Goal: Task Accomplishment & Management: Manage account settings

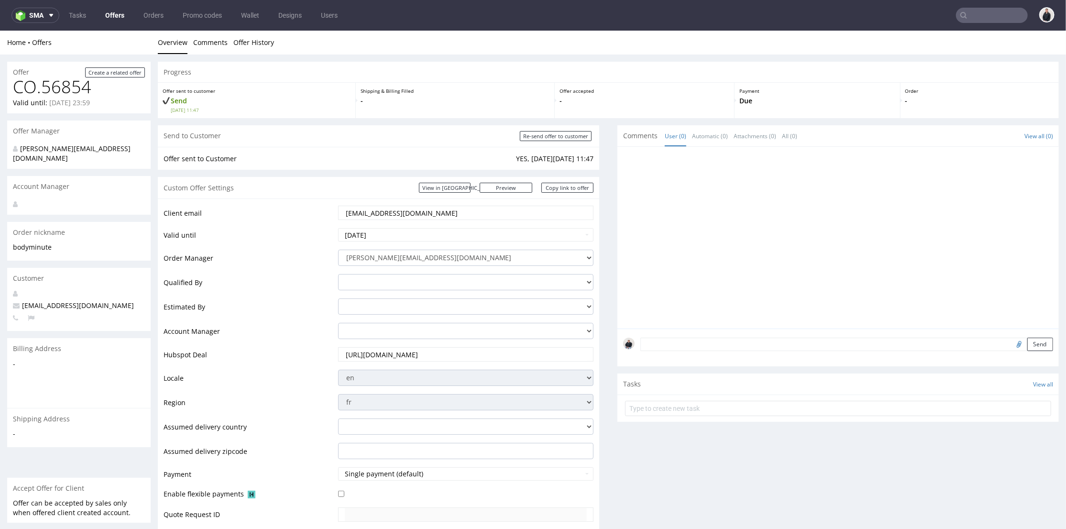
click at [1000, 14] on input "text" at bounding box center [992, 15] width 72 height 15
paste input "alan.eu"
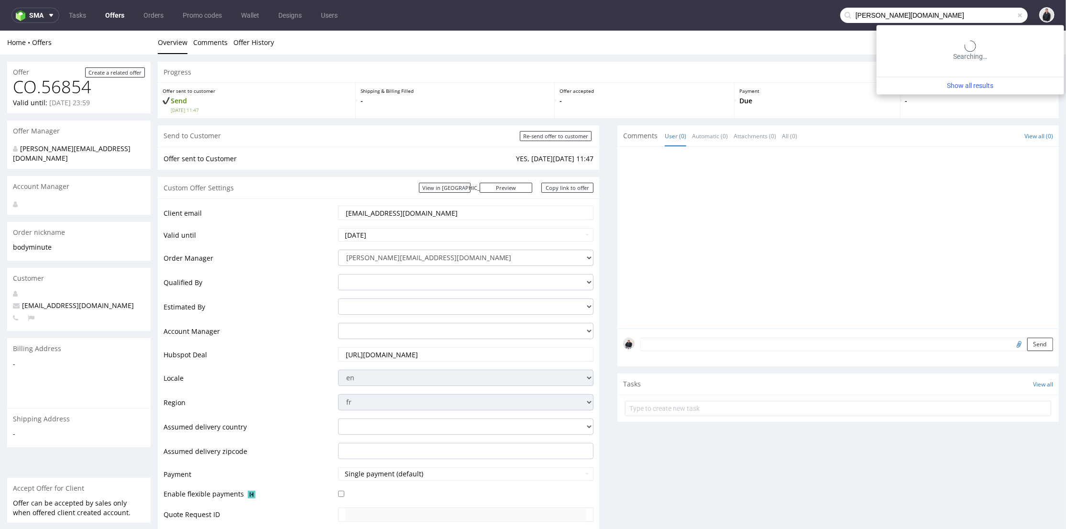
type input "[PERSON_NAME][DOMAIN_NAME]"
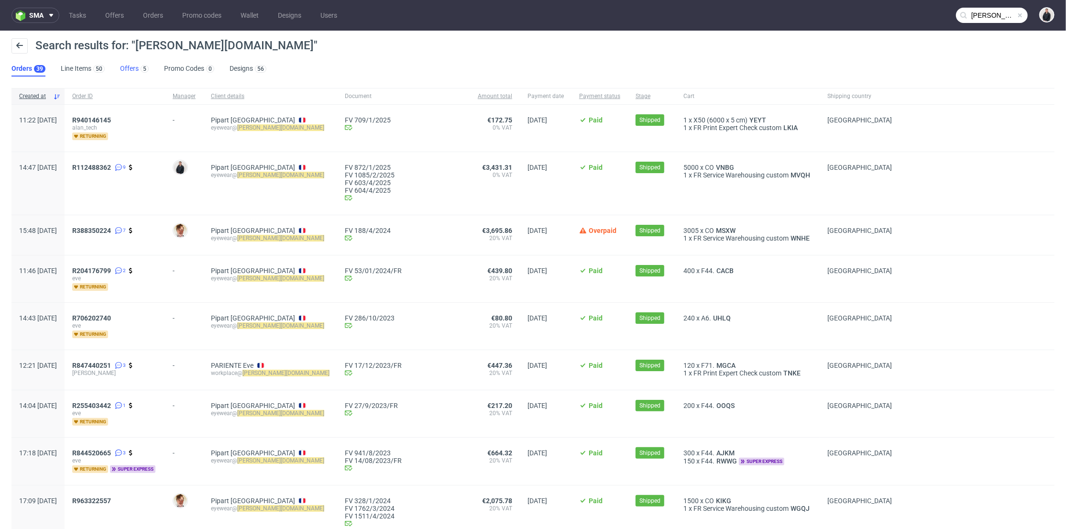
click at [133, 70] on link "Offers 5" at bounding box center [134, 68] width 29 height 15
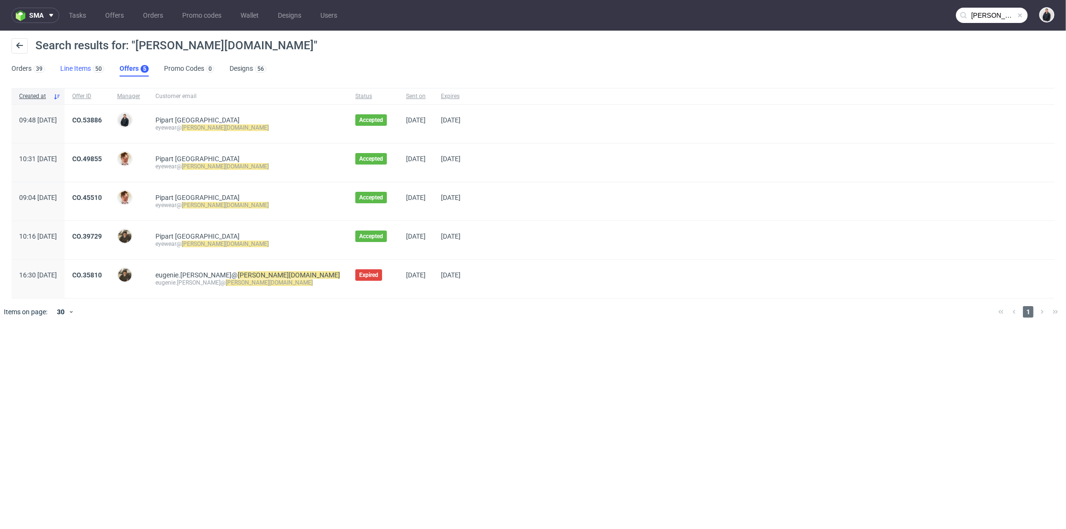
click at [65, 66] on link "Line Items 50" at bounding box center [82, 68] width 44 height 15
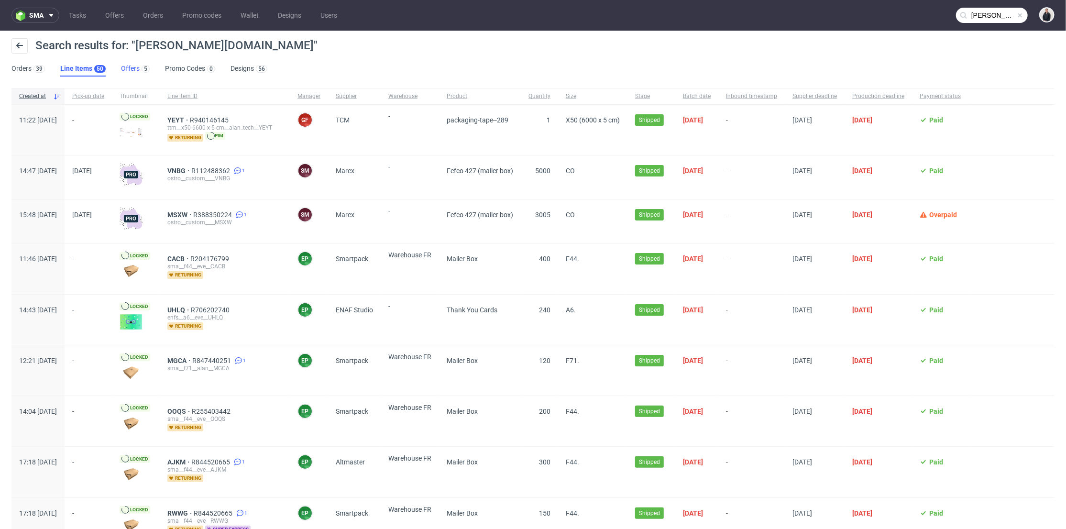
click at [126, 65] on link "Offers 5" at bounding box center [135, 68] width 29 height 15
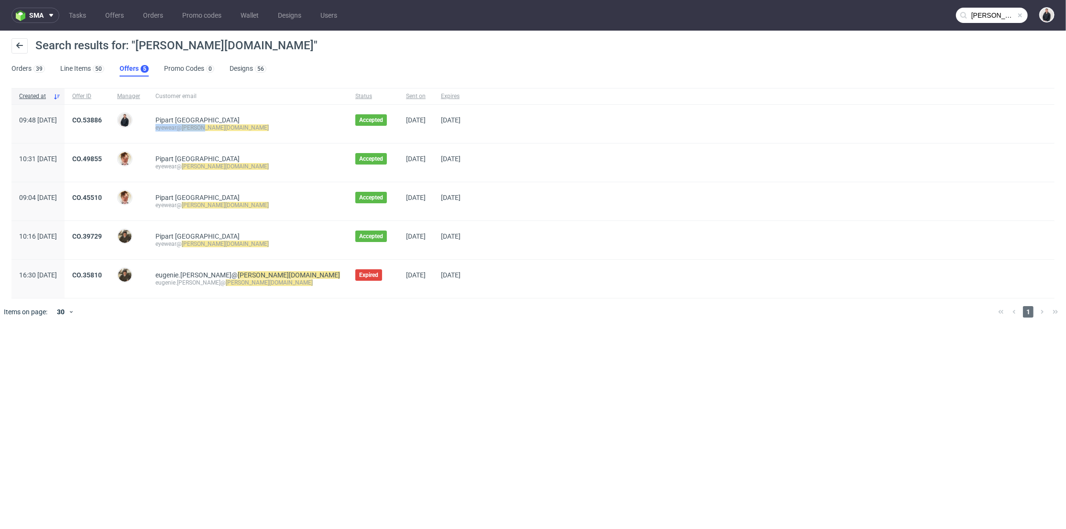
drag, startPoint x: 238, startPoint y: 131, endPoint x: 184, endPoint y: 129, distance: 54.6
click at [184, 129] on div "Pipart Lorraine eyewear@ alan.eu" at bounding box center [248, 124] width 200 height 38
copy div "eyewear@ alan.eu"
click at [112, 16] on link "Offers" at bounding box center [114, 15] width 30 height 15
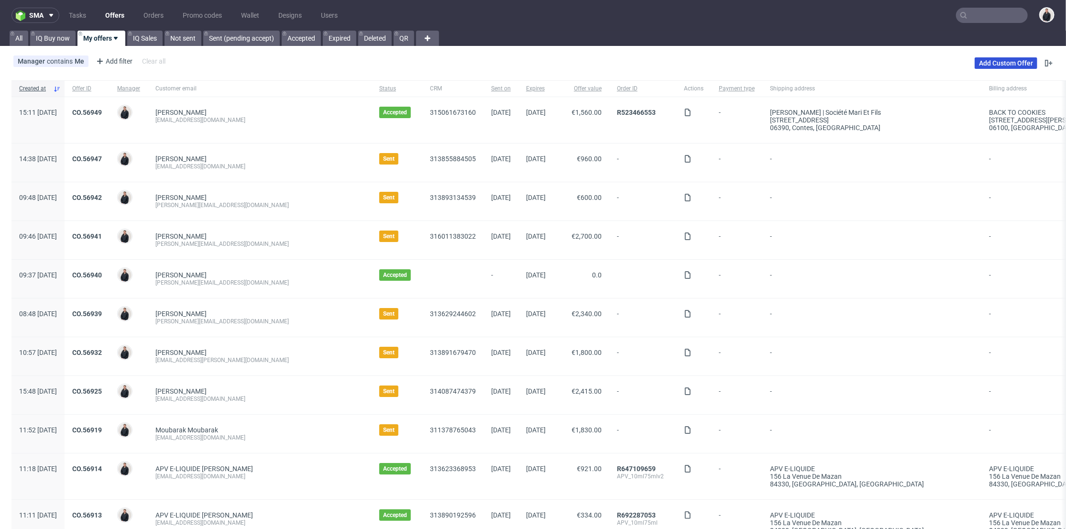
click at [991, 60] on link "Add Custom Offer" at bounding box center [1006, 62] width 63 height 11
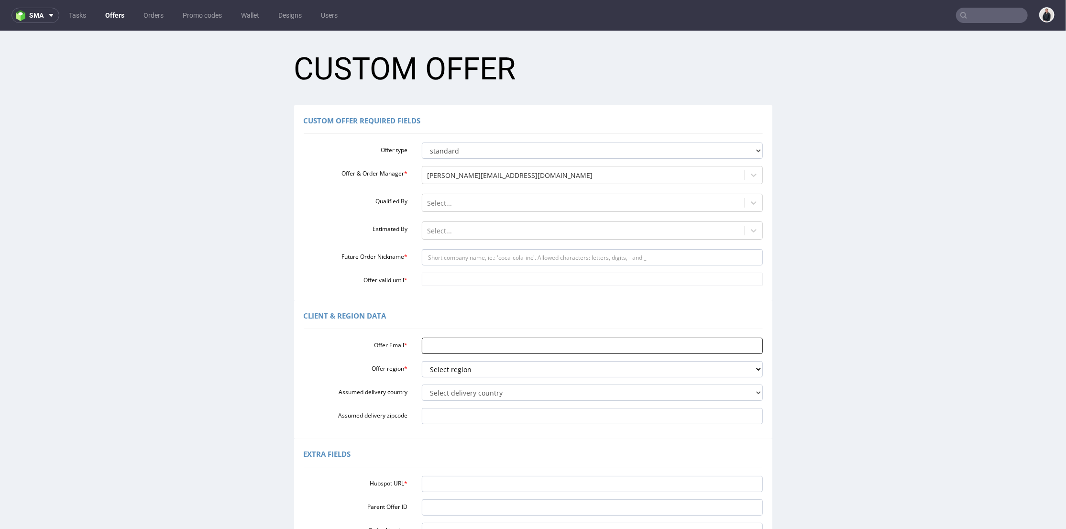
click at [474, 348] on input "Offer Email *" at bounding box center [592, 345] width 341 height 16
paste input "[EMAIL_ADDRESS][PERSON_NAME][DOMAIN_NAME]"
type input "[EMAIL_ADDRESS][PERSON_NAME][DOMAIN_NAME]"
click at [458, 368] on select "Select region eu gb de pl fr it es" at bounding box center [592, 369] width 341 height 16
select select "fr"
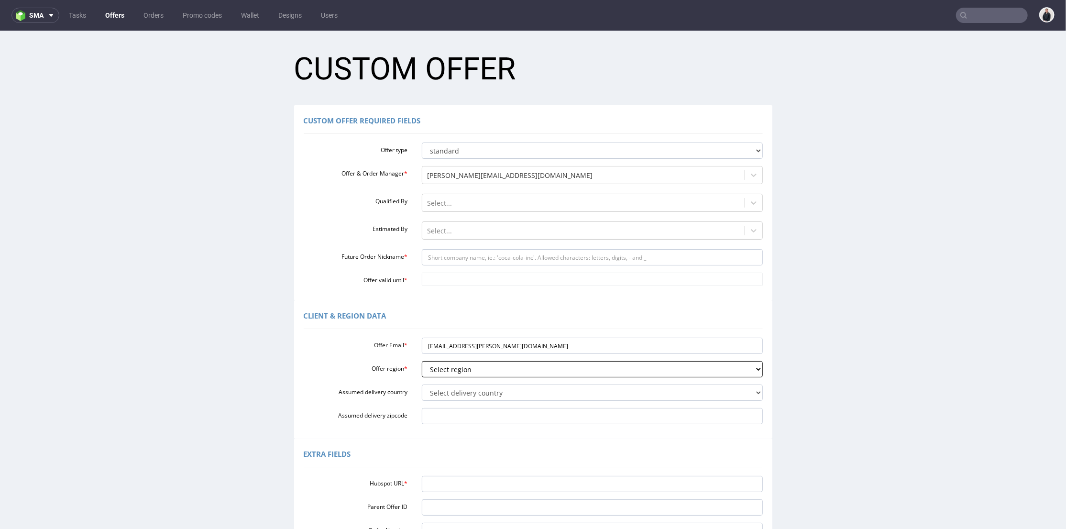
click at [422, 361] on select "Select region eu gb de pl fr it es" at bounding box center [592, 369] width 341 height 16
click at [462, 391] on select "Select delivery country Andorra Afghanistan Anguilla Albania Armenia Antarctica…" at bounding box center [592, 392] width 341 height 16
select select "75"
click at [422, 384] on select "Select delivery country Andorra Afghanistan Anguilla Albania Armenia Antarctica…" at bounding box center [592, 392] width 341 height 16
click at [461, 483] on input "Hubspot URL *" at bounding box center [592, 483] width 341 height 16
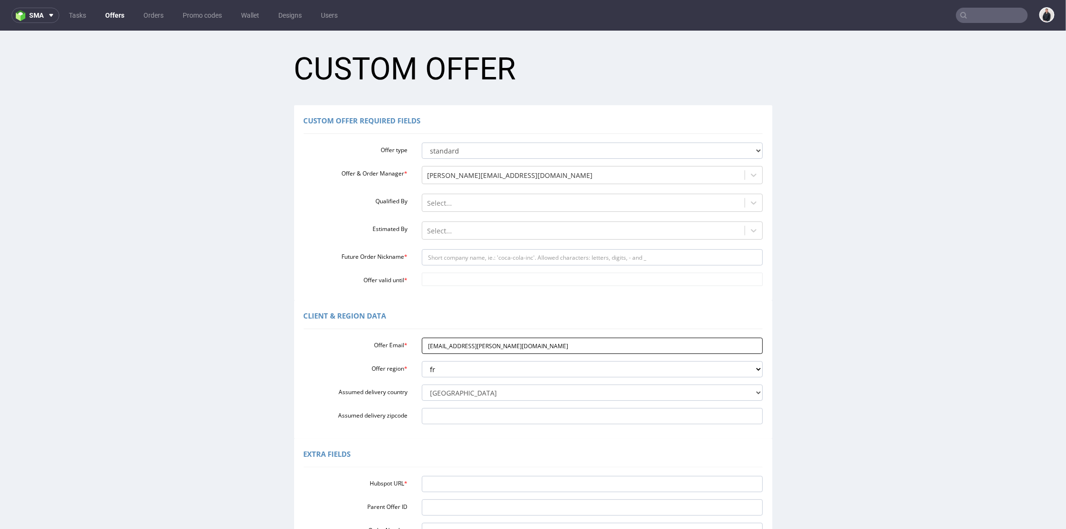
drag, startPoint x: 448, startPoint y: 345, endPoint x: 464, endPoint y: 278, distance: 69.4
click at [459, 344] on input "eyewear@alan.eu" at bounding box center [592, 345] width 341 height 16
click at [465, 257] on input "Future Order Nickname *" at bounding box center [592, 257] width 341 height 16
paste input "alan"
type input "alan"
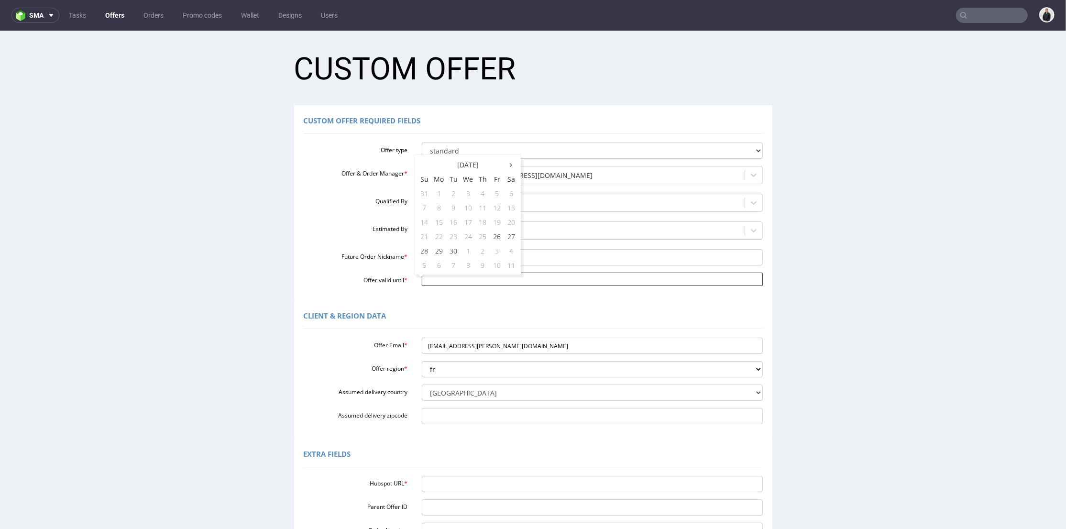
click at [448, 281] on input "Offer valid until *" at bounding box center [592, 278] width 341 height 13
click at [511, 263] on td "11" at bounding box center [511, 264] width 14 height 14
type input "2025-10-11"
click at [466, 483] on input "Hubspot URL *" at bounding box center [592, 483] width 341 height 16
paste input "https://app-eu1.hubspot.com/contacts/25600958/record/0-3/316482694365"
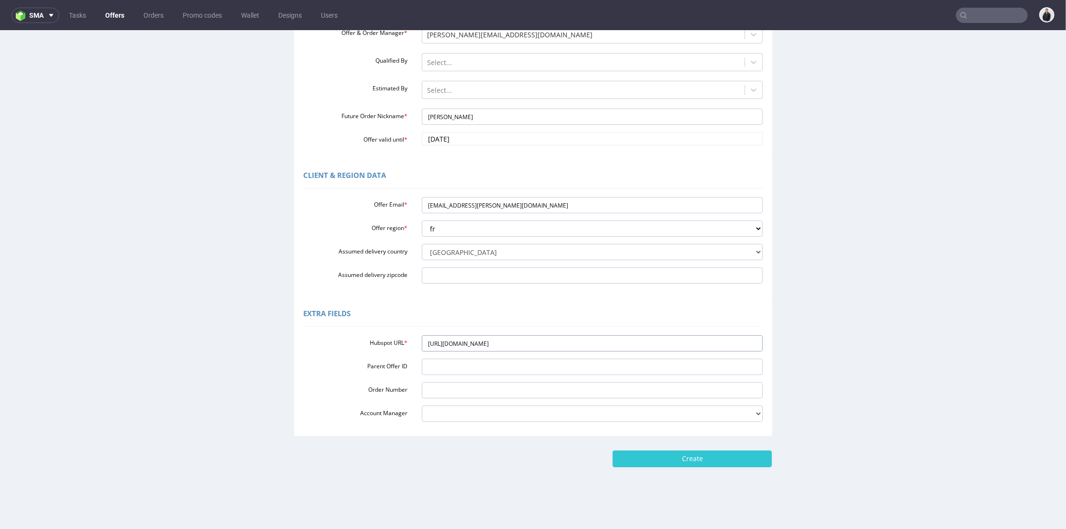
scroll to position [3, 0]
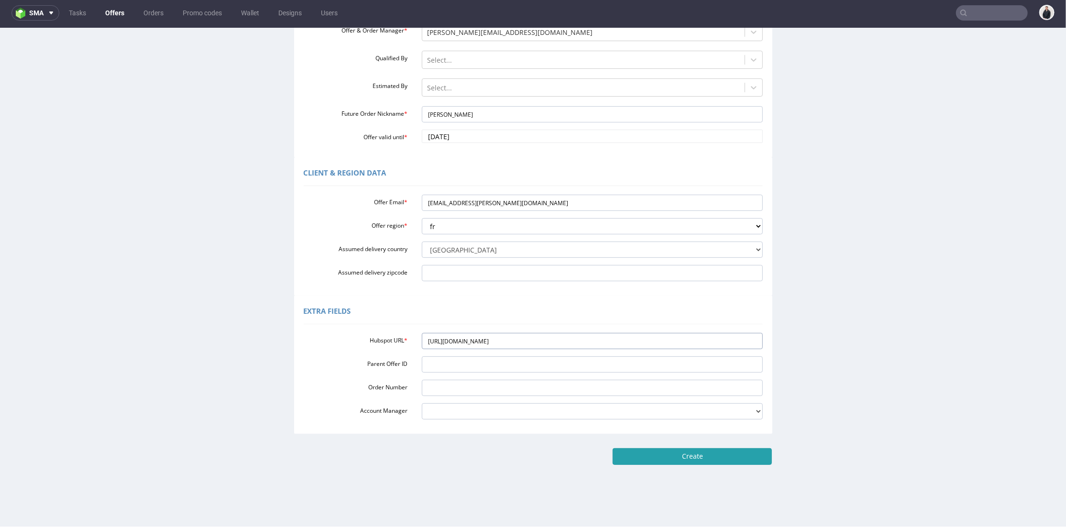
type input "https://app-eu1.hubspot.com/contacts/25600958/record/0-3/316482694365"
click at [683, 460] on input "Create" at bounding box center [692, 456] width 159 height 16
type input "Please wait..."
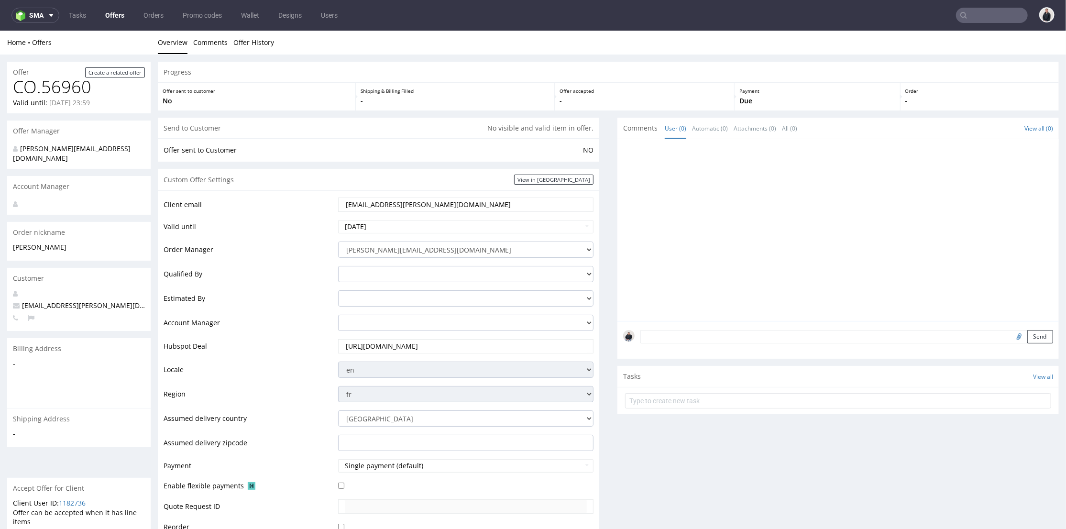
scroll to position [265, 0]
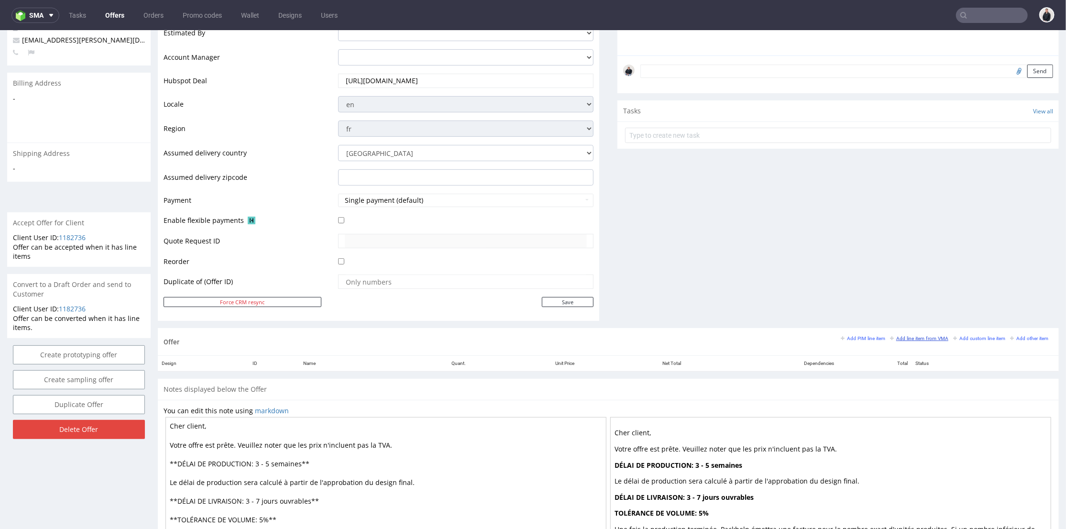
click at [909, 336] on small "Add line item from VMA" at bounding box center [919, 337] width 58 height 5
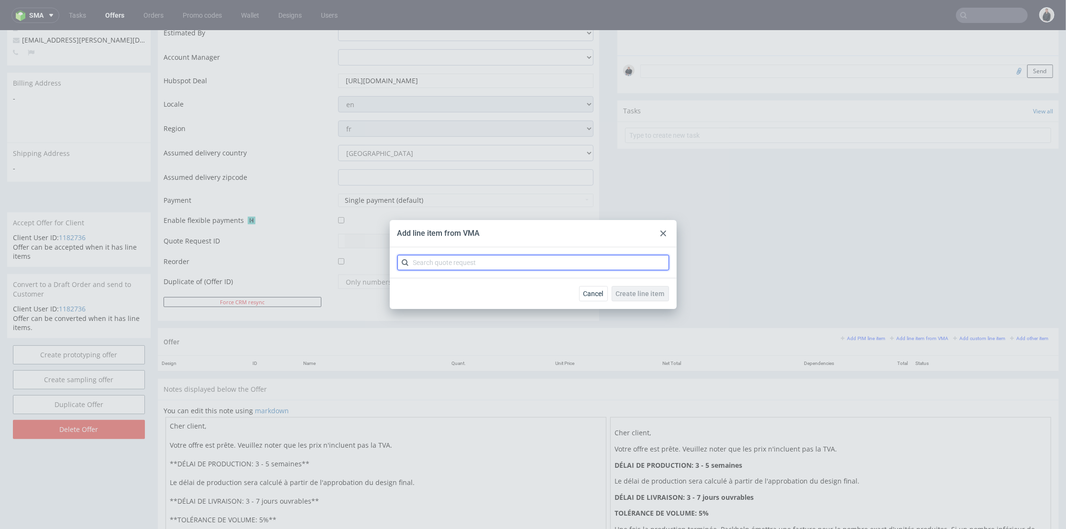
click at [470, 257] on input "text" at bounding box center [534, 262] width 272 height 15
type input "cbnr"
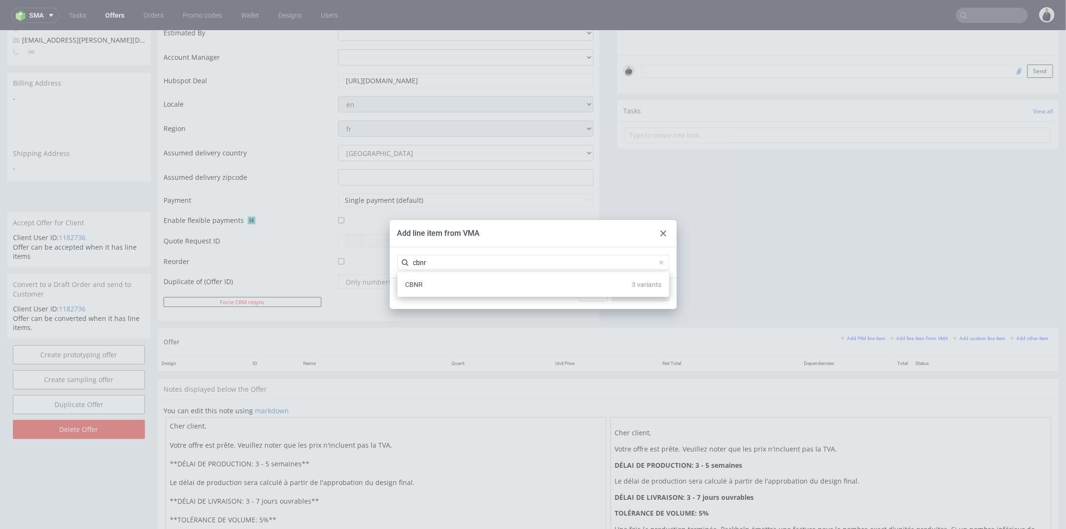
click at [448, 285] on div "CBNR 3 variants" at bounding box center [533, 284] width 264 height 17
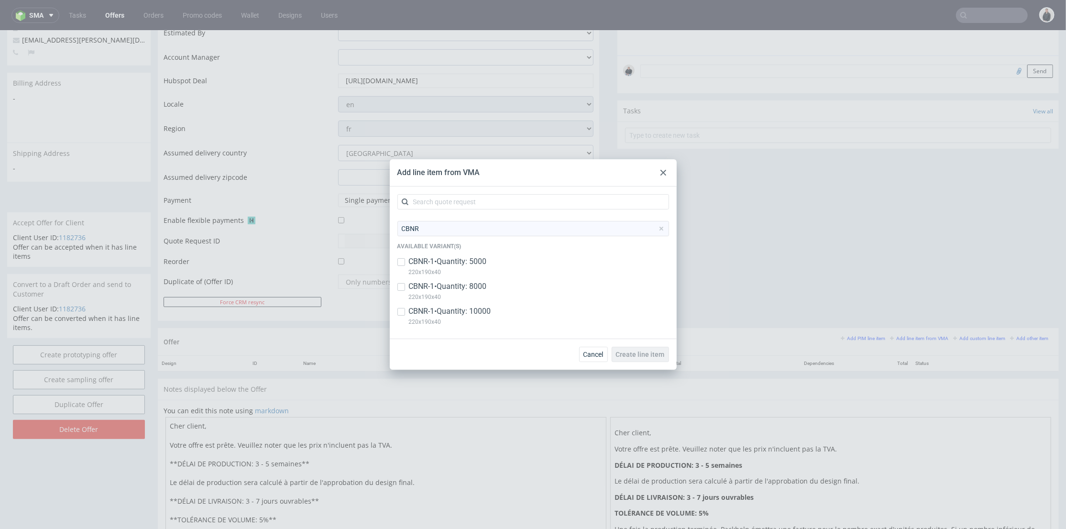
click at [457, 266] on p "CBNR-1 • Quantity: 5000" at bounding box center [448, 261] width 78 height 11
checkbox input "true"
click at [465, 291] on p "CBNR-1 • Quantity: 8000" at bounding box center [448, 286] width 78 height 11
checkbox input "true"
click at [467, 315] on p "CBNR-1 • Quantity: 10000" at bounding box center [450, 311] width 82 height 11
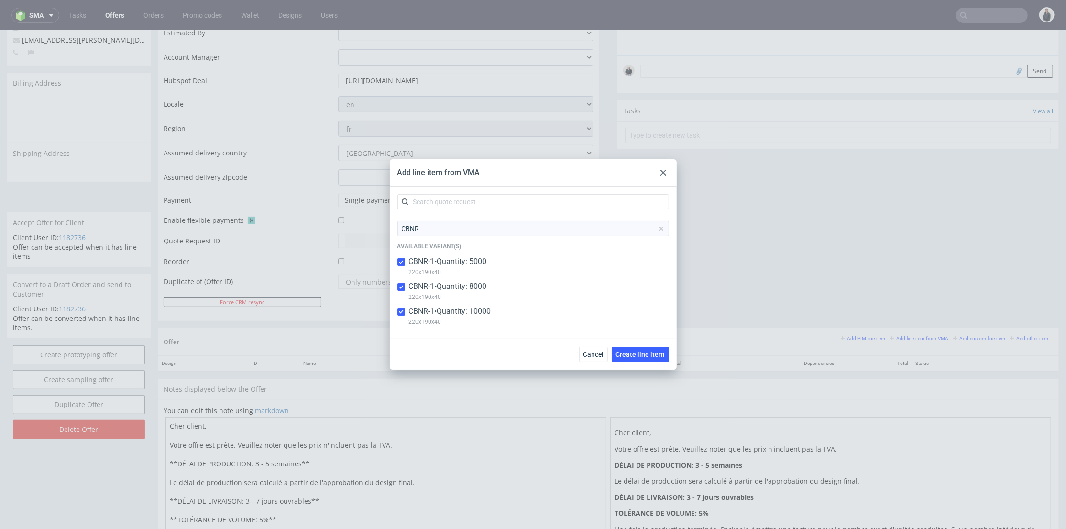
checkbox input "true"
drag, startPoint x: 628, startPoint y: 353, endPoint x: 589, endPoint y: 185, distance: 172.0
click at [628, 352] on span "Create line item" at bounding box center [640, 354] width 49 height 7
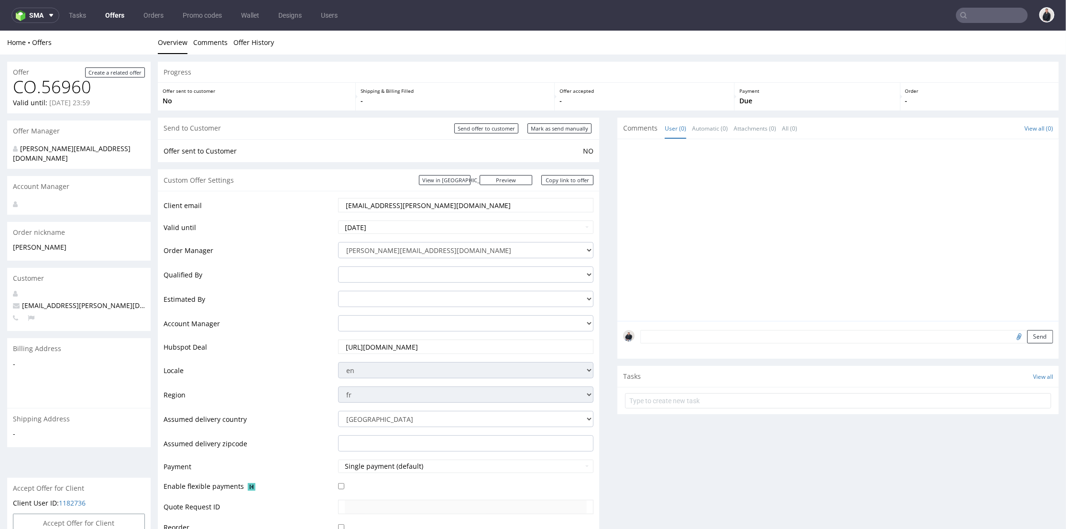
scroll to position [0, 0]
click at [961, 21] on input "text" at bounding box center [992, 15] width 72 height 15
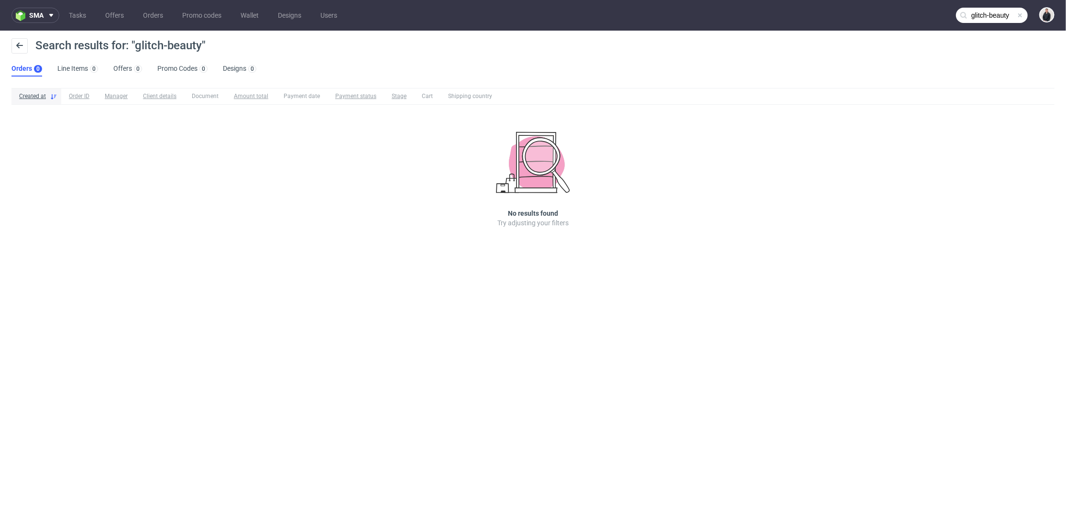
click at [1008, 24] on nav "sma Tasks Offers Orders Promo codes Wallet Designs Users glitch-beauty" at bounding box center [533, 15] width 1066 height 31
click at [1002, 13] on input "glitch-beauty" at bounding box center [992, 15] width 72 height 15
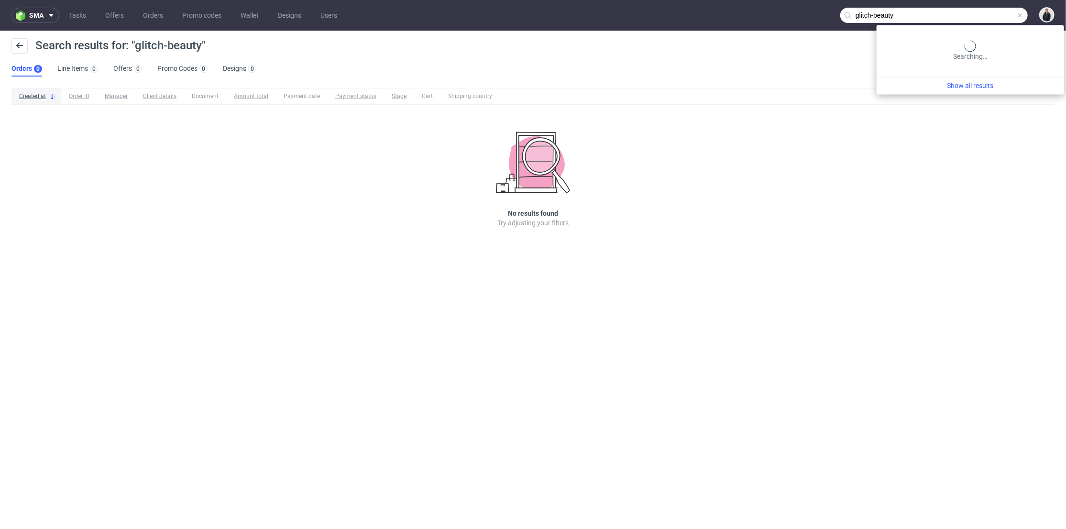
paste input "rekhanie@glitch-beauty.com"
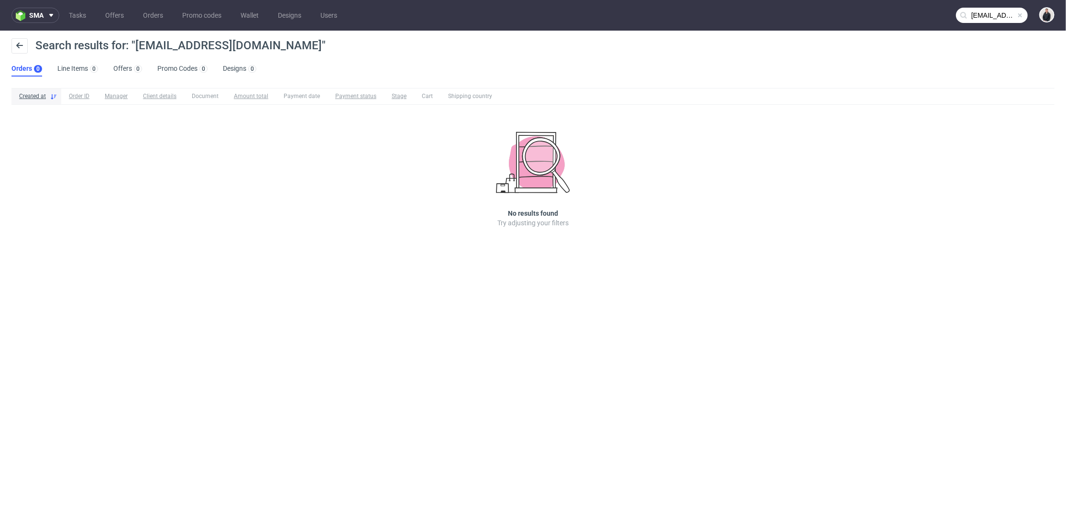
click at [1005, 12] on input "rekhanie@glitch-beauty.com" at bounding box center [992, 15] width 72 height 15
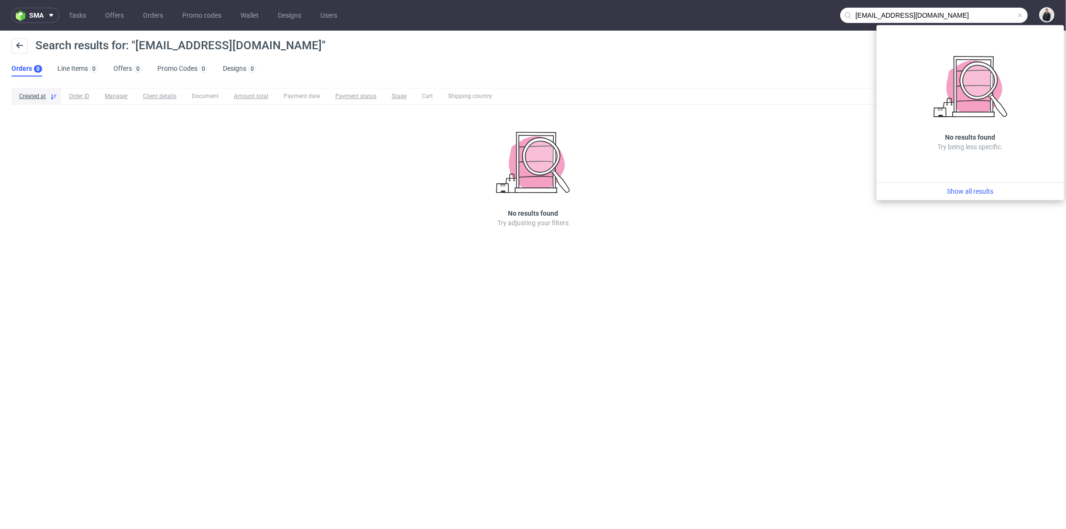
drag, startPoint x: 888, startPoint y: 15, endPoint x: 832, endPoint y: 16, distance: 56.5
click at [832, 16] on nav "sma Tasks Offers Orders Promo codes Wallet Designs Users rekhanie@glitch-beauty…" at bounding box center [533, 15] width 1066 height 31
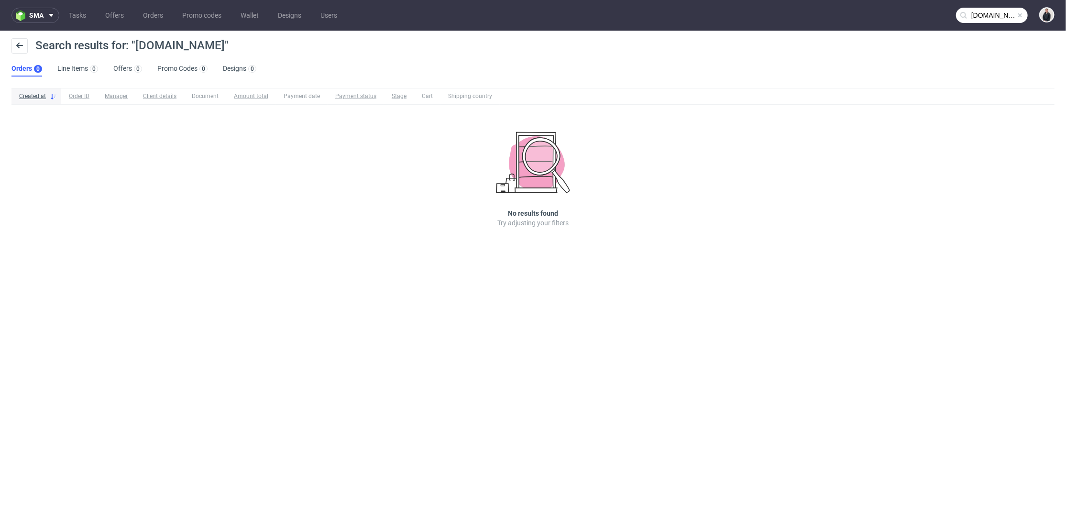
click at [981, 16] on input "glitch-beauty.com" at bounding box center [992, 15] width 72 height 15
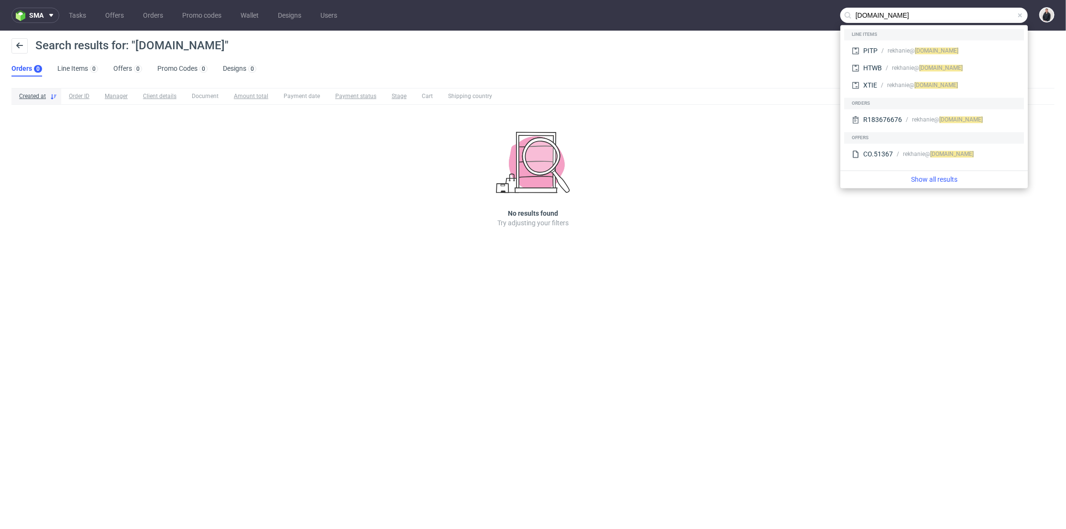
type input "beautystud.io"
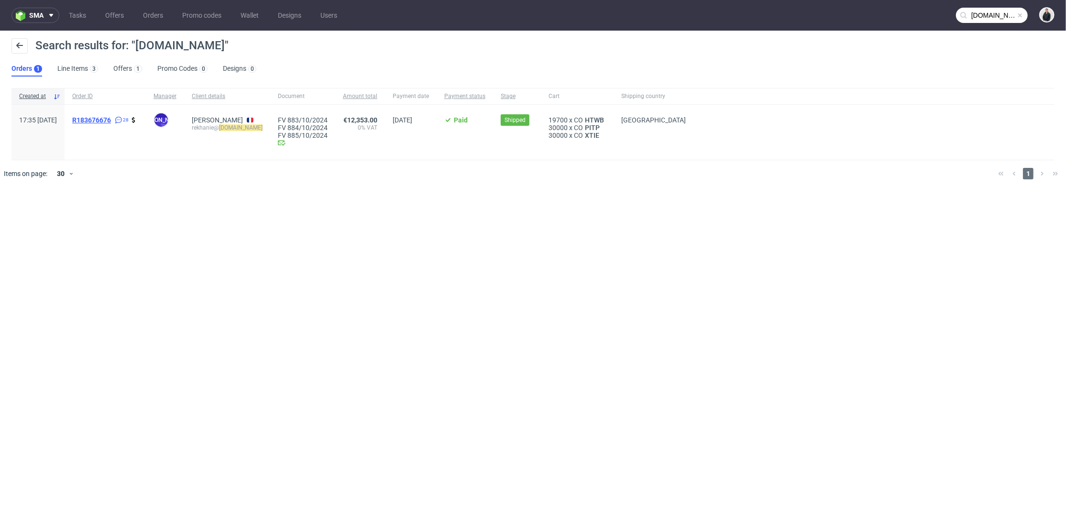
click at [108, 122] on span "R183676676" at bounding box center [91, 120] width 39 height 8
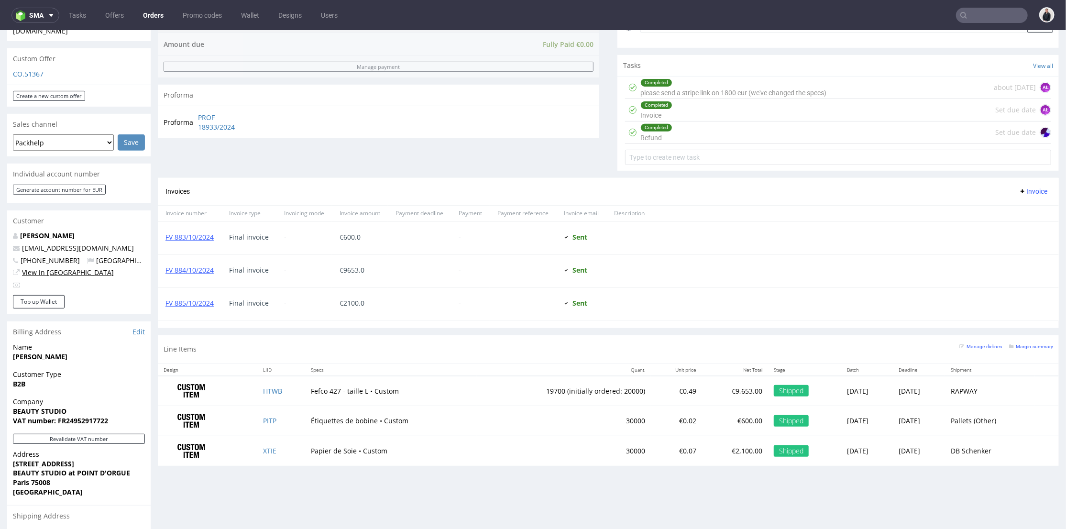
scroll to position [372, 0]
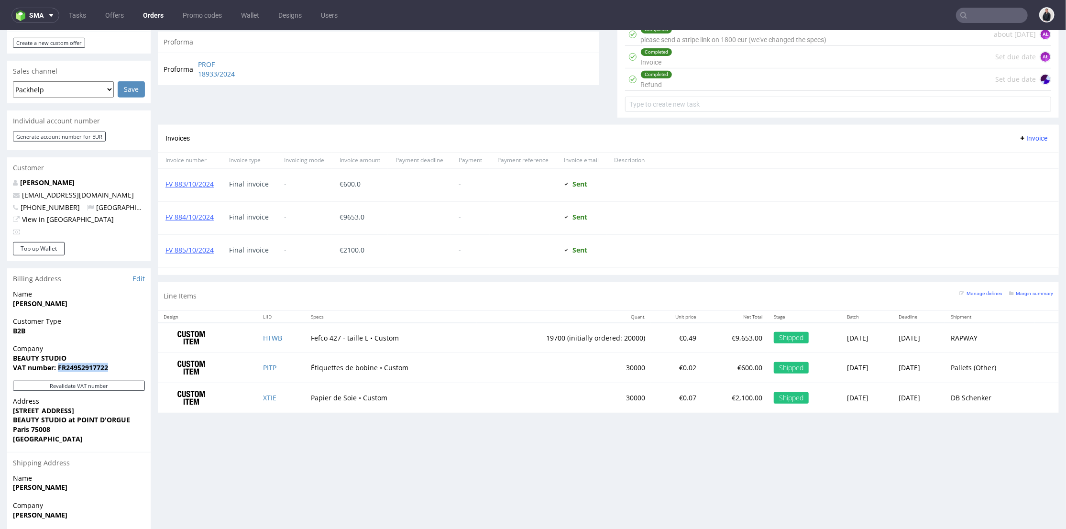
drag, startPoint x: 111, startPoint y: 354, endPoint x: 57, endPoint y: 358, distance: 54.2
click at [57, 363] on span "VAT number: FR24952917722" at bounding box center [79, 368] width 132 height 10
copy strong "FR24952917722"
click at [107, 415] on strong "BEAUTY STUDIO at POINT D'ORGUE" at bounding box center [71, 419] width 117 height 9
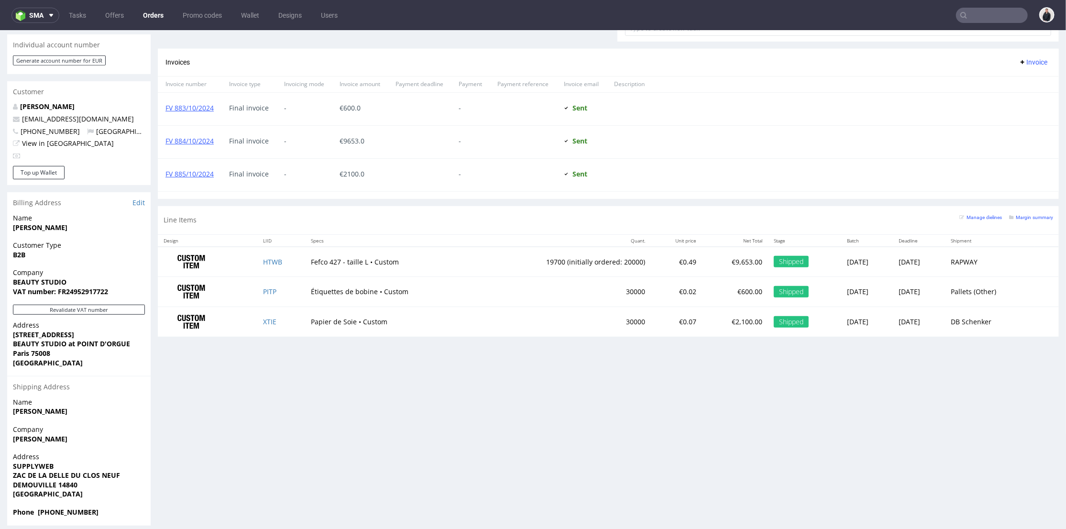
scroll to position [235, 0]
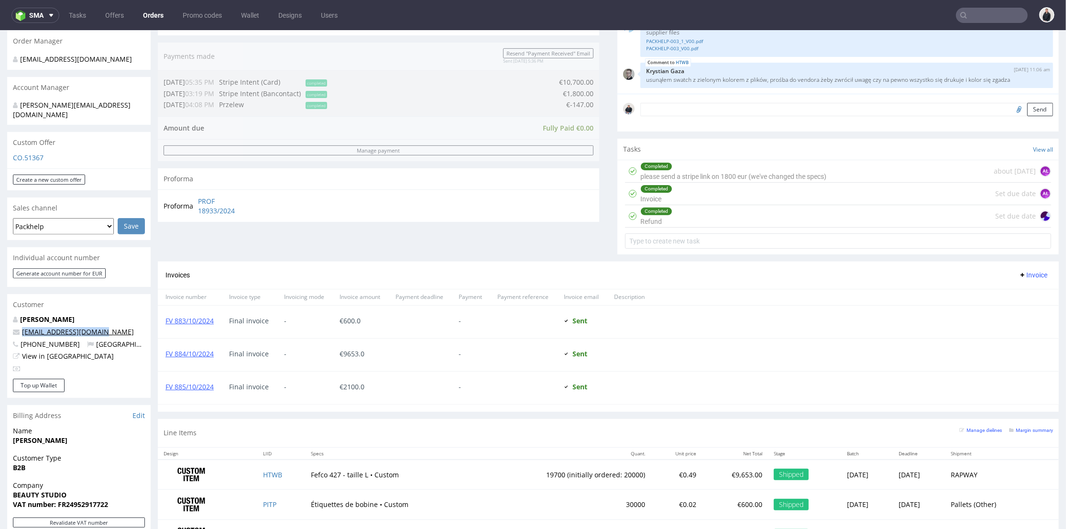
drag, startPoint x: 101, startPoint y: 321, endPoint x: 22, endPoint y: 322, distance: 79.9
click at [22, 327] on p "rekhanie@beautystud.io" at bounding box center [79, 332] width 132 height 10
copy link "rekhanie@beautystud.io"
click at [124, 327] on p "rekhanie@beautystud.io" at bounding box center [79, 332] width 132 height 10
click at [109, 327] on p "rekhanie@beautystud.io" at bounding box center [79, 332] width 132 height 10
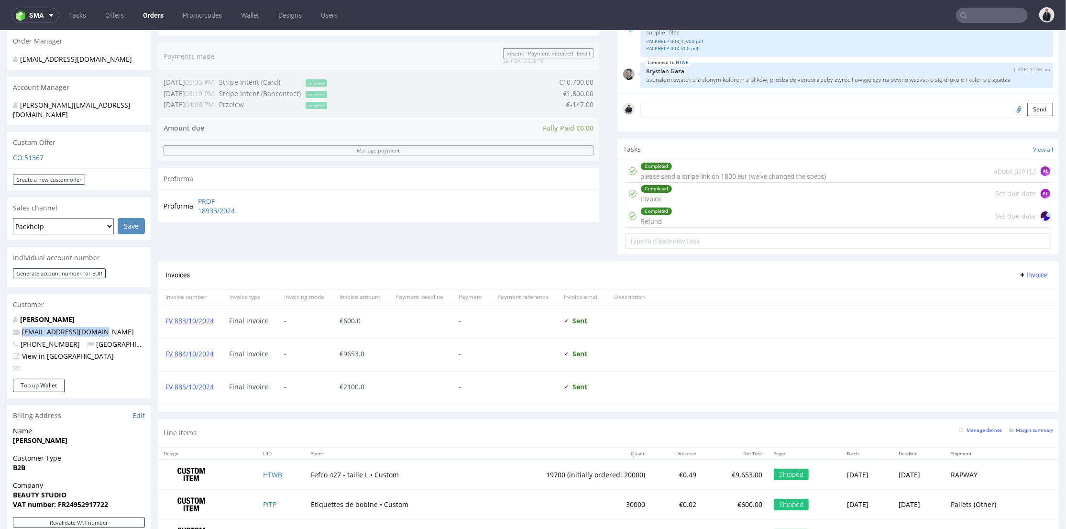
click at [102, 327] on p "rekhanie@beautystud.io" at bounding box center [79, 332] width 132 height 10
drag, startPoint x: 97, startPoint y: 322, endPoint x: 55, endPoint y: 324, distance: 41.7
click at [55, 327] on p "rekhanie@beautystud.io" at bounding box center [79, 332] width 132 height 10
copy link "beautystud.io"
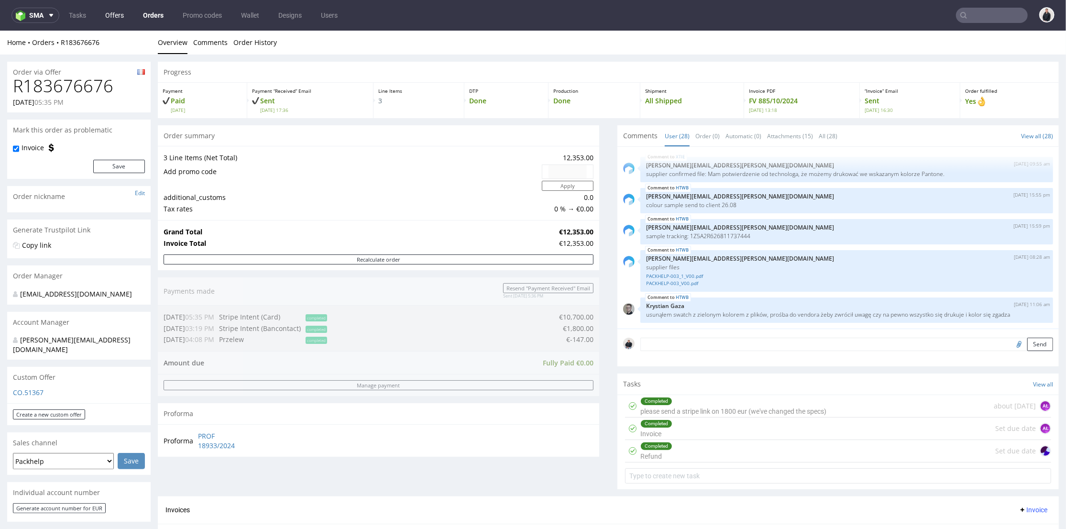
drag, startPoint x: 153, startPoint y: 14, endPoint x: 116, endPoint y: 15, distance: 36.4
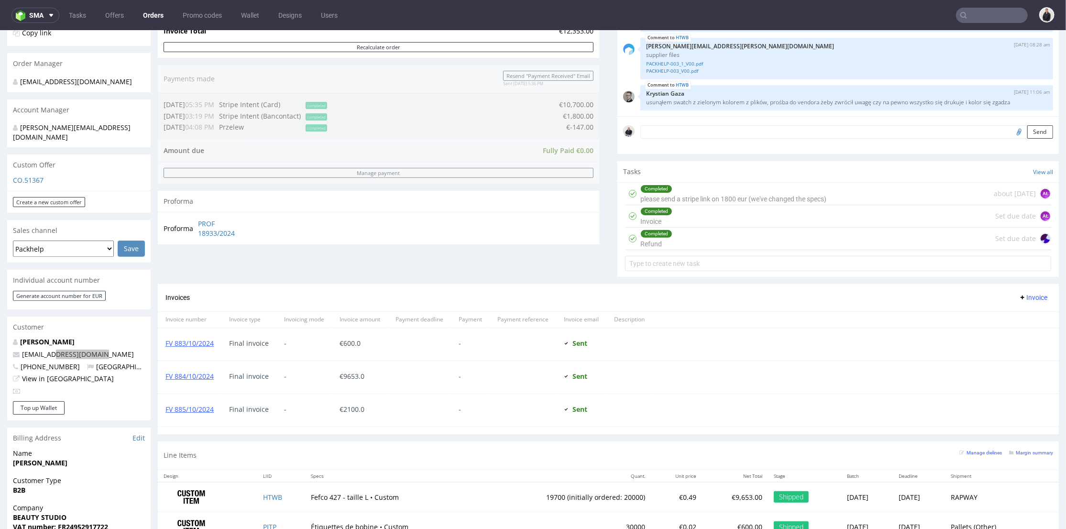
scroll to position [265, 0]
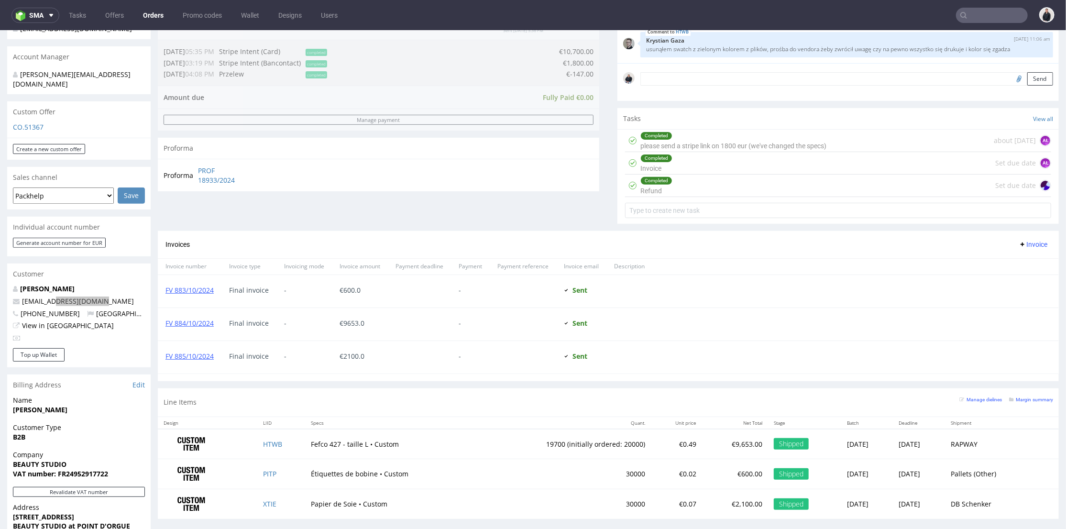
click at [975, 14] on input "text" at bounding box center [992, 15] width 72 height 15
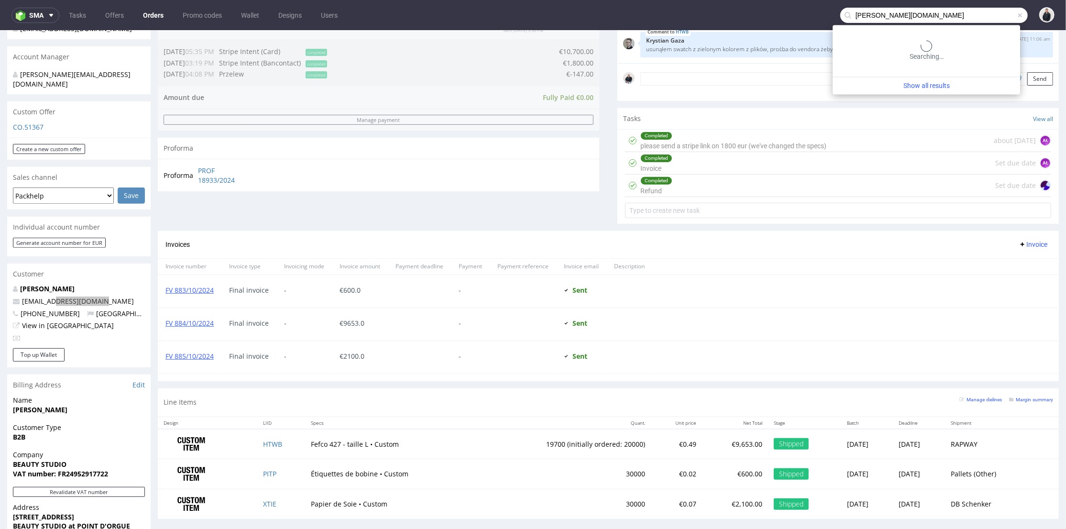
type input "alan.eu"
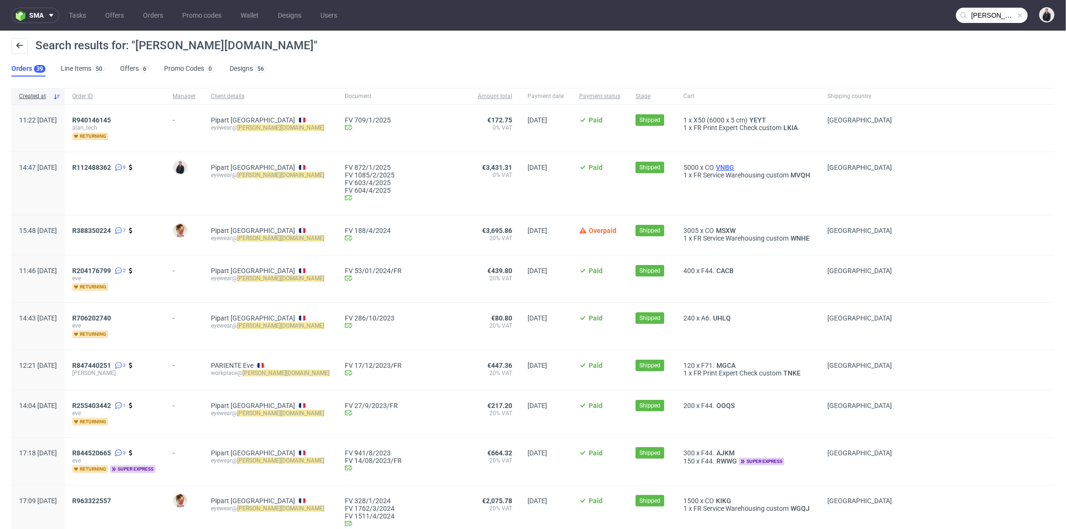
click at [714, 164] on span "VNBG" at bounding box center [725, 168] width 22 height 8
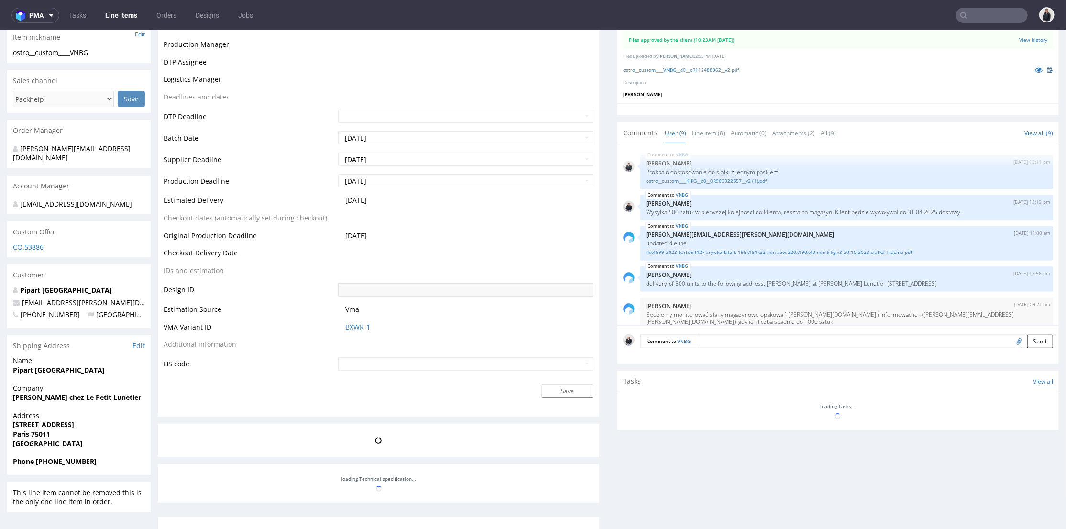
scroll to position [134, 0]
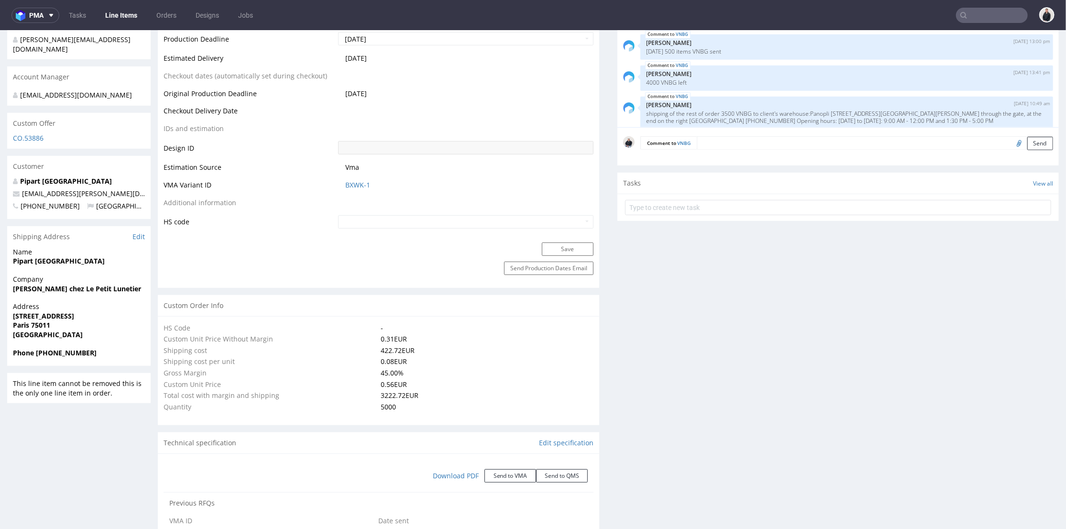
select select "in_progress"
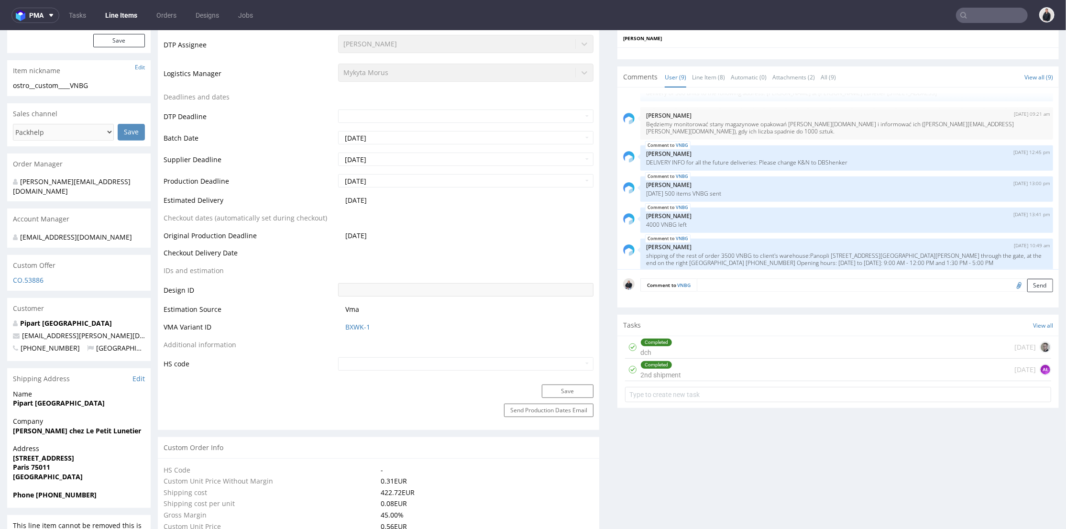
scroll to position [372, 0]
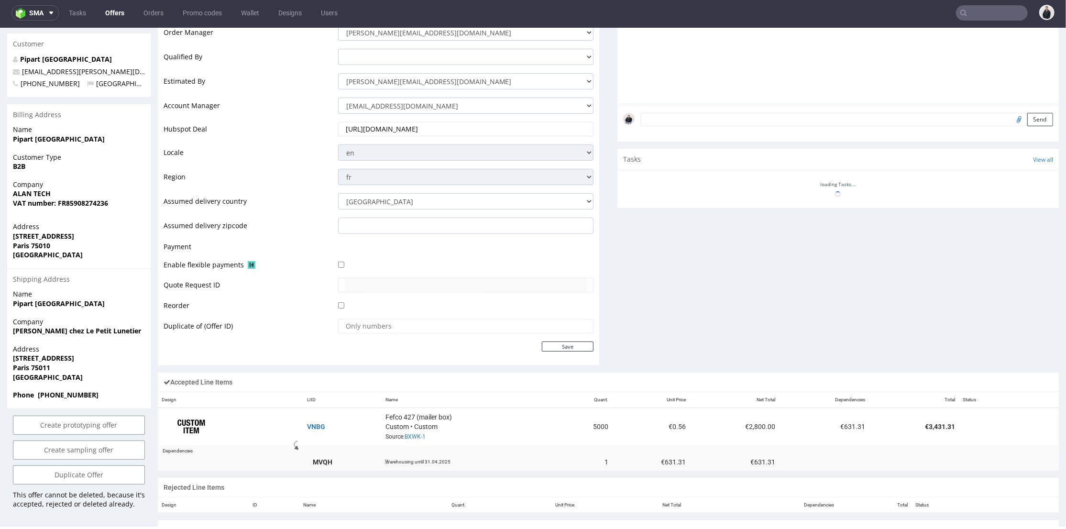
scroll to position [346, 0]
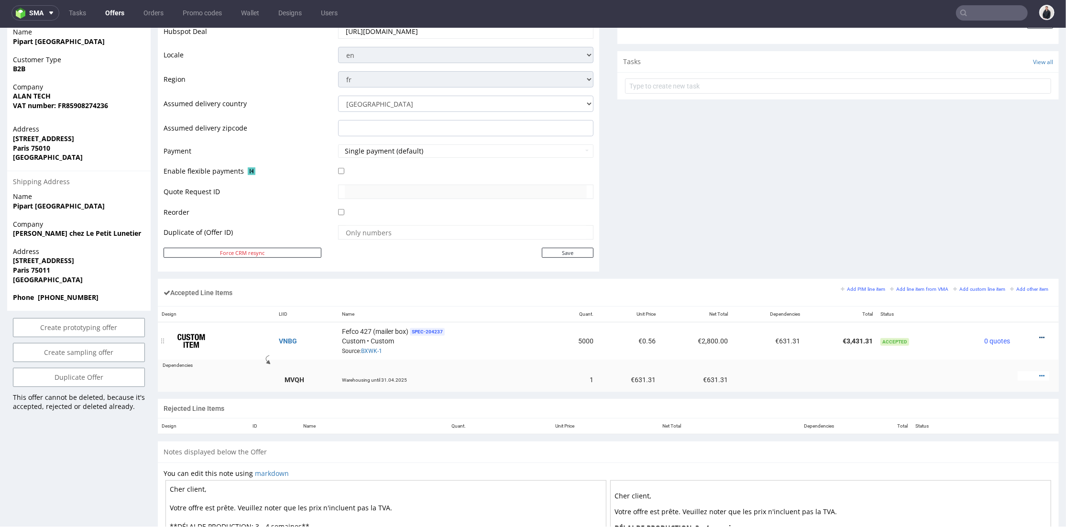
click at [1039, 336] on icon at bounding box center [1041, 337] width 5 height 7
click at [1004, 243] on span "Edit item price" at bounding box center [1003, 248] width 69 height 10
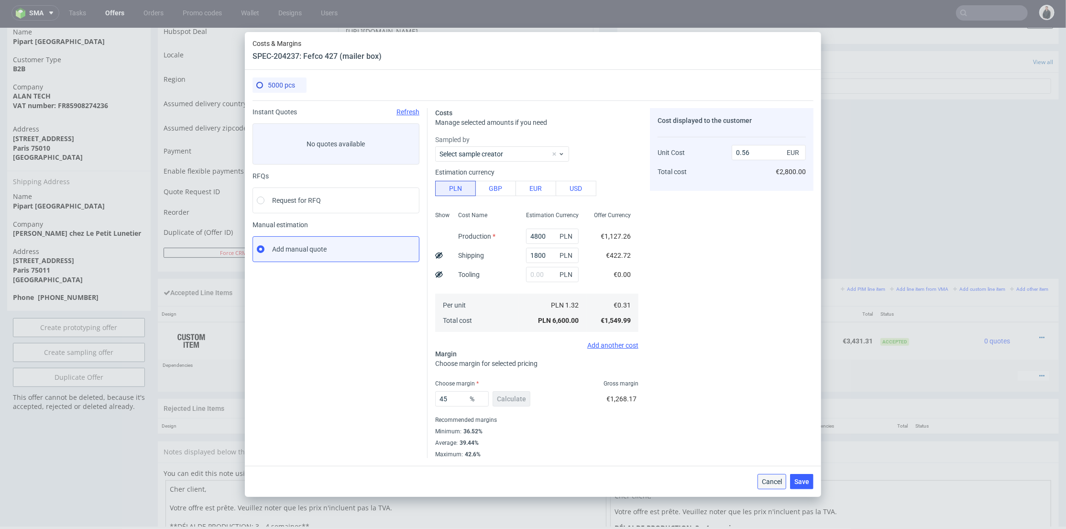
click at [773, 486] on button "Cancel" at bounding box center [772, 481] width 29 height 15
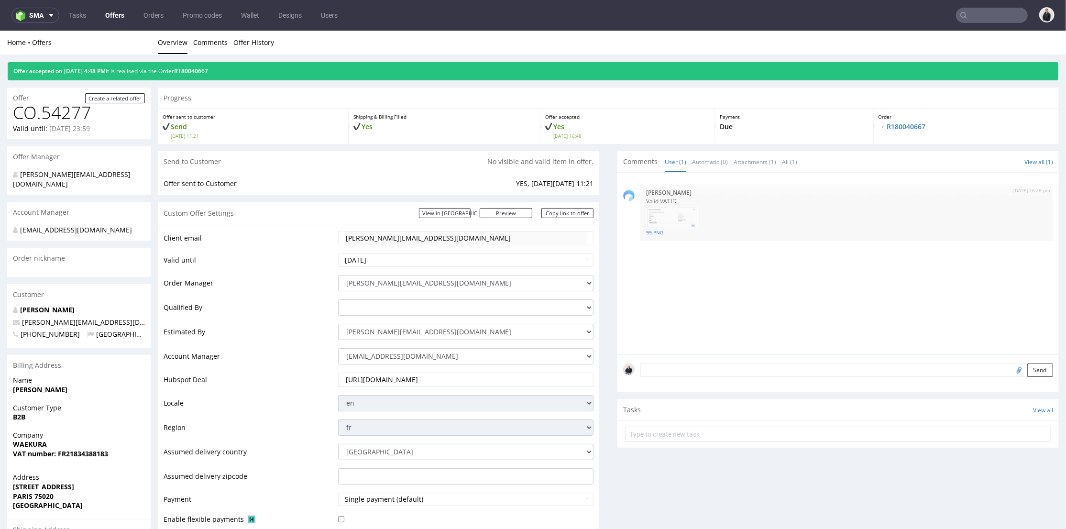
click at [985, 20] on input "text" at bounding box center [992, 15] width 72 height 15
paste input "alan"
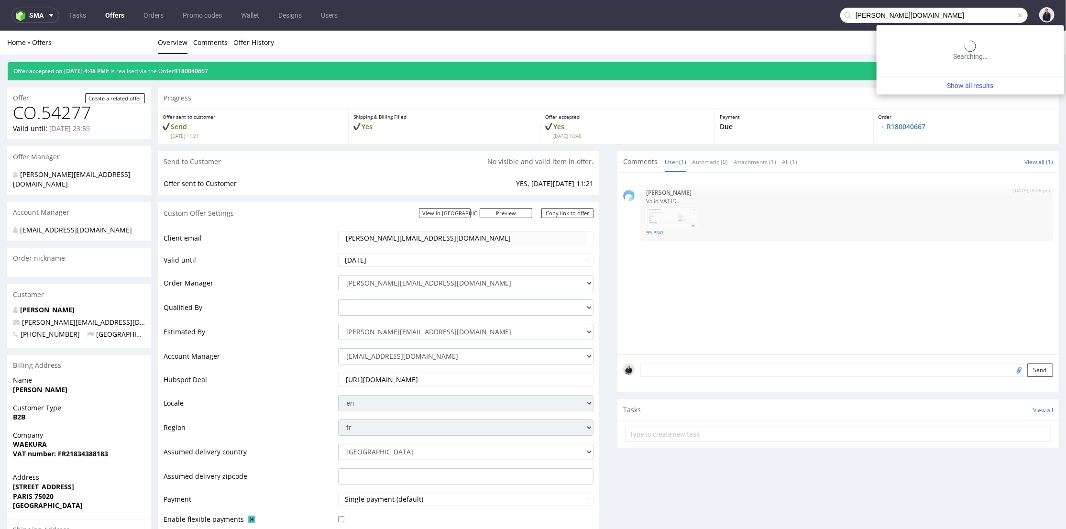
type input "alan.eu"
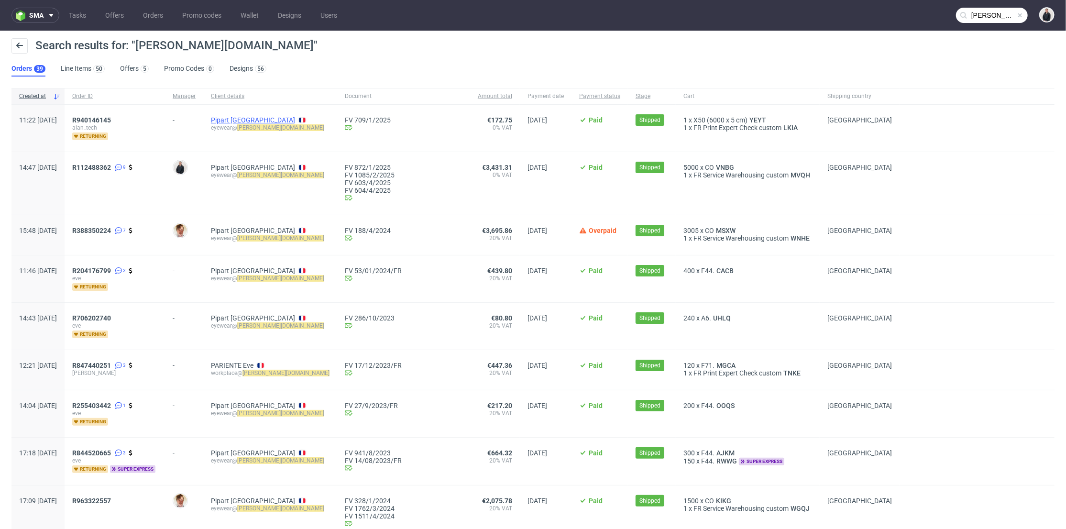
click at [261, 119] on link "Pipart Lorraine" at bounding box center [253, 120] width 84 height 8
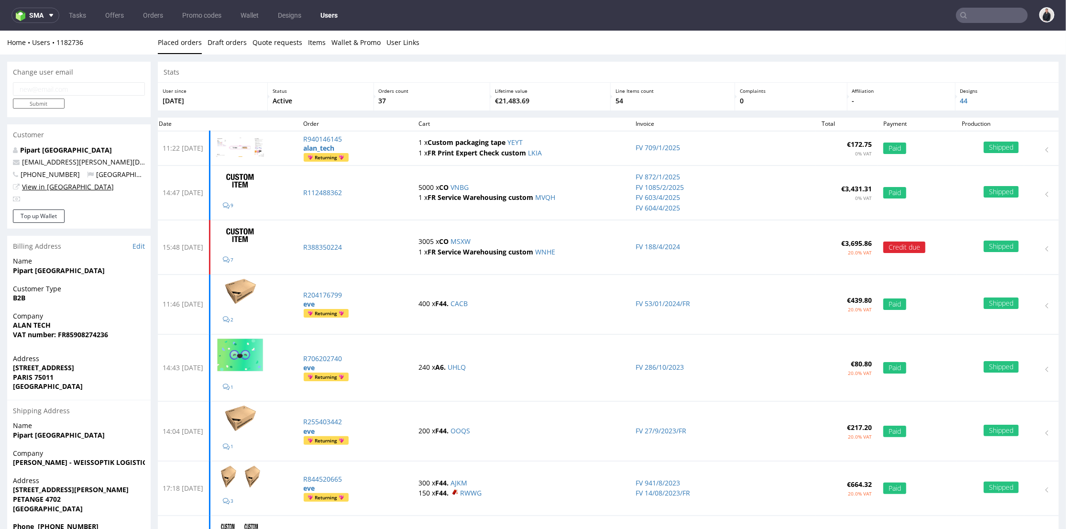
click at [52, 189] on link "View in [GEOGRAPHIC_DATA]" at bounding box center [68, 186] width 92 height 9
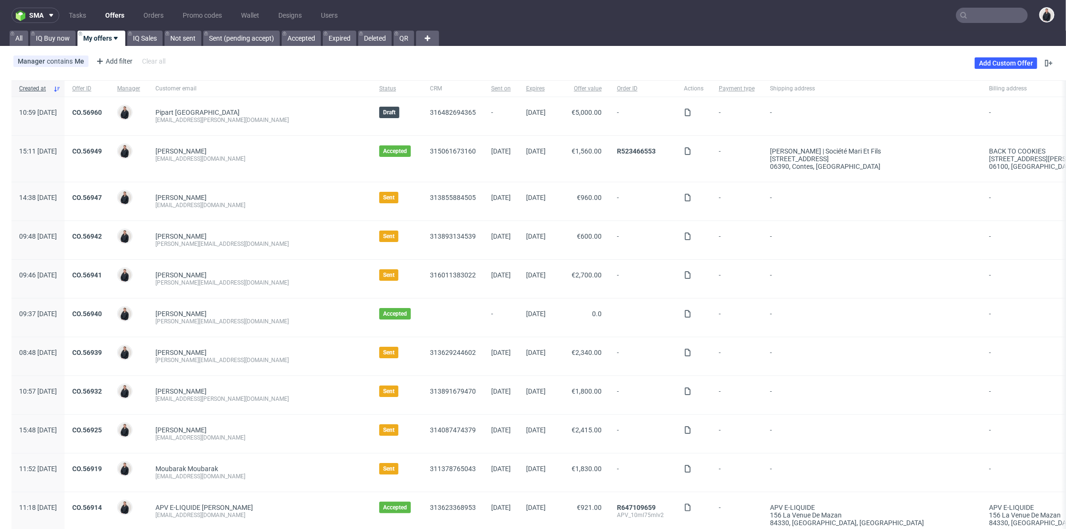
drag, startPoint x: 234, startPoint y: 438, endPoint x: 229, endPoint y: 400, distance: 37.6
click at [234, 438] on div "[EMAIL_ADDRESS][DOMAIN_NAME]" at bounding box center [259, 438] width 209 height 8
click at [231, 399] on div "[EMAIL_ADDRESS][PERSON_NAME][DOMAIN_NAME]" at bounding box center [259, 399] width 209 height 8
click at [265, 285] on div "[PERSON_NAME][EMAIL_ADDRESS][DOMAIN_NAME]" at bounding box center [259, 283] width 209 height 8
click at [102, 428] on link "CO.56925" at bounding box center [87, 430] width 30 height 8
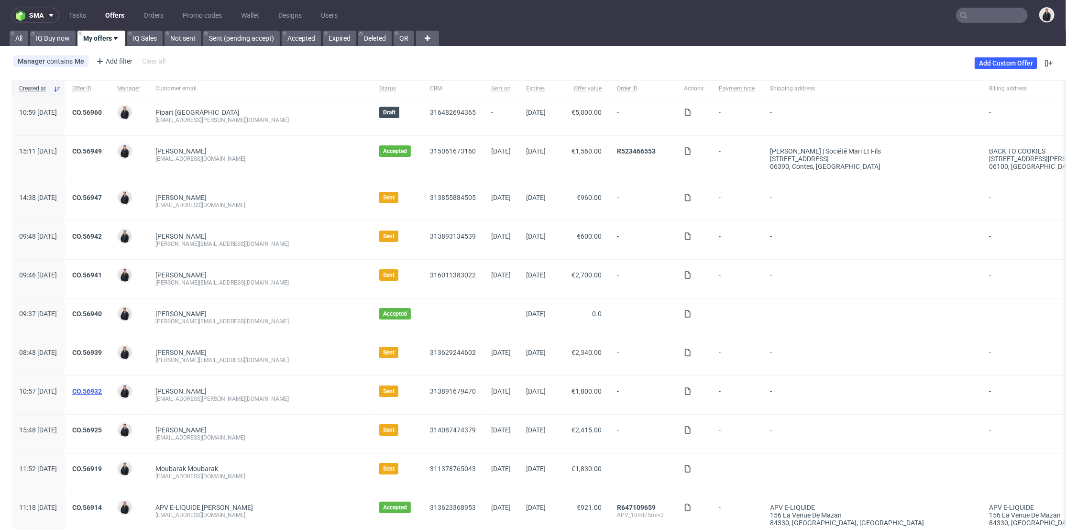
click at [102, 390] on link "CO.56932" at bounding box center [87, 391] width 30 height 8
click at [102, 276] on link "CO.56941" at bounding box center [87, 275] width 30 height 8
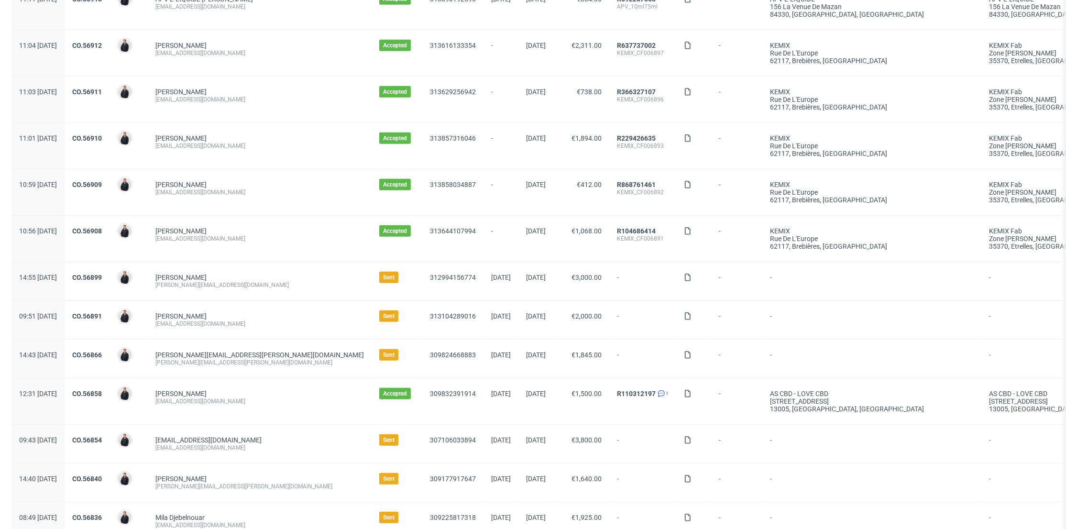
scroll to position [874, 0]
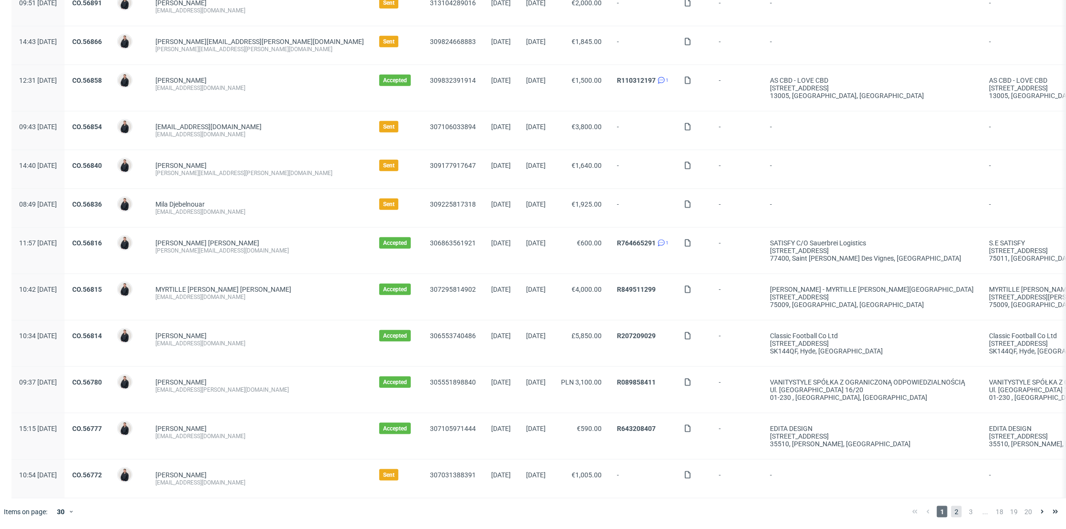
click at [951, 510] on span "2" at bounding box center [956, 511] width 11 height 11
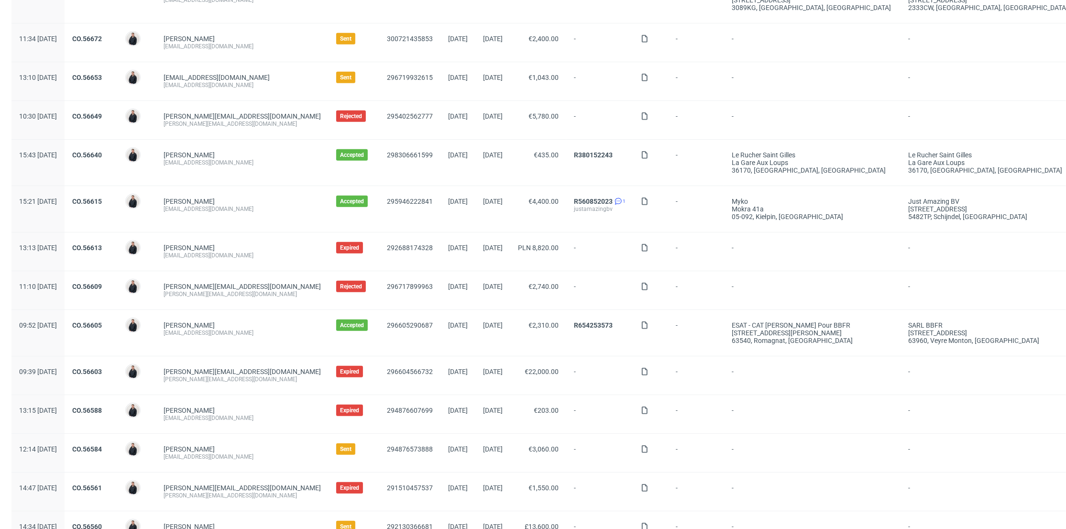
scroll to position [638, 0]
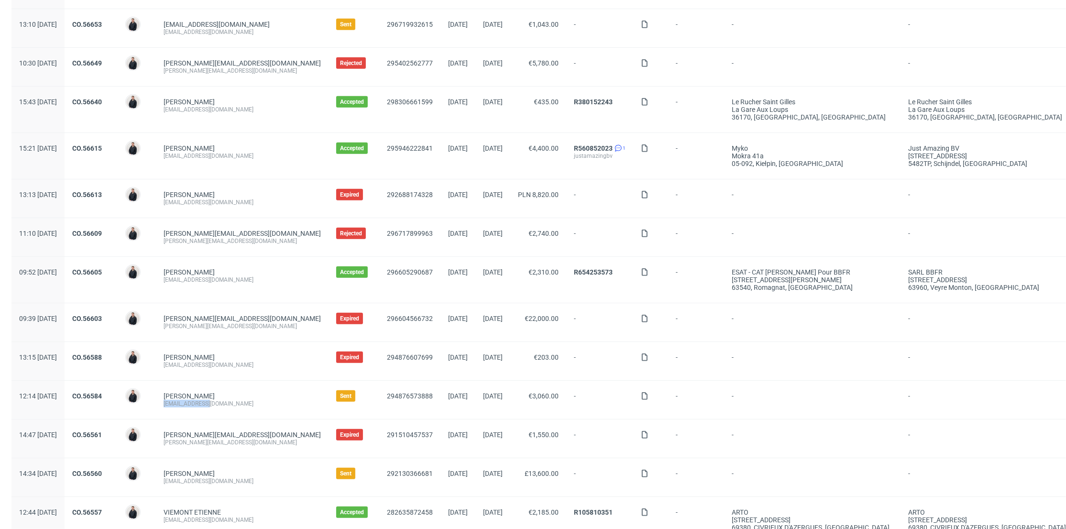
drag, startPoint x: 238, startPoint y: 401, endPoint x: 191, endPoint y: 403, distance: 47.4
click at [191, 403] on div "MORGAN LOYER info@la-jonx.ch" at bounding box center [242, 400] width 173 height 38
copy div "info@la-jonx.ch"
click at [102, 395] on link "CO.56584" at bounding box center [87, 396] width 30 height 8
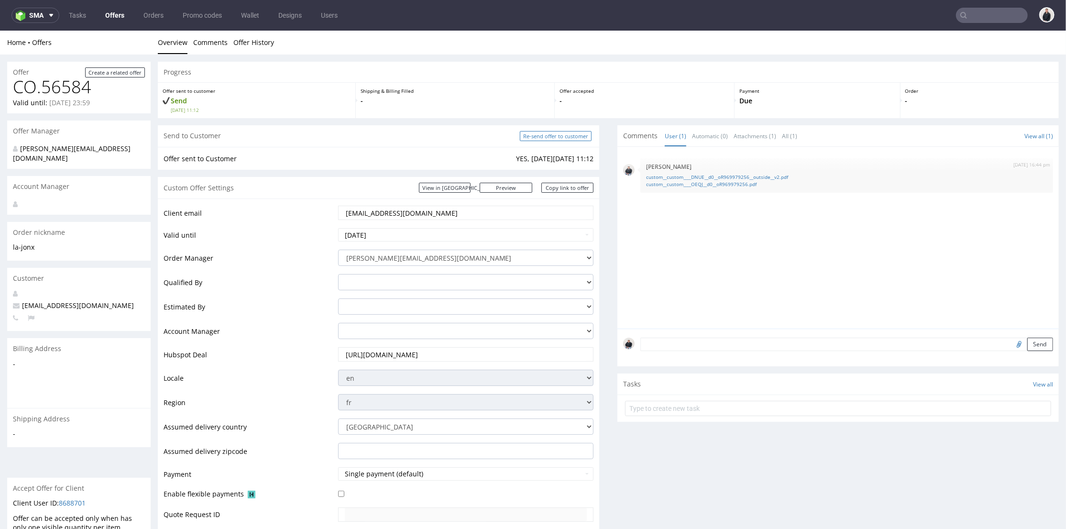
click at [534, 133] on input "Re-send offer to customer" at bounding box center [556, 136] width 72 height 10
type input "In progress..."
click at [978, 18] on input "text" at bounding box center [992, 15] width 72 height 15
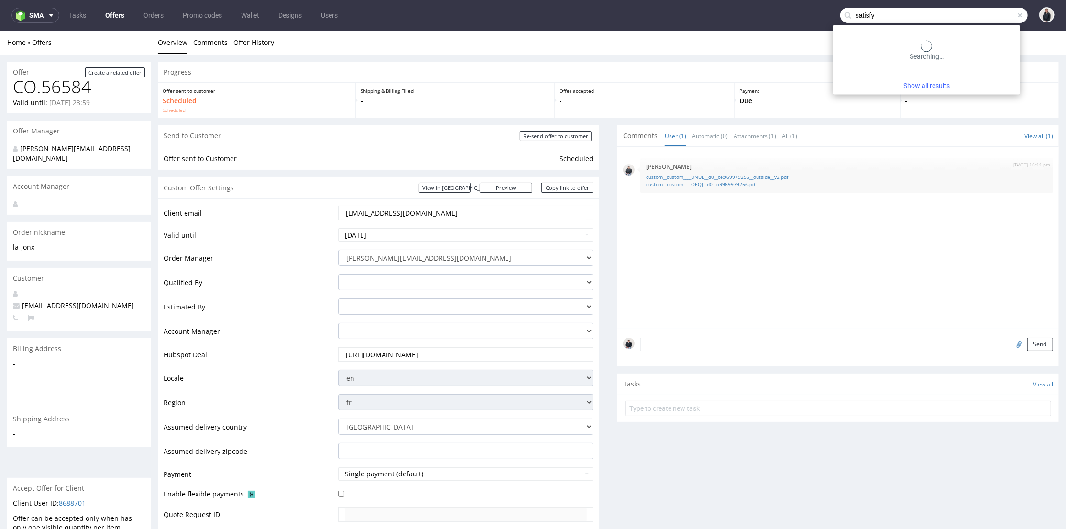
type input "satisfy"
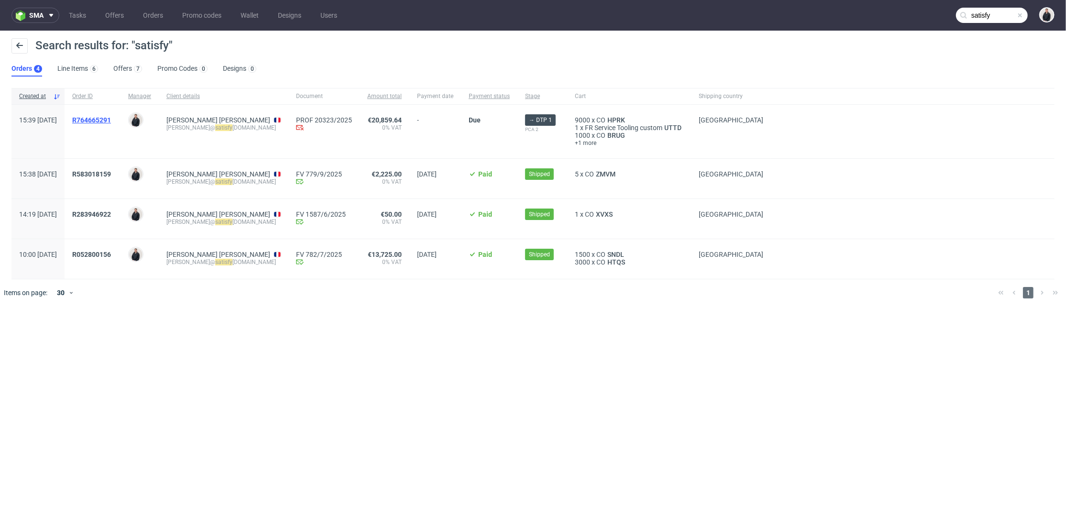
click at [111, 118] on span "R764665291" at bounding box center [91, 120] width 39 height 8
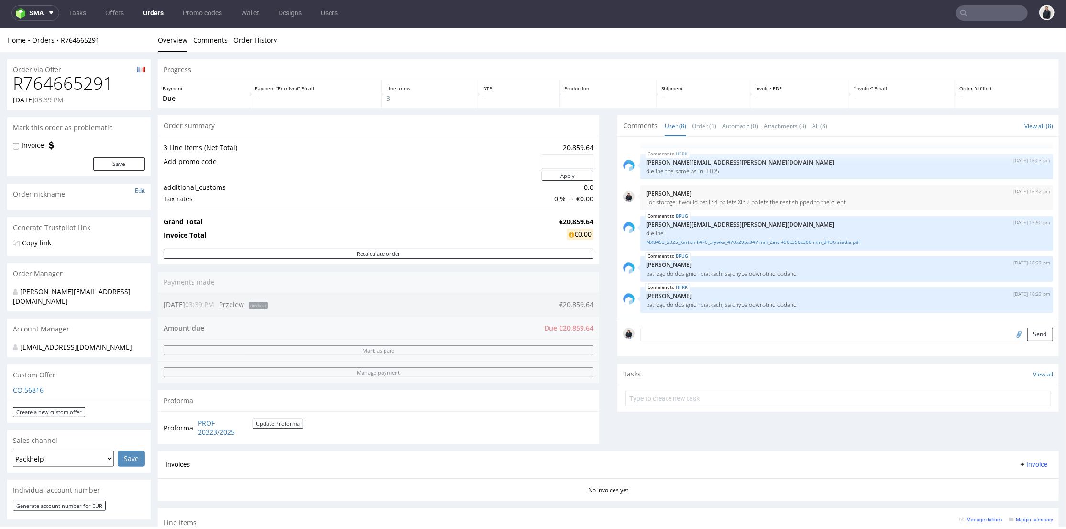
scroll to position [425, 0]
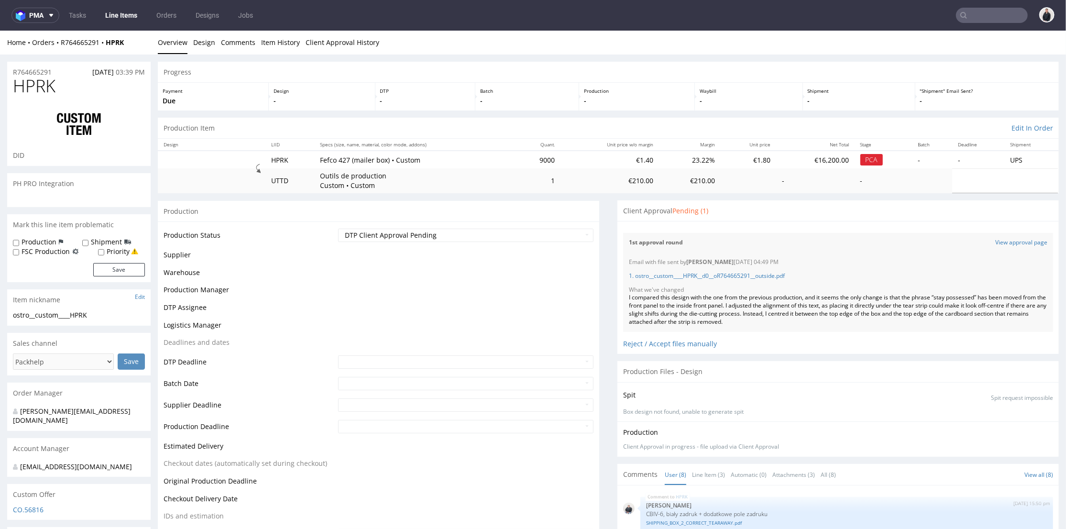
scroll to position [106, 0]
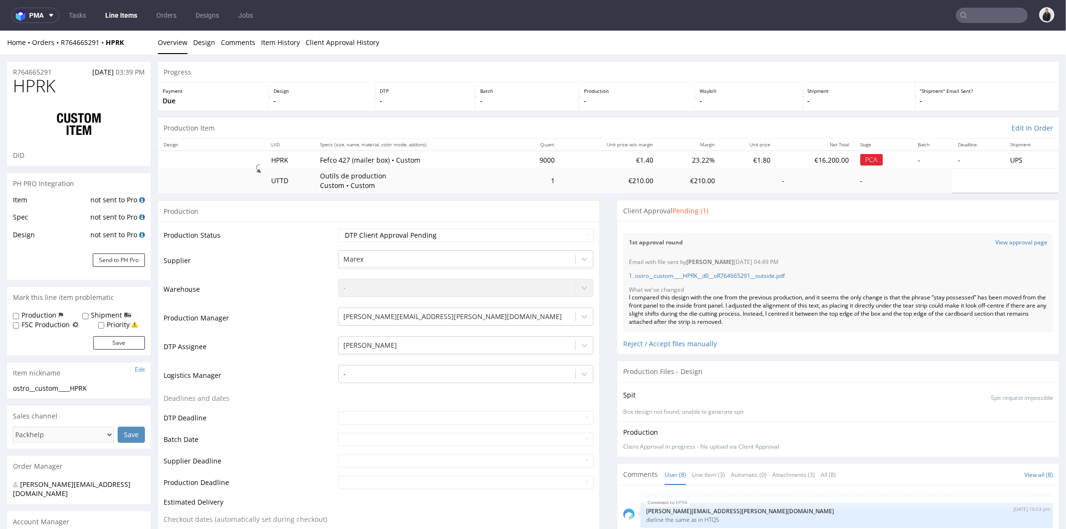
click at [302, 278] on td "Warehouse" at bounding box center [250, 291] width 172 height 29
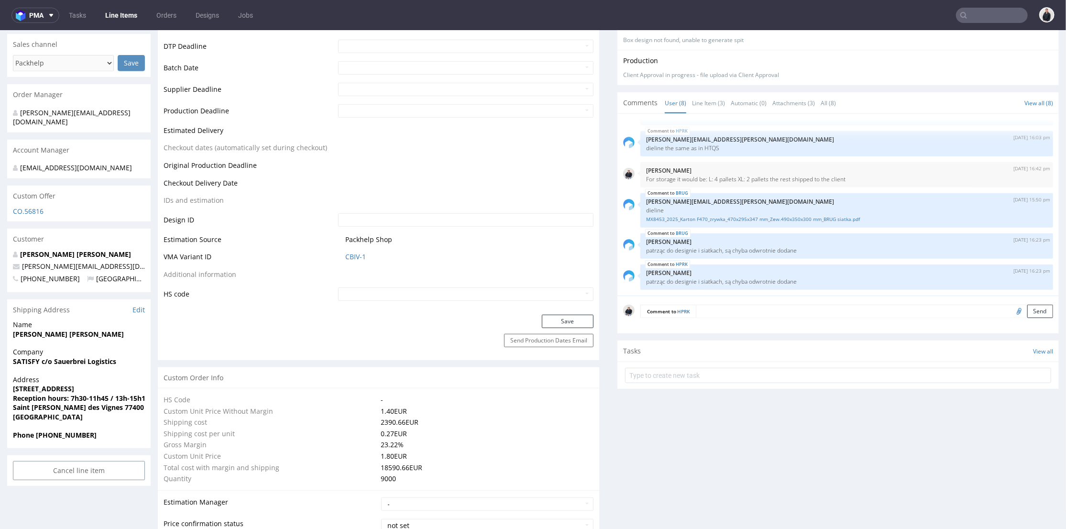
scroll to position [0, 0]
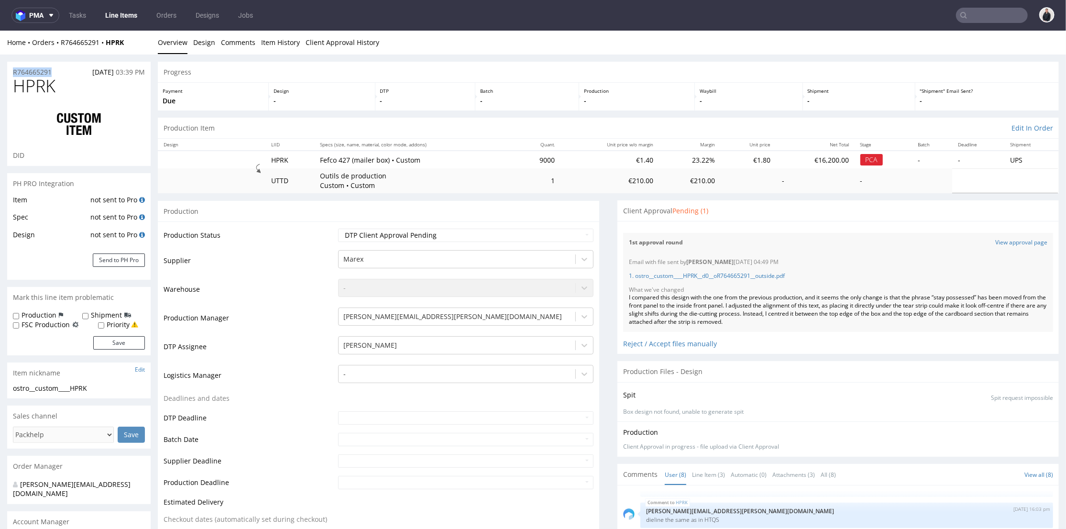
drag, startPoint x: 50, startPoint y: 72, endPoint x: 119, endPoint y: 32, distance: 79.1
click at [8, 68] on div "R764665291 22.09.2025 03:39 PM" at bounding box center [79, 68] width 144 height 15
copy p "R764665291"
click at [37, 18] on span "pma" at bounding box center [36, 15] width 14 height 7
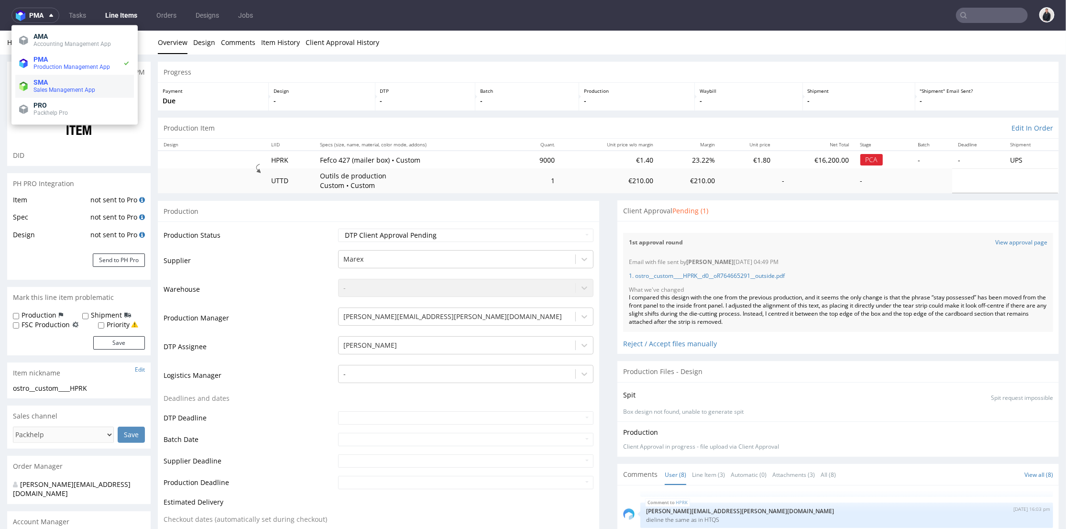
click at [60, 83] on span "SMA" at bounding box center [81, 82] width 97 height 8
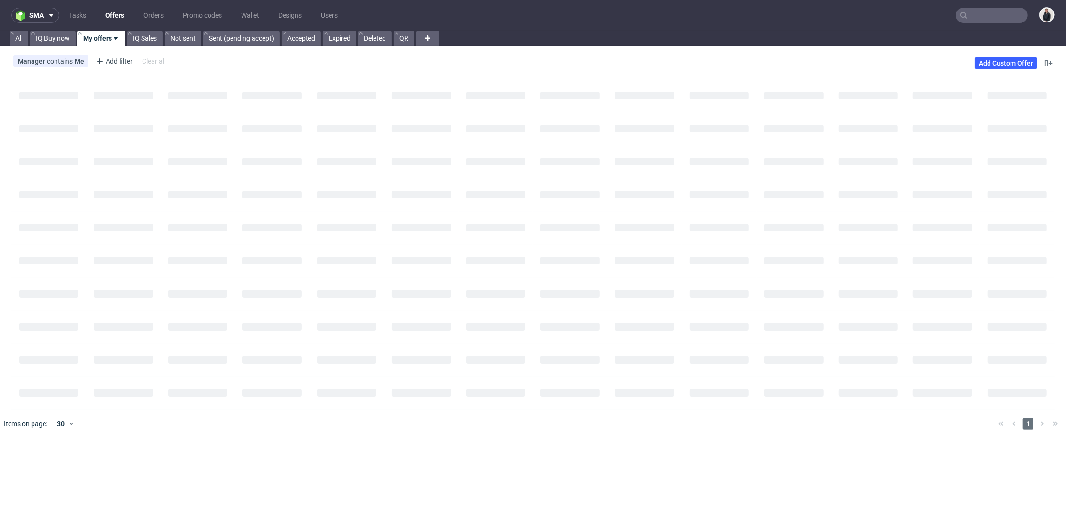
click at [116, 19] on link "Offers" at bounding box center [114, 15] width 31 height 15
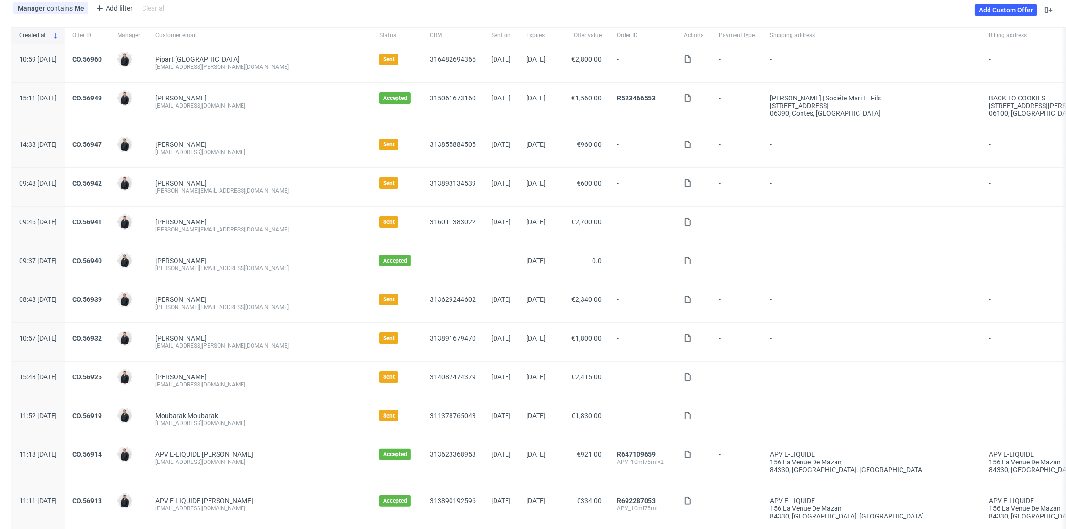
scroll to position [106, 0]
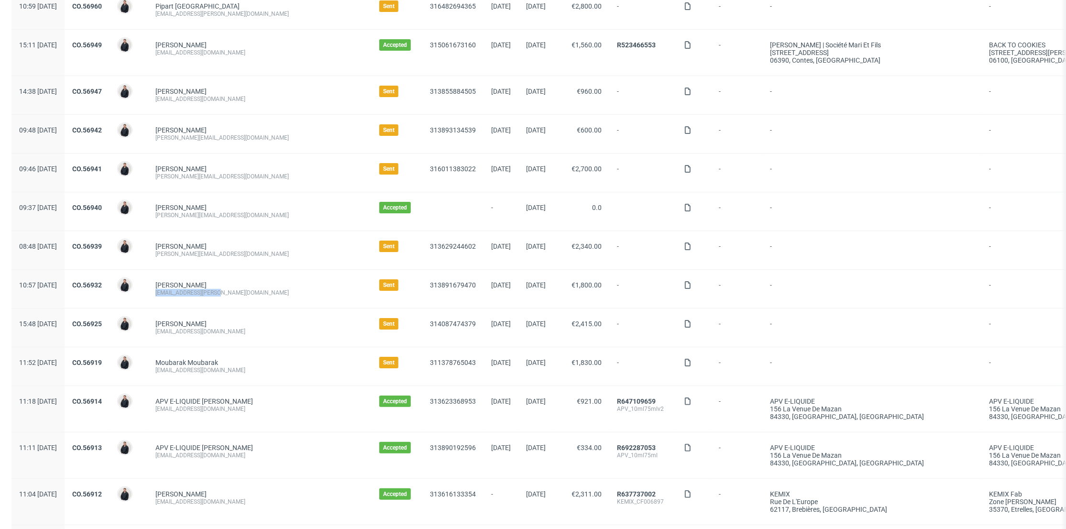
drag, startPoint x: 243, startPoint y: 296, endPoint x: 185, endPoint y: 297, distance: 57.9
click at [185, 297] on div "Faye Tiffen tiffen.faye@gmail.com" at bounding box center [260, 289] width 224 height 38
click at [232, 334] on div "hello@digixa.eu" at bounding box center [259, 332] width 209 height 8
drag, startPoint x: 221, startPoint y: 332, endPoint x: 185, endPoint y: 332, distance: 36.8
click at [185, 332] on div "hello@digixa.eu" at bounding box center [259, 332] width 209 height 8
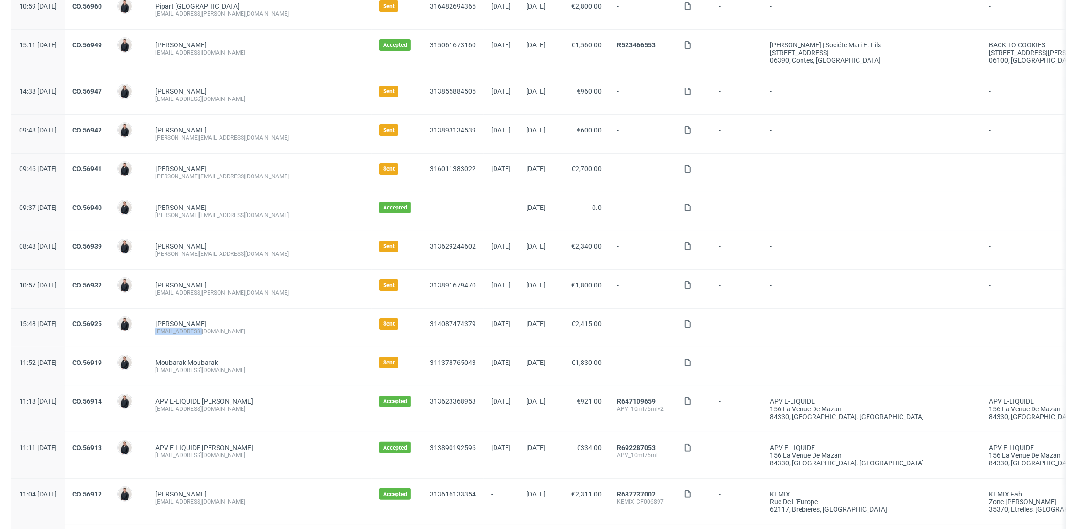
copy div "hello@digixa.eu"
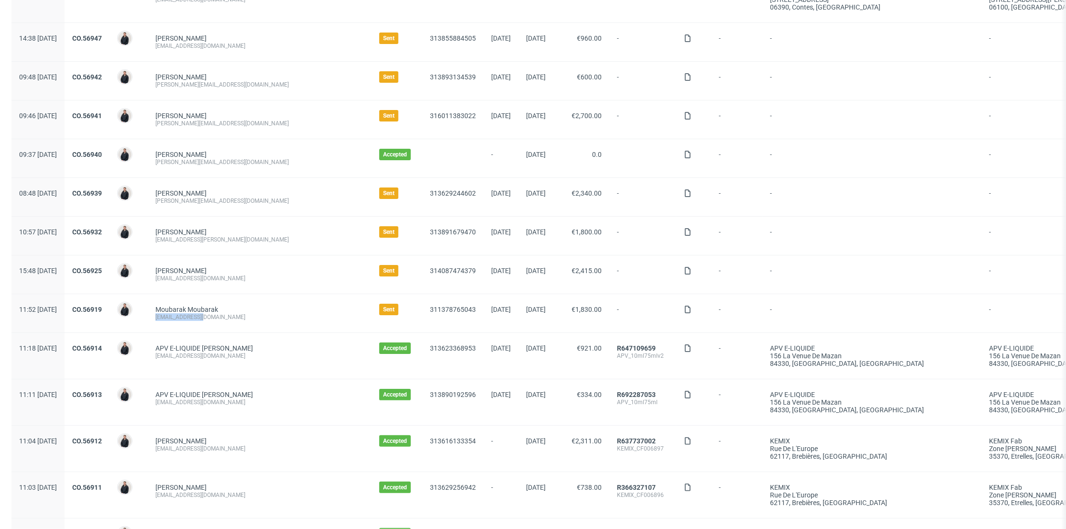
drag, startPoint x: 233, startPoint y: 317, endPoint x: 181, endPoint y: 317, distance: 52.1
click at [181, 317] on div "Moubarak Moubarak contact@ginju.fr" at bounding box center [260, 313] width 224 height 38
copy div "contact@ginju.fr"
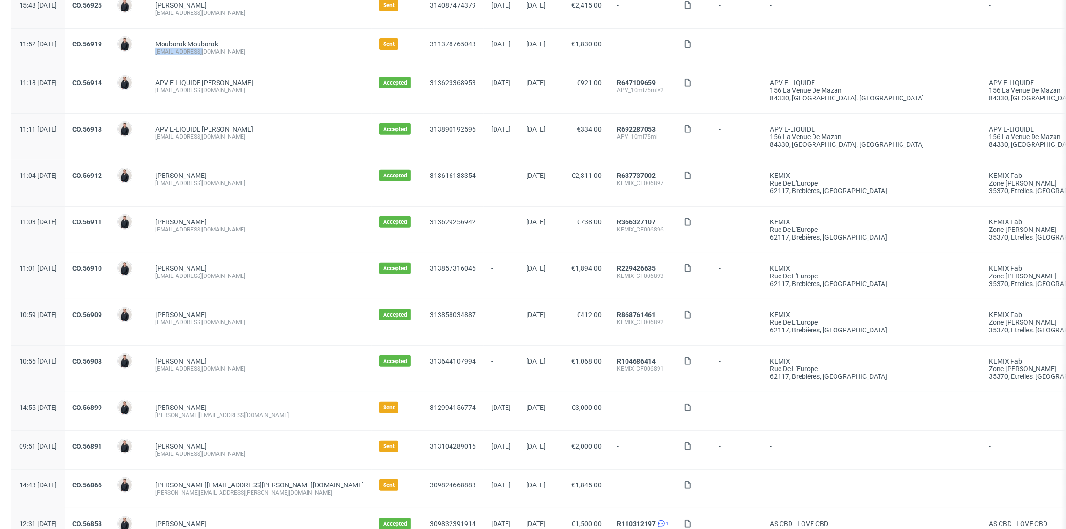
scroll to position [478, 0]
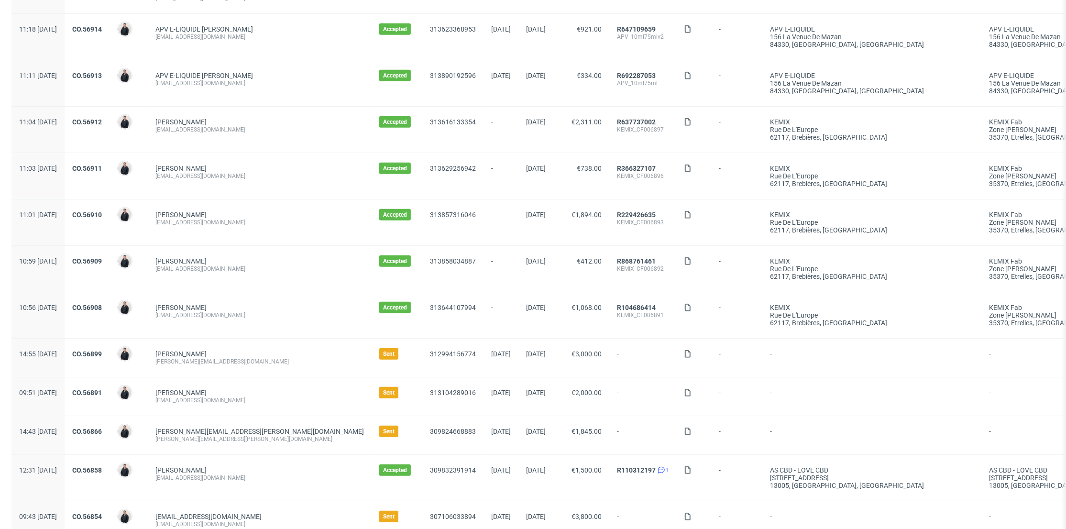
click at [243, 366] on div "Marie Valton marie@mellipou.com" at bounding box center [260, 358] width 224 height 38
drag, startPoint x: 247, startPoint y: 364, endPoint x: 177, endPoint y: 366, distance: 70.4
click at [177, 366] on div "Marie Valton marie@mellipou.com" at bounding box center [260, 358] width 224 height 38
copy div "marie@mellipou.com"
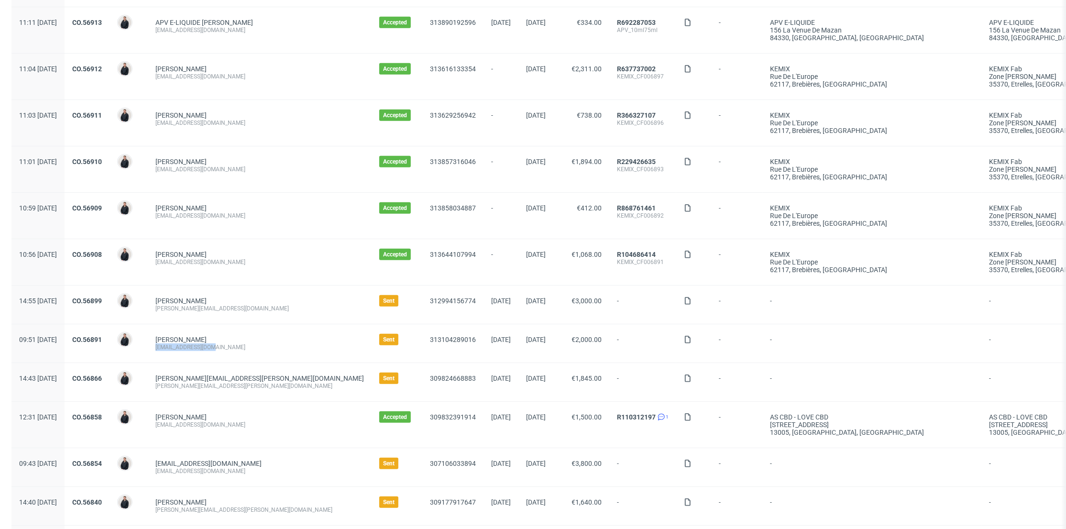
drag, startPoint x: 224, startPoint y: 351, endPoint x: 184, endPoint y: 353, distance: 40.2
click at [182, 353] on div "Matteo Gasperin info@elmighelon.com" at bounding box center [260, 343] width 224 height 38
copy div "info@elmighelon.com"
drag, startPoint x: 289, startPoint y: 387, endPoint x: 549, endPoint y: 156, distance: 348.0
click at [177, 390] on div "helen.backhaus@dasgesundetier.de helen.backhaus@dasgesundetier.de" at bounding box center [260, 382] width 224 height 38
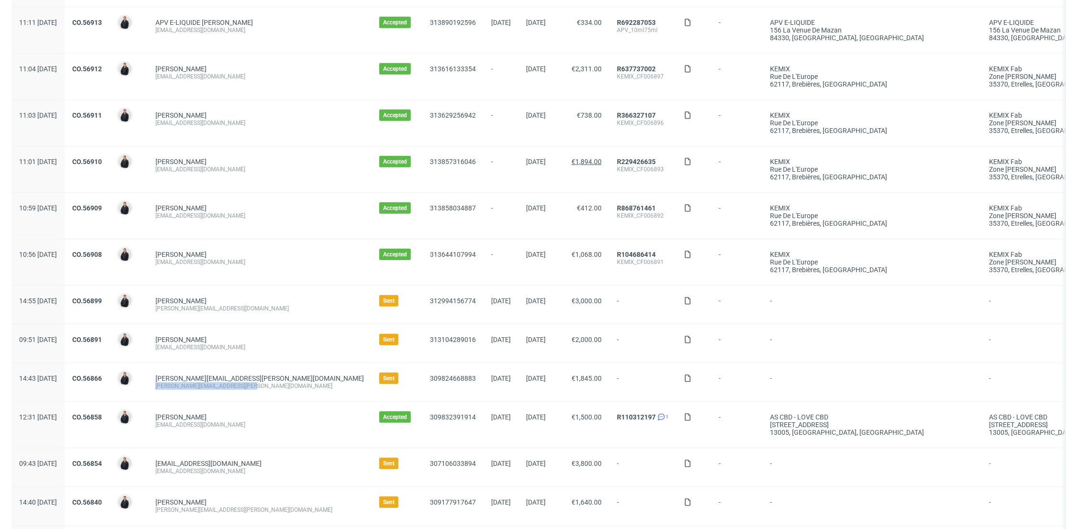
copy div "helen.backhaus@dasgesundetier.de"
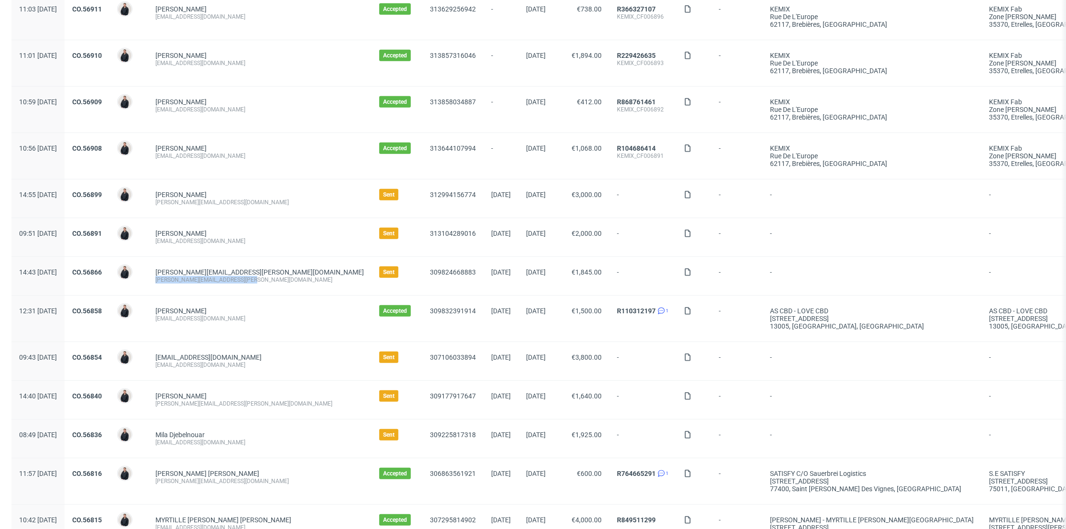
drag, startPoint x: 251, startPoint y: 365, endPoint x: 186, endPoint y: 367, distance: 65.1
click at [182, 366] on div "valentine.sevrain@bodyminute.fr valentine.sevrain@bodyminute.fr" at bounding box center [260, 361] width 224 height 38
click at [241, 392] on div "Coralie GONZALES" at bounding box center [259, 396] width 209 height 8
drag, startPoint x: 243, startPoint y: 406, endPoint x: 186, endPoint y: 404, distance: 57.9
click at [186, 405] on div "Coralie GONZALES cora.gonzales@free.fr" at bounding box center [260, 400] width 224 height 38
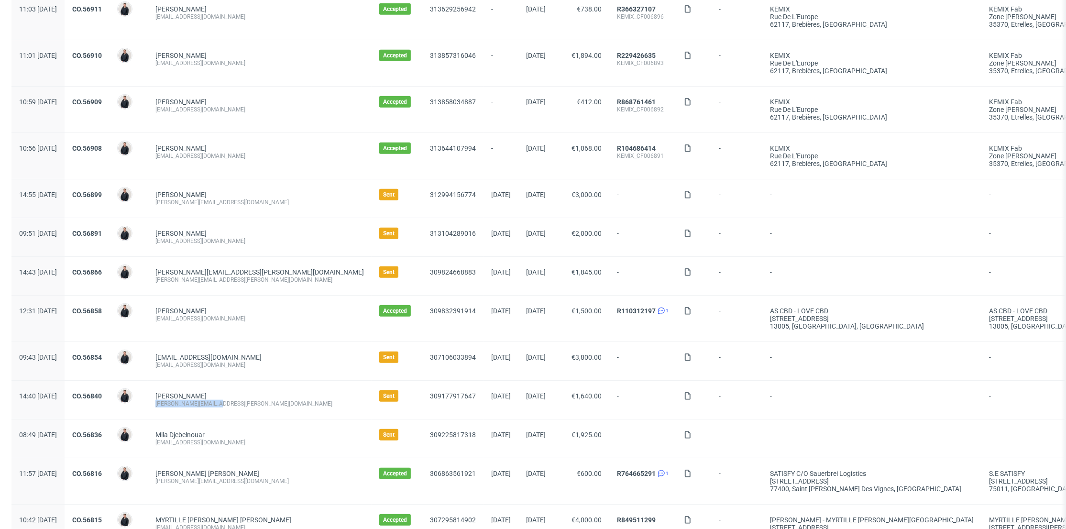
copy div "cora.gonzales@free.fr"
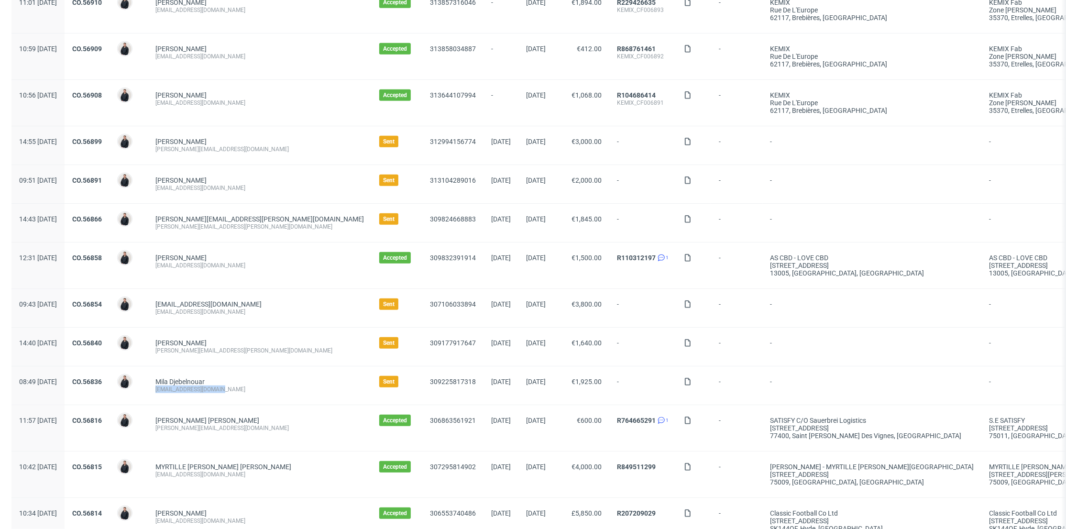
drag, startPoint x: 257, startPoint y: 389, endPoint x: 181, endPoint y: 392, distance: 76.6
click at [181, 392] on div "Mila Djebelnouar mila.d@dermaceutic.com" at bounding box center [260, 385] width 224 height 38
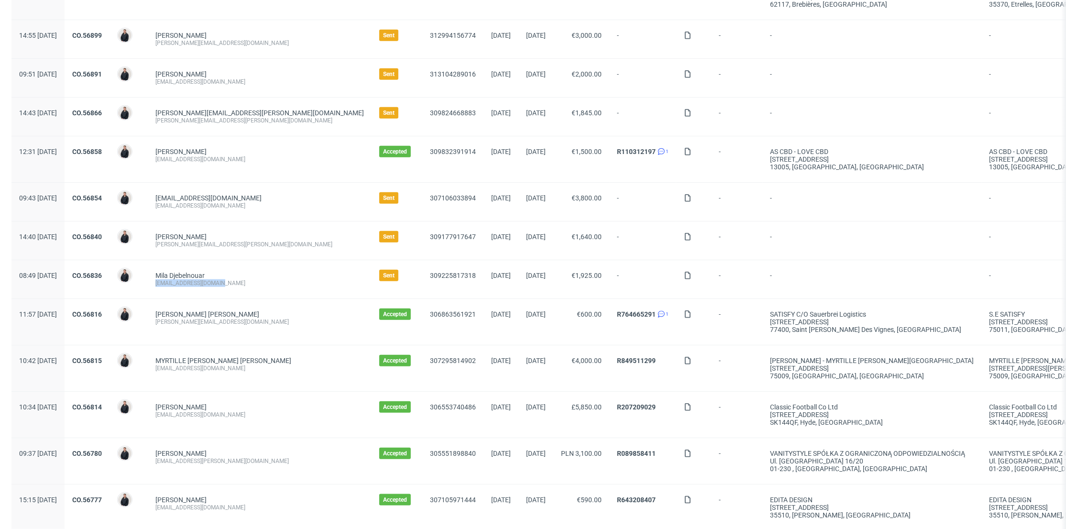
scroll to position [874, 0]
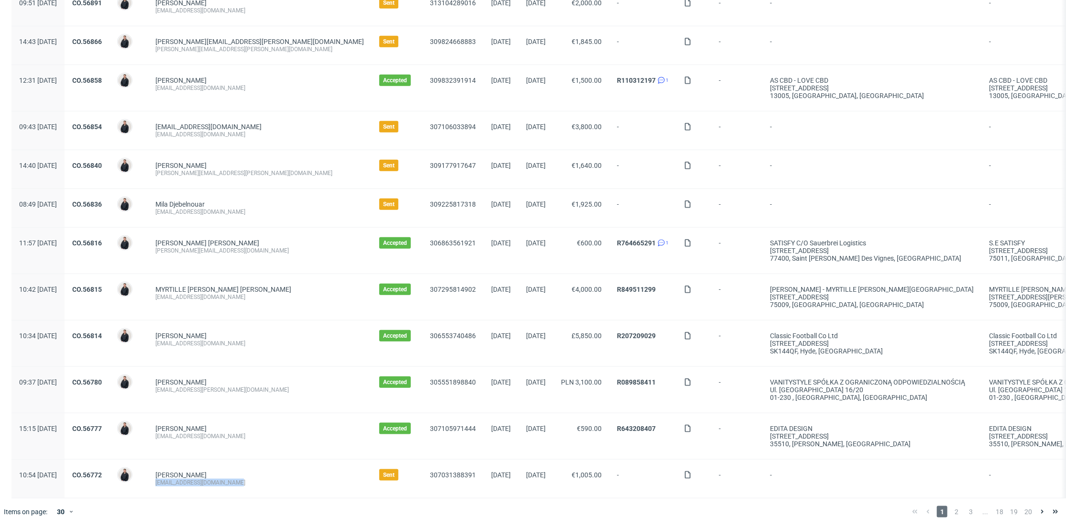
drag, startPoint x: 262, startPoint y: 477, endPoint x: 182, endPoint y: 479, distance: 79.9
click at [182, 479] on div "Yohann Rhoum yohann.r@lesbonsartisans.fr" at bounding box center [260, 479] width 224 height 38
click at [102, 471] on link "CO.56772" at bounding box center [87, 475] width 30 height 8
click at [951, 511] on span "2" at bounding box center [956, 511] width 11 height 11
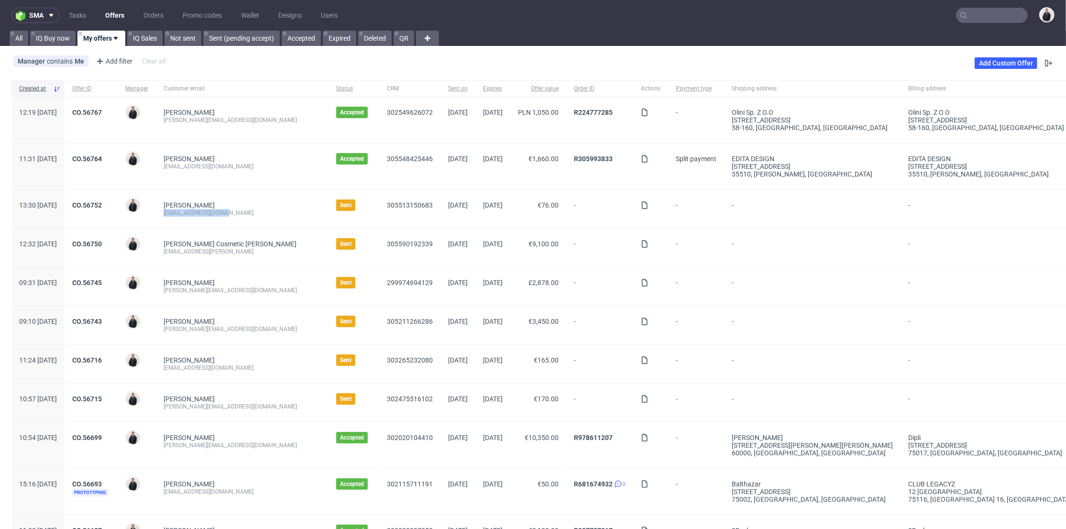
drag, startPoint x: 266, startPoint y: 213, endPoint x: 190, endPoint y: 216, distance: 75.6
click at [190, 216] on div "Bargues Julien laboiteadej@gmail.com" at bounding box center [242, 209] width 173 height 38
click at [102, 207] on link "CO.56752" at bounding box center [87, 205] width 30 height 8
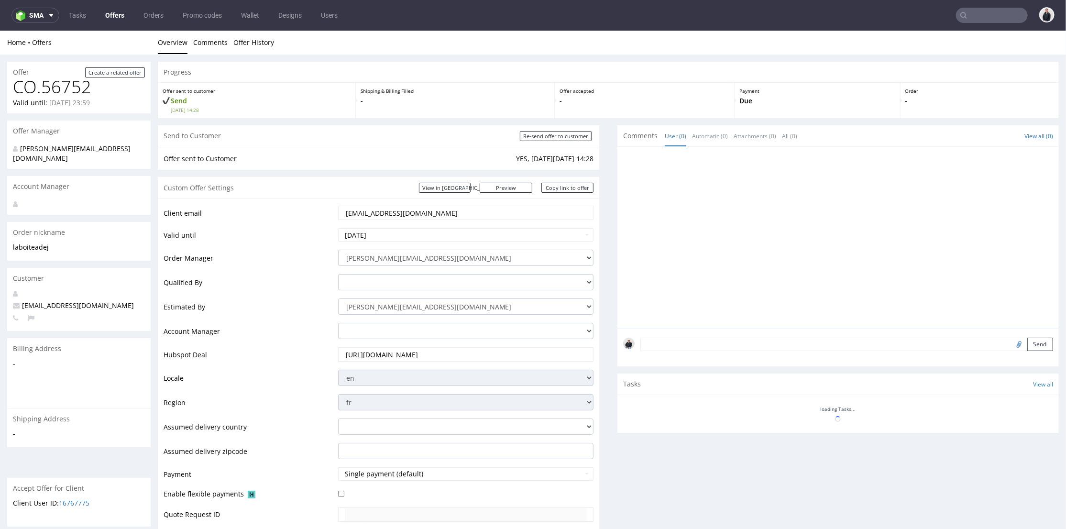
click at [440, 352] on input "https://app-eu1.hubspot.com/contacts/25600958/record/0-3/305513150683" at bounding box center [466, 353] width 243 height 13
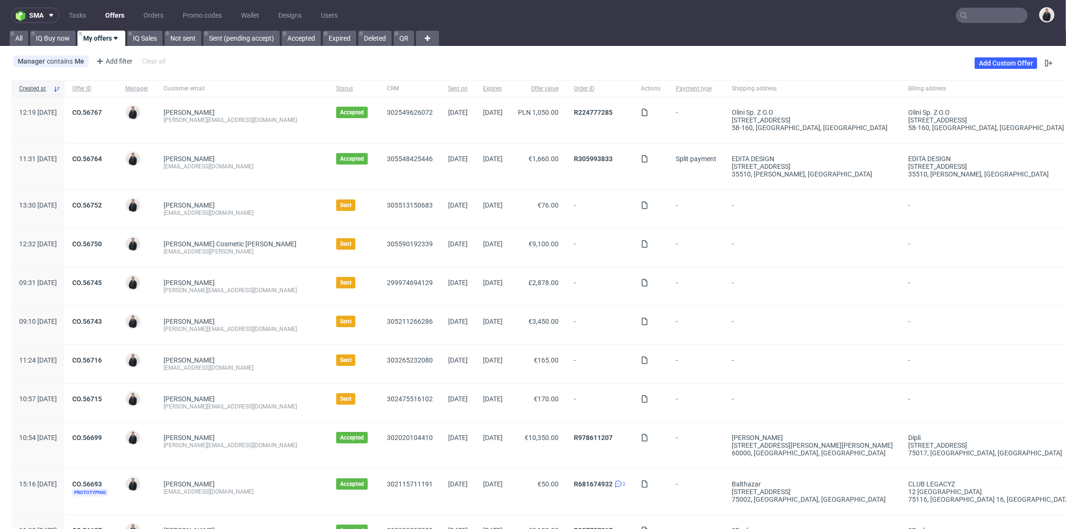
scroll to position [53, 0]
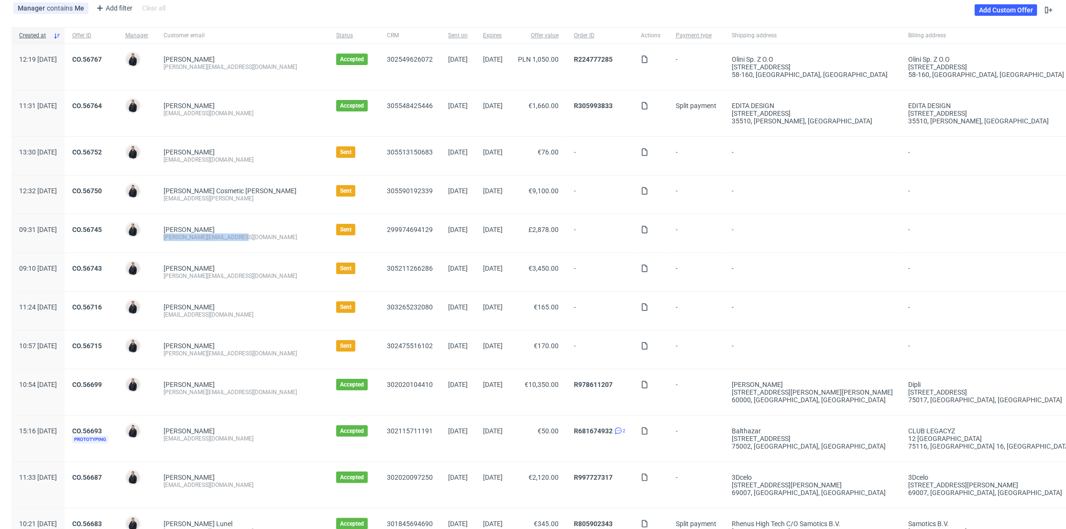
drag, startPoint x: 274, startPoint y: 239, endPoint x: 192, endPoint y: 239, distance: 81.3
click at [192, 239] on div "Rowland Graham rowland@retrocamerafix.com" at bounding box center [242, 233] width 173 height 38
click at [277, 277] on div "claudia@tricotsjeanmarc.com" at bounding box center [242, 276] width 157 height 8
drag, startPoint x: 216, startPoint y: 278, endPoint x: 190, endPoint y: 278, distance: 25.8
click at [190, 278] on div "Claudia Karakassian claudia@tricotsjeanmarc.com" at bounding box center [242, 272] width 173 height 38
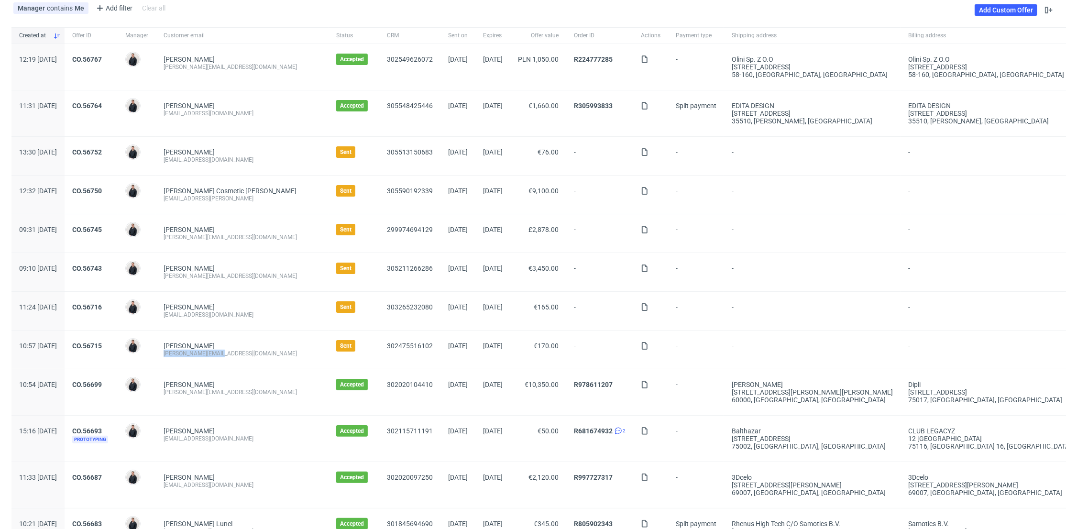
drag, startPoint x: 235, startPoint y: 356, endPoint x: 189, endPoint y: 356, distance: 45.9
click at [189, 356] on div "Bovy Michael michael@lunivers.lu" at bounding box center [242, 350] width 173 height 38
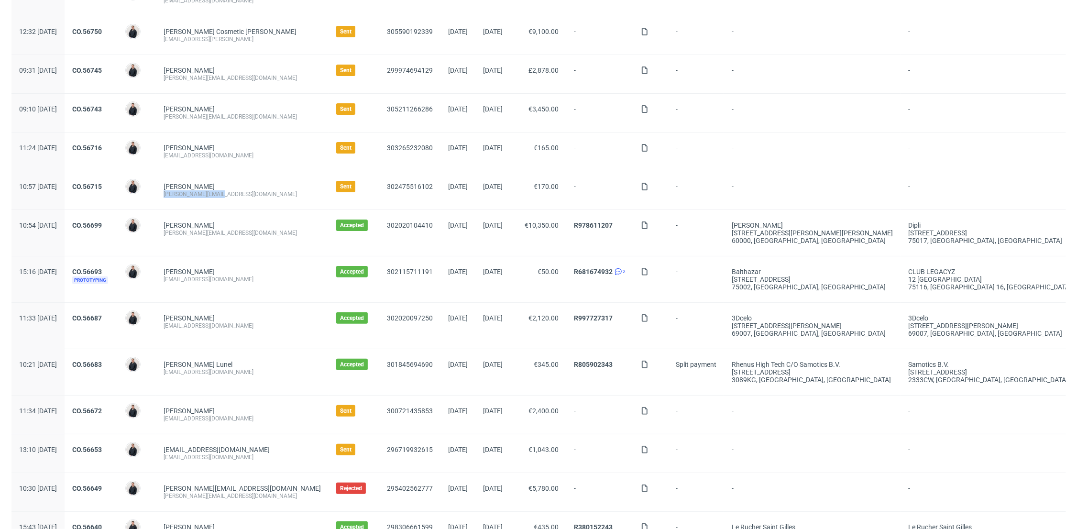
scroll to position [319, 0]
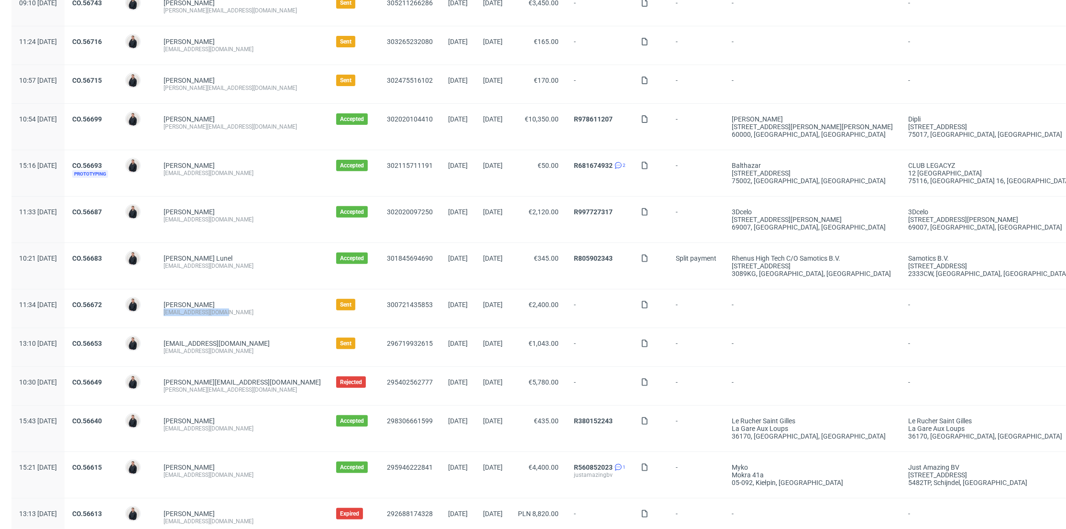
drag, startPoint x: 263, startPoint y: 312, endPoint x: 189, endPoint y: 315, distance: 73.3
click at [189, 315] on div "Sailley Julian contact@happydetox.co" at bounding box center [242, 308] width 173 height 38
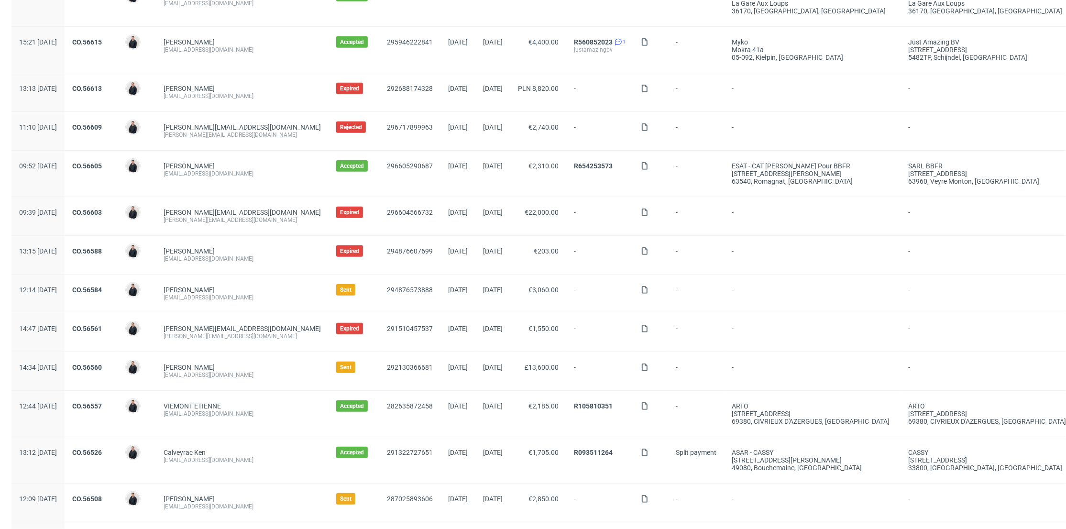
scroll to position [859, 0]
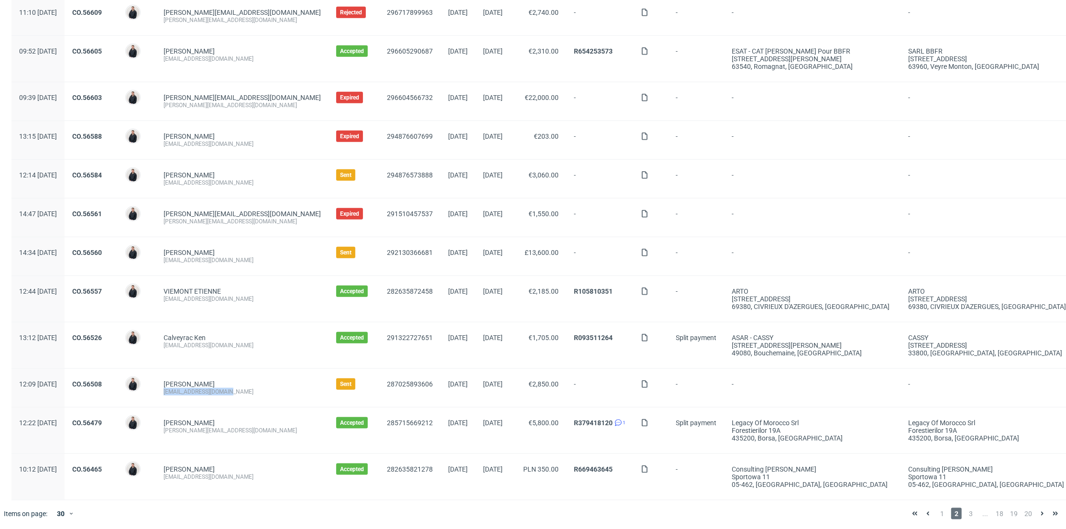
drag, startPoint x: 232, startPoint y: 390, endPoint x: 192, endPoint y: 391, distance: 39.2
click at [192, 391] on div "Clara Lizier c.lizier@beautigloo.fr" at bounding box center [242, 388] width 173 height 38
click at [937, 511] on span "1" at bounding box center [942, 513] width 11 height 11
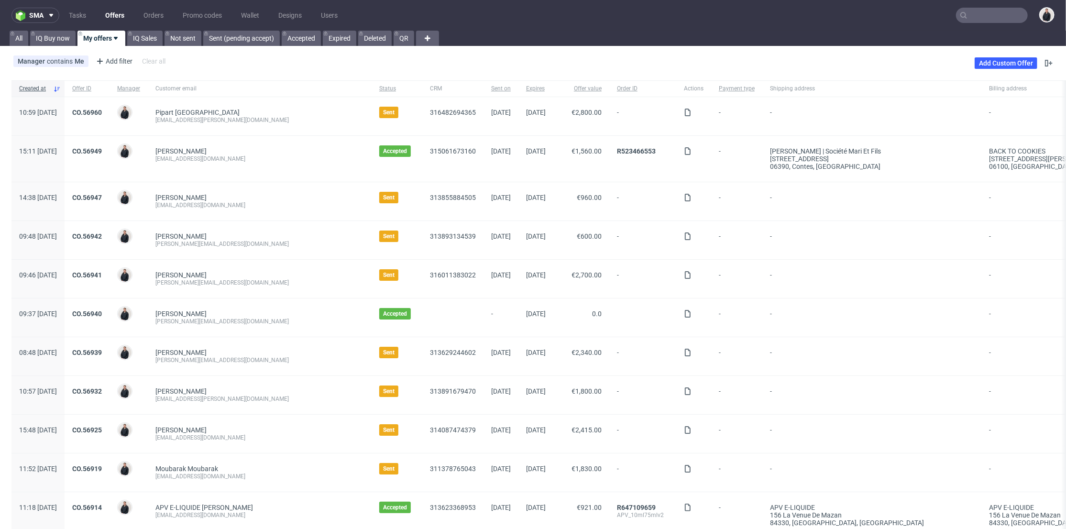
click at [986, 12] on input "text" at bounding box center [992, 15] width 72 height 15
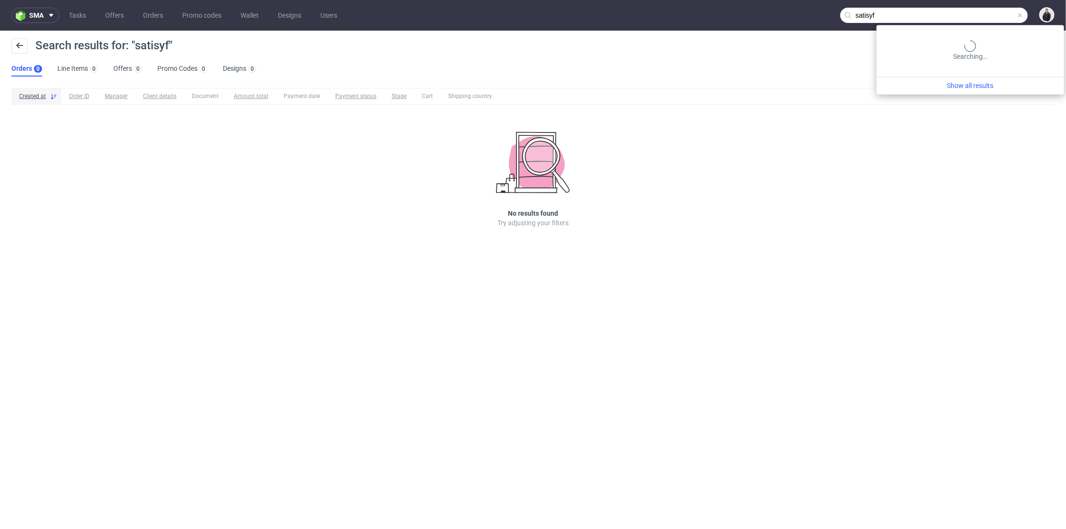
drag, startPoint x: 1000, startPoint y: 14, endPoint x: 843, endPoint y: 16, distance: 156.9
click at [842, 16] on input "satisyf" at bounding box center [934, 15] width 188 height 15
type input "satisfy"
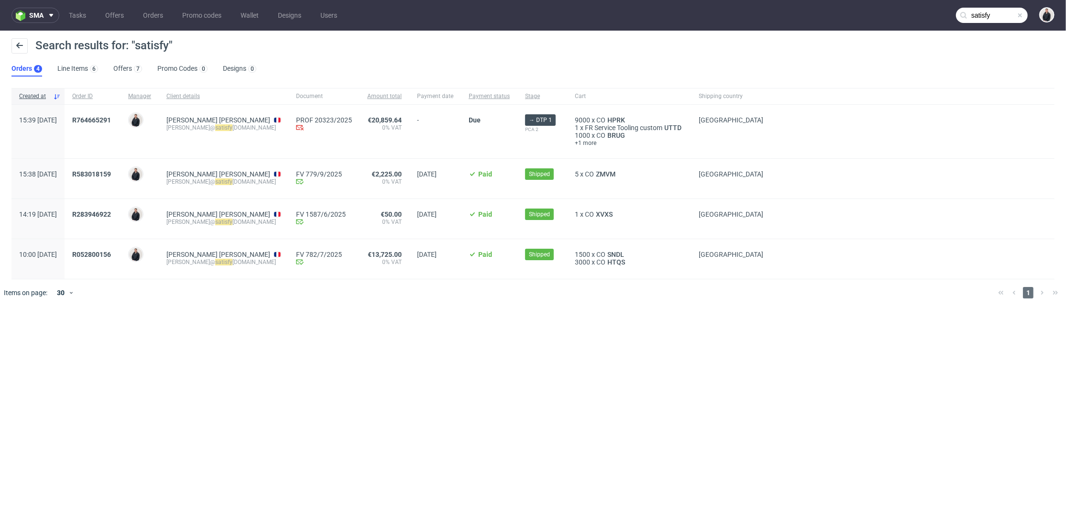
click at [99, 123] on div "R764665291" at bounding box center [93, 132] width 56 height 54
click at [111, 121] on span "R764665291" at bounding box center [91, 120] width 39 height 8
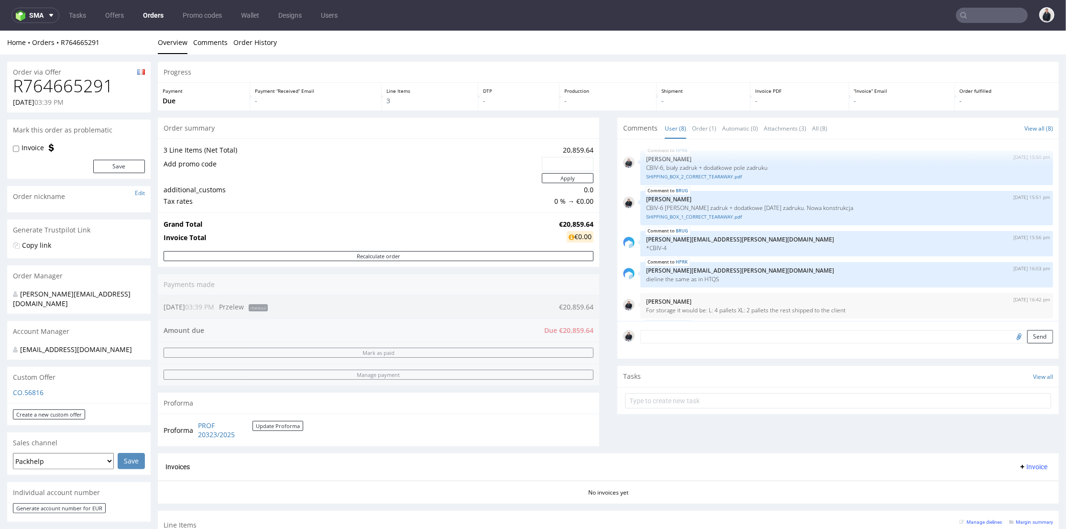
scroll to position [106, 0]
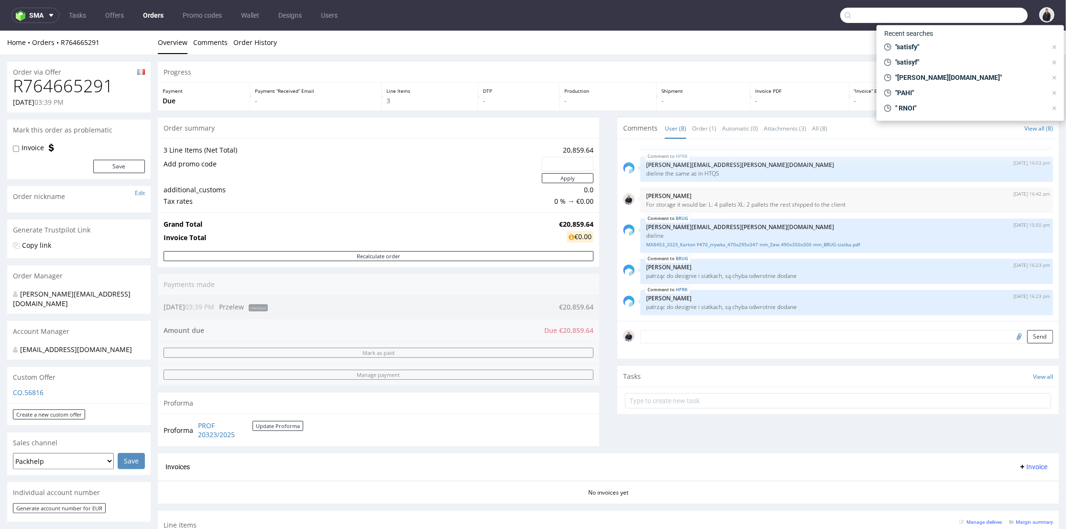
click at [988, 14] on input "text" at bounding box center [934, 15] width 188 height 15
paste input "<claudia@tricotsjeanmarc.com"
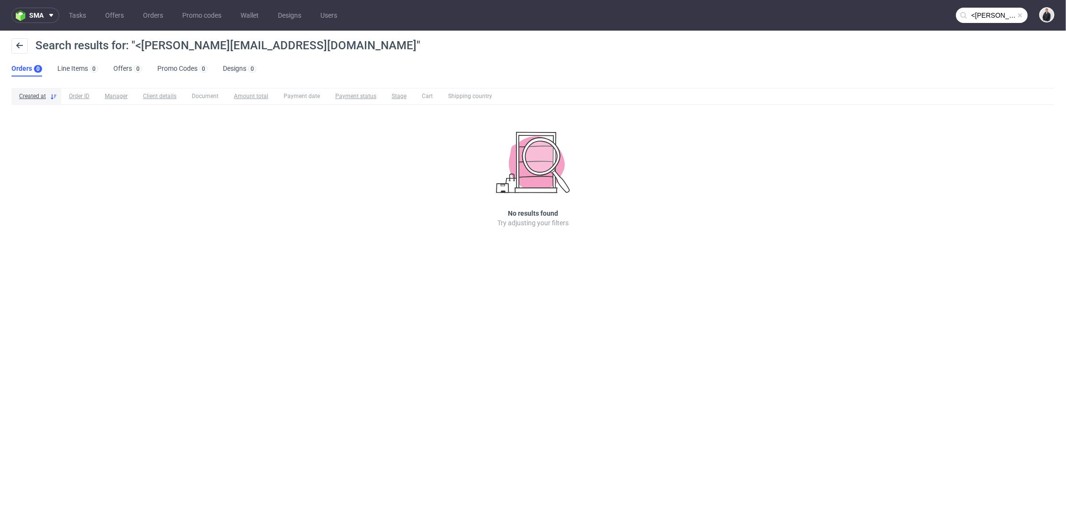
click at [970, 11] on input "<claudia@tricotsjeanmarc.com" at bounding box center [992, 15] width 72 height 15
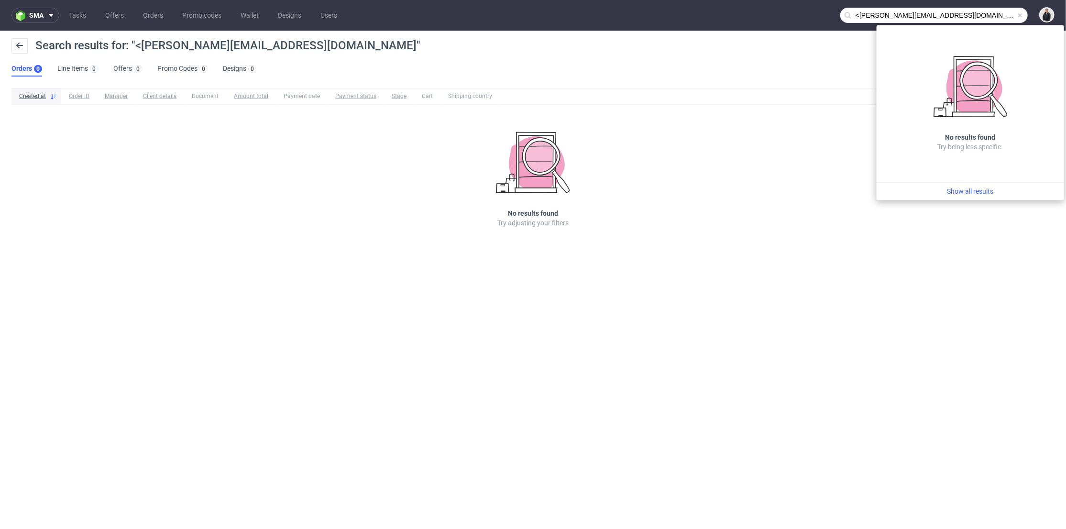
click at [861, 14] on input "<claudia@tricotsjeanmarc.com" at bounding box center [934, 15] width 188 height 15
type input "claudia@tricotsjeanmarc.com"
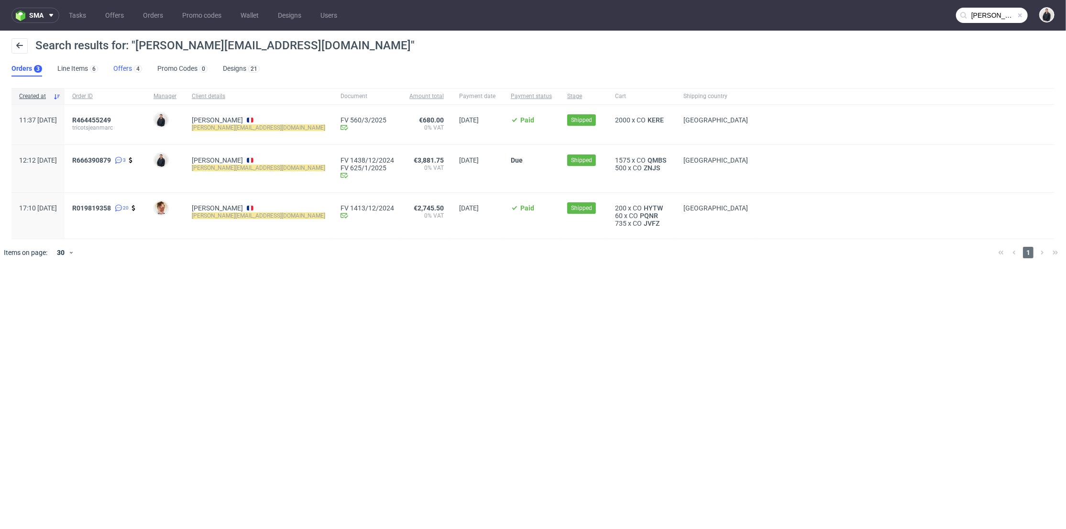
click at [127, 68] on link "Offers 4" at bounding box center [127, 68] width 29 height 15
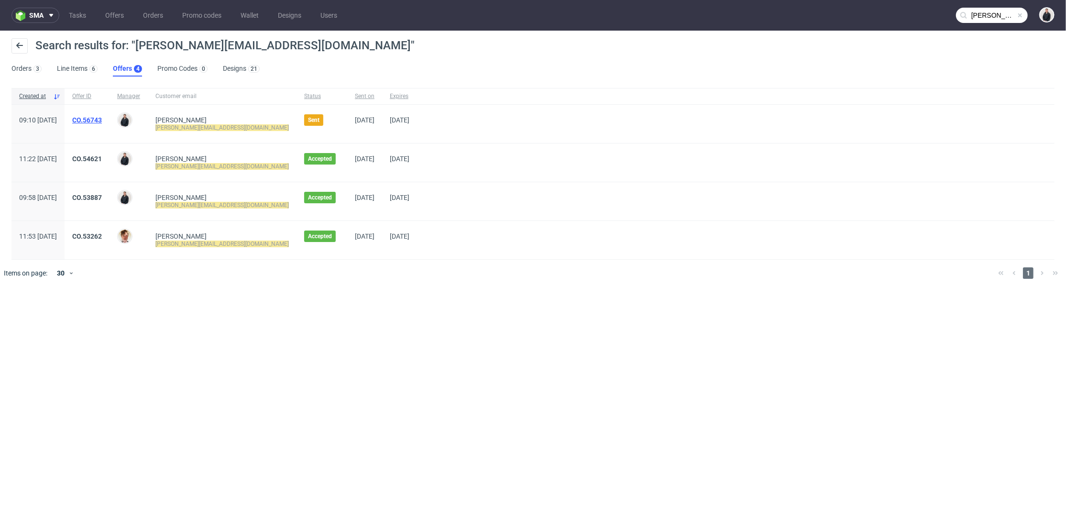
click at [102, 118] on link "CO.56743" at bounding box center [87, 120] width 30 height 8
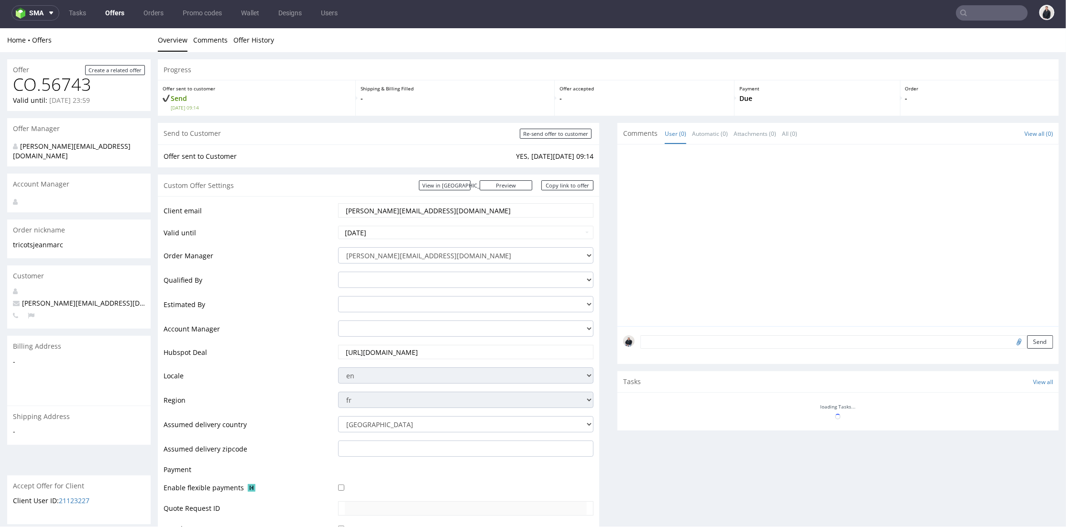
scroll to position [3, 0]
click at [398, 353] on input "https://app-eu1.hubspot.com/contacts/25600958/record/0-3/305211266286" at bounding box center [466, 351] width 243 height 13
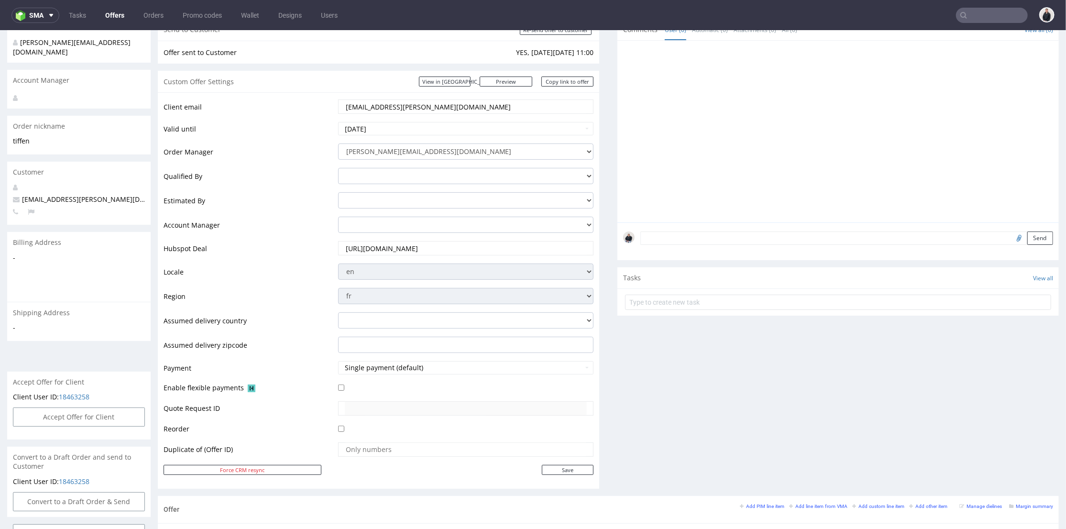
scroll to position [212, 0]
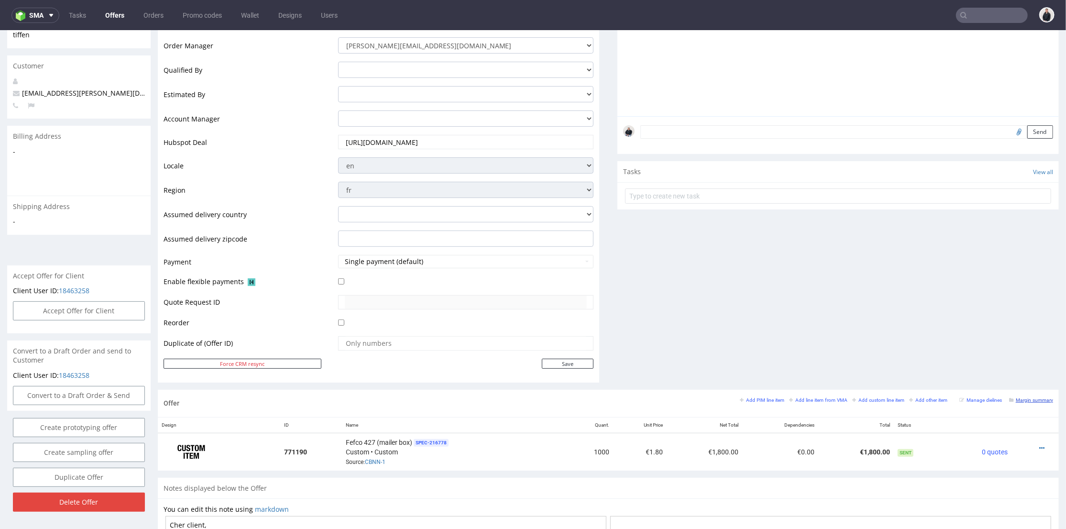
click at [1028, 397] on small "Margin summary" at bounding box center [1031, 399] width 44 height 5
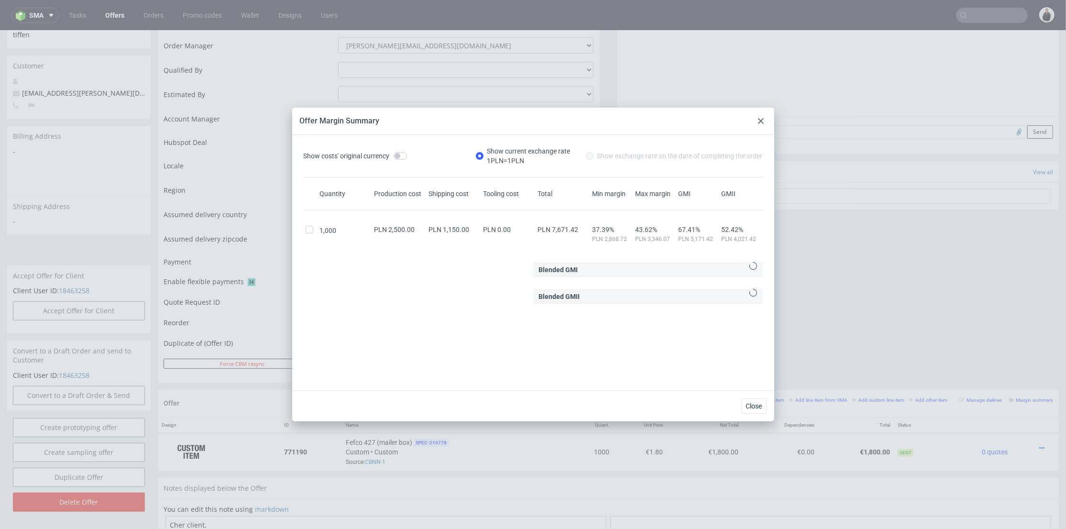
click at [764, 123] on div at bounding box center [760, 120] width 11 height 11
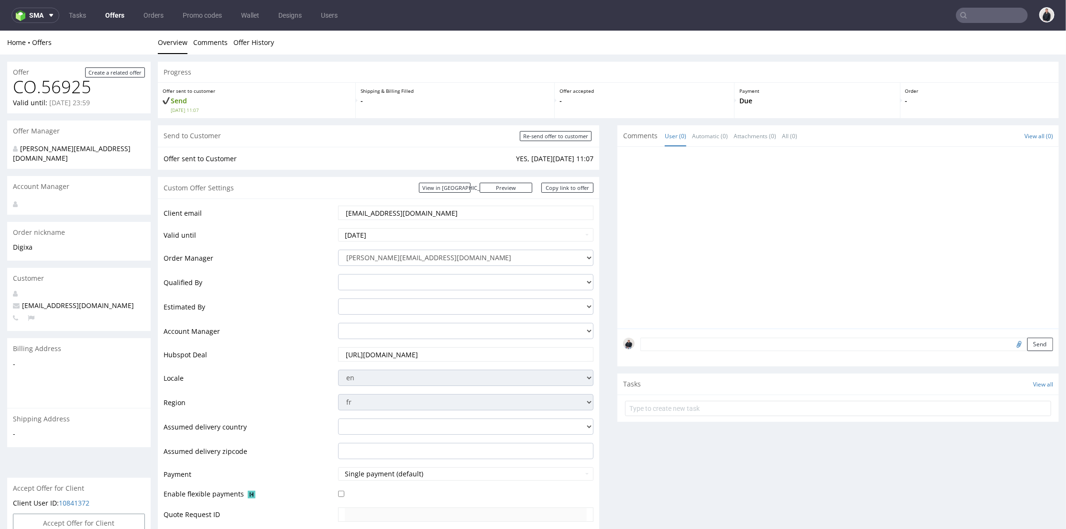
scroll to position [212, 0]
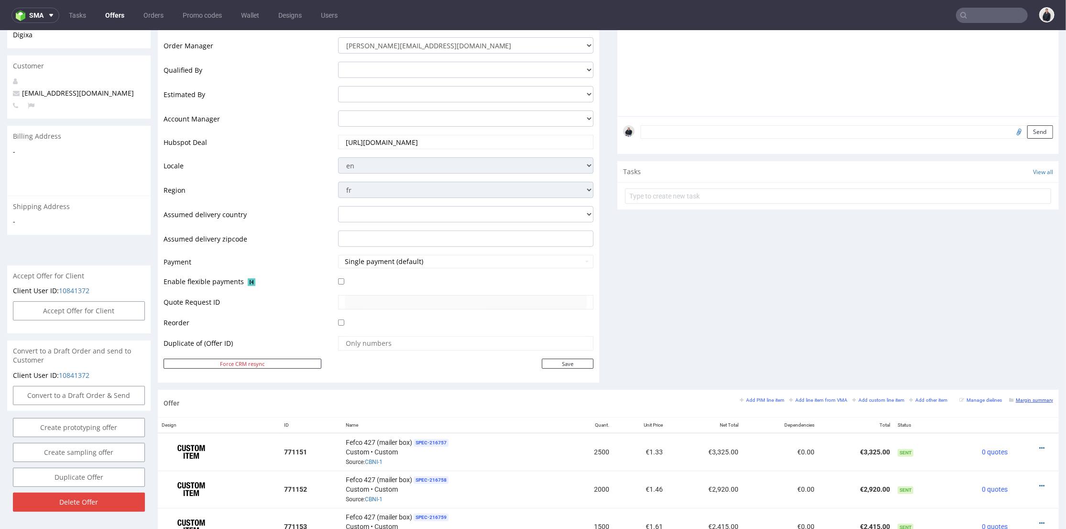
click at [1027, 399] on small "Margin summary" at bounding box center [1031, 399] width 44 height 5
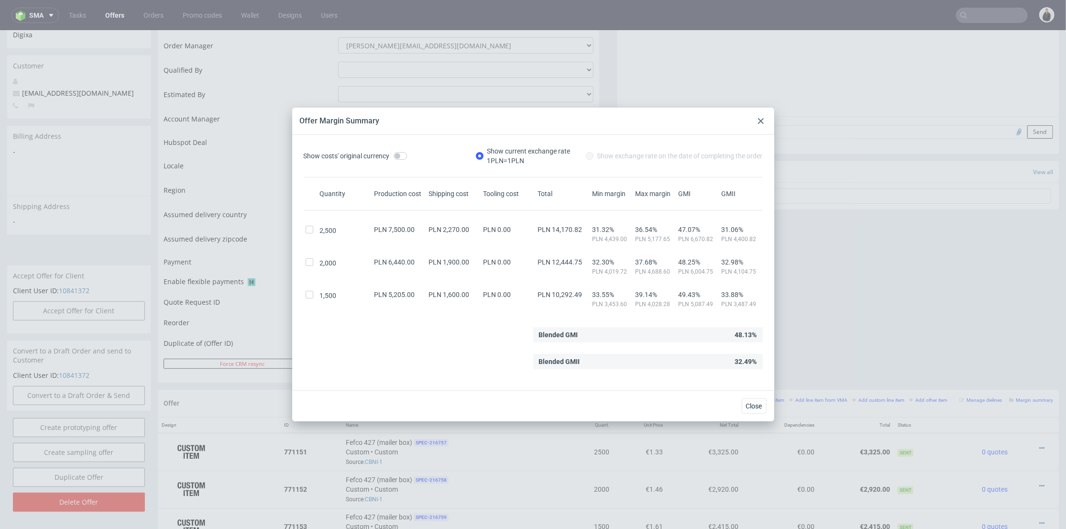
drag, startPoint x: 761, startPoint y: 120, endPoint x: 753, endPoint y: 68, distance: 52.3
click at [761, 120] on use at bounding box center [761, 121] width 6 height 6
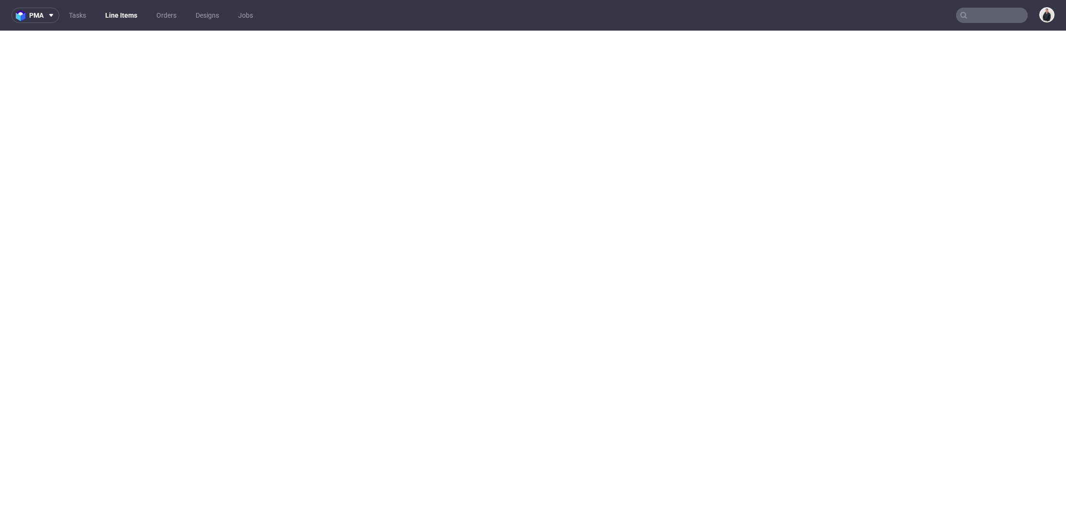
select select "in_progress"
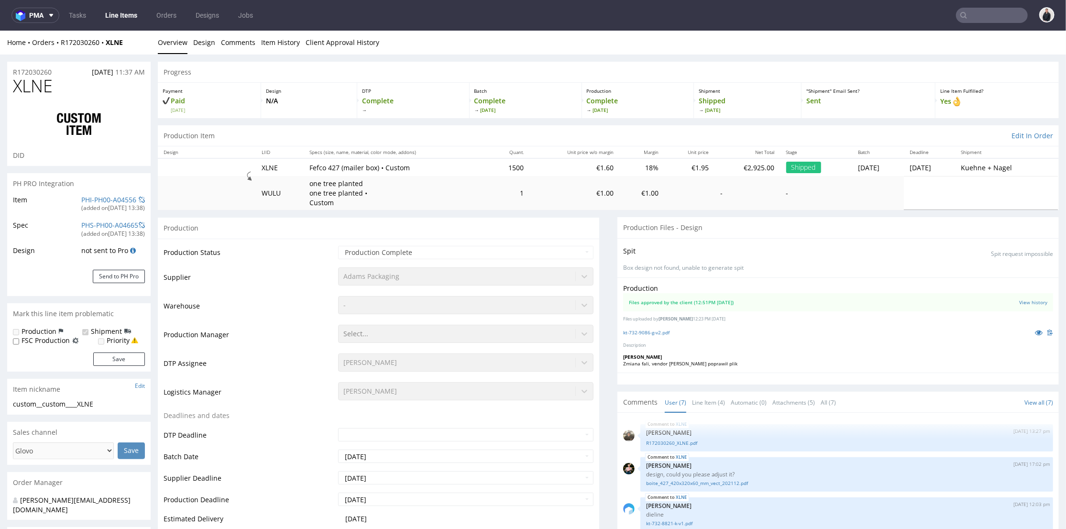
scroll to position [86, 0]
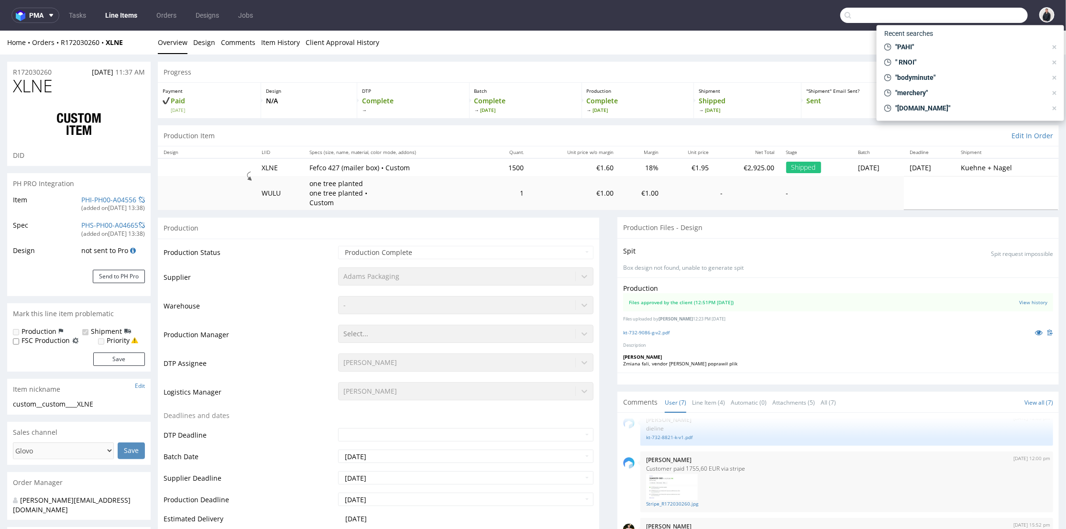
click at [984, 17] on input "text" at bounding box center [934, 15] width 188 height 15
paste input "wearecircles.com"
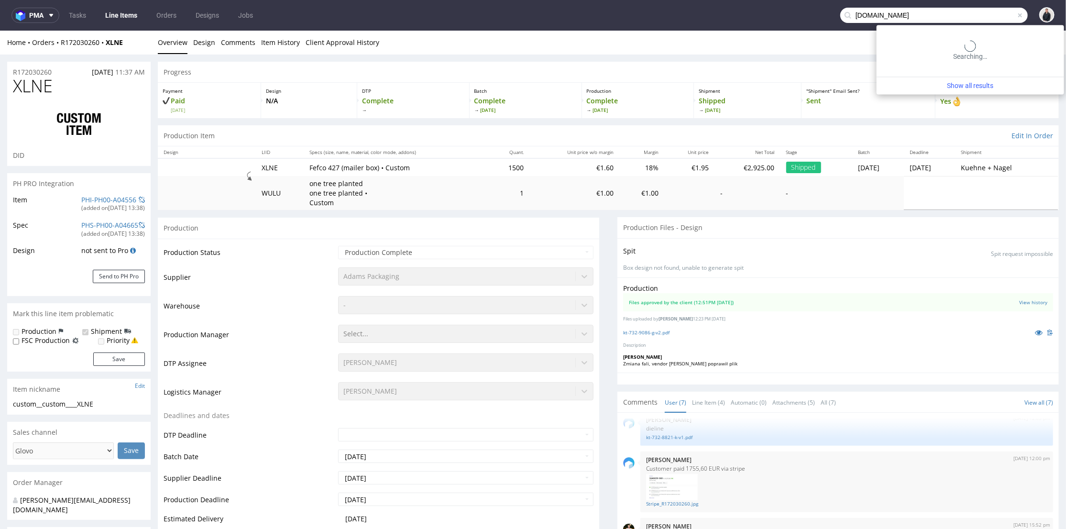
type input "wearecircles.com"
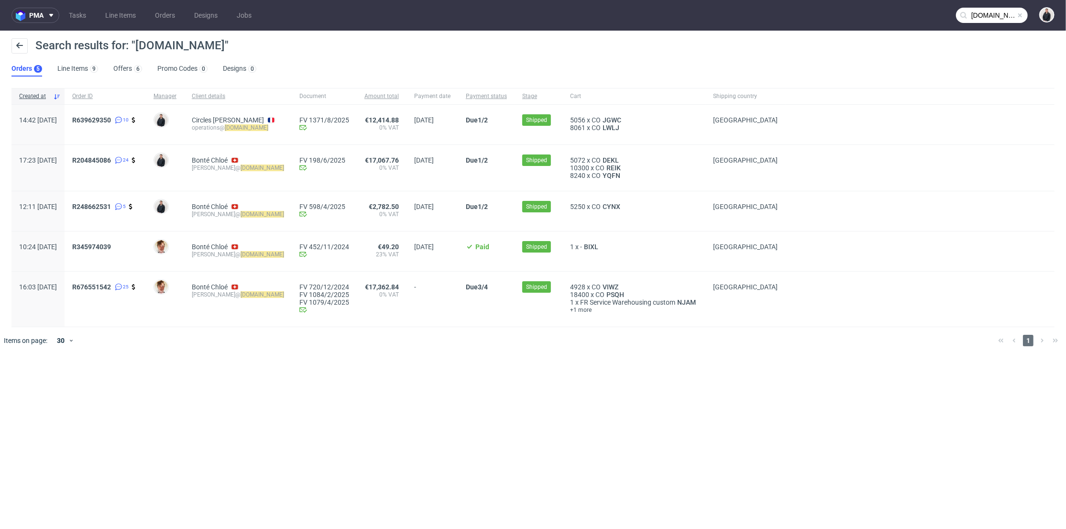
drag, startPoint x: 303, startPoint y: 129, endPoint x: 212, endPoint y: 136, distance: 91.1
click at [212, 136] on div "Circles Madeleine Toulemonde operations@ wearecircles.com" at bounding box center [238, 125] width 108 height 40
click at [237, 143] on div "Circles Madeleine Toulemonde operations@ wearecircles.com" at bounding box center [238, 125] width 108 height 40
click at [107, 116] on span "R639629350" at bounding box center [91, 120] width 39 height 8
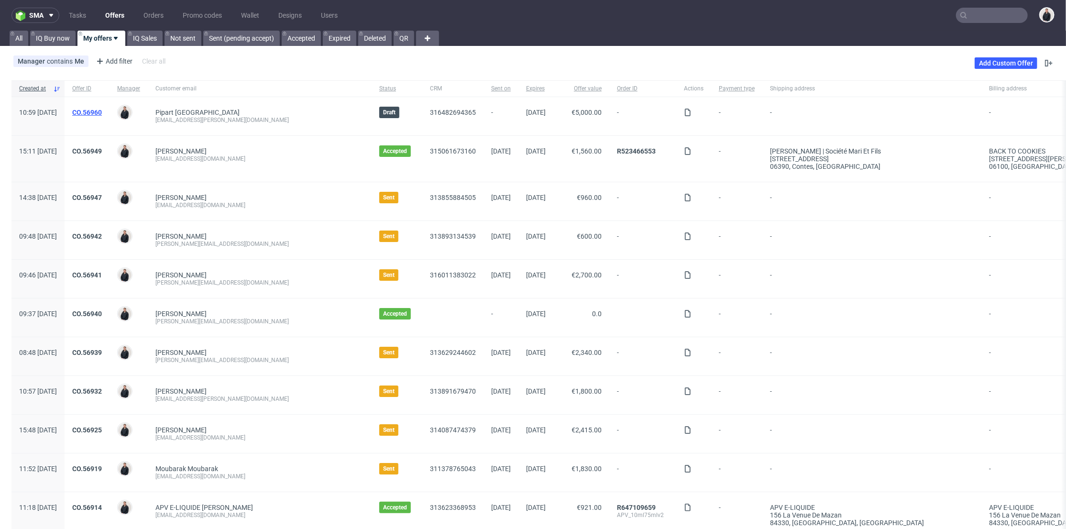
click at [102, 109] on link "CO.56960" at bounding box center [87, 113] width 30 height 8
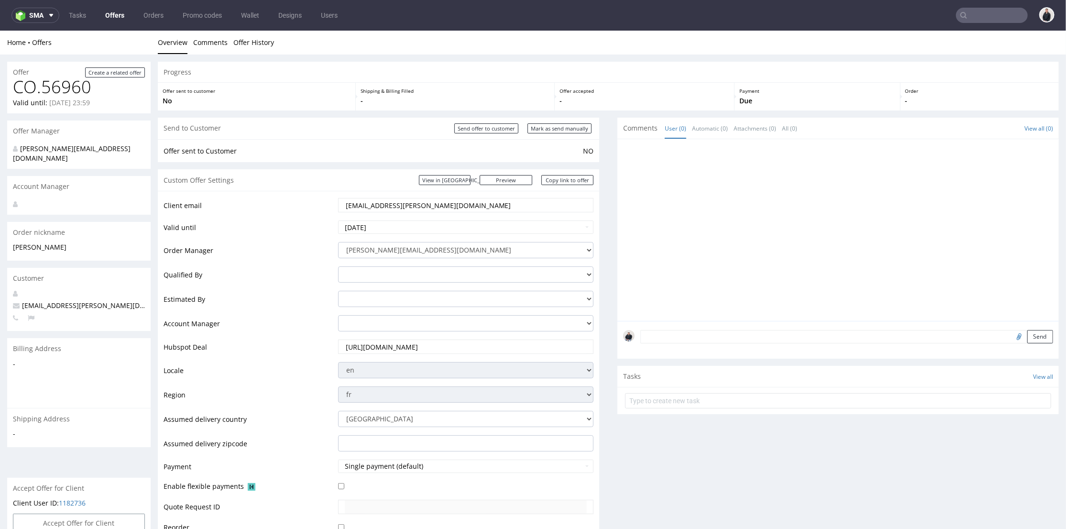
scroll to position [425, 0]
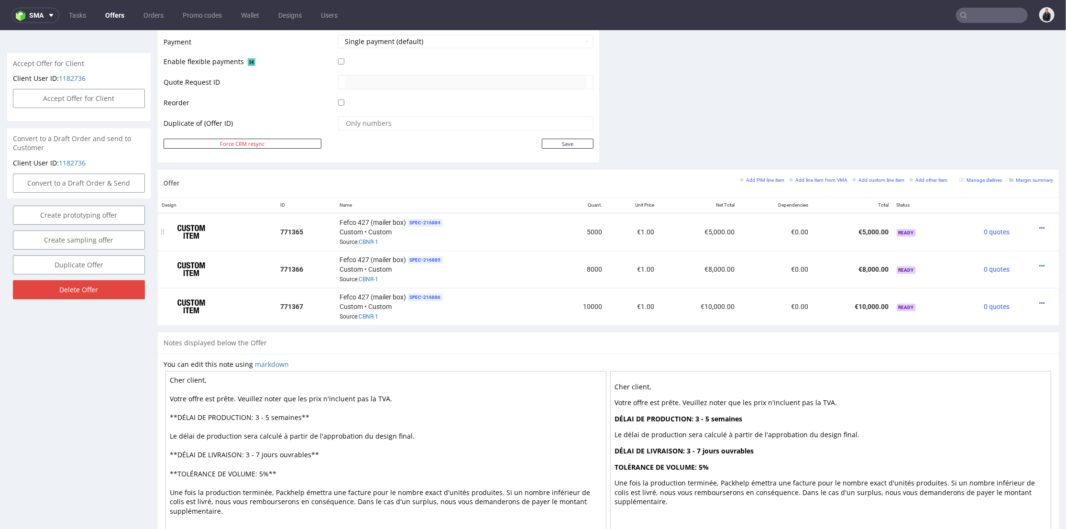
click at [1039, 227] on icon at bounding box center [1041, 227] width 5 height 7
click at [980, 121] on span "Edit item price" at bounding box center [999, 122] width 77 height 10
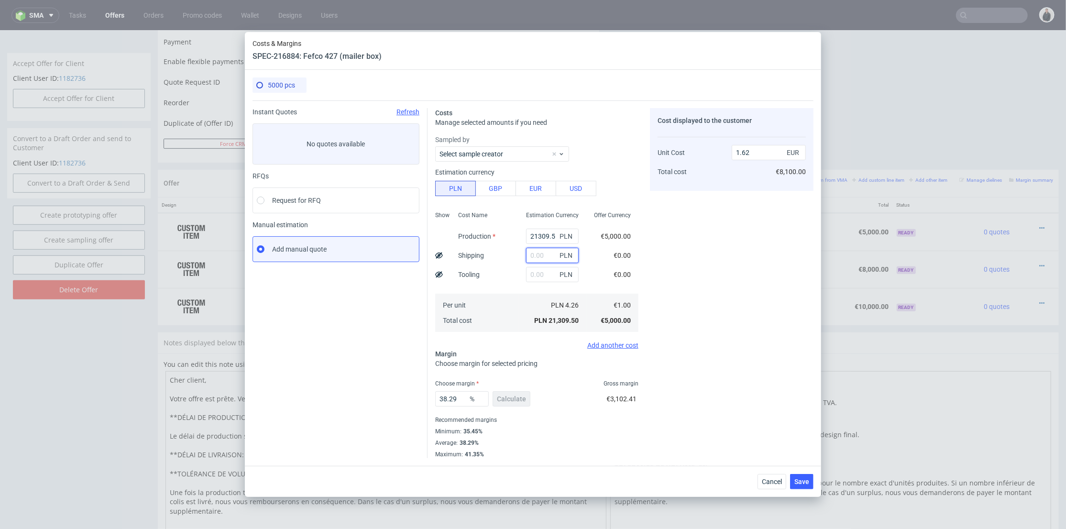
click at [537, 253] on input "text" at bounding box center [552, 255] width 53 height 15
paste input "459.84 €"
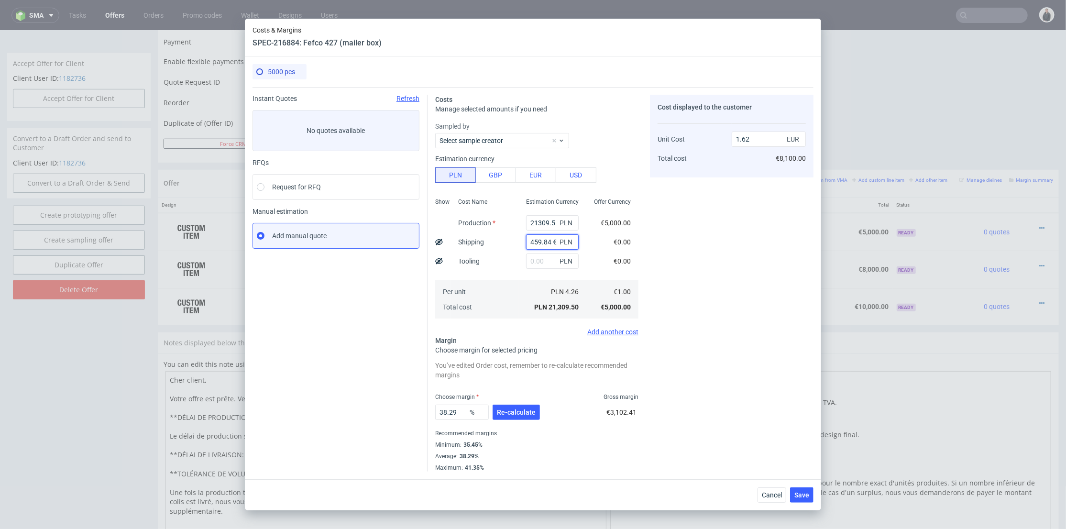
scroll to position [0, 0]
drag, startPoint x: 548, startPoint y: 241, endPoint x: 495, endPoint y: 239, distance: 53.6
click at [495, 239] on div "Show Cost Name Production Shipping Tooling Per unit Total cost Estimation Curre…" at bounding box center [536, 257] width 203 height 126
type input "2000"
click at [739, 232] on div "Cost displayed to the customer Unit Cost Total cost 1.62 EUR €8,100.00" at bounding box center [732, 283] width 164 height 377
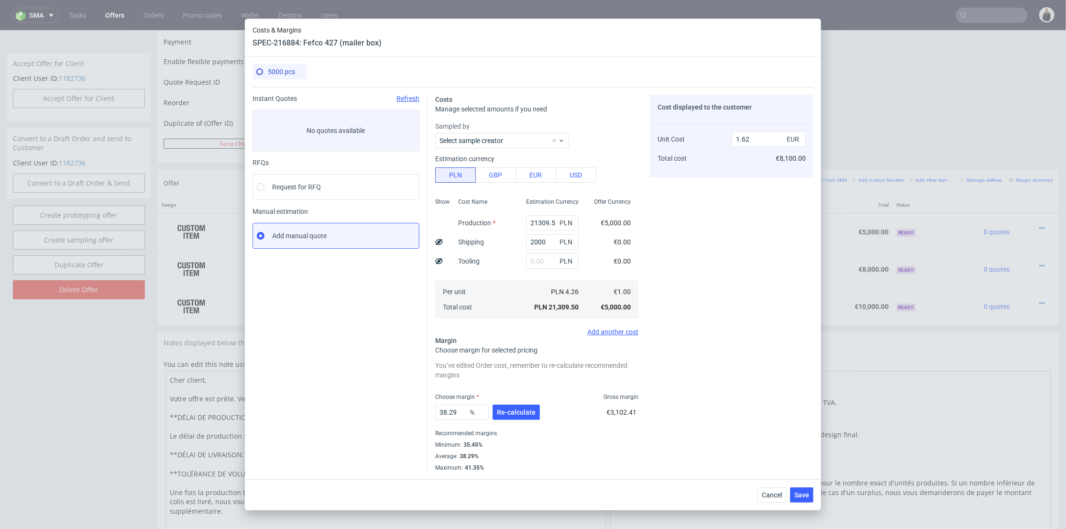
type input "1.77"
click at [530, 227] on input "21309.5" at bounding box center [552, 222] width 53 height 15
paste input "4650"
type input "214650309.5"
type input "16323.25"
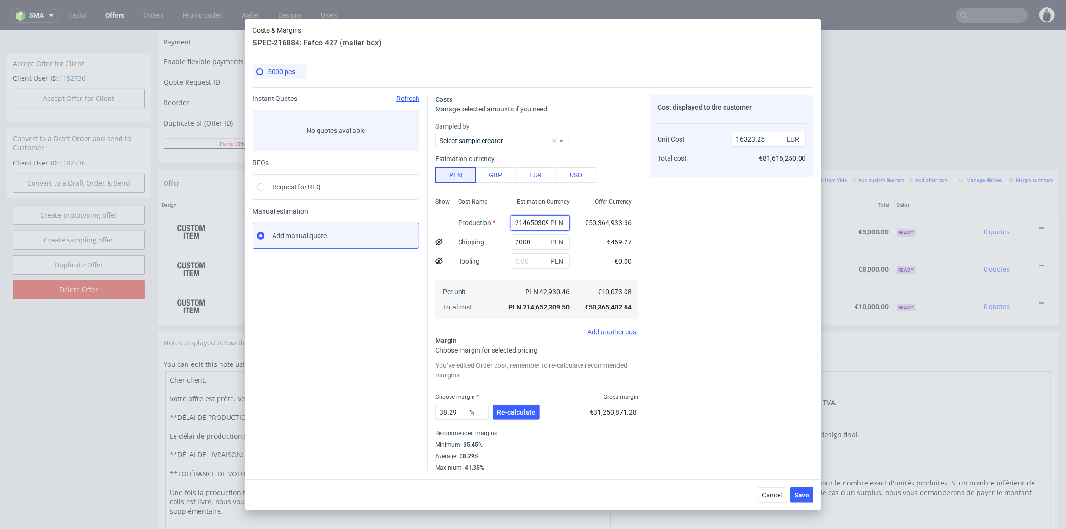
paste input "4650"
type input "4650"
type input "0.5"
type input "4650"
click at [511, 411] on span "Re-calculate" at bounding box center [516, 412] width 39 height 7
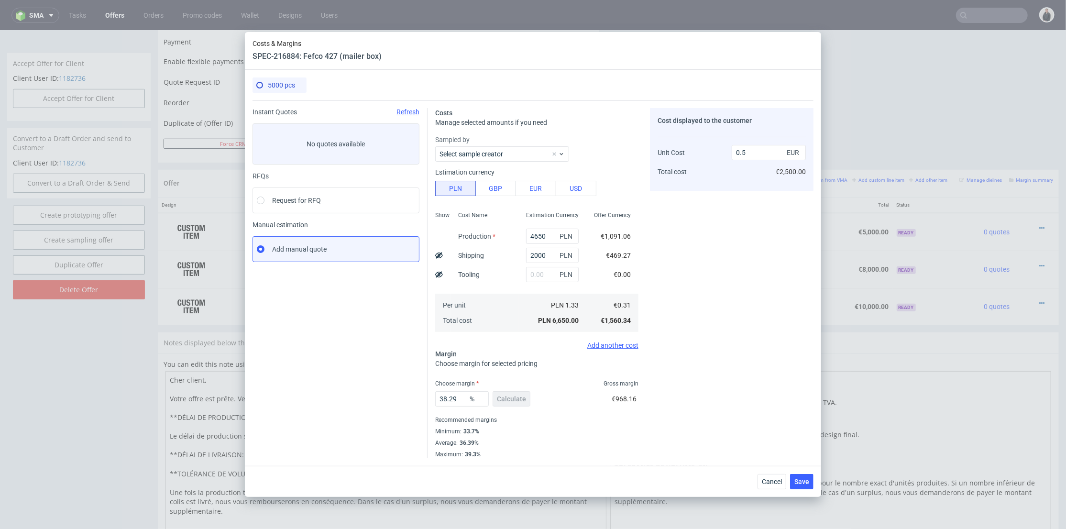
click at [745, 404] on div "Cost displayed to the customer Unit Cost Total cost 0.5 EUR €2,500.00" at bounding box center [732, 283] width 164 height 350
click at [804, 472] on div "Cancel Save" at bounding box center [533, 481] width 576 height 31
click at [805, 476] on button "Save" at bounding box center [801, 481] width 23 height 15
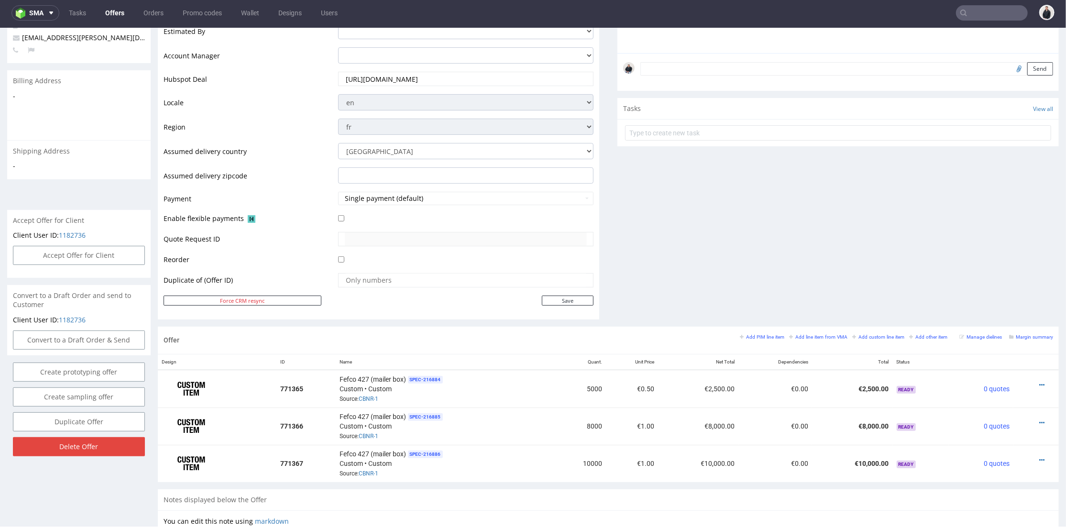
scroll to position [319, 0]
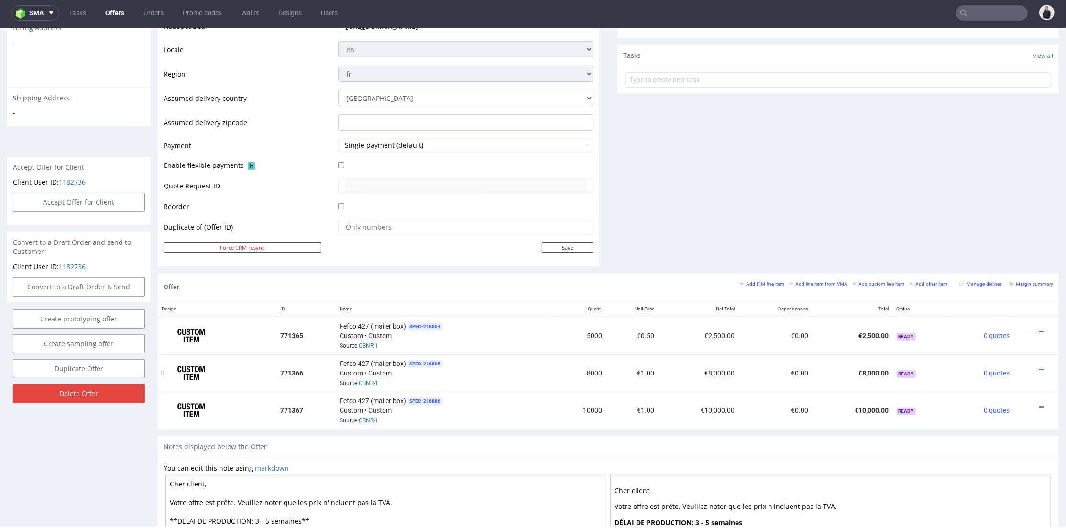
drag, startPoint x: 1028, startPoint y: 366, endPoint x: 1025, endPoint y: 361, distance: 6.6
click at [1039, 366] on icon at bounding box center [1041, 369] width 5 height 7
click at [984, 264] on span "Edit item price" at bounding box center [999, 262] width 77 height 10
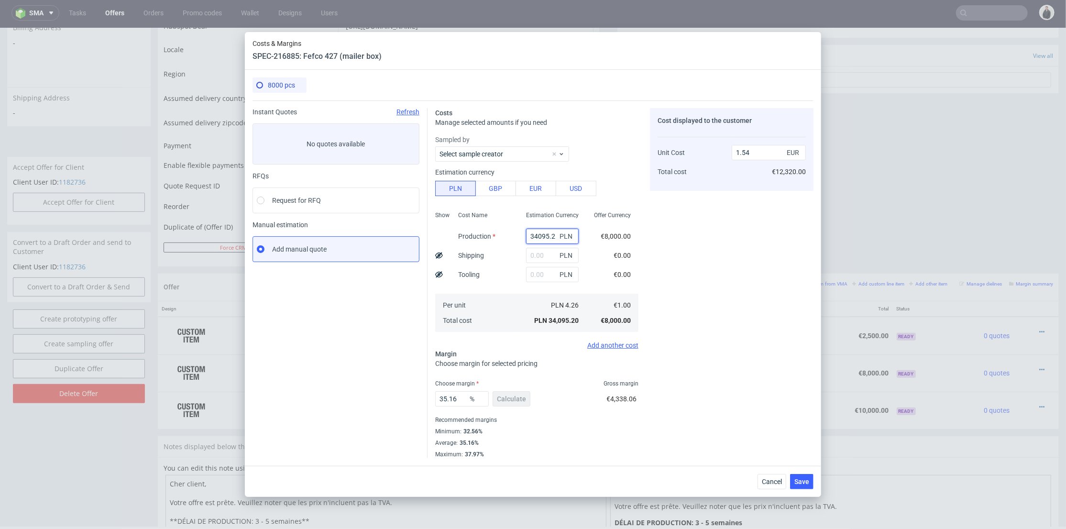
click at [530, 233] on input "34095.2" at bounding box center [552, 236] width 53 height 15
paste input "7120"
type input "7120"
type input "0.32"
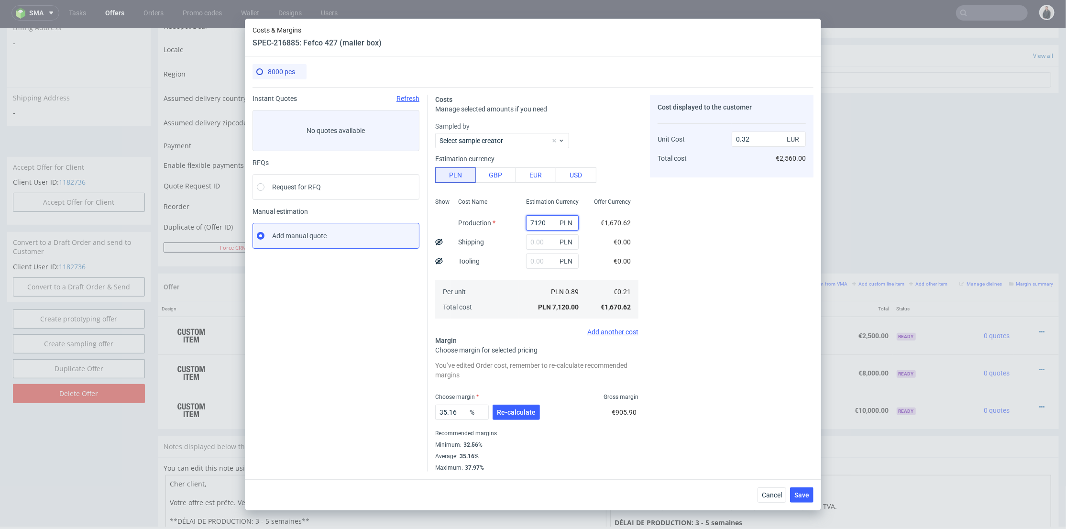
type input "7120"
click at [534, 241] on input "text" at bounding box center [552, 241] width 53 height 15
type input "2850"
click at [505, 284] on div "Per unit Total cost" at bounding box center [485, 299] width 68 height 38
type input "0.45"
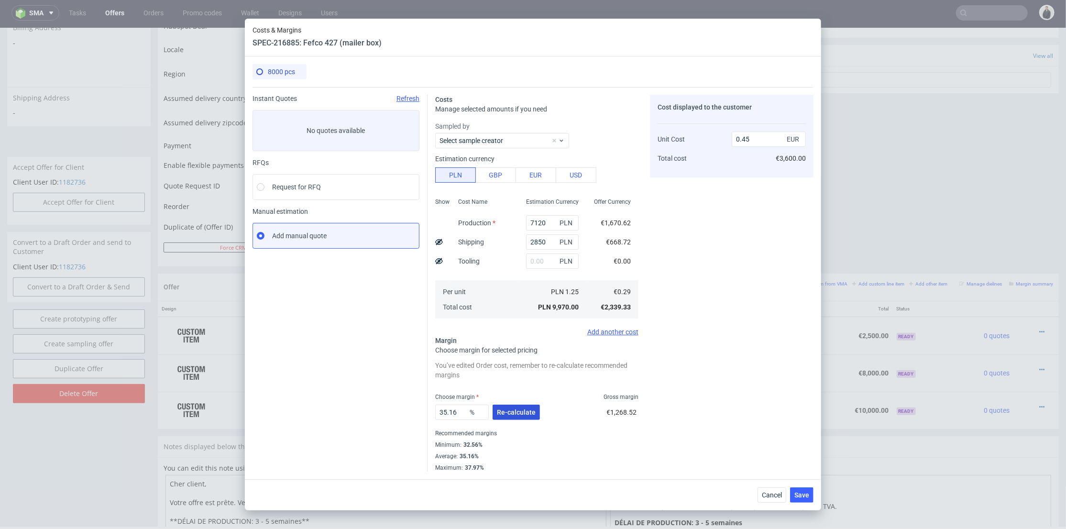
click at [515, 405] on button "Re-calculate" at bounding box center [516, 412] width 47 height 15
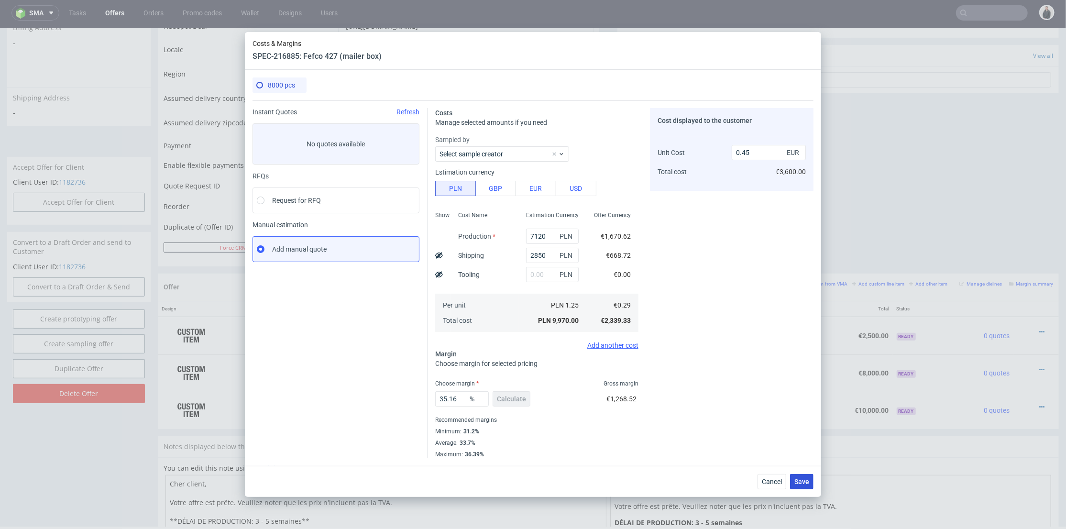
click at [794, 481] on button "Save" at bounding box center [801, 481] width 23 height 15
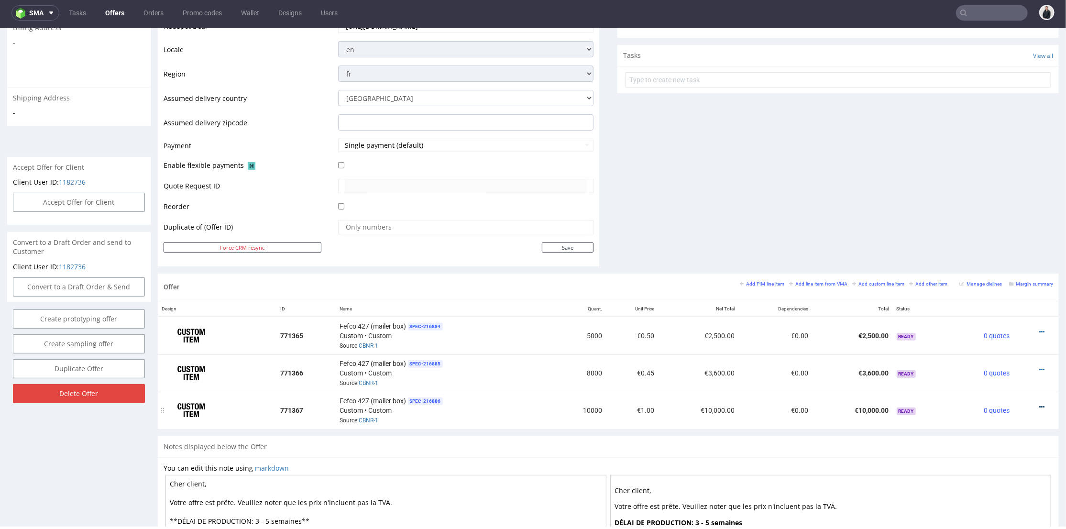
click at [1039, 403] on icon at bounding box center [1041, 406] width 5 height 7
drag, startPoint x: 991, startPoint y: 299, endPoint x: 788, endPoint y: 274, distance: 203.9
click at [990, 299] on span "Edit item price" at bounding box center [999, 299] width 77 height 10
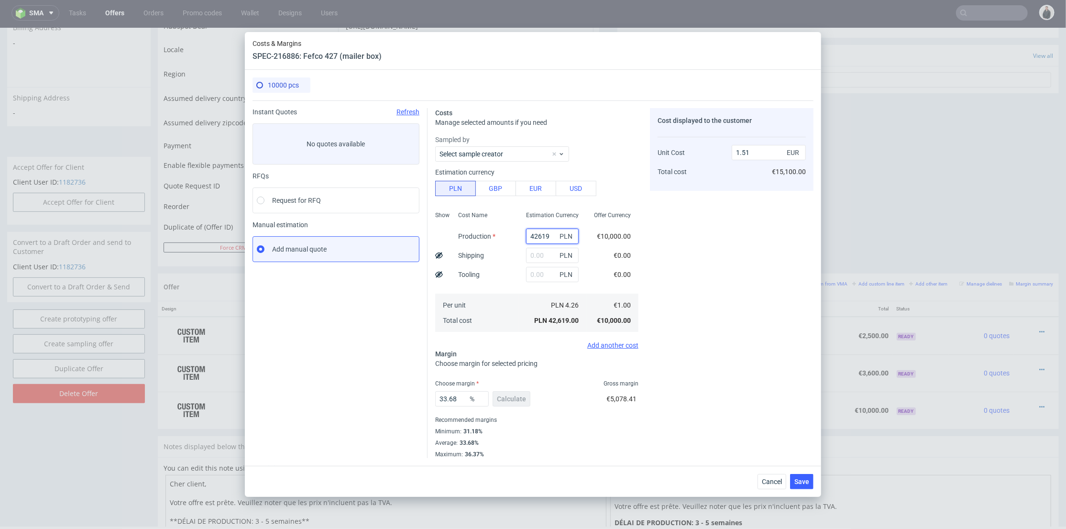
click at [533, 234] on input "42619" at bounding box center [552, 236] width 53 height 15
paste input "8700"
type input "8700"
type input "0.31"
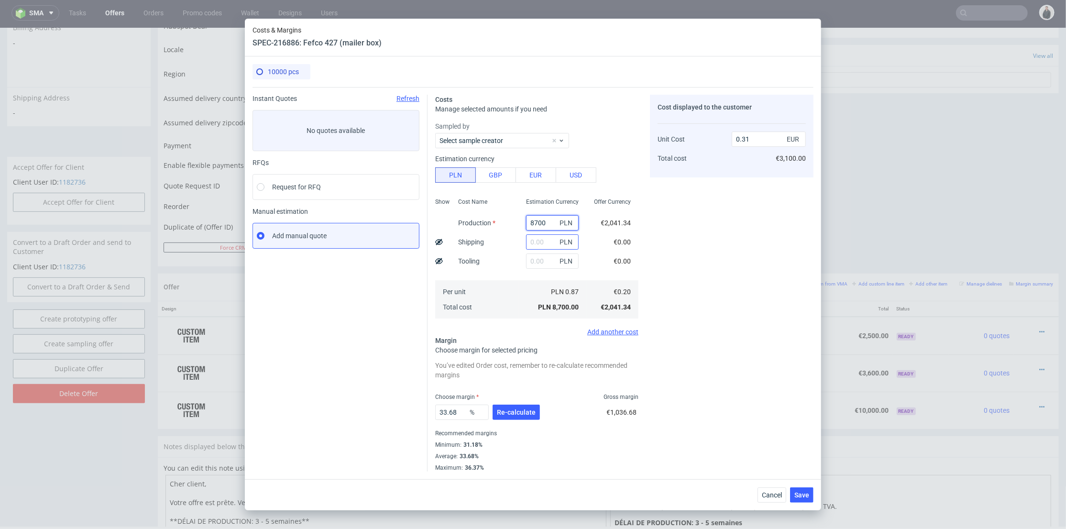
type input "8700"
click at [533, 237] on input "text" at bounding box center [552, 241] width 53 height 15
type input "3900"
click at [510, 273] on div "Cost Name Production Shipping Tooling Per unit Total cost" at bounding box center [485, 257] width 68 height 126
type input "0.44"
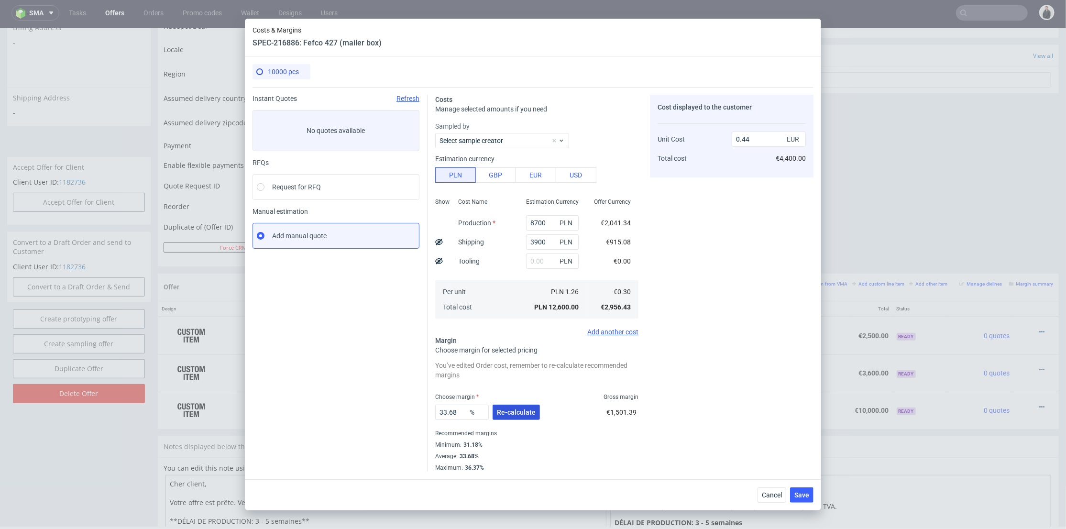
click at [519, 409] on span "Re-calculate" at bounding box center [516, 412] width 39 height 7
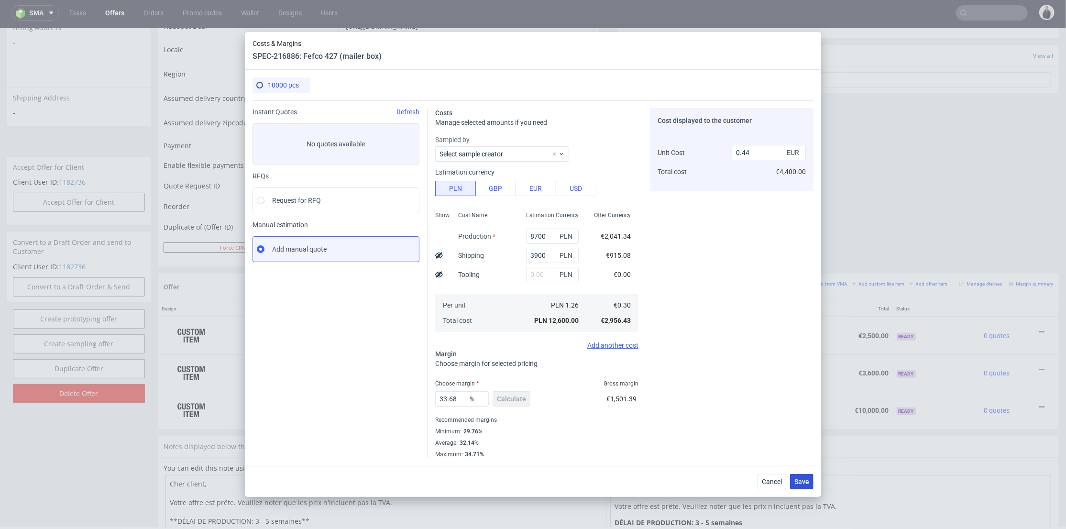
click at [802, 481] on span "Save" at bounding box center [802, 481] width 15 height 7
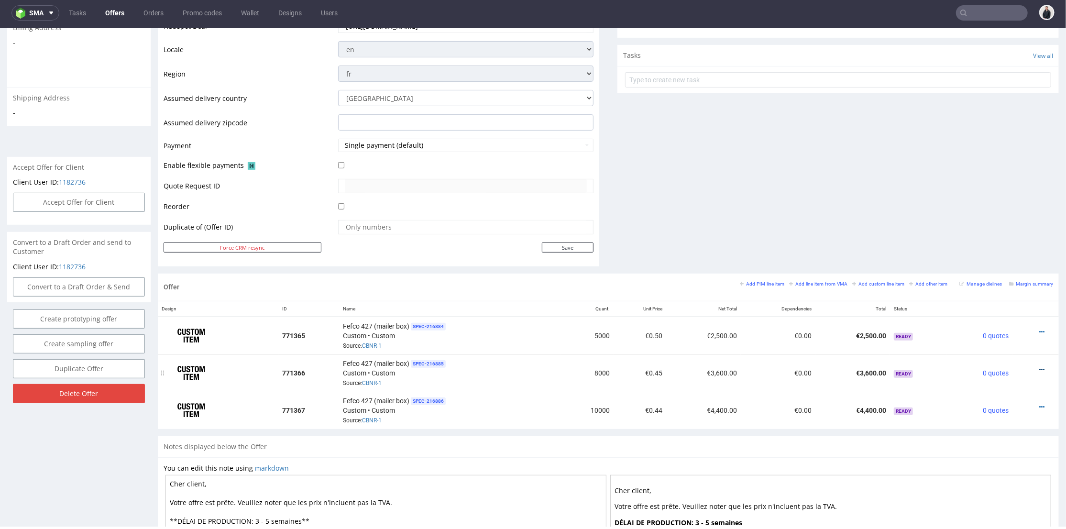
click at [1039, 366] on icon at bounding box center [1041, 369] width 5 height 7
click at [993, 265] on span "Edit item price" at bounding box center [999, 262] width 77 height 10
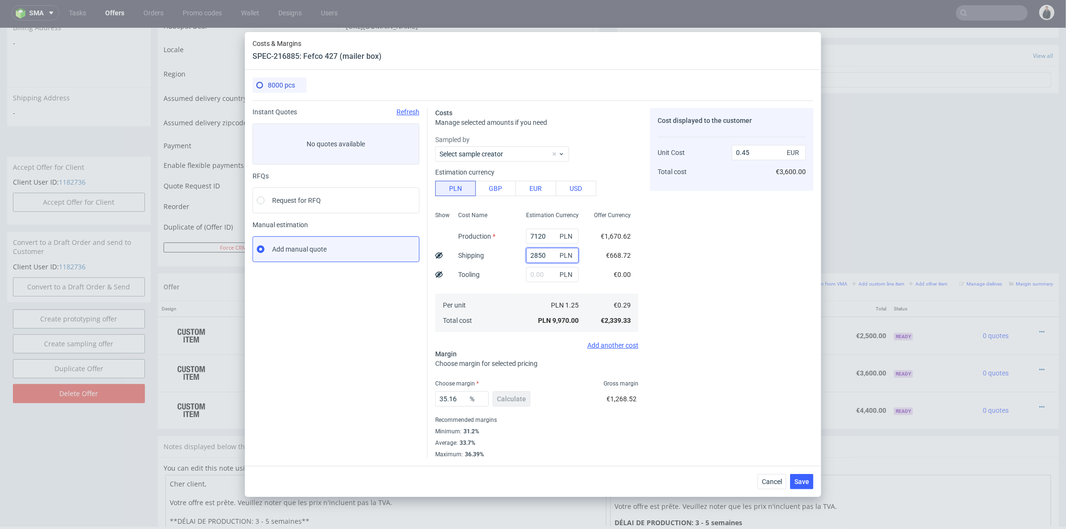
drag, startPoint x: 543, startPoint y: 253, endPoint x: 529, endPoint y: 254, distance: 13.9
click at [529, 254] on input "2850" at bounding box center [552, 255] width 53 height 15
type input "2650"
click at [722, 276] on div "Cost displayed to the customer Unit Cost Total cost 0.45 EUR €3,600.00" at bounding box center [732, 283] width 164 height 350
type input "0.44"
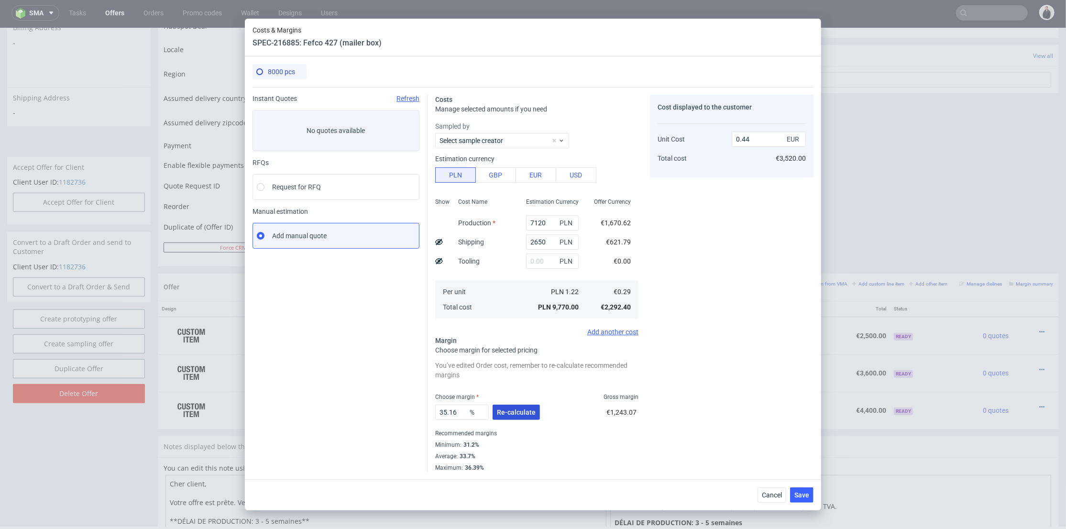
drag, startPoint x: 518, startPoint y: 412, endPoint x: 534, endPoint y: 414, distance: 16.9
click at [518, 412] on span "Re-calculate" at bounding box center [516, 412] width 39 height 7
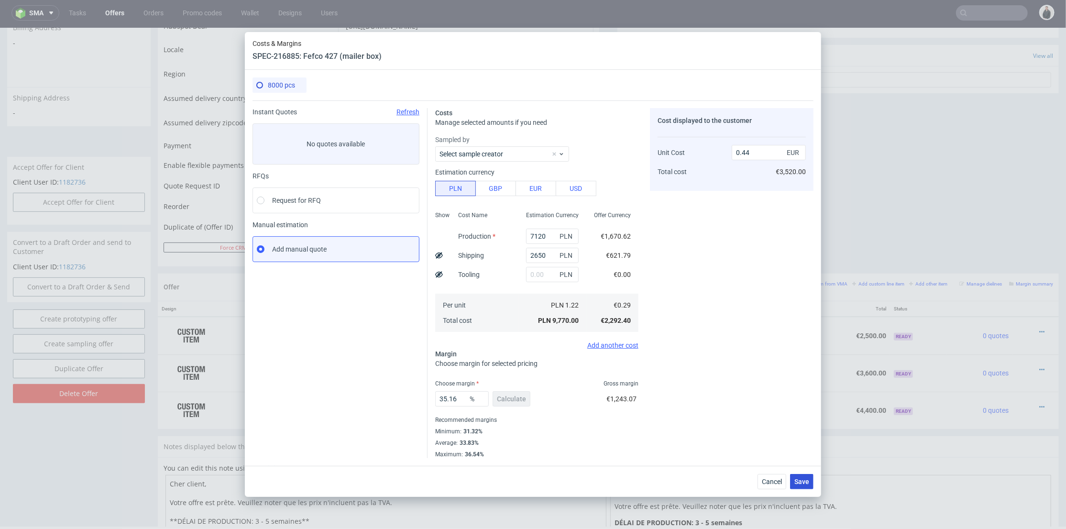
drag, startPoint x: 808, startPoint y: 484, endPoint x: 851, endPoint y: 462, distance: 48.6
click at [808, 485] on span "Save" at bounding box center [802, 481] width 15 height 7
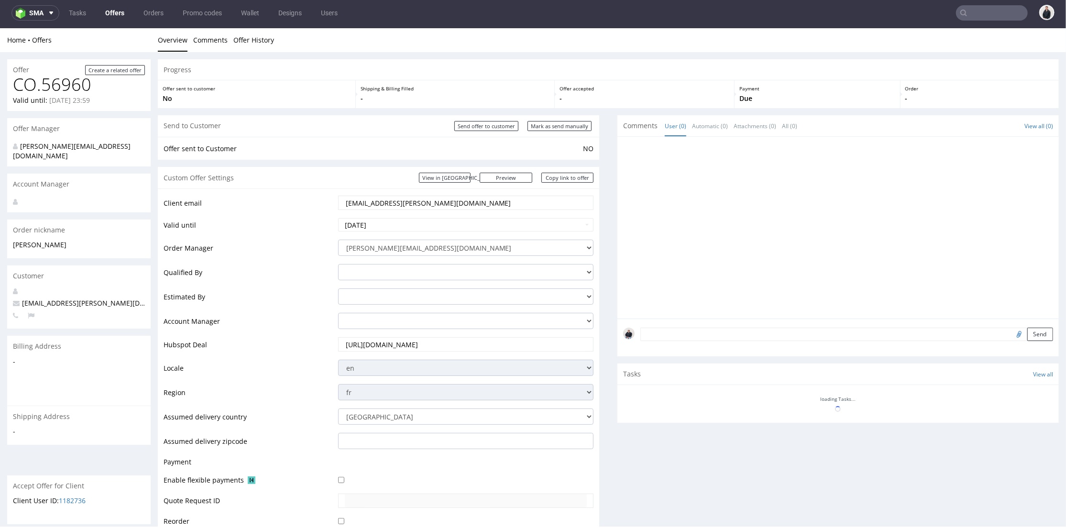
scroll to position [212, 0]
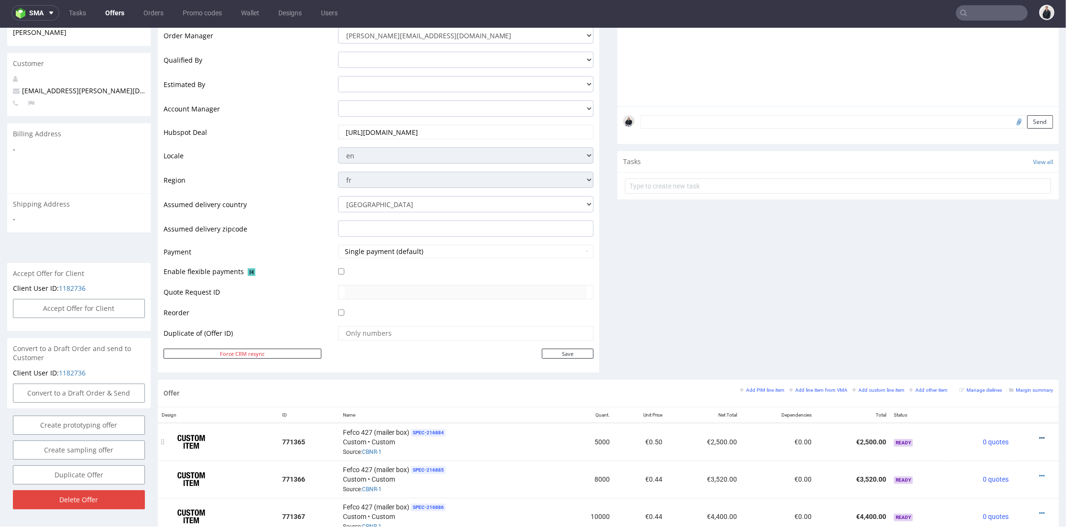
click at [1039, 437] on icon at bounding box center [1041, 437] width 5 height 7
click at [999, 327] on span "Edit item price" at bounding box center [999, 332] width 77 height 10
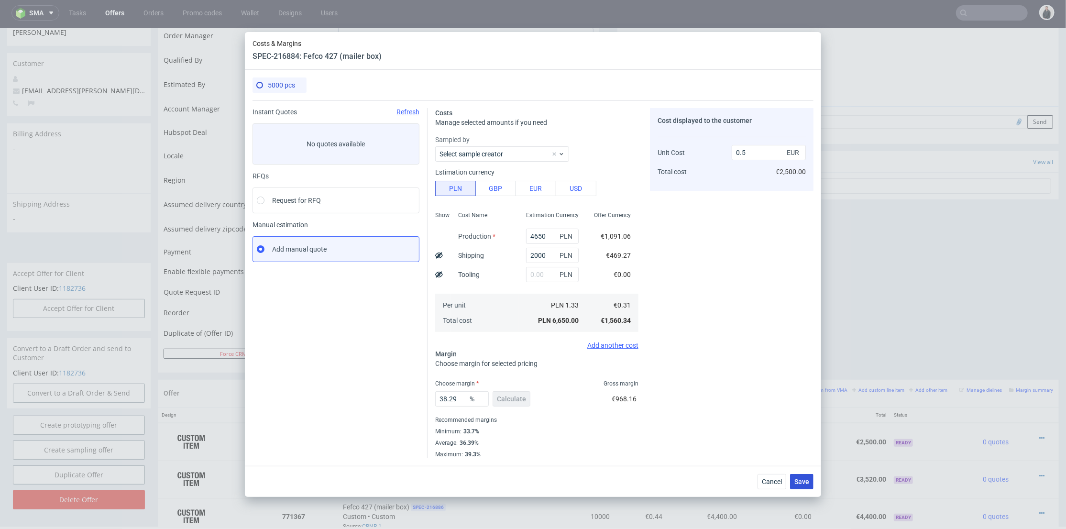
click at [801, 485] on button "Save" at bounding box center [801, 481] width 23 height 15
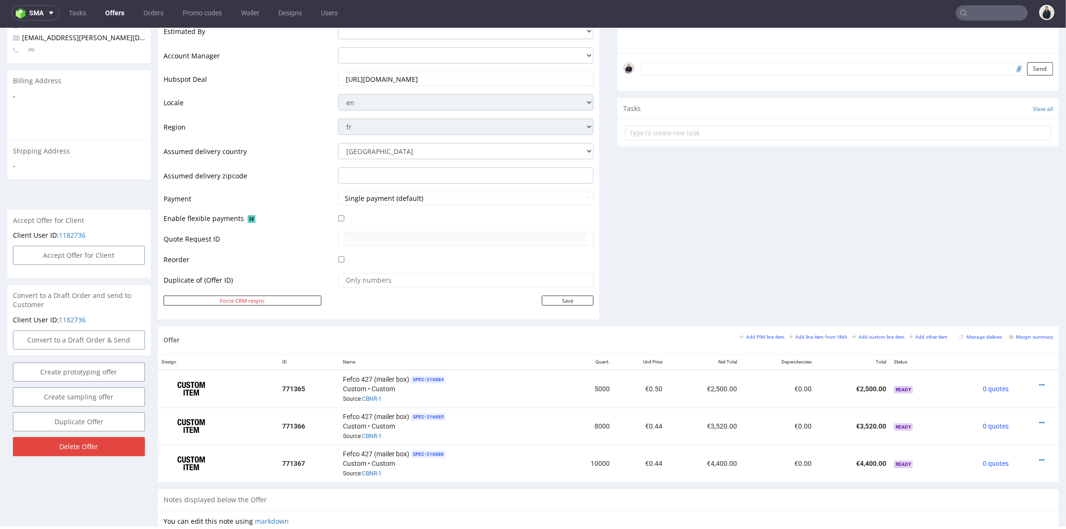
scroll to position [372, 0]
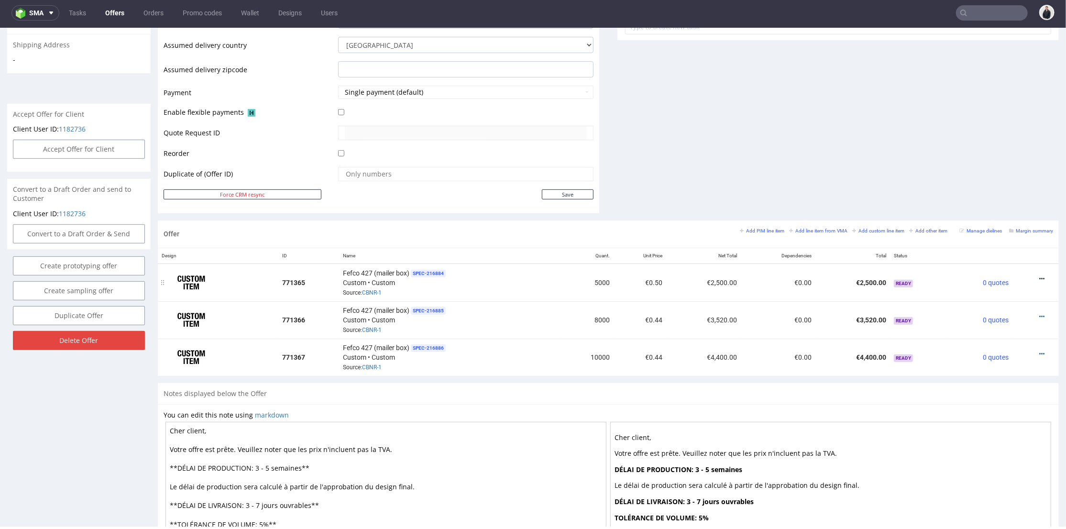
click at [1039, 276] on icon at bounding box center [1041, 278] width 5 height 7
click at [996, 172] on span "Edit item price" at bounding box center [999, 172] width 77 height 10
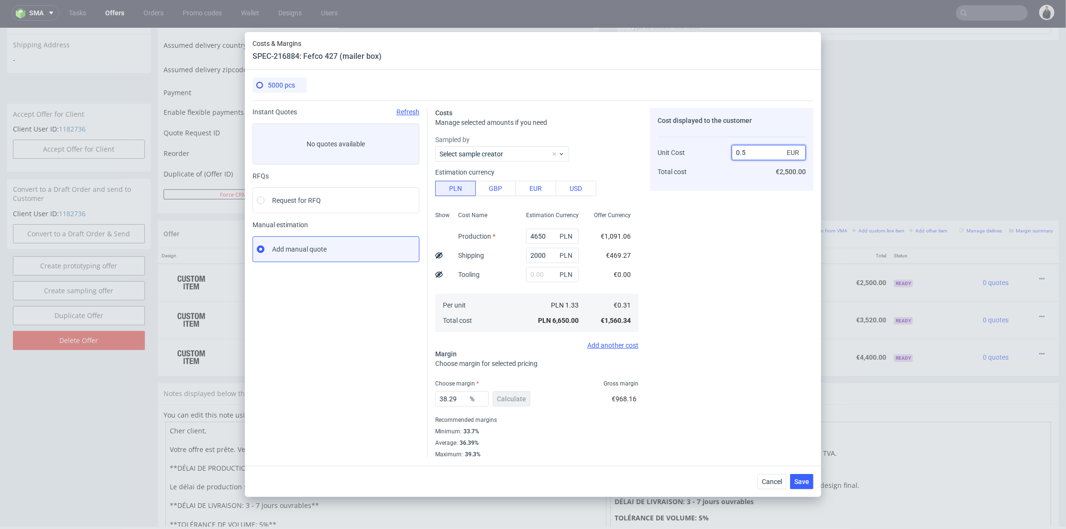
click at [752, 148] on input "0.5" at bounding box center [769, 152] width 74 height 15
type input "0.56"
type input "44.64285714285715"
type input "0.56"
click at [739, 284] on div "Cost displayed to the customer Unit Cost Total cost 0.56 EUR €2,800.00" at bounding box center [732, 283] width 164 height 350
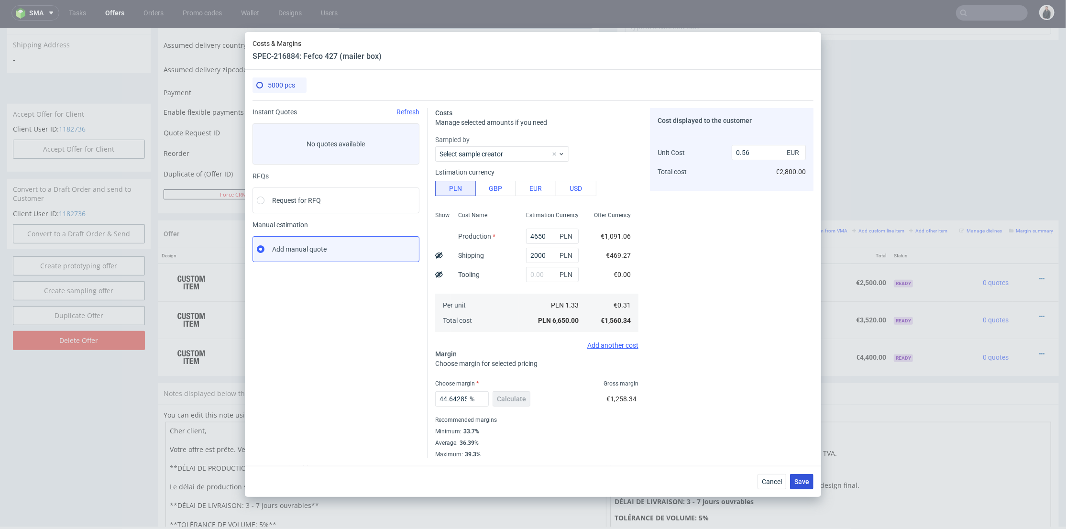
click at [810, 486] on button "Save" at bounding box center [801, 481] width 23 height 15
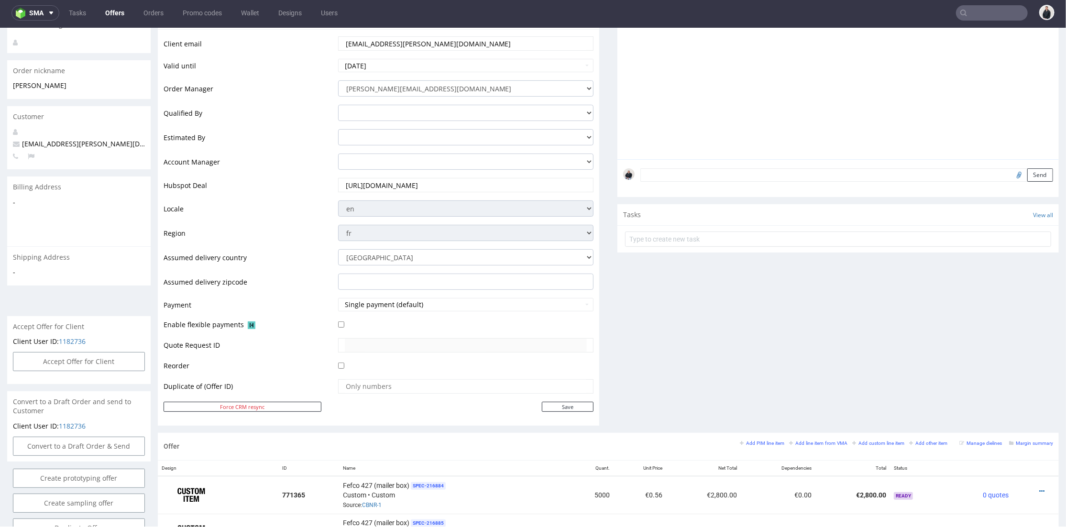
scroll to position [319, 0]
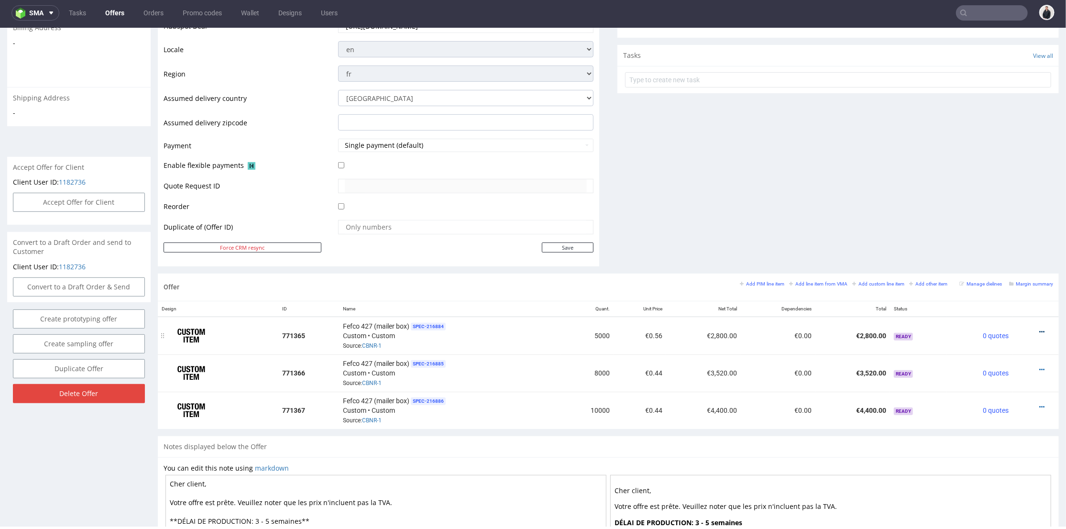
click at [1039, 329] on icon at bounding box center [1041, 331] width 5 height 7
click at [1001, 228] on span "Edit item price" at bounding box center [999, 226] width 77 height 10
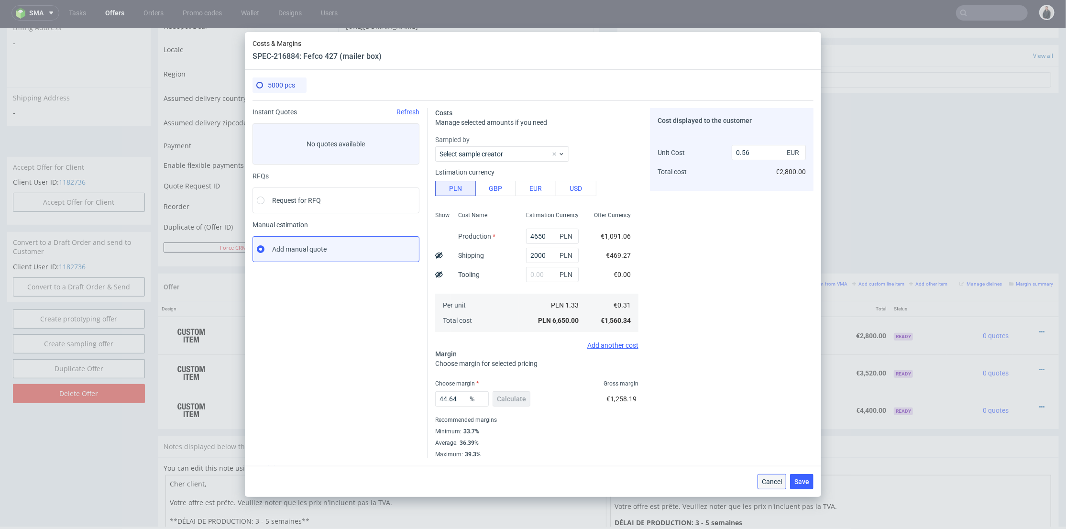
drag, startPoint x: 779, startPoint y: 484, endPoint x: 974, endPoint y: 355, distance: 233.8
click at [779, 484] on span "Cancel" at bounding box center [772, 481] width 20 height 7
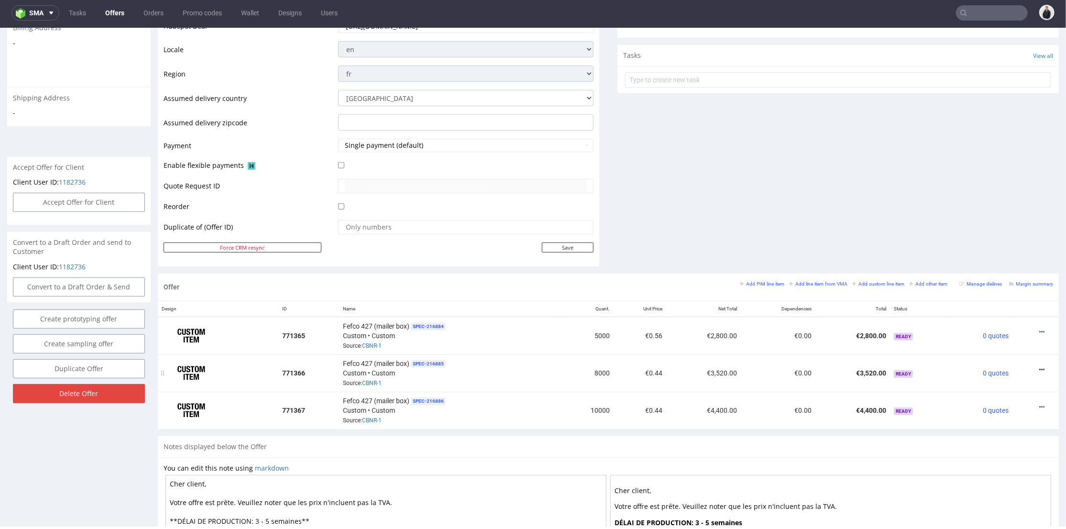
click at [1039, 366] on icon at bounding box center [1041, 369] width 5 height 7
click at [1000, 265] on li "Edit item price" at bounding box center [995, 262] width 92 height 17
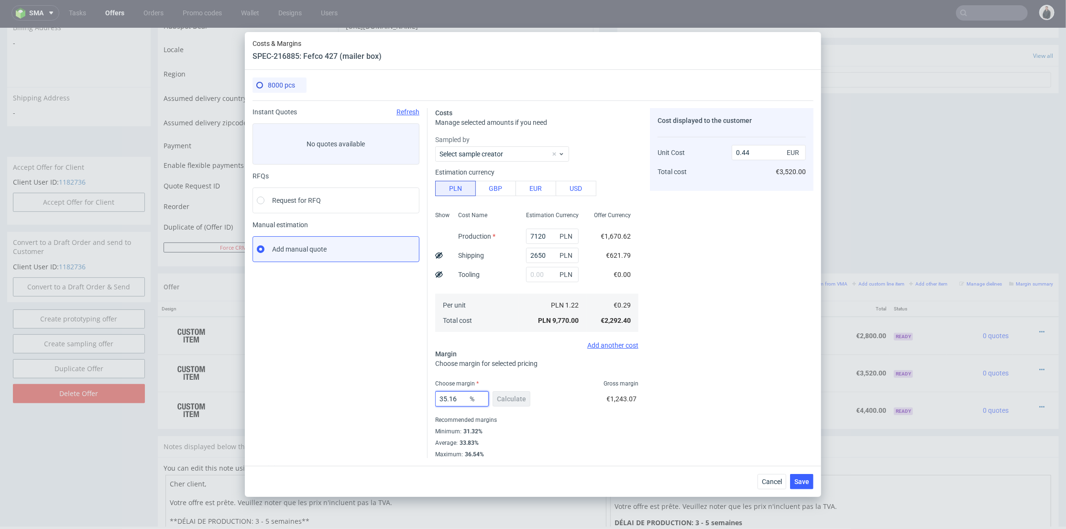
drag, startPoint x: 459, startPoint y: 399, endPoint x: 420, endPoint y: 398, distance: 39.2
click at [420, 398] on div "Instant Quotes Refresh No quotes available RFQs Request for RFQ Manual estimati…" at bounding box center [533, 279] width 561 height 358
type input "41"
type input "0.49"
type input "41"
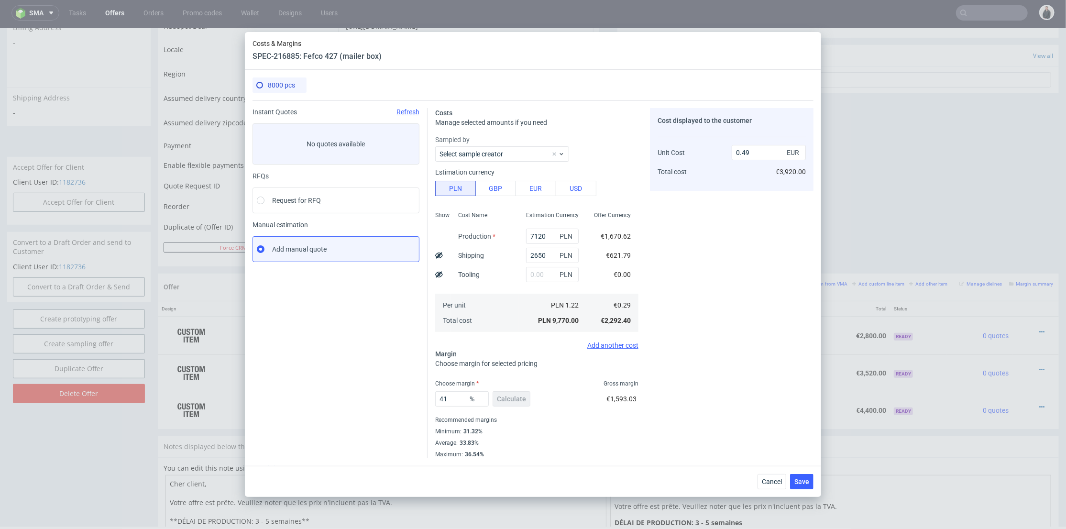
click at [762, 343] on div "Cost displayed to the customer Unit Cost Total cost 0.49 EUR €3,920.00" at bounding box center [732, 283] width 164 height 350
click at [804, 484] on span "Save" at bounding box center [802, 481] width 15 height 7
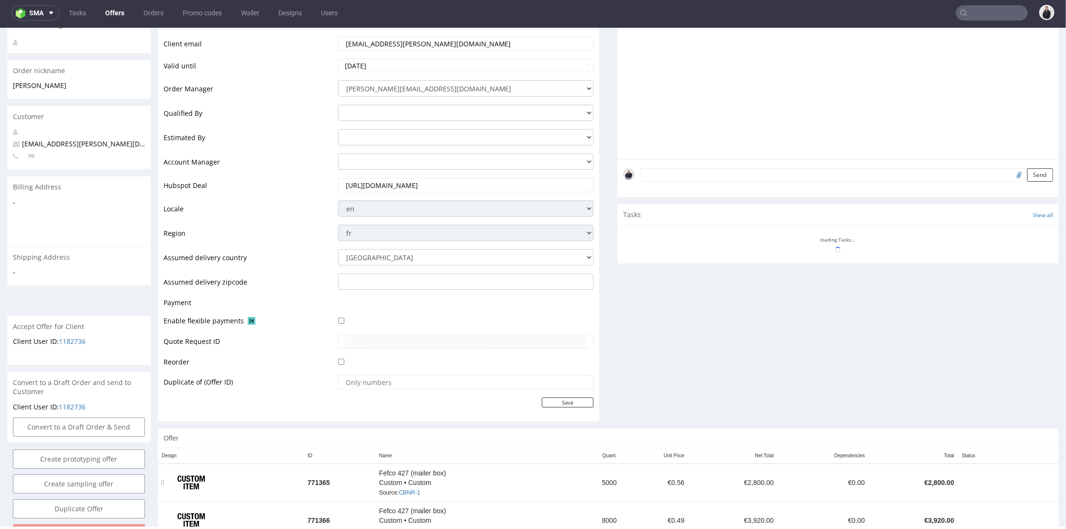
scroll to position [265, 0]
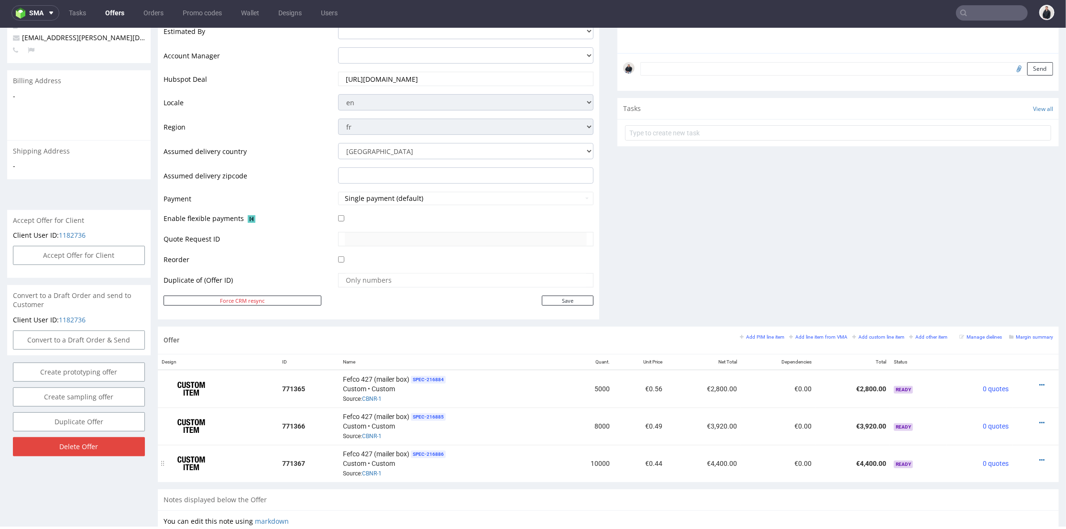
click at [1030, 456] on div at bounding box center [1033, 460] width 33 height 10
click at [1039, 456] on icon at bounding box center [1041, 459] width 5 height 7
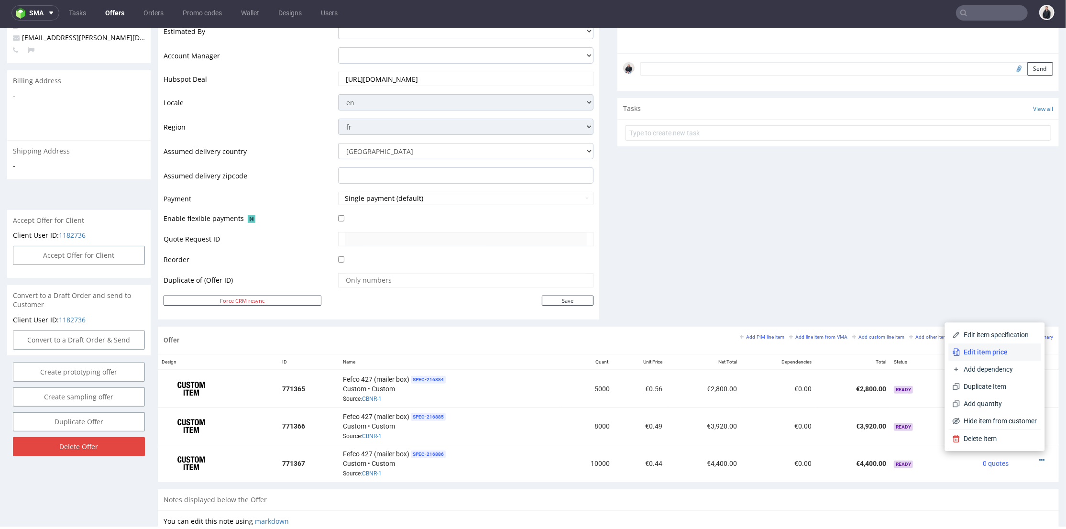
click at [1006, 354] on span "Edit item price" at bounding box center [999, 352] width 77 height 10
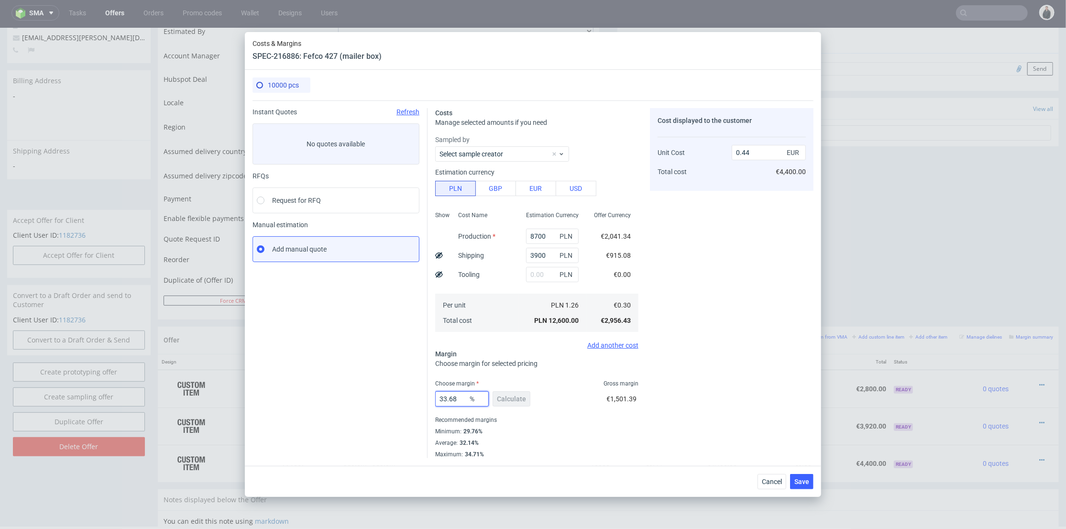
drag, startPoint x: 458, startPoint y: 398, endPoint x: 432, endPoint y: 393, distance: 26.4
click at [388, 396] on div "Instant Quotes Refresh No quotes available RFQs Request for RFQ Manual estimati…" at bounding box center [533, 279] width 561 height 358
type input "39"
click at [725, 365] on div "Cost displayed to the customer Unit Cost Total cost 0.44 EUR €4,400.00" at bounding box center [732, 283] width 164 height 350
type input "0.48"
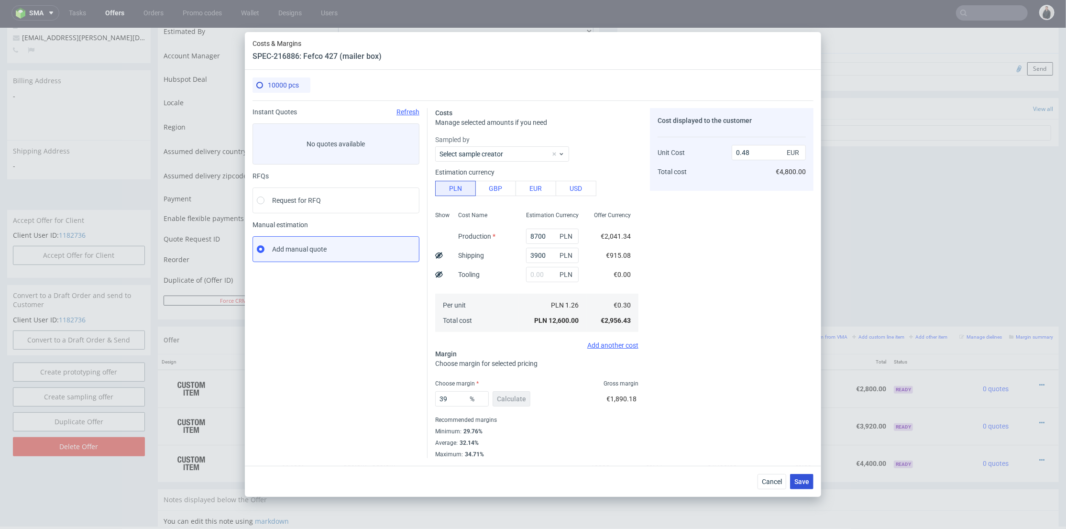
click at [808, 483] on span "Save" at bounding box center [802, 481] width 15 height 7
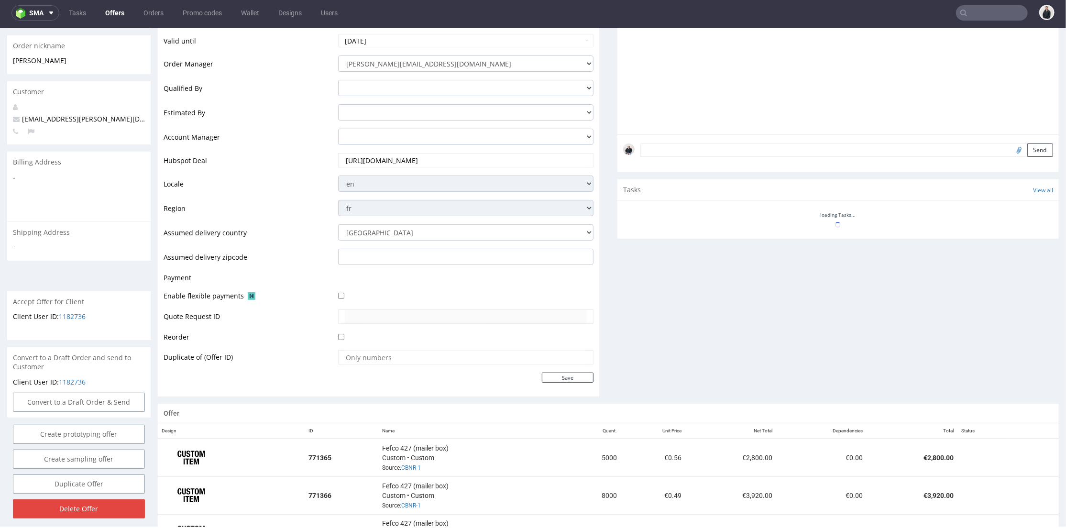
scroll to position [319, 0]
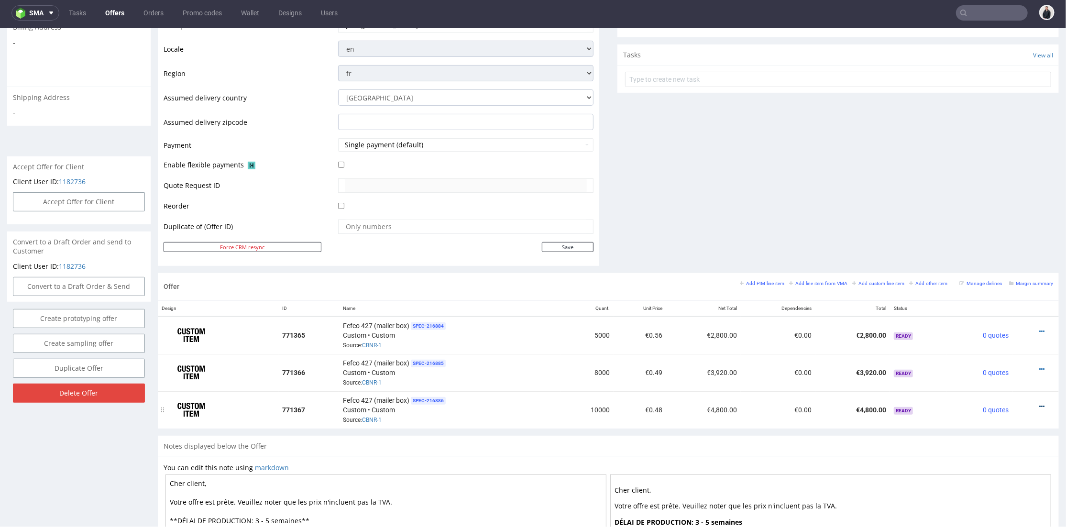
click at [1039, 403] on icon at bounding box center [1041, 406] width 5 height 7
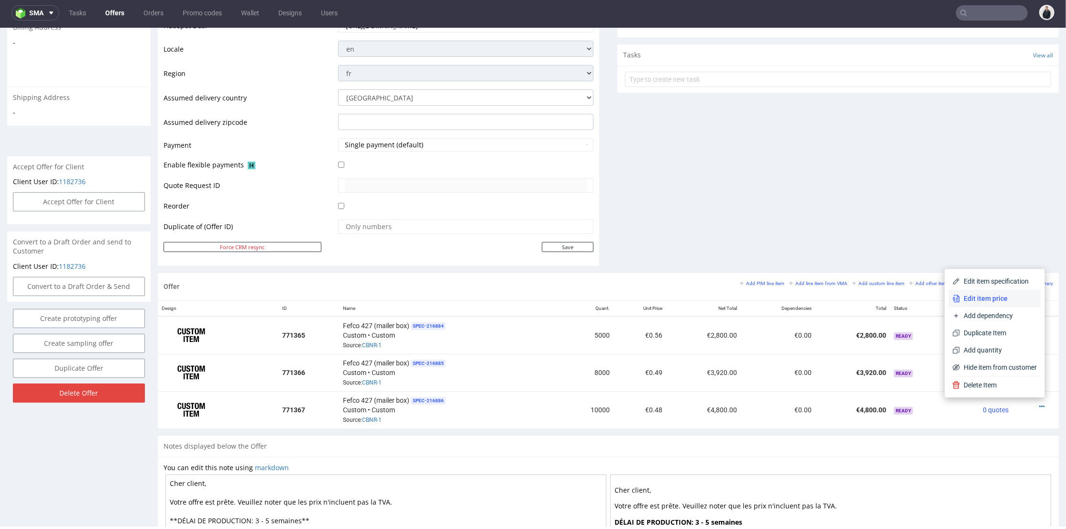
click at [997, 296] on span "Edit item price" at bounding box center [999, 298] width 77 height 10
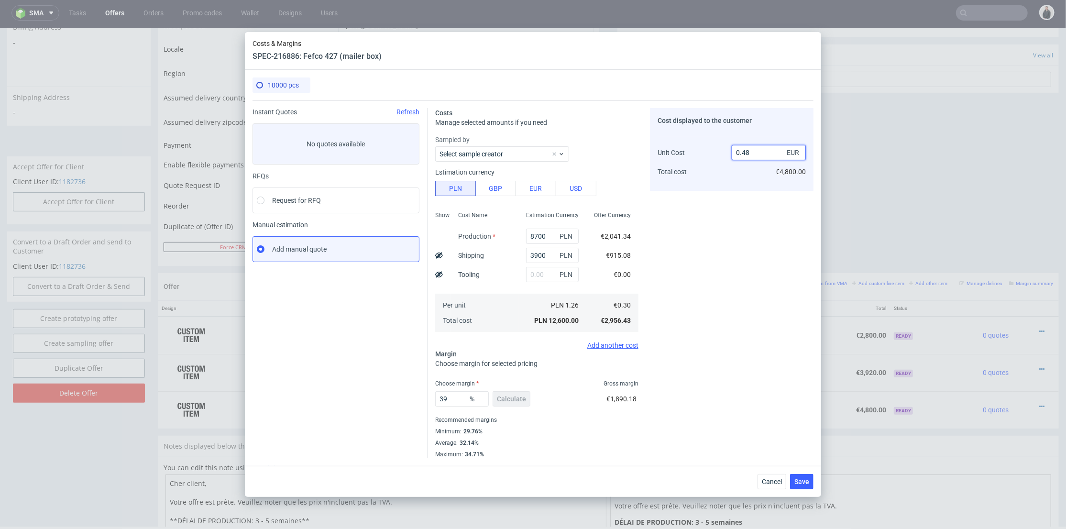
drag, startPoint x: 746, startPoint y: 153, endPoint x: 752, endPoint y: 203, distance: 50.1
click at [752, 153] on input "0.48" at bounding box center [769, 152] width 74 height 15
type input "0.47"
click at [744, 233] on div "Cost displayed to the customer Unit Cost Total cost 0.47 EUR €4,800.00" at bounding box center [732, 283] width 164 height 350
type input "36.17021276595745"
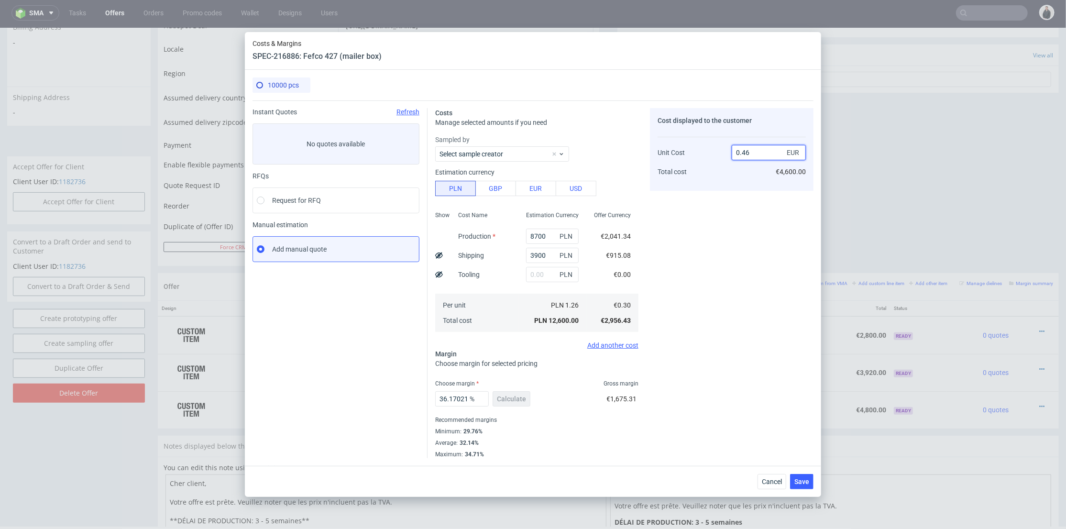
click at [747, 152] on input "0.46" at bounding box center [769, 152] width 74 height 15
type input "0.48"
click at [718, 289] on div "Cost displayed to the customer Unit Cost Total cost 0.48 EUR €4,600.00" at bounding box center [732, 283] width 164 height 350
type input "37.5"
type input "0.47"
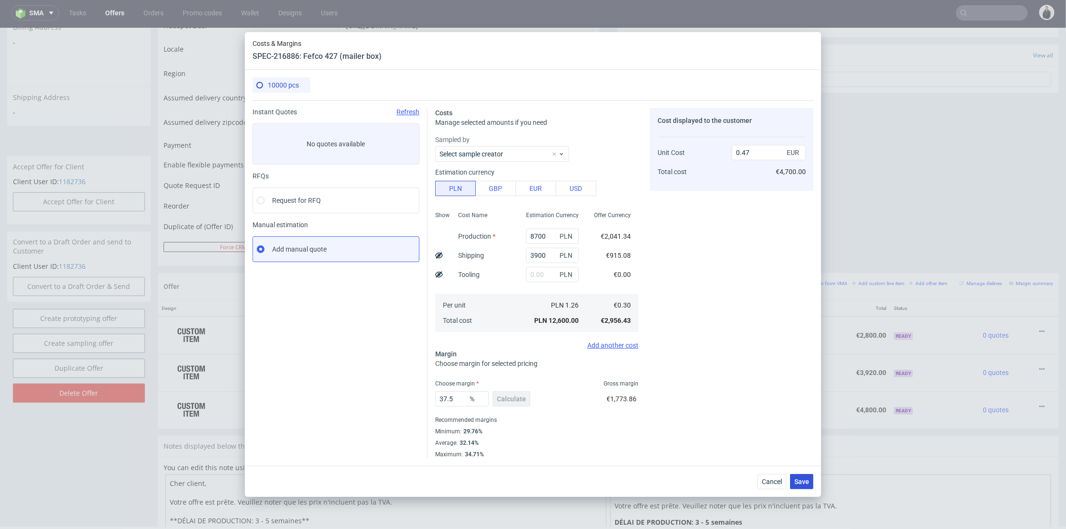
click at [798, 483] on span "Save" at bounding box center [802, 481] width 15 height 7
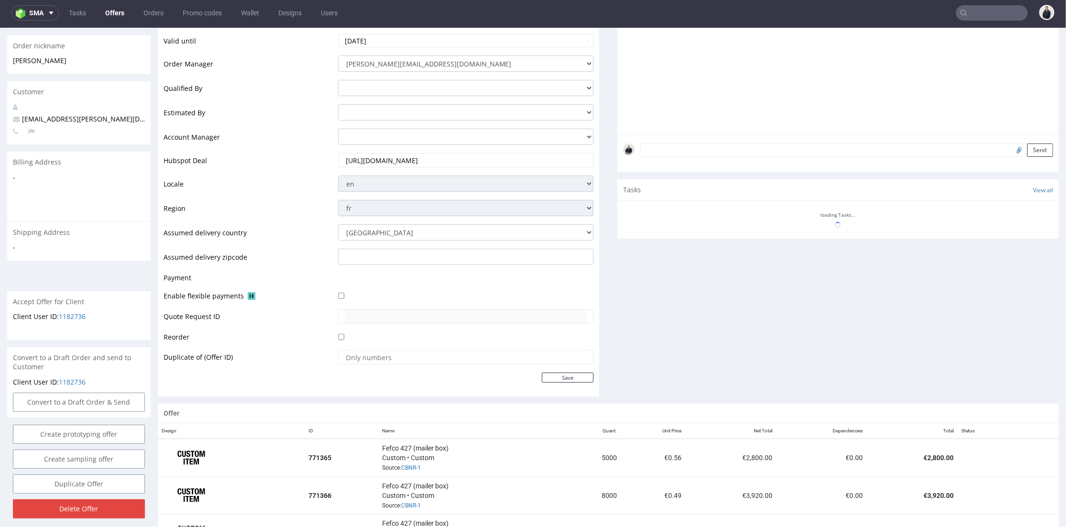
scroll to position [372, 0]
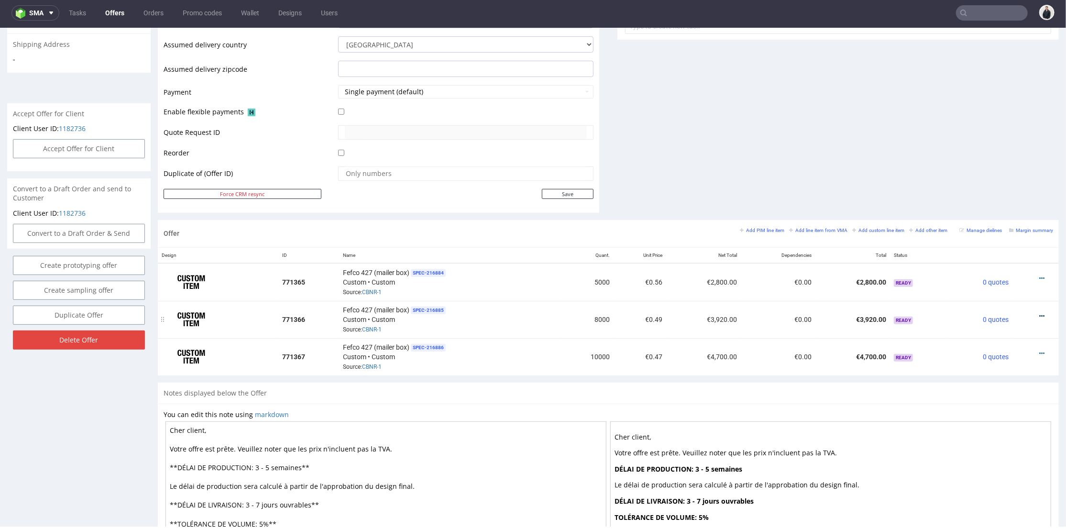
click at [1039, 314] on icon at bounding box center [1041, 315] width 5 height 7
click at [994, 210] on span "Edit item price" at bounding box center [999, 209] width 77 height 10
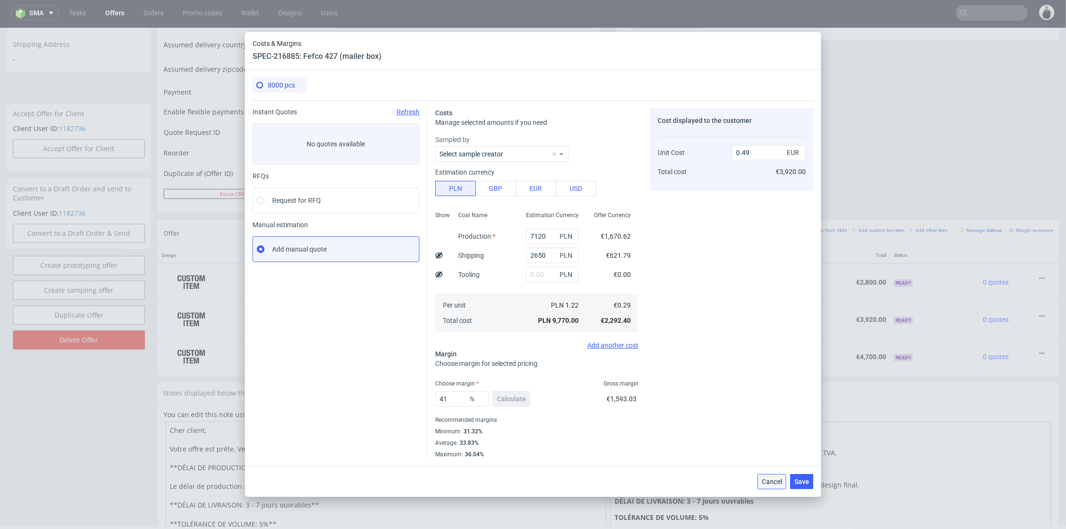
click at [771, 482] on span "Cancel" at bounding box center [772, 481] width 20 height 7
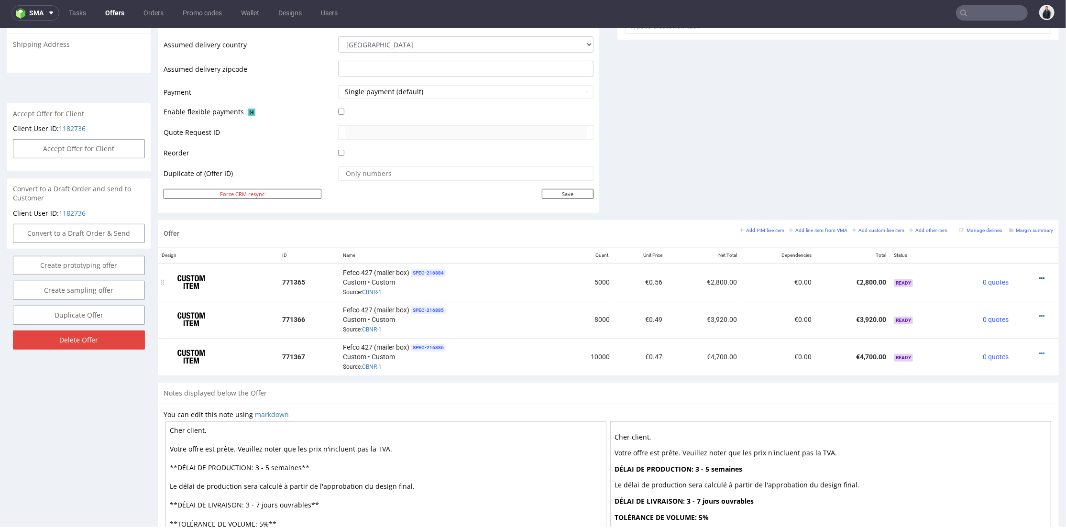
click at [1039, 276] on icon at bounding box center [1041, 278] width 5 height 7
click at [998, 172] on span "Edit item price" at bounding box center [999, 172] width 77 height 10
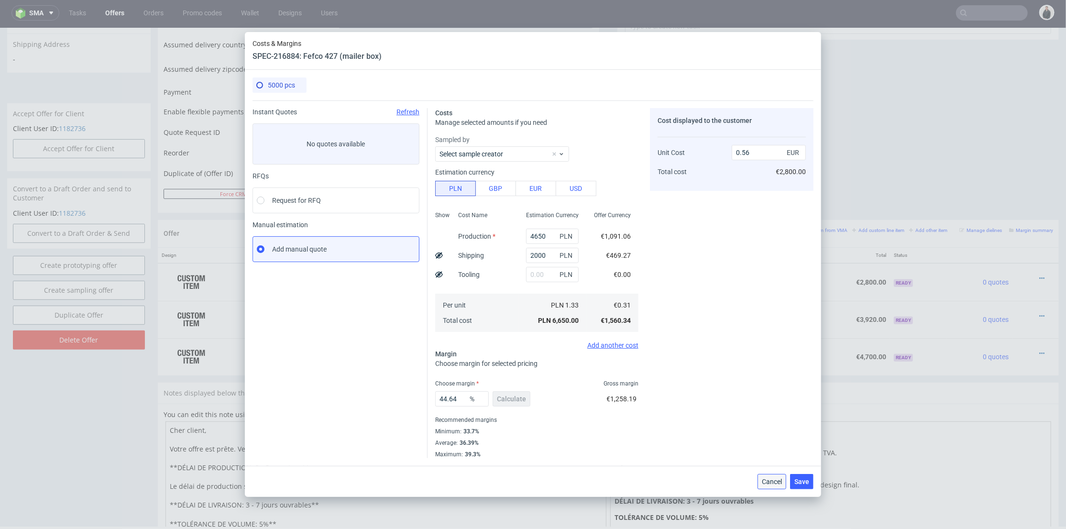
click at [776, 485] on span "Cancel" at bounding box center [772, 481] width 20 height 7
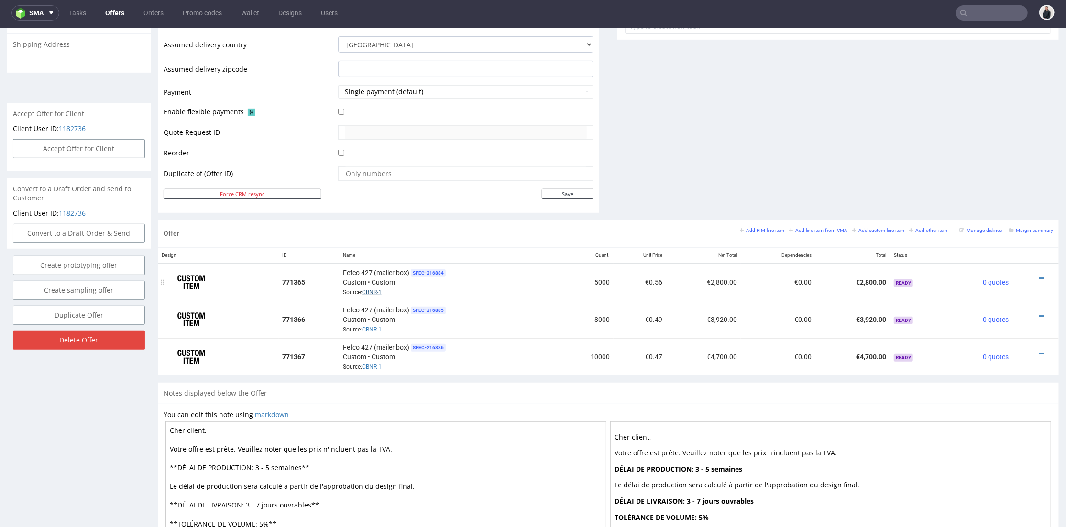
click at [369, 289] on link "CBNR-1" at bounding box center [372, 291] width 20 height 7
click at [263, 463] on textarea "Cher client, Votre offre est prête. Veuillez noter que les prix n'incluent pas …" at bounding box center [386, 504] width 441 height 167
click at [268, 463] on textarea "Cher client, Votre offre est prête. Veuillez noter que les prix n'incluent pas …" at bounding box center [386, 504] width 441 height 167
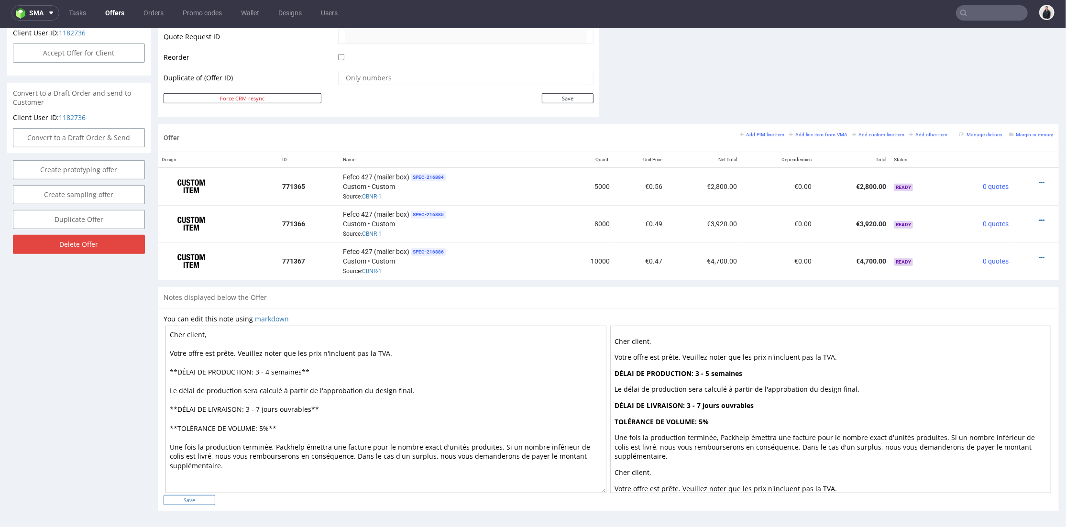
type textarea "Cher client, Votre offre est prête. Veuillez noter que les prix n'incluent pas …"
click at [204, 496] on input "Save" at bounding box center [190, 500] width 52 height 10
type input "In progress..."
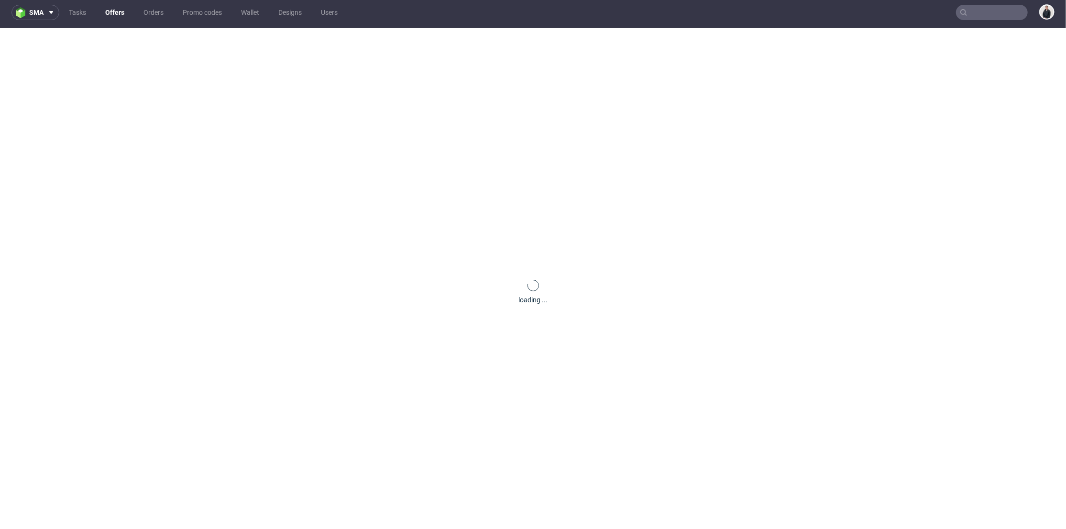
scroll to position [0, 0]
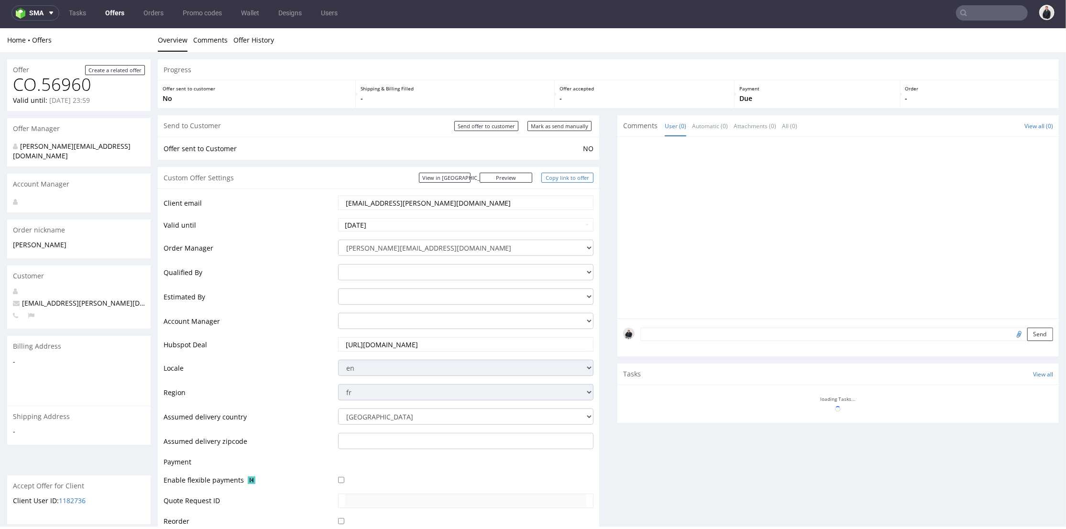
click at [562, 180] on link "Copy link to offer" at bounding box center [567, 177] width 53 height 10
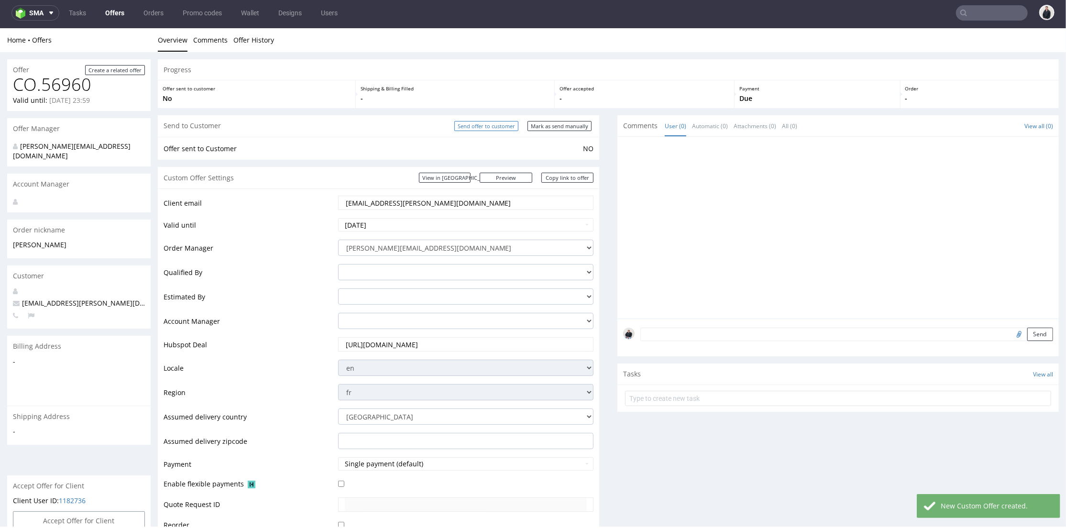
click at [498, 127] on input "Send offer to customer" at bounding box center [486, 126] width 64 height 10
type input "In progress..."
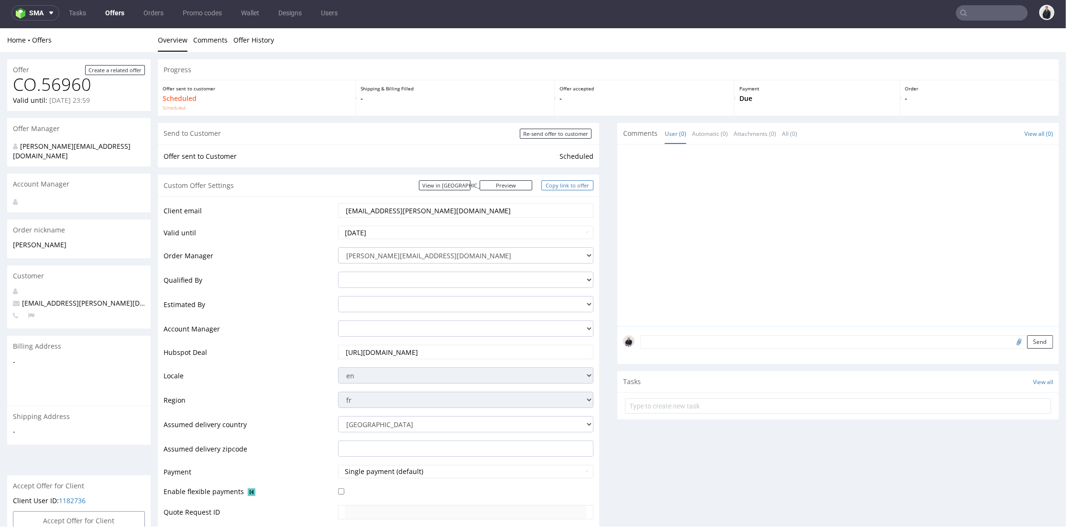
click at [574, 184] on link "Copy link to offer" at bounding box center [567, 185] width 53 height 10
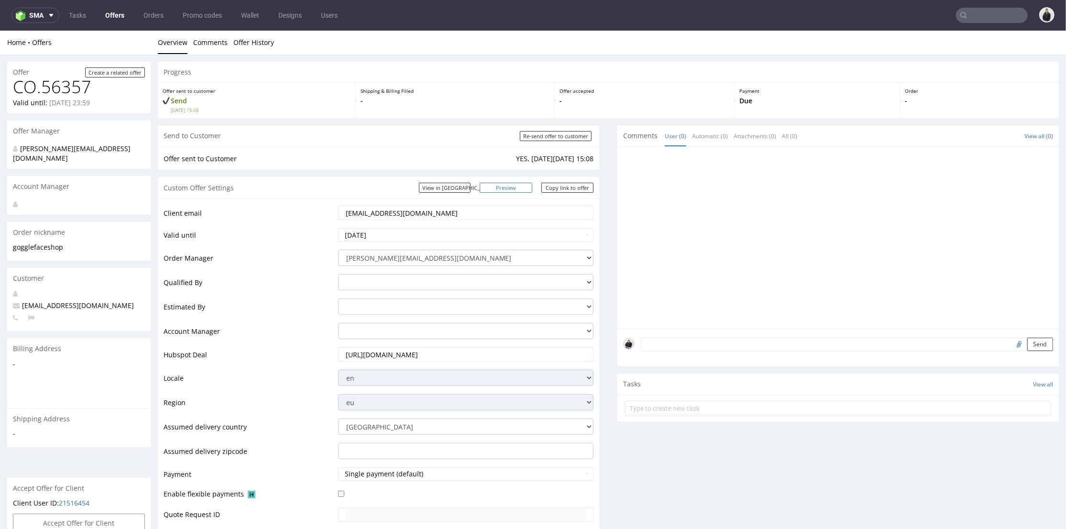
click at [515, 189] on link "Preview" at bounding box center [506, 187] width 53 height 10
click at [560, 190] on link "Copy link to offer" at bounding box center [567, 187] width 53 height 10
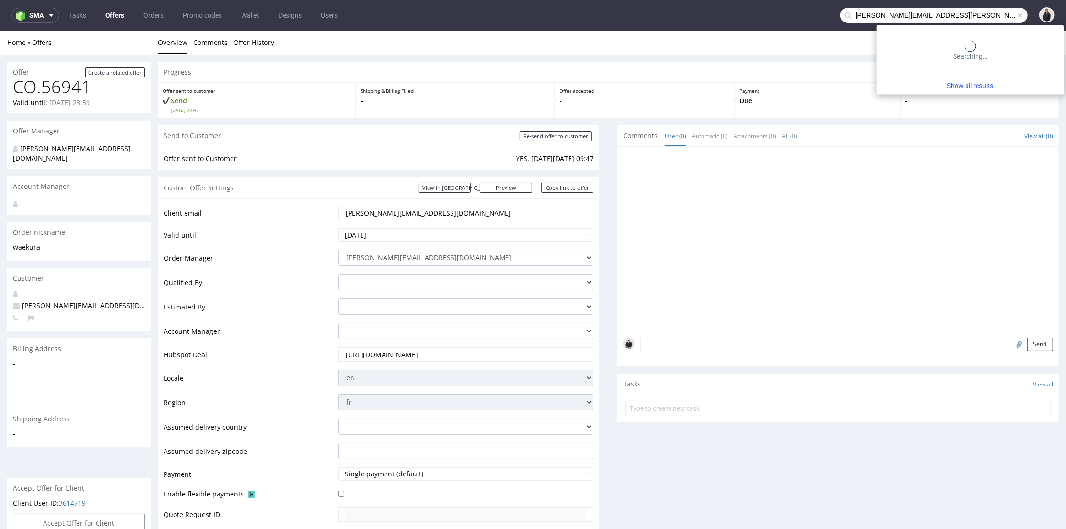
type input "[PERSON_NAME][EMAIL_ADDRESS][PERSON_NAME][DOMAIN_NAME]"
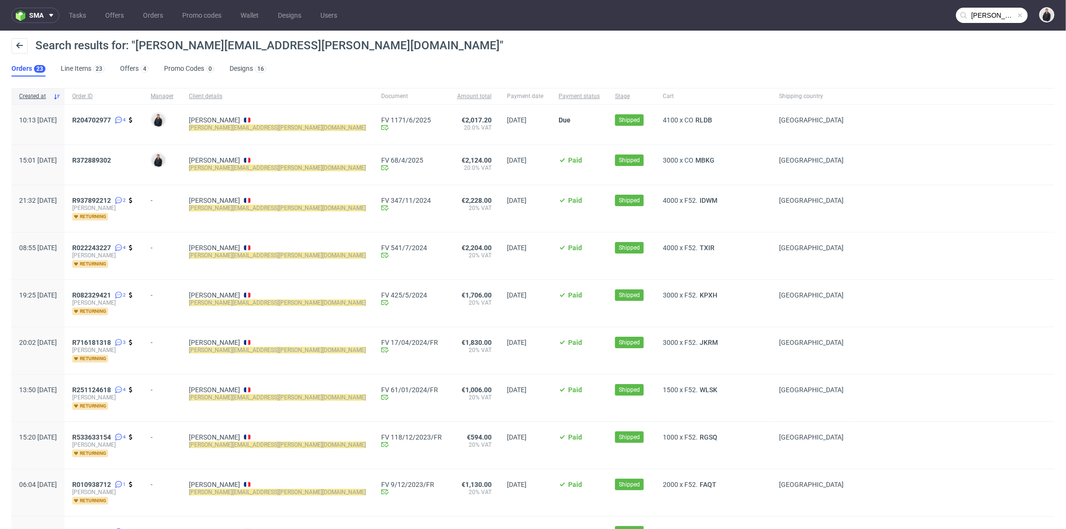
click at [133, 113] on div "R204702977 4" at bounding box center [104, 125] width 78 height 40
click at [111, 119] on span "R204702977" at bounding box center [91, 120] width 39 height 8
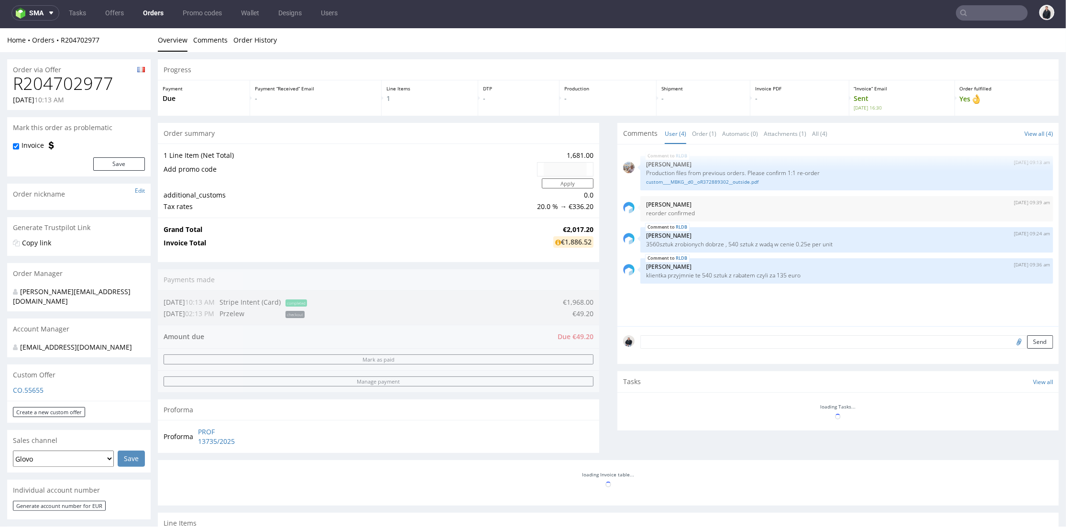
scroll to position [3, 0]
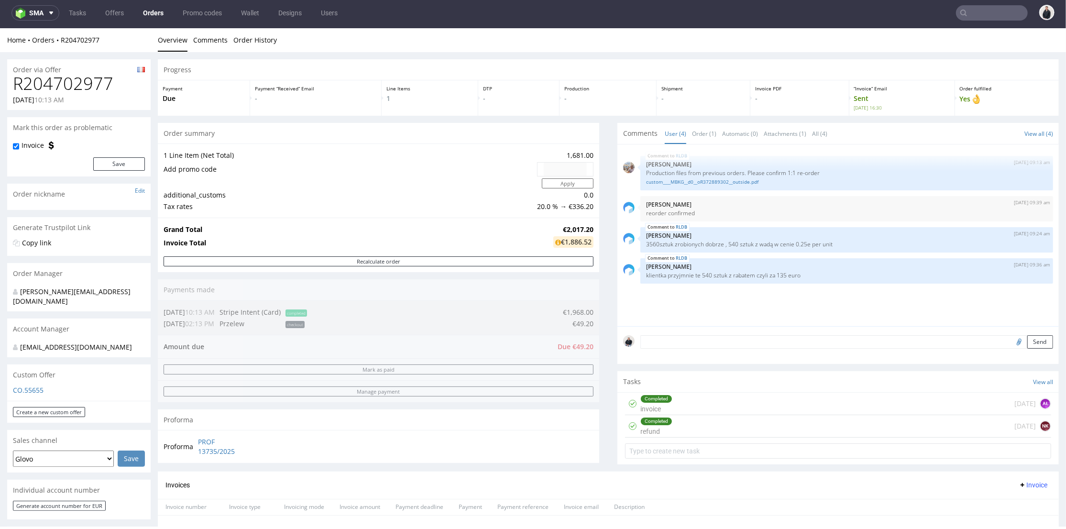
click at [717, 394] on div "Completed invoice [DATE] AŁ" at bounding box center [838, 403] width 426 height 22
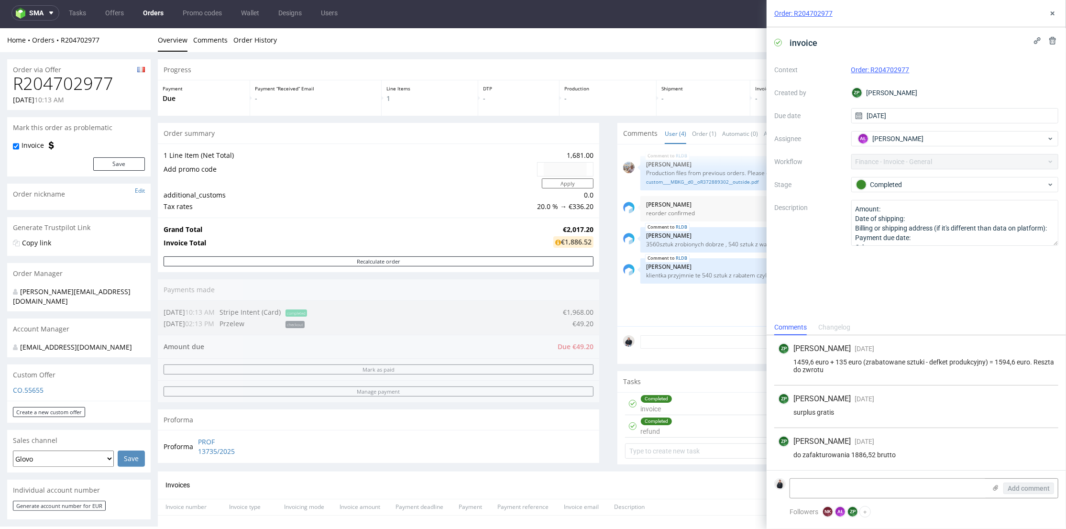
click at [679, 294] on div "RLDB [DATE] 09:13 am [PERSON_NAME] Production files from previous orders. Pleas…" at bounding box center [841, 238] width 436 height 176
click at [1051, 17] on icon at bounding box center [1053, 14] width 8 height 8
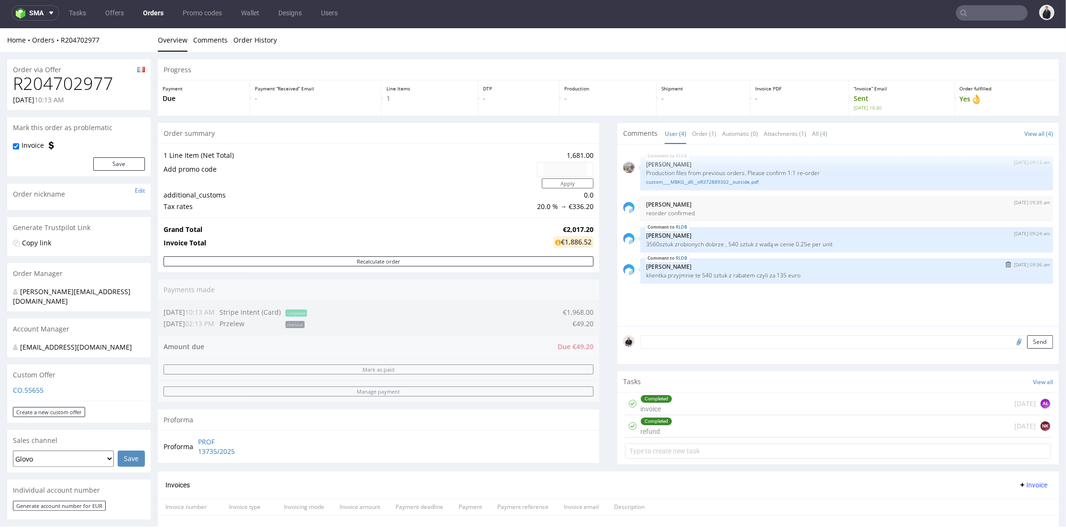
click at [772, 283] on div "RLDB [DATE] 09:36 am [PERSON_NAME] klientka przyjmnie te 540 sztuk z rabatem cz…" at bounding box center [847, 270] width 413 height 25
click at [714, 406] on div "Completed invoice [DATE] AŁ" at bounding box center [838, 403] width 426 height 22
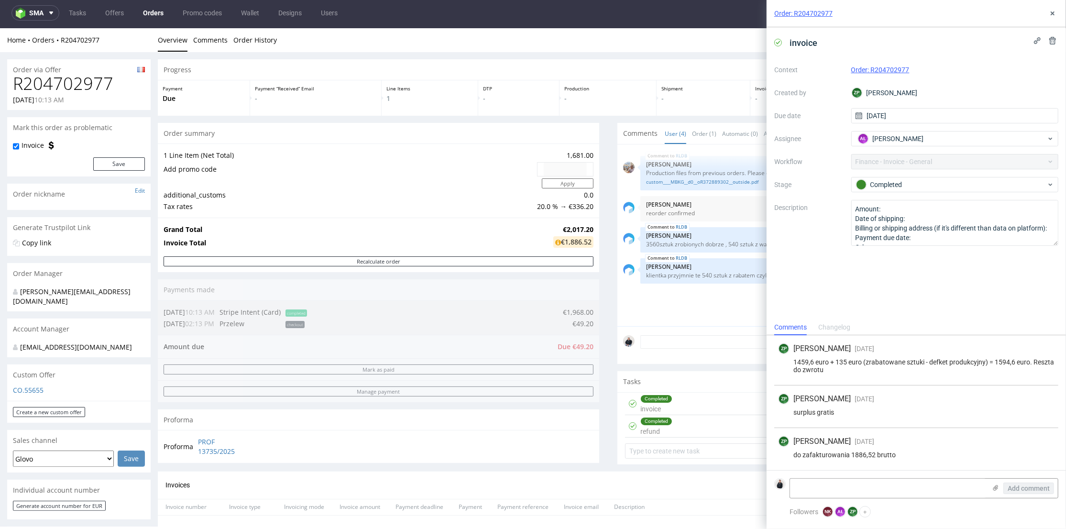
click at [714, 406] on div "Completed invoice [DATE] AŁ" at bounding box center [838, 403] width 426 height 22
click at [663, 258] on span "RLDB" at bounding box center [667, 258] width 44 height 9
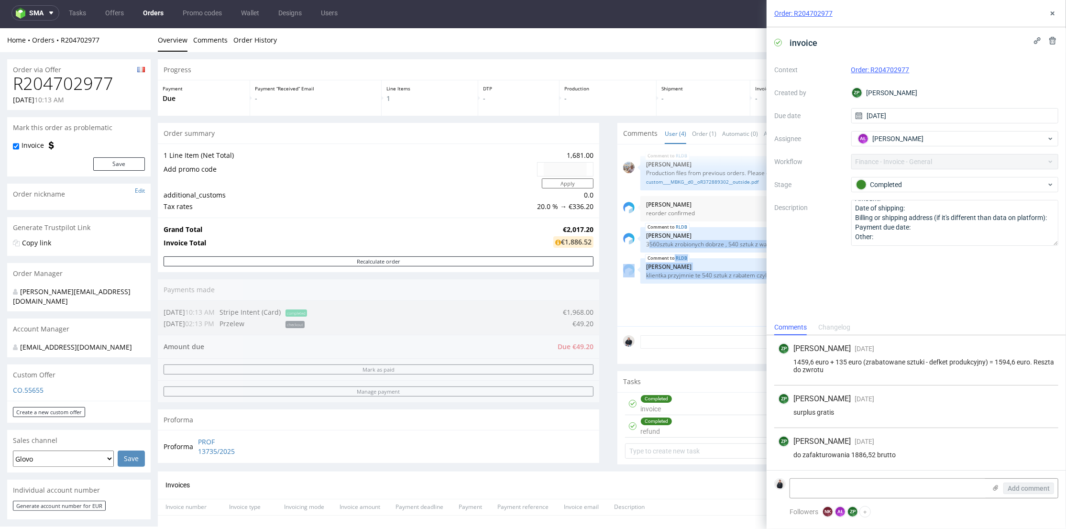
drag, startPoint x: 639, startPoint y: 242, endPoint x: 762, endPoint y: 293, distance: 133.4
click at [762, 293] on div "RLDB [DATE] 09:13 am [PERSON_NAME] Production files from previous orders. Pleas…" at bounding box center [841, 238] width 436 height 176
click at [1052, 15] on icon at bounding box center [1053, 14] width 8 height 8
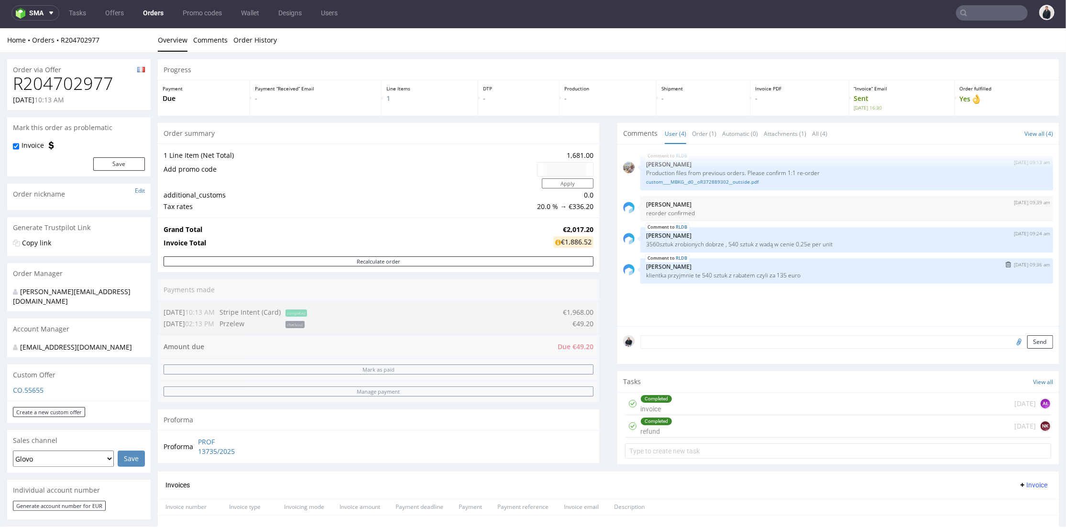
click at [807, 282] on div "RLDB [DATE] 09:36 am [PERSON_NAME] klientka przyjmnie te 540 sztuk z rabatem cz…" at bounding box center [847, 270] width 413 height 25
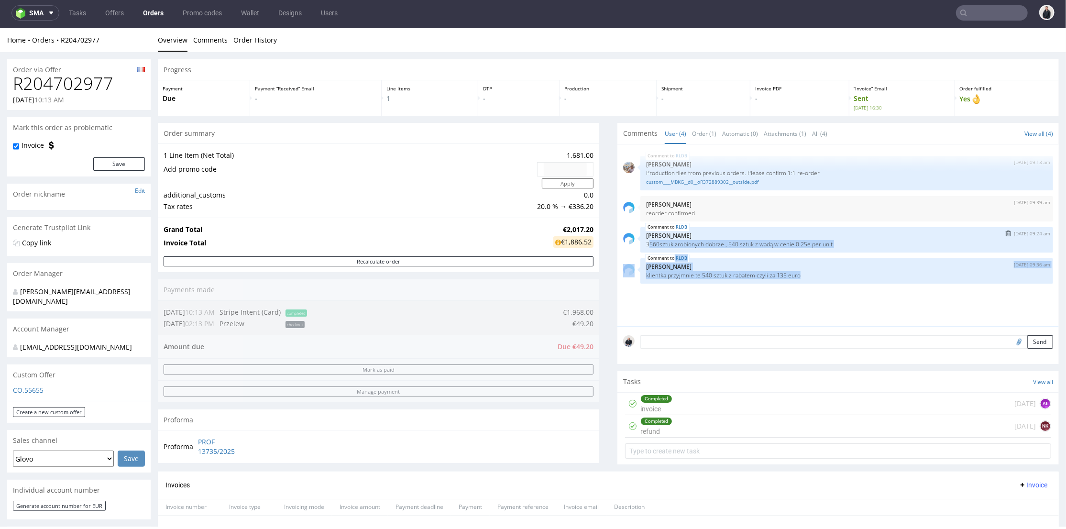
drag, startPoint x: 761, startPoint y: 270, endPoint x: 759, endPoint y: 235, distance: 34.5
click at [639, 244] on div "RLDB [DATE] 09:13 am [PERSON_NAME] Production files from previous orders. Pleas…" at bounding box center [841, 238] width 436 height 176
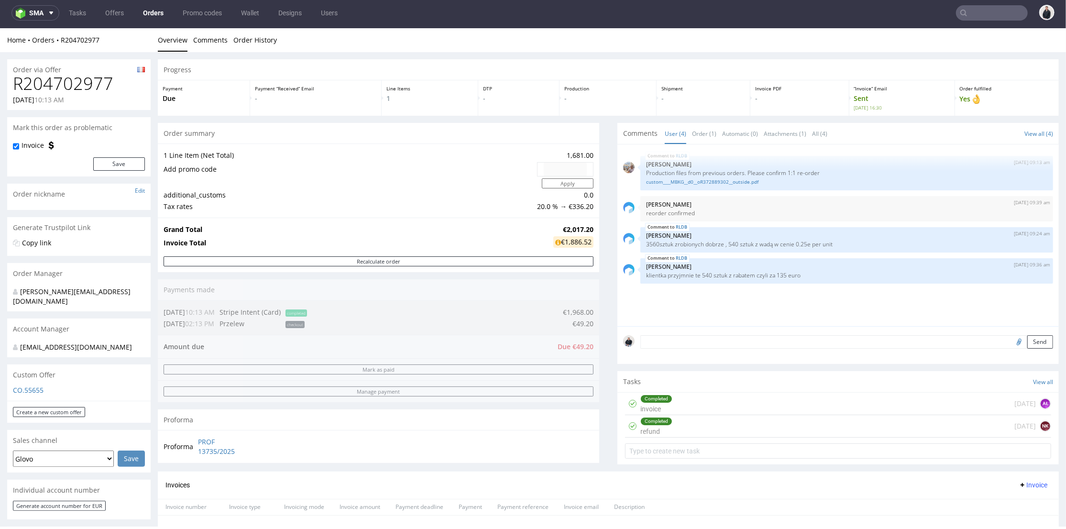
click at [585, 354] on div "Order summary 1 Line Item (Net Total) 1,681.00 Add promo code Apply additional_…" at bounding box center [379, 296] width 442 height 349
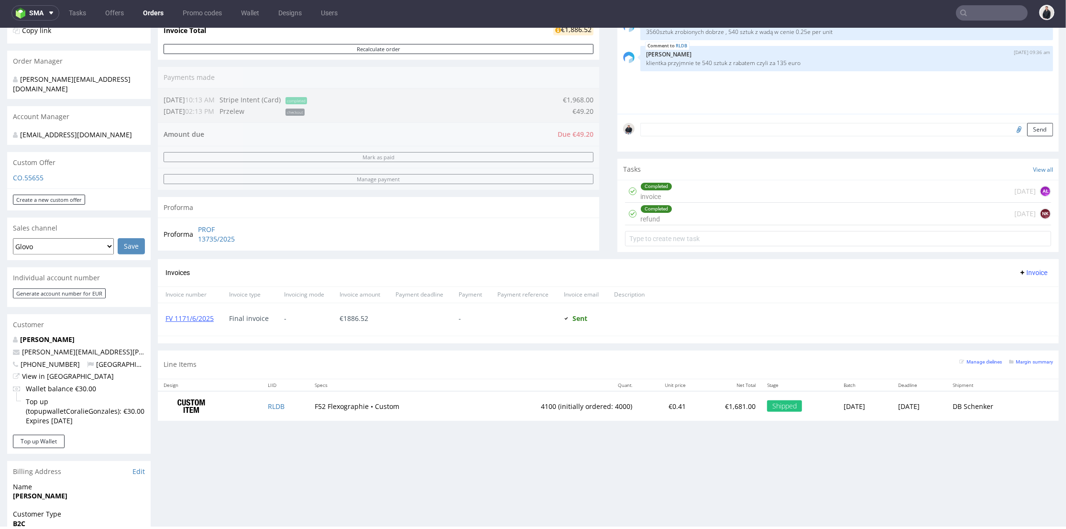
scroll to position [106, 0]
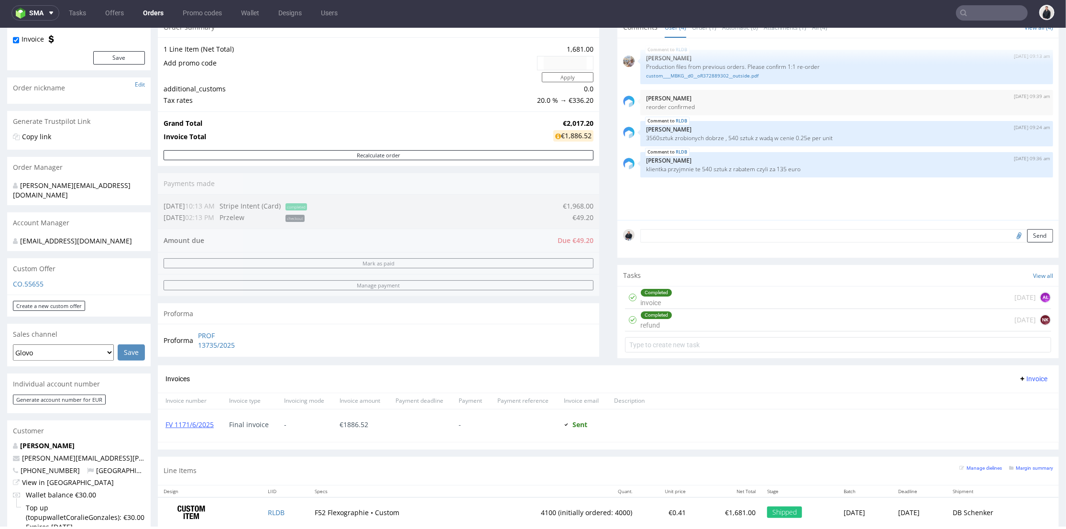
click at [723, 295] on div "Completed invoice [DATE] AŁ" at bounding box center [838, 297] width 426 height 22
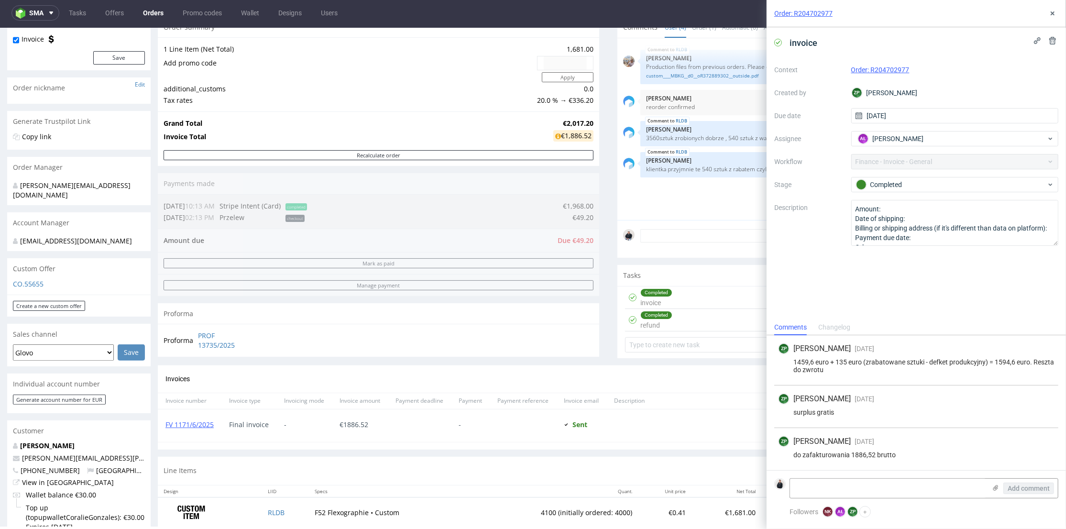
click at [702, 322] on div "Completed refund [DATE] NK" at bounding box center [838, 320] width 426 height 22
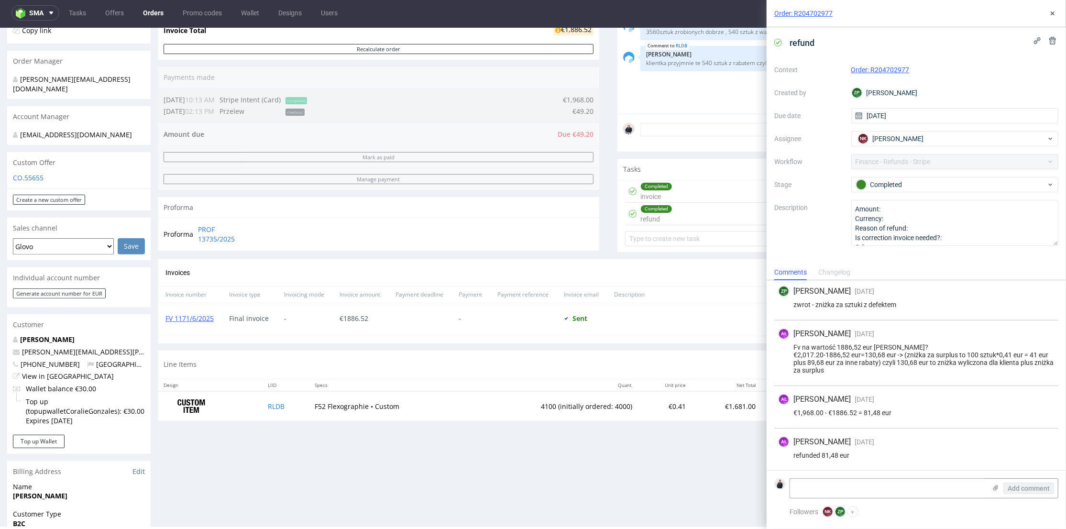
scroll to position [106, 0]
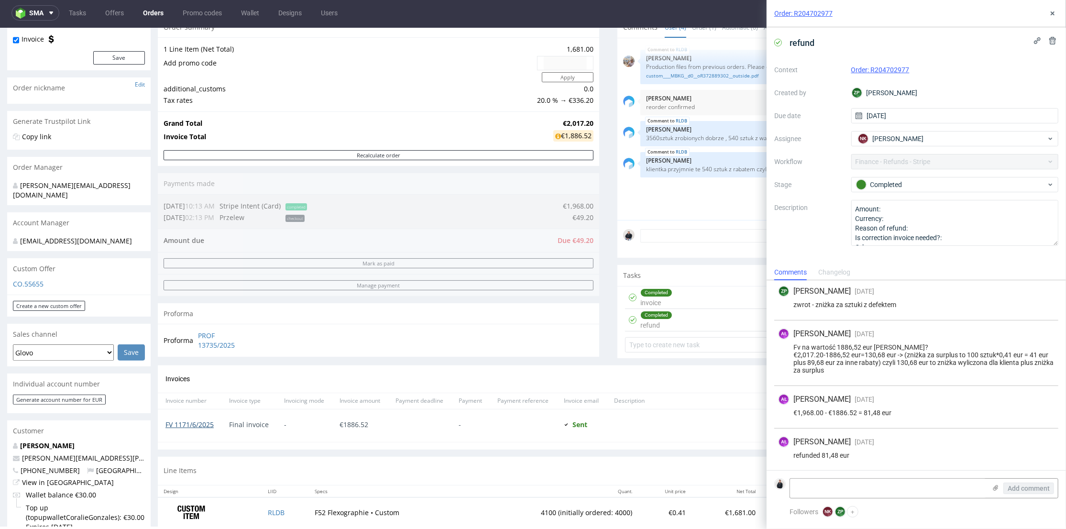
click at [195, 423] on link "FV 1171/6/2025" at bounding box center [190, 424] width 48 height 9
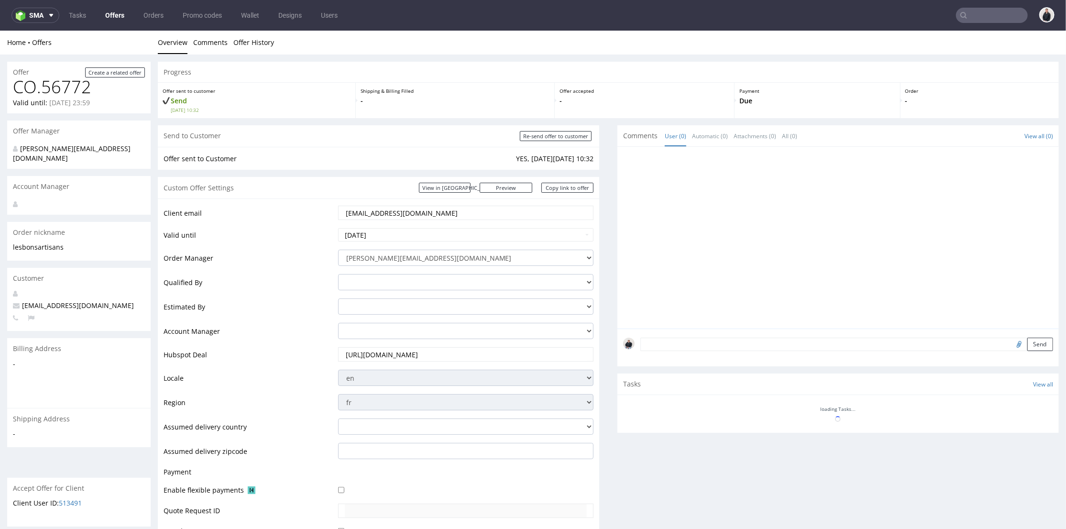
click at [438, 350] on input "[URL][DOMAIN_NAME]" at bounding box center [466, 353] width 243 height 13
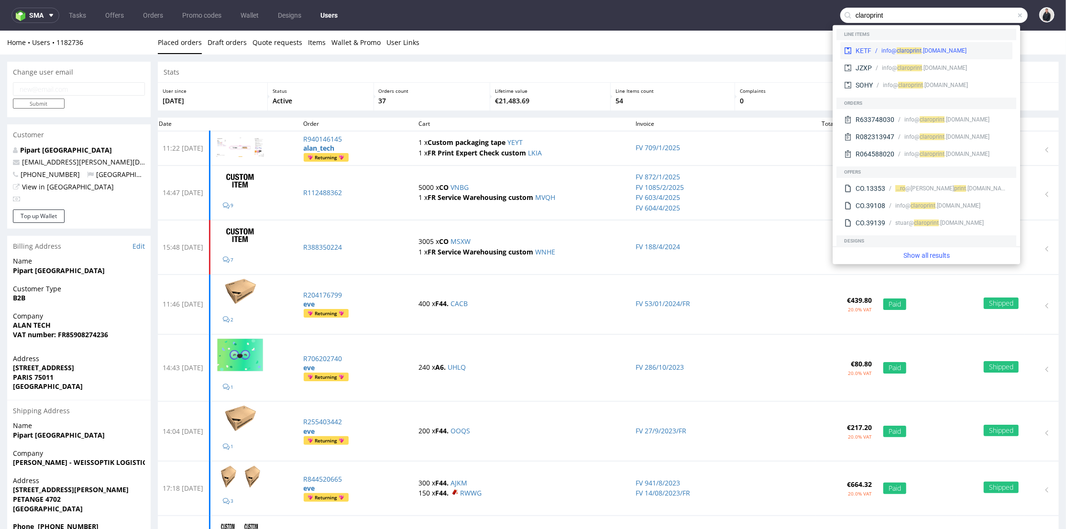
type input "claroprint"
click at [921, 53] on div "print .[DOMAIN_NAME]" at bounding box center [938, 50] width 57 height 9
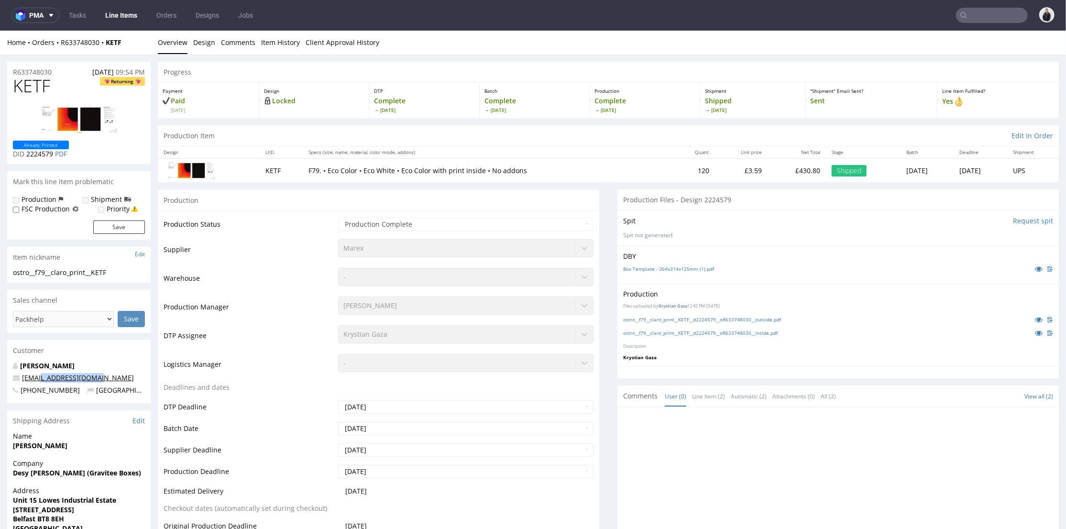
drag, startPoint x: 96, startPoint y: 377, endPoint x: 40, endPoint y: 375, distance: 56.0
click at [40, 375] on p "[EMAIL_ADDRESS][DOMAIN_NAME]" at bounding box center [79, 378] width 132 height 10
copy link "[DOMAIN_NAME]"
click at [971, 15] on input "text" at bounding box center [992, 15] width 72 height 15
paste input "[DOMAIN_NAME]"
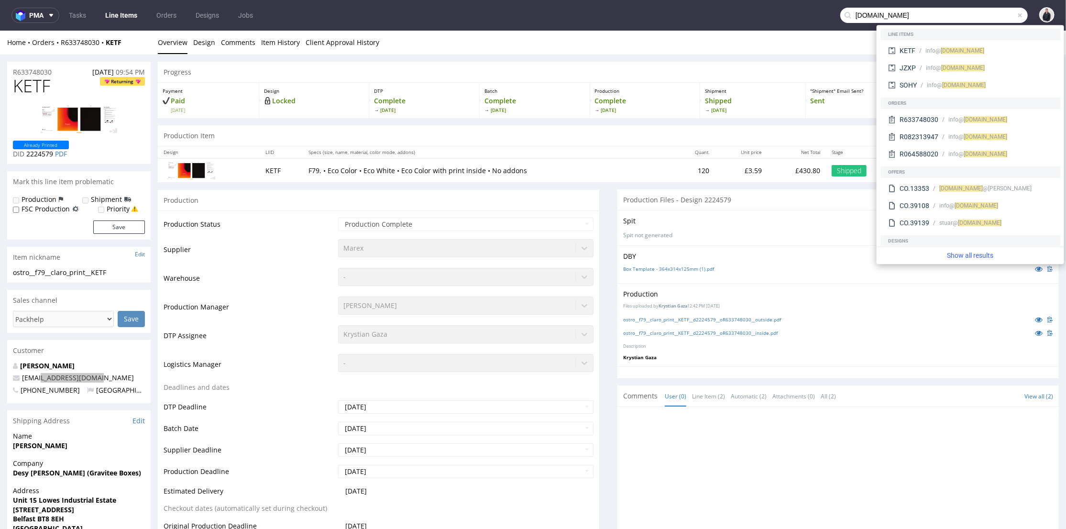
type input "[DOMAIN_NAME]"
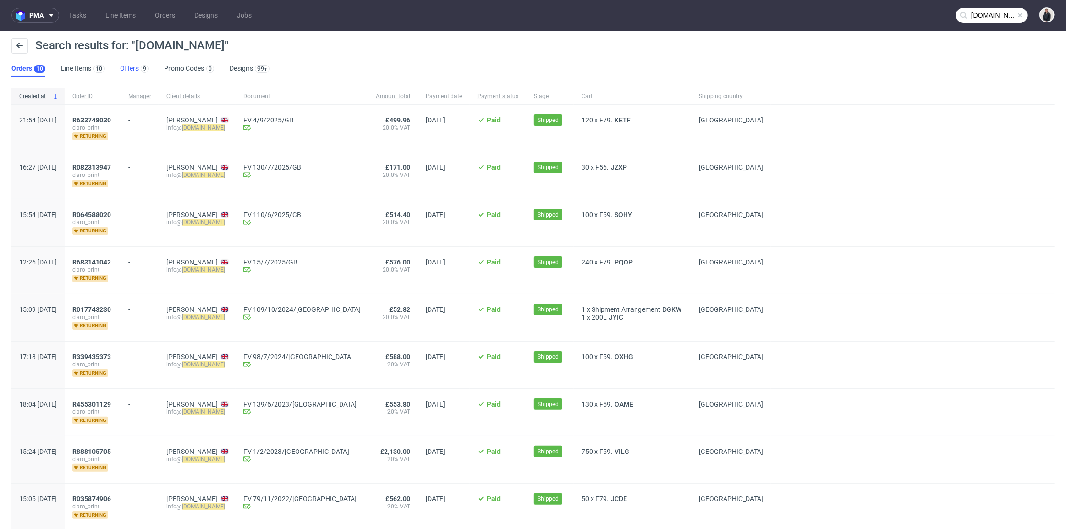
click at [133, 71] on link "Offers 9" at bounding box center [134, 68] width 29 height 15
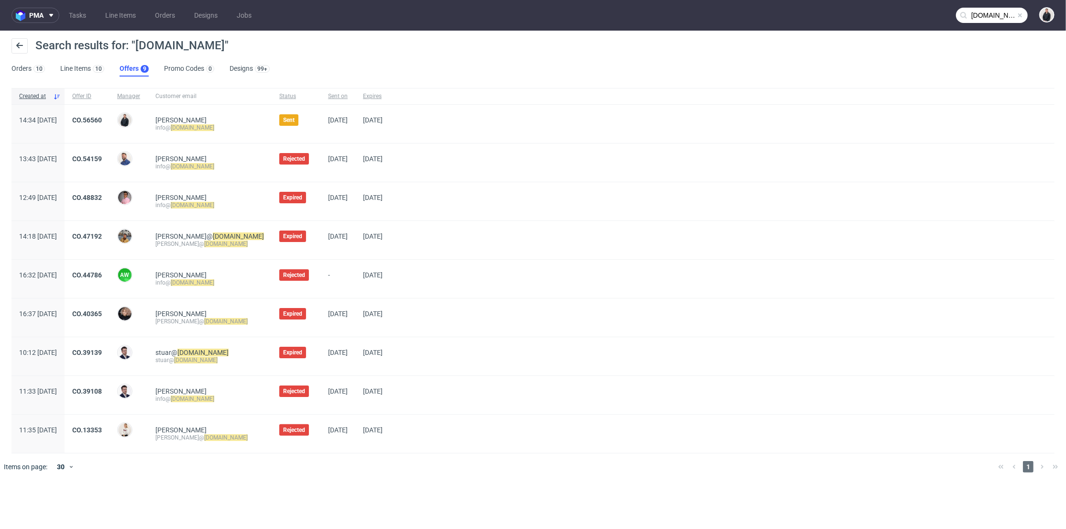
drag, startPoint x: 234, startPoint y: 129, endPoint x: 207, endPoint y: 130, distance: 27.8
click at [218, 130] on div "info@ [DOMAIN_NAME]" at bounding box center [209, 128] width 109 height 8
click at [102, 124] on span "CO.56560" at bounding box center [87, 123] width 30 height 15
click at [102, 121] on link "CO.56560" at bounding box center [87, 120] width 30 height 8
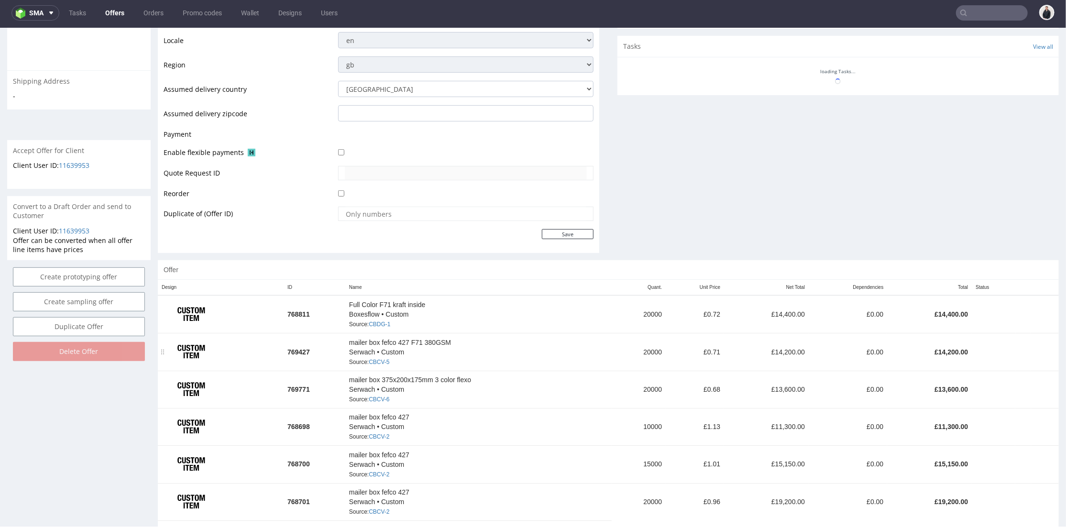
scroll to position [377, 0]
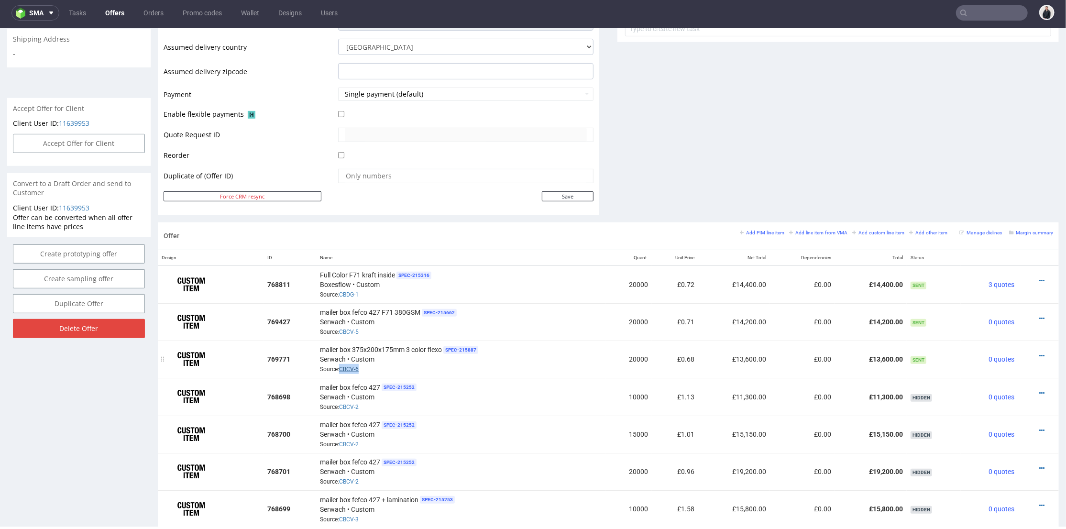
drag, startPoint x: 364, startPoint y: 367, endPoint x: 338, endPoint y: 365, distance: 25.4
click at [338, 365] on div "mailer box 375x200x175mm 3 color flexo SPEC- 215887 [PERSON_NAME] • Custom Sour…" at bounding box center [461, 359] width 282 height 30
copy link "CBCV-6"
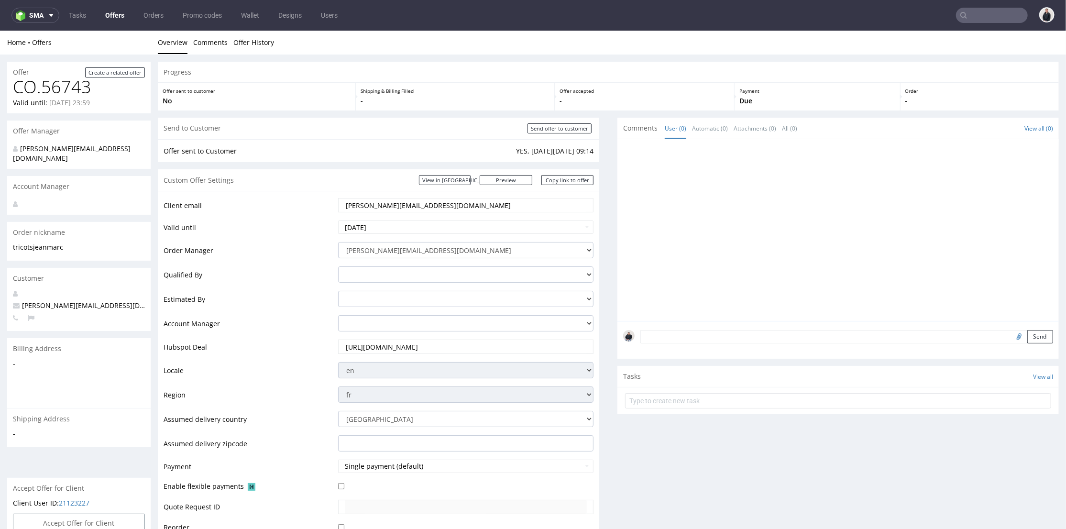
click at [123, 11] on link "Offers" at bounding box center [114, 15] width 31 height 15
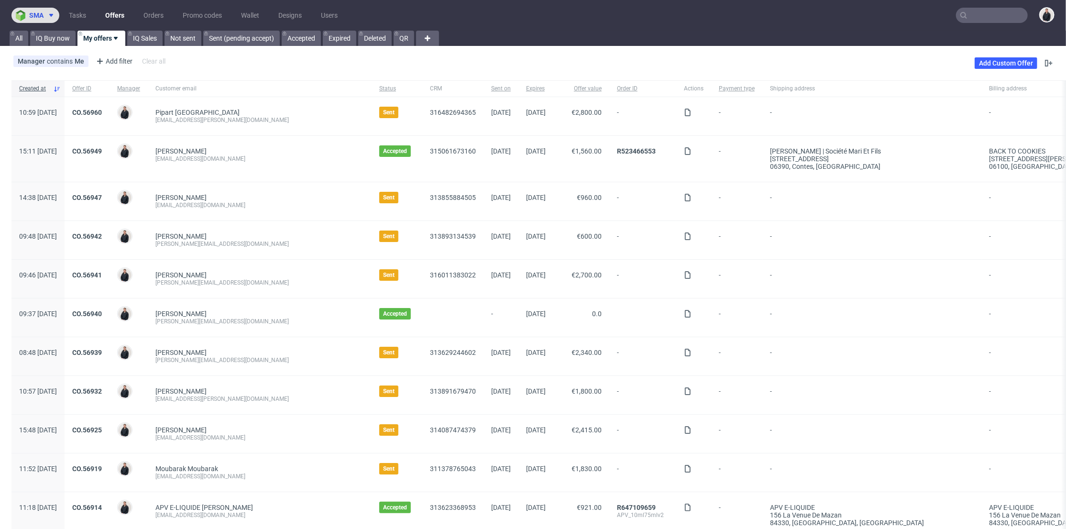
drag, startPoint x: 49, startPoint y: 17, endPoint x: 48, endPoint y: 22, distance: 4.9
click at [49, 17] on icon at bounding box center [51, 15] width 8 height 8
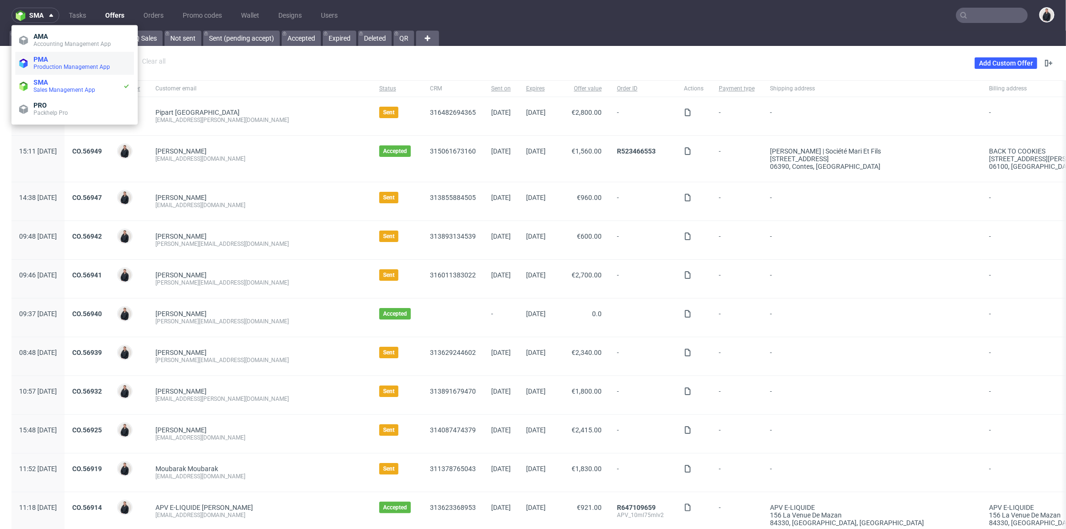
click at [44, 67] on span "Production Management App" at bounding box center [71, 67] width 77 height 7
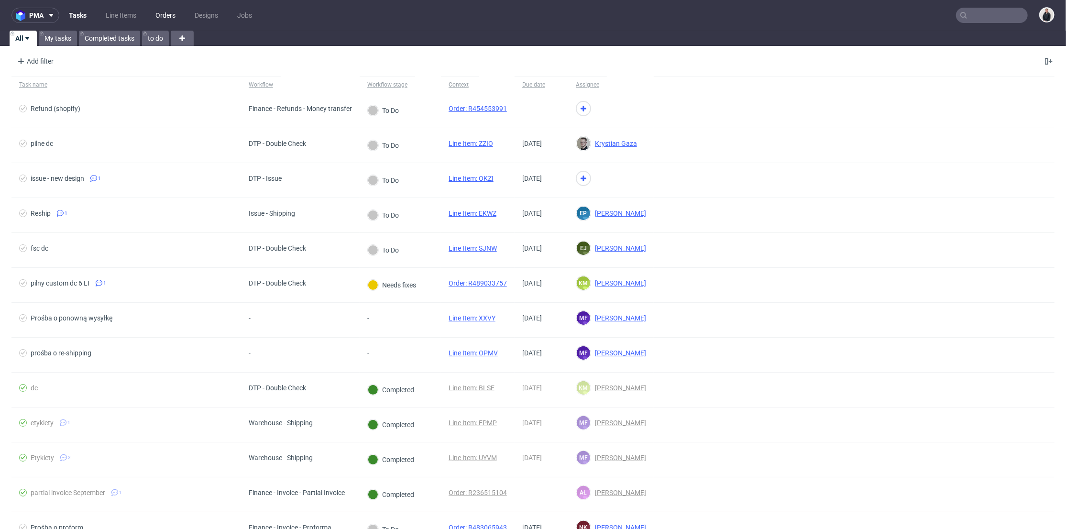
click at [160, 12] on link "Orders" at bounding box center [166, 15] width 32 height 15
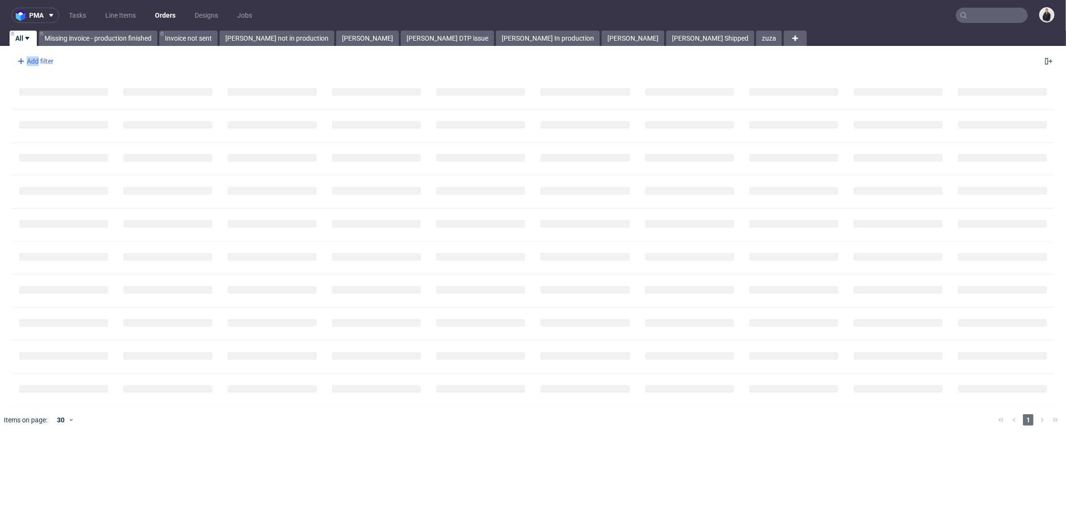
click at [39, 65] on div "Add filter" at bounding box center [34, 61] width 42 height 15
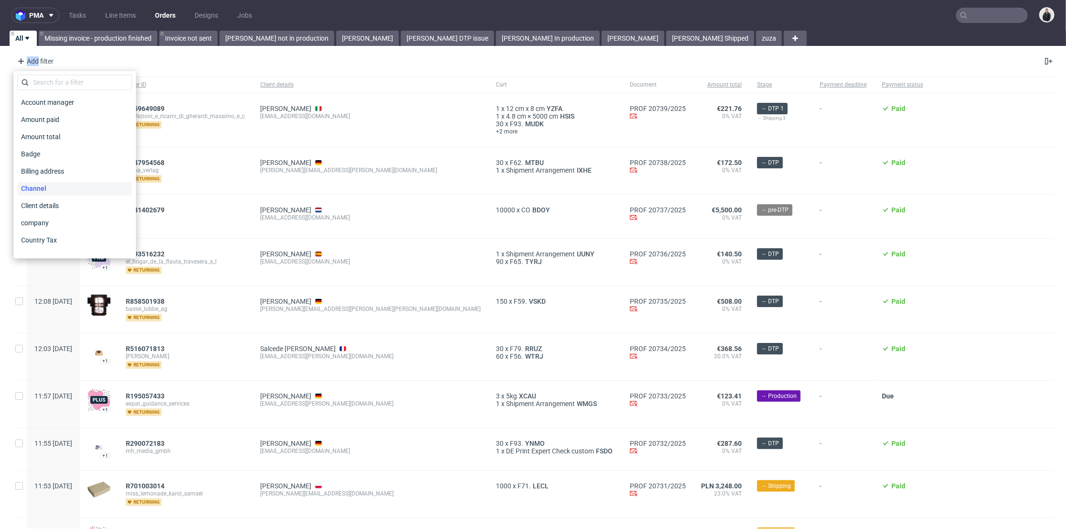
scroll to position [53, 0]
click at [68, 171] on div "company" at bounding box center [74, 169] width 115 height 13
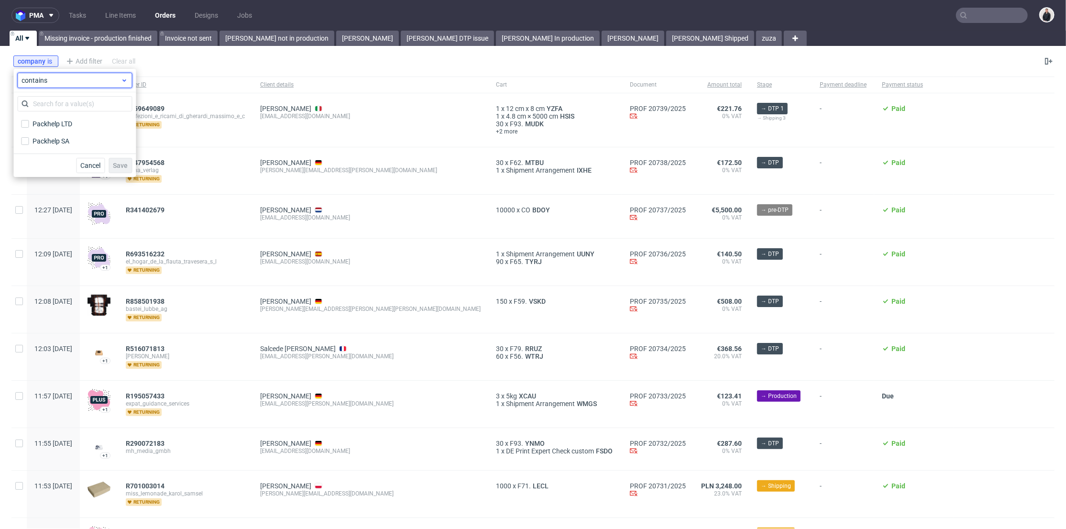
click at [40, 81] on span "contains" at bounding box center [71, 81] width 99 height 10
click at [52, 78] on span "contains" at bounding box center [71, 81] width 99 height 10
click at [41, 62] on div "company is" at bounding box center [36, 61] width 36 height 8
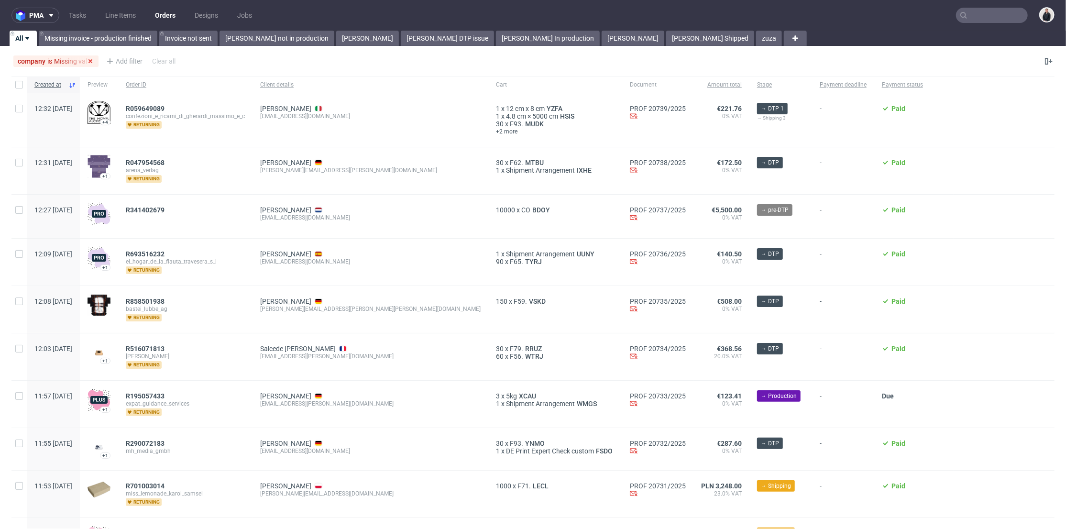
click at [52, 60] on span "is" at bounding box center [50, 61] width 7 height 8
click at [0, 0] on icon at bounding box center [0, 0] width 0 height 0
click at [44, 60] on div "Add filter" at bounding box center [34, 61] width 42 height 15
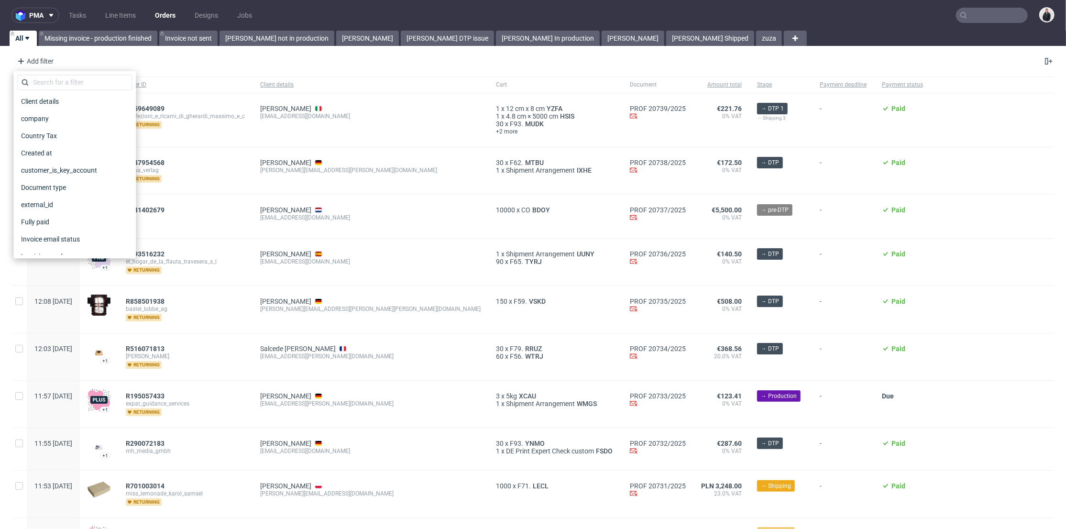
scroll to position [0, 0]
click at [71, 204] on div "Client details" at bounding box center [74, 205] width 115 height 13
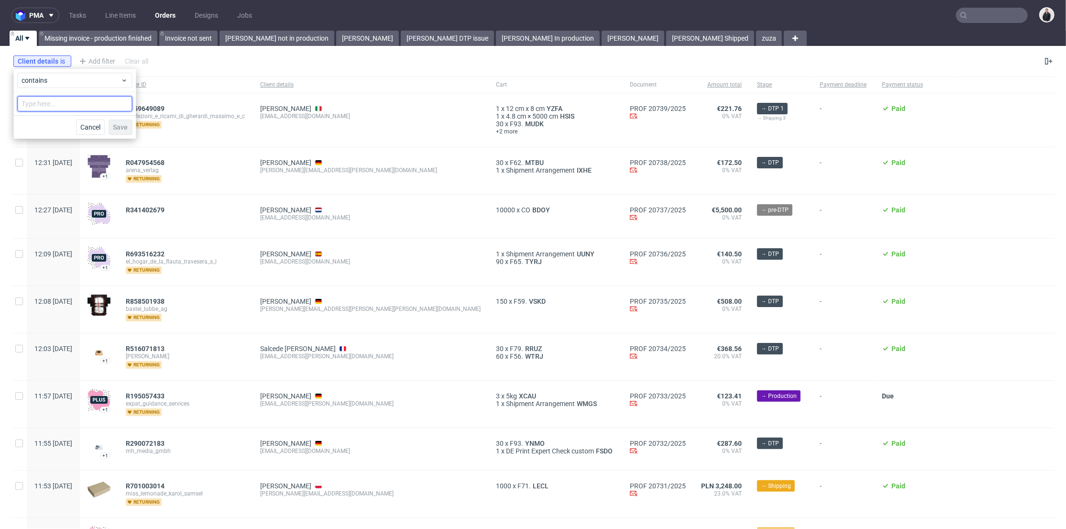
click at [71, 102] on input "text" at bounding box center [74, 103] width 115 height 15
click at [75, 79] on span "contains" at bounding box center [71, 81] width 99 height 10
click at [71, 106] on input "text" at bounding box center [74, 103] width 115 height 15
type input "sweden"
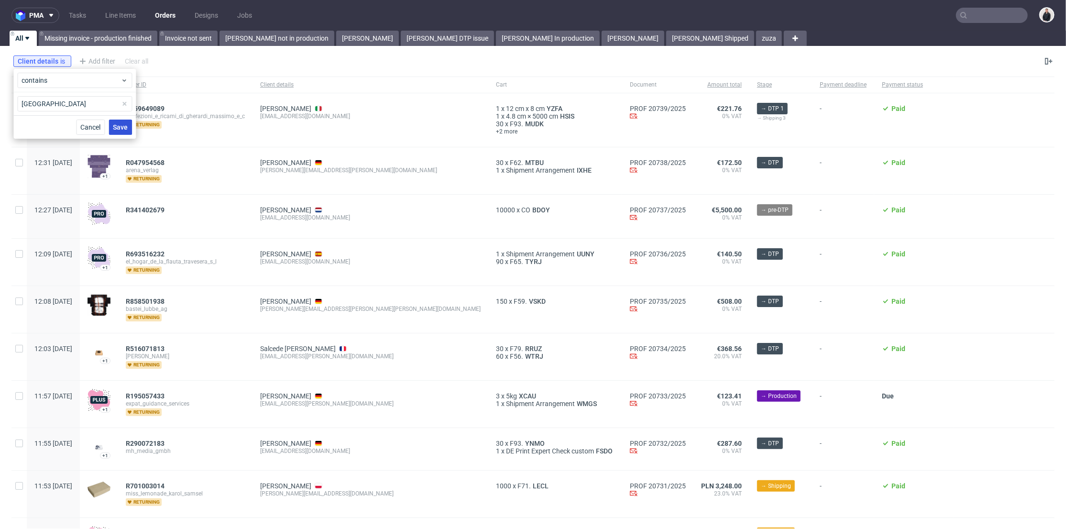
click at [115, 128] on span "Save" at bounding box center [120, 127] width 15 height 7
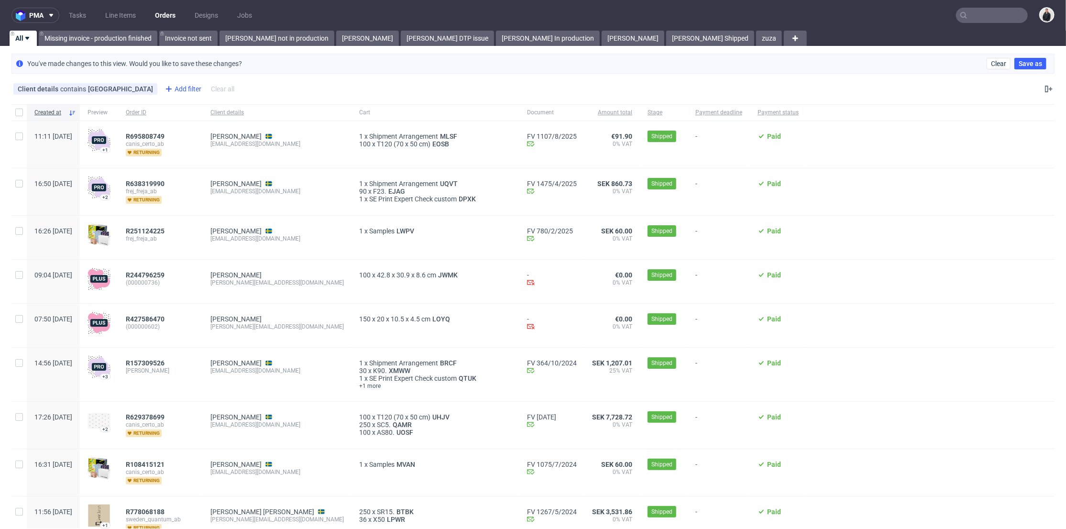
click at [161, 89] on div "Add filter" at bounding box center [182, 88] width 42 height 15
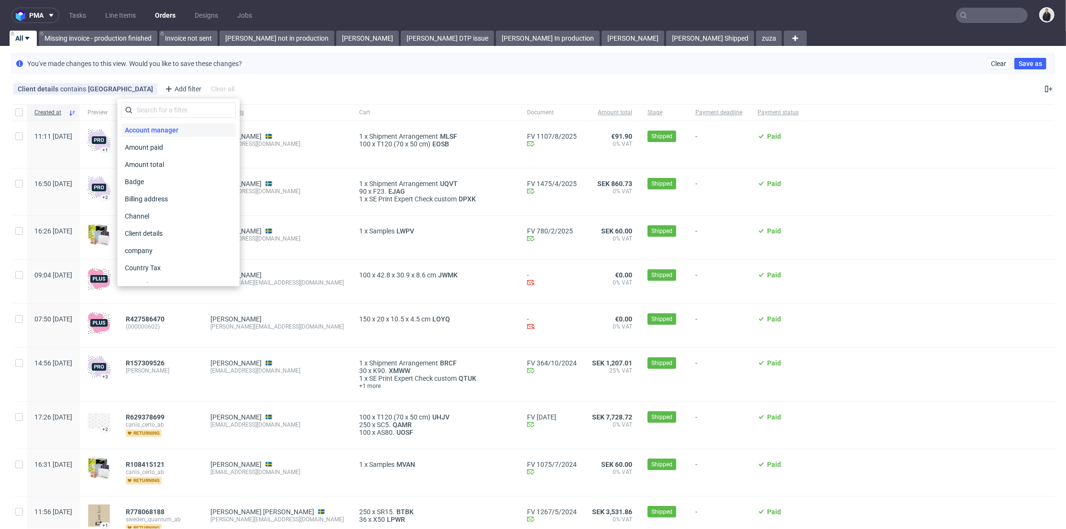
click at [166, 126] on span "Account manager" at bounding box center [151, 129] width 61 height 13
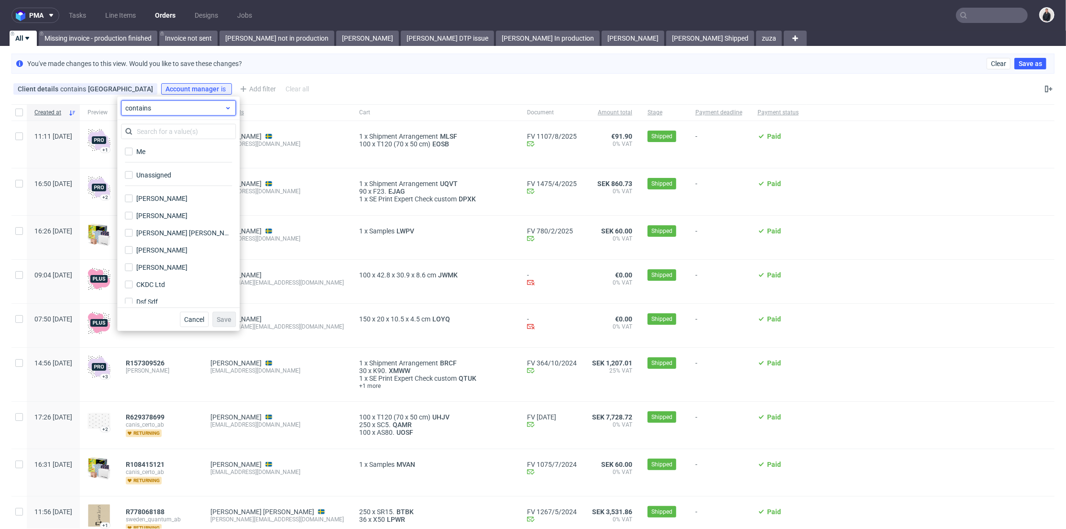
click at [161, 108] on span "contains" at bounding box center [174, 108] width 99 height 10
click at [222, 88] on use at bounding box center [224, 89] width 4 height 4
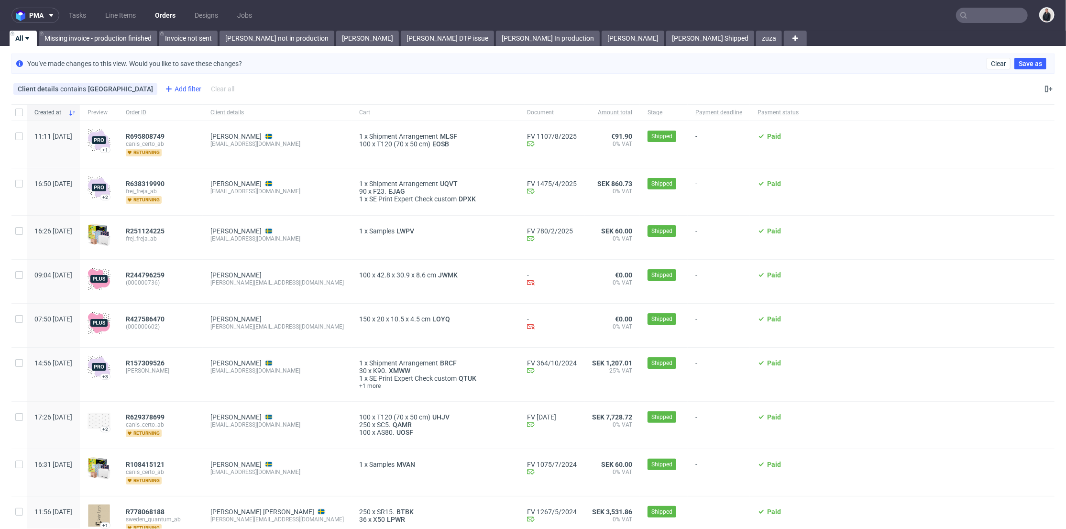
click at [161, 89] on div "Add filter" at bounding box center [182, 88] width 42 height 15
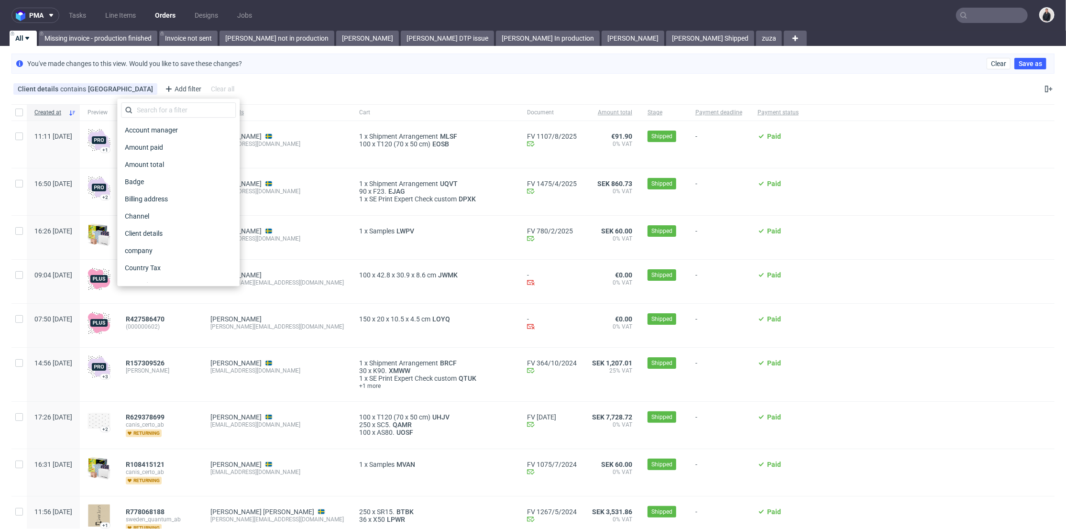
scroll to position [106, 0]
click at [175, 163] on div "Country Tax" at bounding box center [178, 161] width 115 height 13
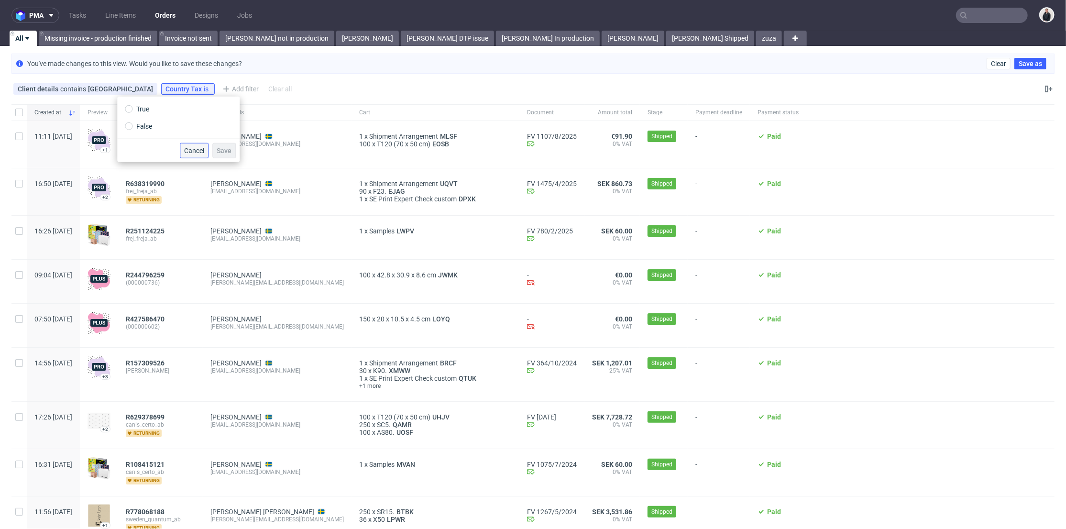
click at [199, 148] on span "Cancel" at bounding box center [194, 150] width 20 height 7
click at [243, 88] on icon at bounding box center [247, 89] width 8 height 8
click at [161, 89] on div "Add filter" at bounding box center [182, 88] width 42 height 15
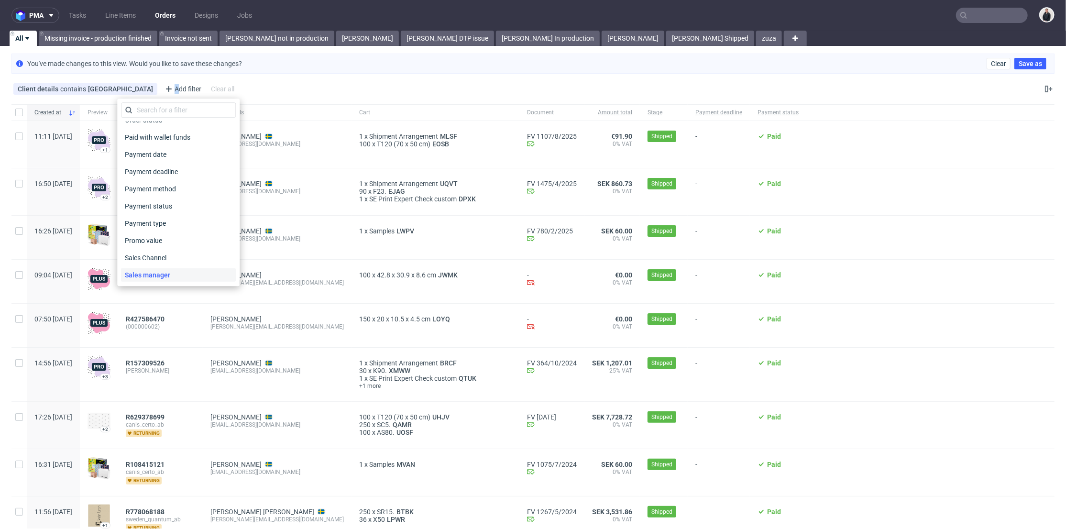
scroll to position [476, 0]
click at [178, 165] on div "Sales manager" at bounding box center [178, 170] width 115 height 13
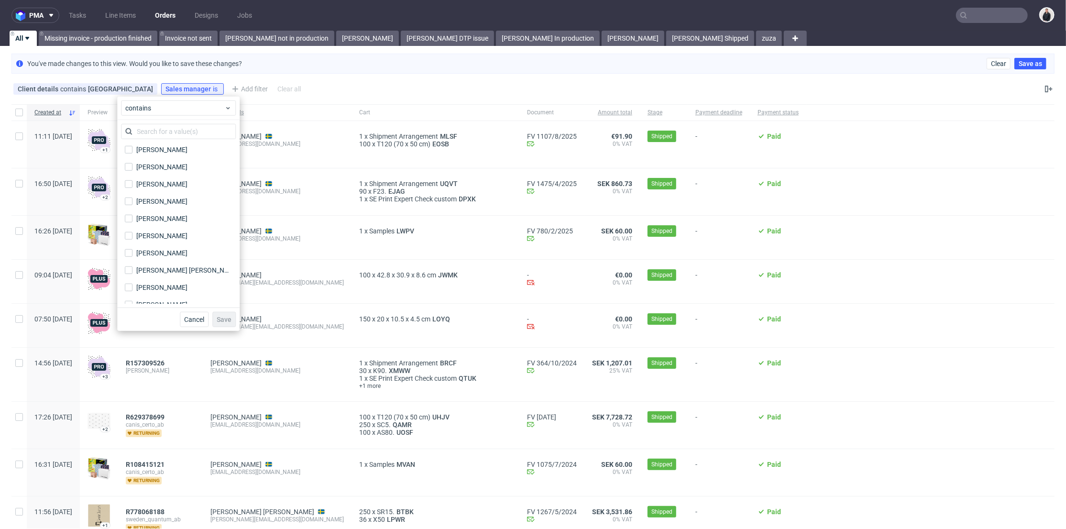
scroll to position [976, 0]
drag, startPoint x: 127, startPoint y: 294, endPoint x: 128, endPoint y: 285, distance: 8.7
click at [127, 293] on input "Zuzanna Ucińska" at bounding box center [129, 295] width 8 height 8
checkbox input "true"
click at [130, 276] on input "Zuzanna Pawlicka-Sabak" at bounding box center [129, 278] width 8 height 8
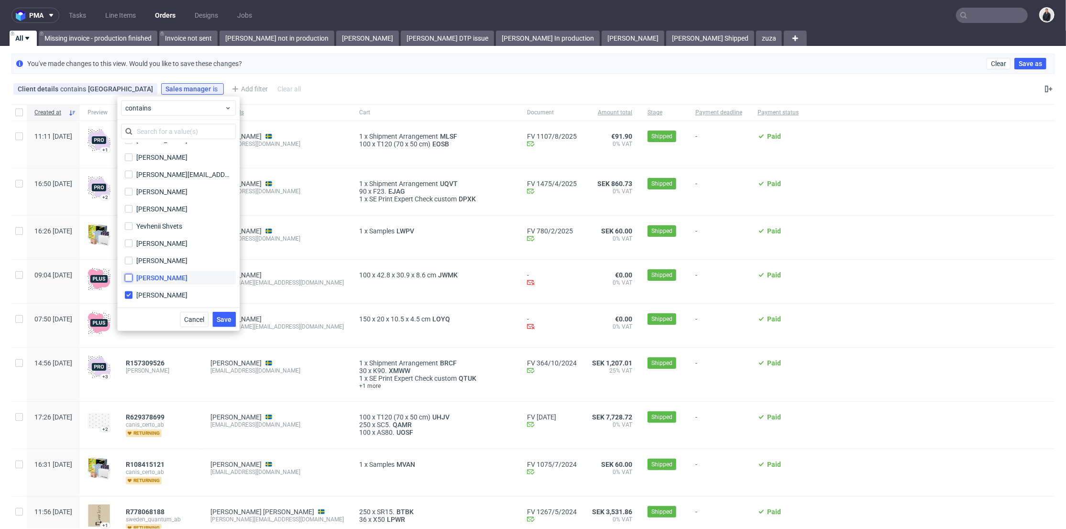
checkbox input "true"
drag, startPoint x: 132, startPoint y: 258, endPoint x: 133, endPoint y: 241, distance: 17.2
click at [132, 258] on input "Zuzanna Józefowicz" at bounding box center [129, 261] width 8 height 8
checkbox input "true"
click at [133, 238] on label "Zeniuk Magdalena" at bounding box center [178, 243] width 115 height 13
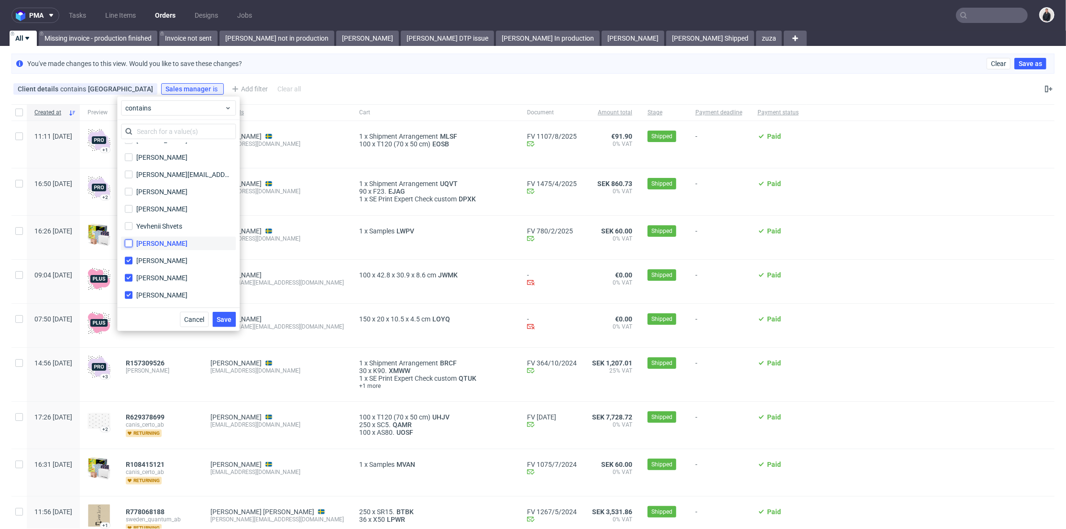
click at [133, 240] on input "Zeniuk Magdalena" at bounding box center [129, 244] width 8 height 8
checkbox input "true"
click at [133, 223] on label "Yevhenii Shvets" at bounding box center [178, 226] width 115 height 13
click at [133, 223] on input "Yevhenii Shvets" at bounding box center [129, 226] width 8 height 8
checkbox input "true"
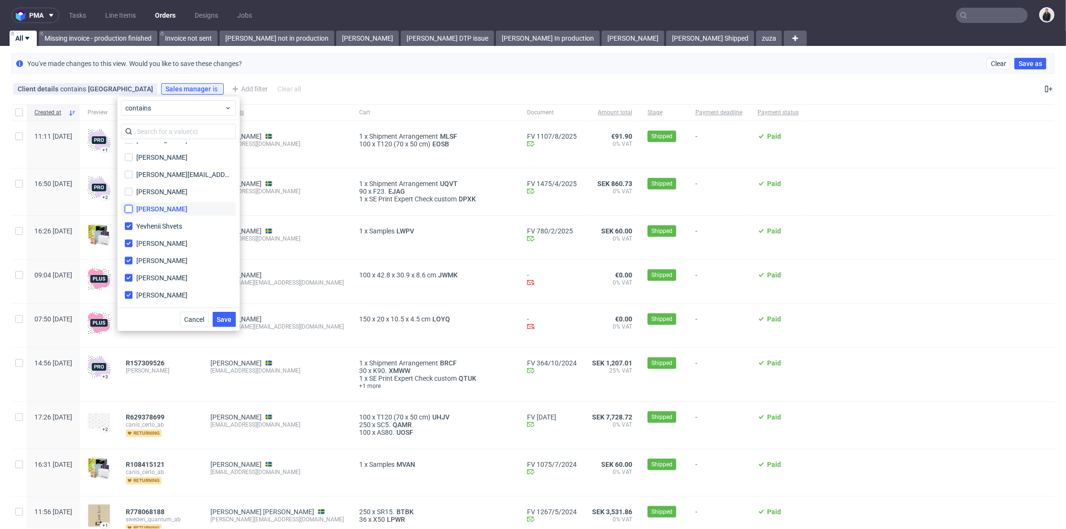
click at [131, 208] on input "Wysocka Zuzanna" at bounding box center [129, 209] width 8 height 8
checkbox input "true"
click at [129, 190] on input "Urszula Tymofiejczuk" at bounding box center [129, 192] width 8 height 8
checkbox input "true"
click at [129, 172] on input "tomasz.jasinski@packhelp.com tomasz.jasinski@packhelp.com" at bounding box center [129, 175] width 8 height 8
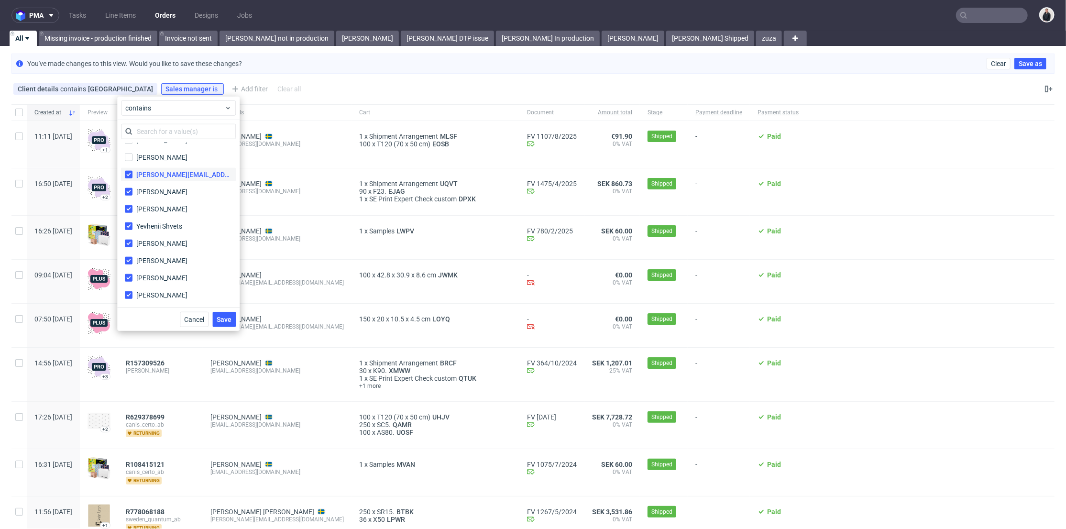
click at [129, 168] on label "tomasz.jasinski@packhelp.com tomasz.jasinski@packhelp.com" at bounding box center [178, 174] width 115 height 13
click at [129, 171] on input "tomasz.jasinski@packhelp.com tomasz.jasinski@packhelp.com" at bounding box center [129, 175] width 8 height 8
drag, startPoint x: 130, startPoint y: 283, endPoint x: 132, endPoint y: 263, distance: 20.1
click at [130, 282] on input "tomasz.jasinski@packhelp.com tomasz.jasinski@packhelp.com" at bounding box center [129, 281] width 8 height 8
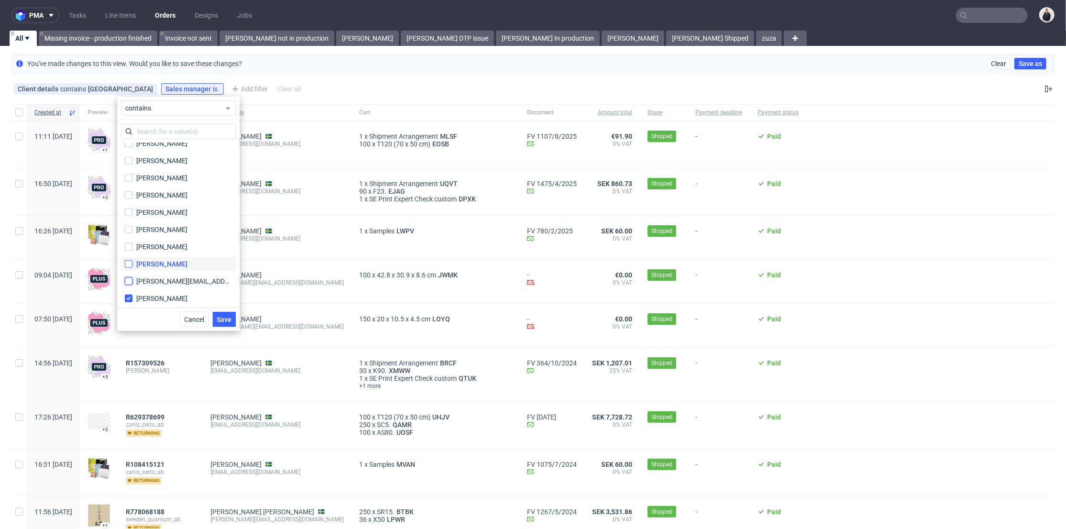
checkbox input "true"
drag, startPoint x: 132, startPoint y: 263, endPoint x: 132, endPoint y: 240, distance: 23.0
click at [132, 263] on input "Szajner Sebastian" at bounding box center [129, 264] width 8 height 8
checkbox input "true"
click at [132, 240] on label "Radzik Patryk" at bounding box center [178, 246] width 115 height 13
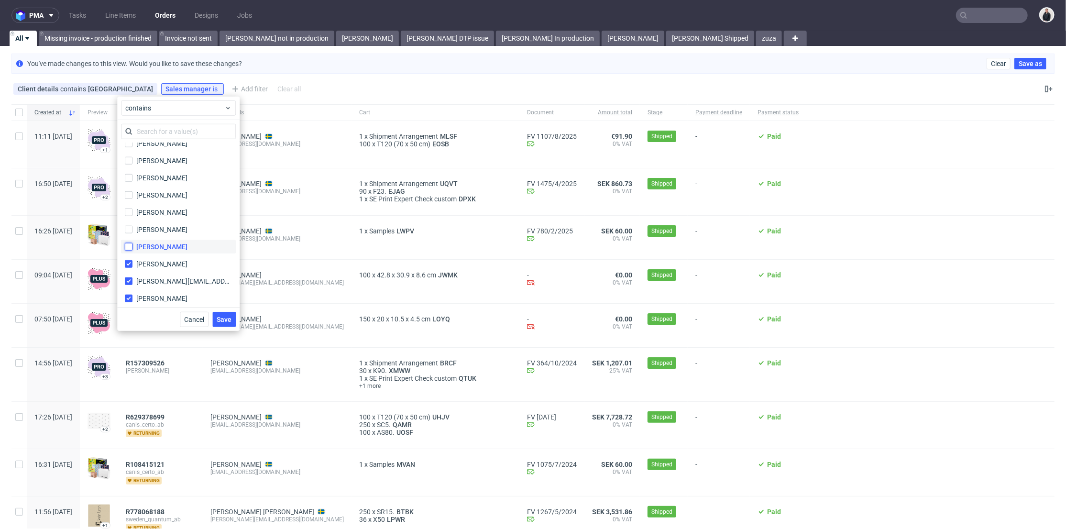
click at [132, 243] on input "Radzik Patryk" at bounding box center [129, 247] width 8 height 8
checkbox input "true"
click at [133, 221] on div "Philippe Dubuy" at bounding box center [178, 229] width 115 height 17
click at [130, 209] on input "Pedro Sousa" at bounding box center [129, 213] width 8 height 8
checkbox input "true"
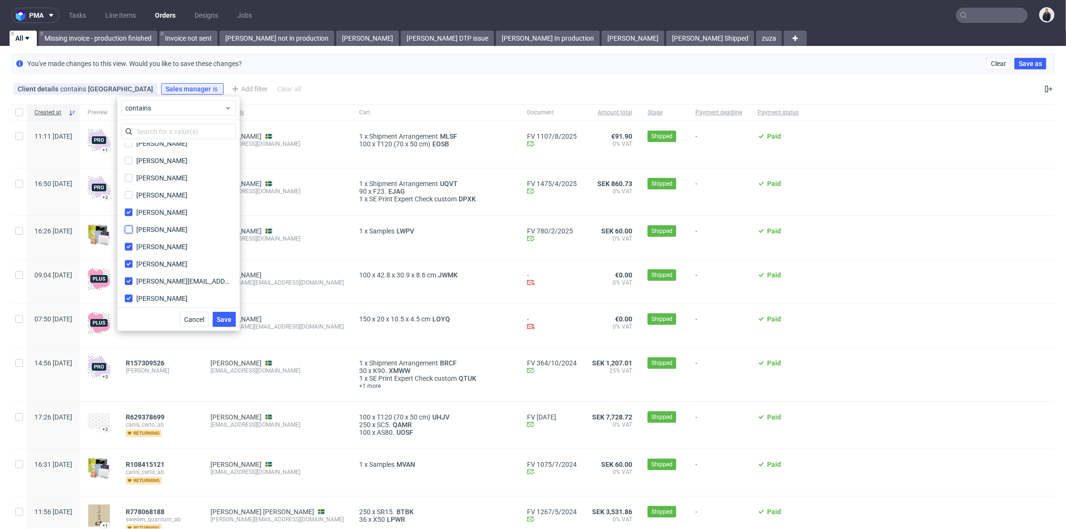
drag, startPoint x: 128, startPoint y: 231, endPoint x: 132, endPoint y: 202, distance: 29.0
click at [129, 231] on input "Philippe Dubuy" at bounding box center [129, 230] width 8 height 8
checkbox input "true"
click at [132, 200] on label "Paweł Waga" at bounding box center [178, 194] width 115 height 13
click at [132, 199] on input "Paweł Waga" at bounding box center [129, 195] width 8 height 8
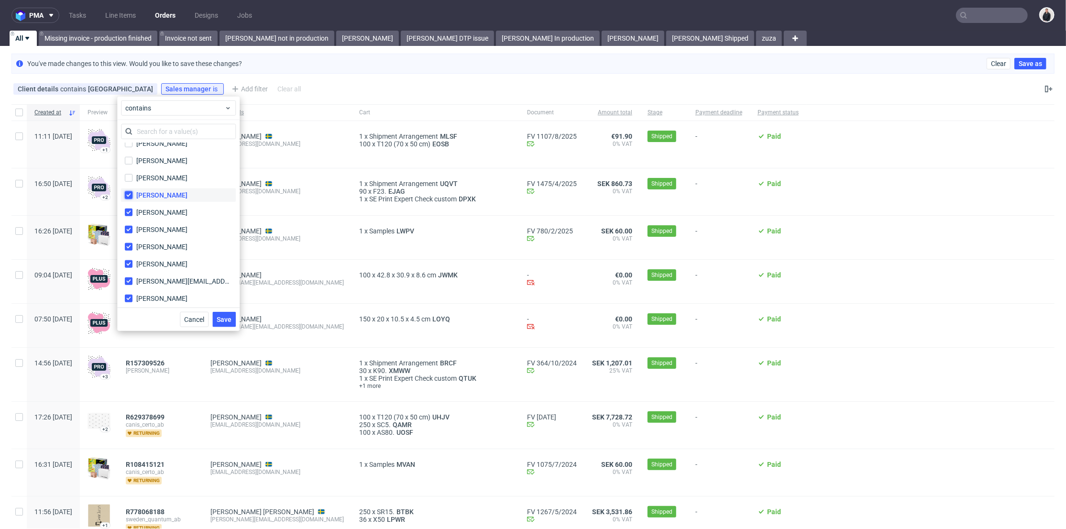
checkbox input "true"
click at [129, 184] on div "Paweł Plaza" at bounding box center [178, 177] width 115 height 17
click at [131, 164] on label "Paulina Kukla" at bounding box center [178, 160] width 115 height 13
click at [131, 164] on input "Paulina Kukla" at bounding box center [129, 161] width 8 height 8
checkbox input "true"
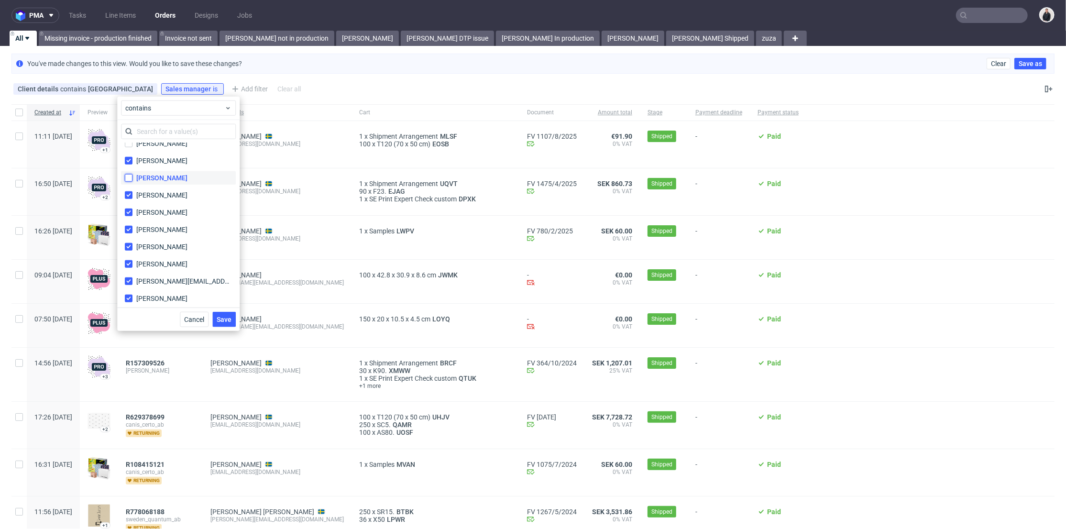
click at [128, 178] on input "Paweł Plaza" at bounding box center [129, 178] width 8 height 8
checkbox input "true"
click at [129, 247] on input "Pablo Michaello" at bounding box center [129, 250] width 8 height 8
checkbox input "true"
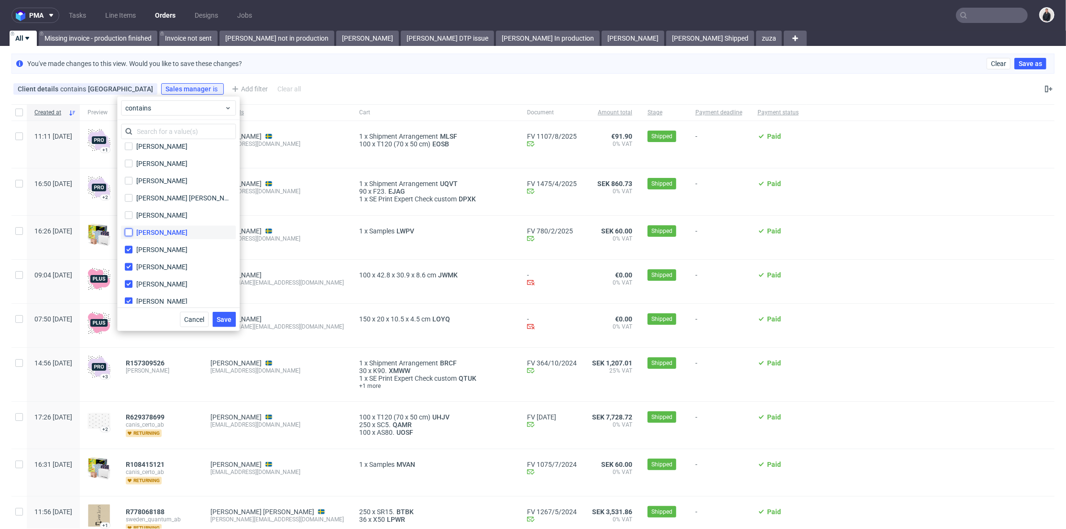
click at [132, 230] on input "Olga Drwal" at bounding box center [129, 233] width 8 height 8
checkbox input "true"
drag, startPoint x: 132, startPoint y: 217, endPoint x: 132, endPoint y: 208, distance: 8.6
click at [132, 216] on input "Natalia Misiewicz" at bounding box center [129, 215] width 8 height 8
checkbox input "true"
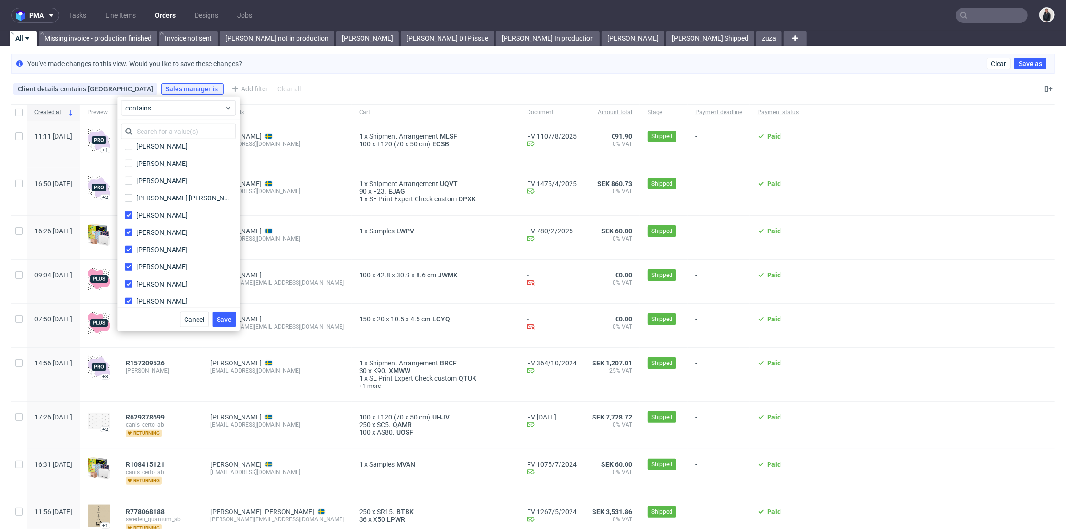
click at [132, 206] on div "Moreno Martinez Cristina" at bounding box center [178, 197] width 115 height 17
click at [129, 200] on input "Moreno Martinez Cristina" at bounding box center [129, 198] width 8 height 8
checkbox input "true"
click at [131, 179] on input "Monika Poźniak" at bounding box center [129, 181] width 8 height 8
checkbox input "true"
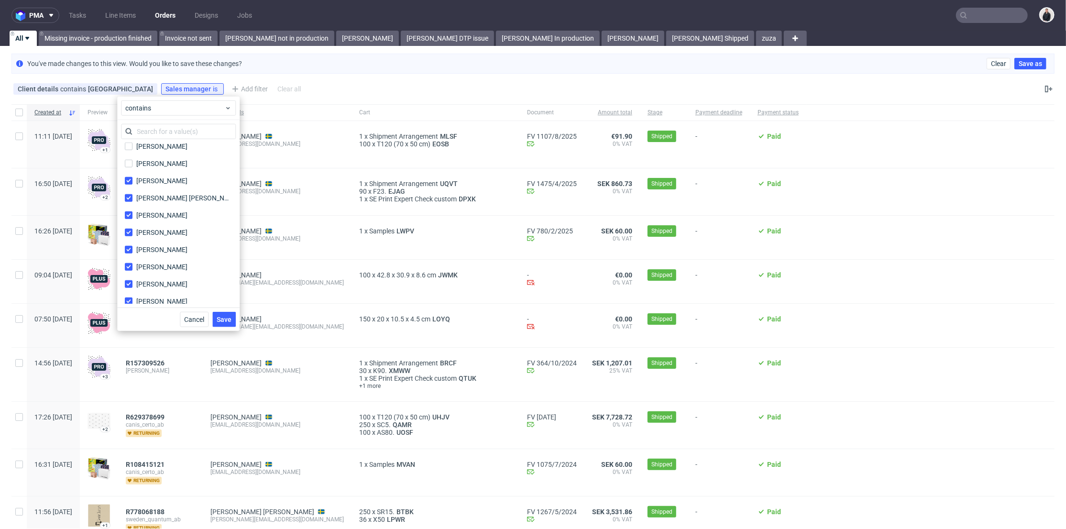
click at [132, 169] on div "Adrian Margula aleksandra.owczarek@packhelp.com aleksandra.owczarek@packhelp.co…" at bounding box center [178, 223] width 115 height 161
click at [132, 160] on input "Mikołaj Szymoniak" at bounding box center [129, 164] width 8 height 8
checkbox input "true"
click at [133, 149] on label "Michał Wiszniewski" at bounding box center [178, 146] width 115 height 13
click at [133, 149] on input "Michał Wiszniewski" at bounding box center [129, 147] width 8 height 8
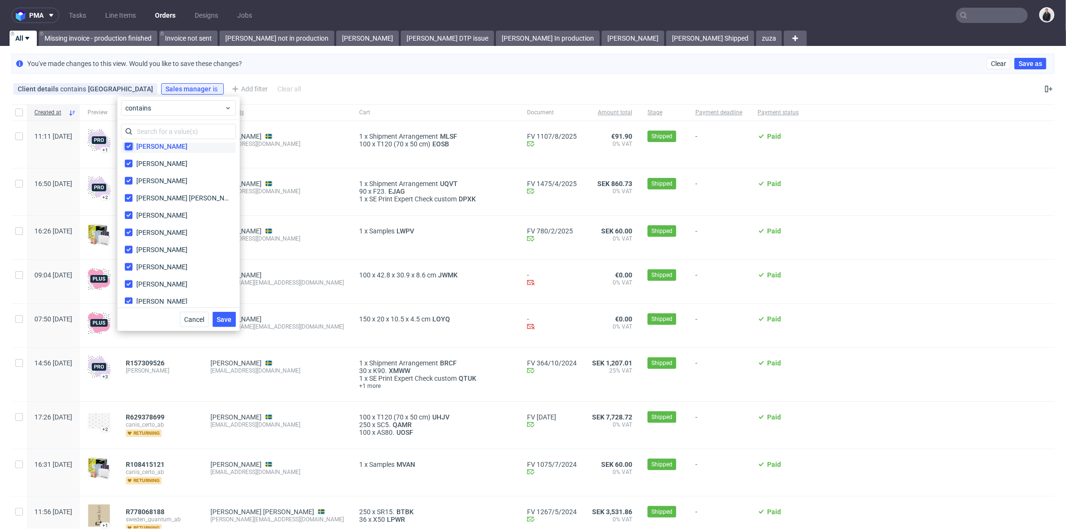
checkbox input "true"
drag, startPoint x: 130, startPoint y: 228, endPoint x: 130, endPoint y: 221, distance: 7.2
click at [130, 228] on div "Michał Szyćko" at bounding box center [178, 236] width 115 height 17
drag, startPoint x: 127, startPoint y: 232, endPoint x: 127, endPoint y: 223, distance: 9.1
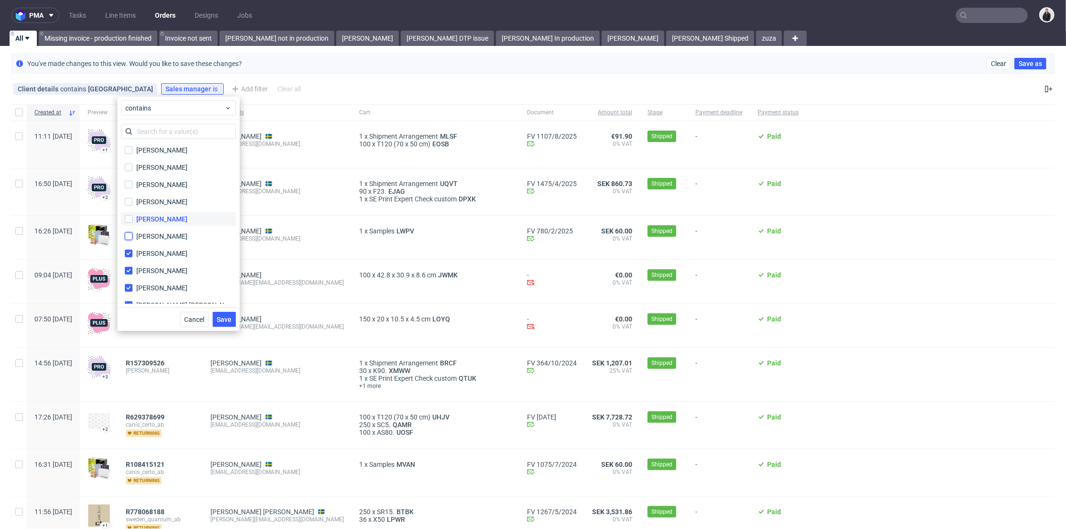
click at [127, 232] on input "Michał Szyćko" at bounding box center [129, 236] width 8 height 8
checkbox input "true"
click at [127, 223] on label "Michał Rachański" at bounding box center [178, 218] width 115 height 13
click at [127, 223] on input "Michał Rachański" at bounding box center [129, 219] width 8 height 8
checkbox input "true"
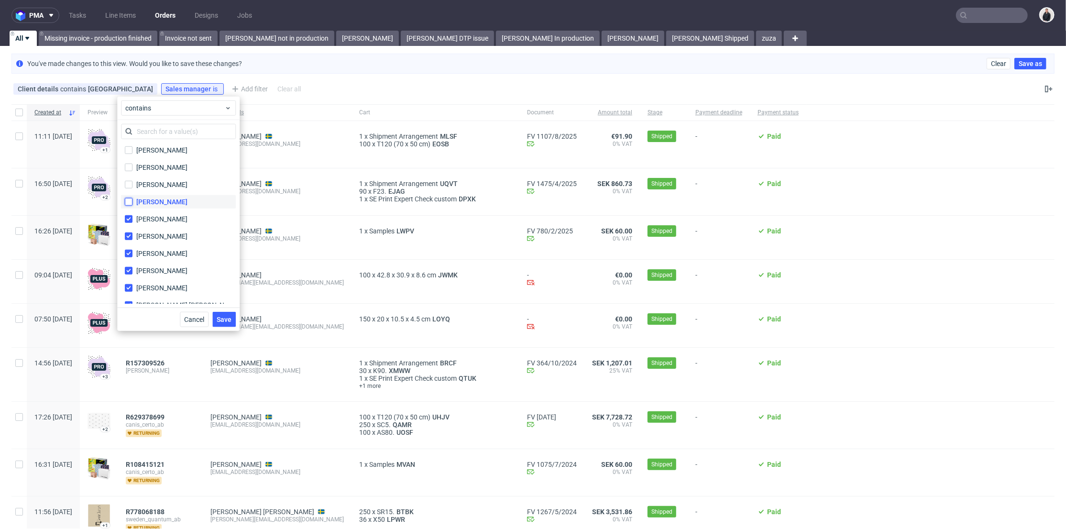
click at [128, 202] on input "Michał Mystkowski" at bounding box center [129, 202] width 8 height 8
checkbox input "true"
click at [129, 185] on input "Michał Hanecki" at bounding box center [129, 185] width 8 height 8
checkbox input "true"
click at [129, 171] on label "Mateusz Winek" at bounding box center [178, 167] width 115 height 13
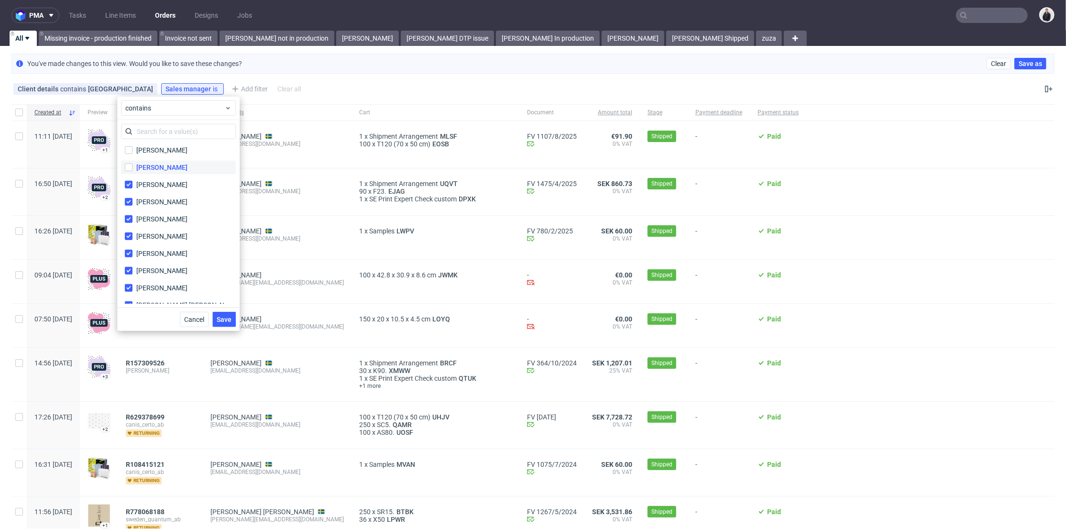
click at [129, 171] on input "Mateusz Winek" at bounding box center [129, 168] width 8 height 8
checkbox input "true"
click at [128, 156] on div "Mateusz Słodownik" at bounding box center [178, 150] width 115 height 17
click at [128, 148] on input "Mateusz Słodownik" at bounding box center [129, 150] width 8 height 8
checkbox input "true"
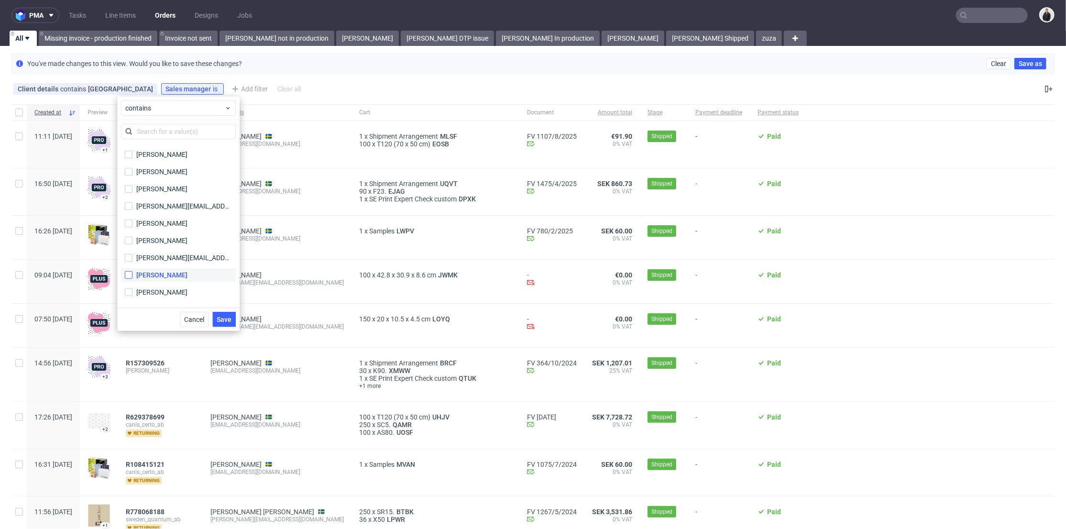
scroll to position [550, 0]
drag, startPoint x: 128, startPoint y: 235, endPoint x: 128, endPoint y: 216, distance: 19.1
click at [128, 234] on label "Marta Tomaszewska" at bounding box center [178, 238] width 115 height 13
click at [128, 235] on input "Marta Tomaszewska" at bounding box center [129, 239] width 8 height 8
checkbox input "true"
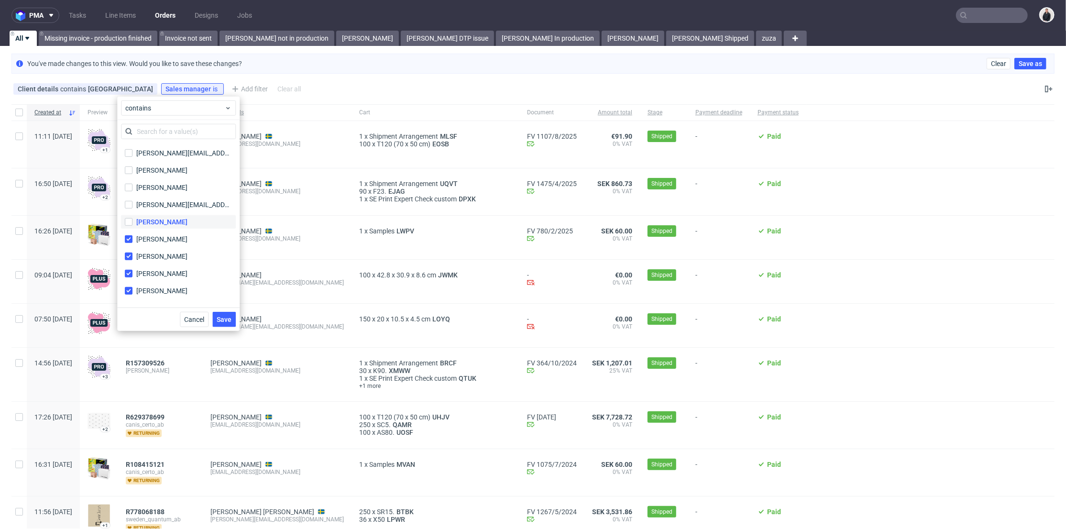
click at [128, 216] on label "Marta Kozłowska" at bounding box center [178, 221] width 115 height 13
click at [128, 218] on input "Marta Kozłowska" at bounding box center [129, 222] width 8 height 8
checkbox input "true"
click at [130, 198] on label "mariola.kasznicka@packhelp.com mariola.kasznicka@packhelp.com" at bounding box center [178, 204] width 115 height 13
click at [130, 201] on input "mariola.kasznicka@packhelp.com mariola.kasznicka@packhelp.com" at bounding box center [129, 205] width 8 height 8
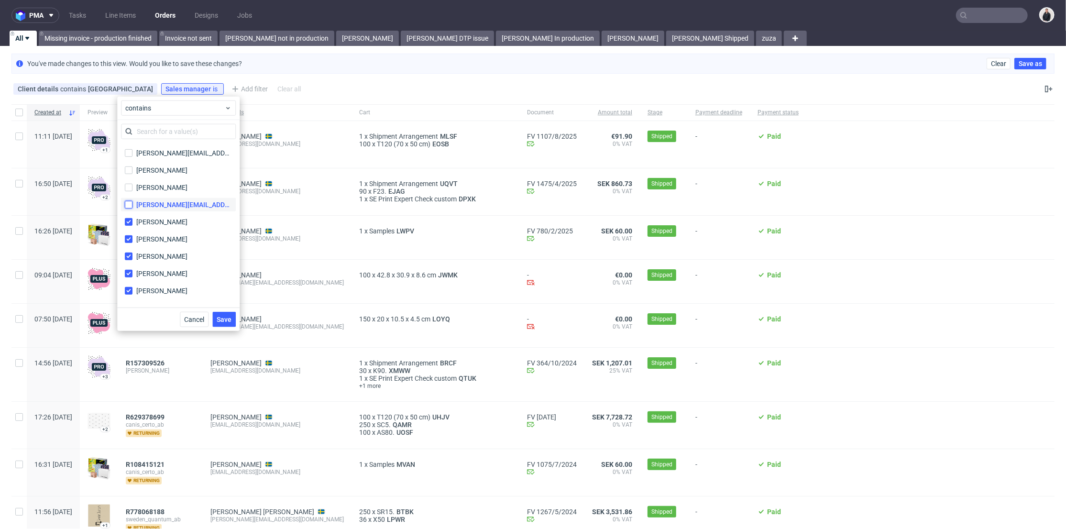
checkbox input "true"
click at [131, 179] on div "Mari Fok" at bounding box center [178, 187] width 115 height 17
drag, startPoint x: 130, startPoint y: 174, endPoint x: 128, endPoint y: 187, distance: 13.1
click at [130, 175] on label "Marcin Paśko" at bounding box center [178, 170] width 115 height 13
click at [130, 174] on input "Marcin Paśko" at bounding box center [129, 170] width 8 height 8
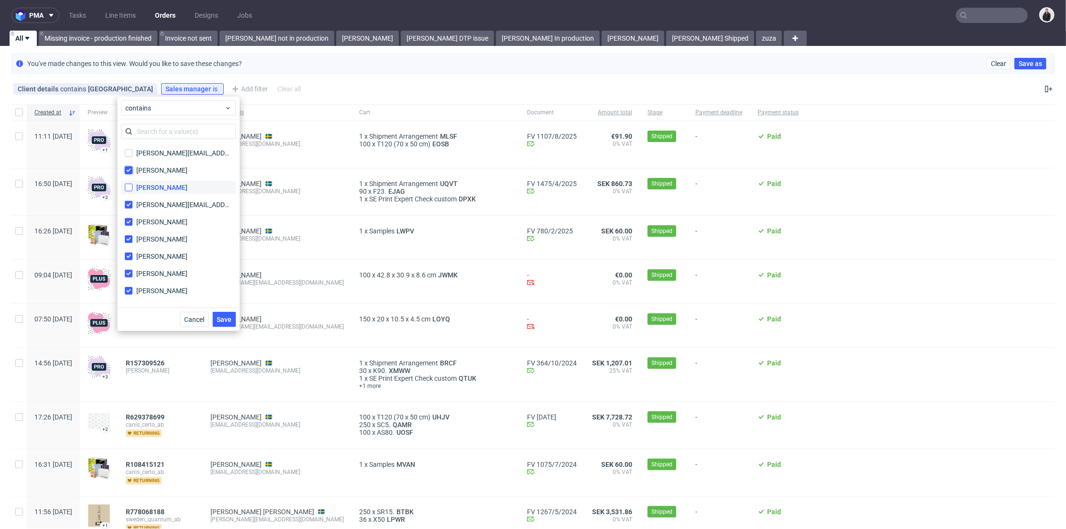
checkbox input "true"
click at [128, 187] on input "Mari Fok" at bounding box center [129, 188] width 8 height 8
checkbox input "true"
click at [129, 160] on div "maksymilian.swiderski@packhelp.com maksymilian.swiderski@packhelp.com" at bounding box center [178, 152] width 115 height 17
click at [128, 154] on input "maksymilian.swiderski@packhelp.com maksymilian.swiderski@packhelp.com" at bounding box center [129, 153] width 8 height 8
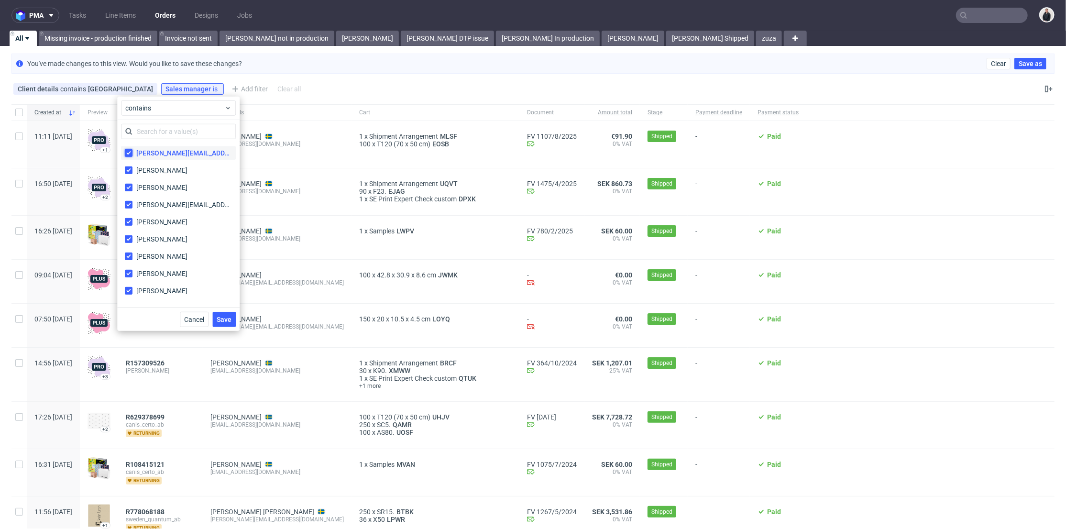
checkbox input "true"
click at [127, 235] on label "Maciej Woźniczko" at bounding box center [178, 241] width 115 height 13
click at [127, 238] on input "Maciej Woźniczko" at bounding box center [129, 242] width 8 height 8
checkbox input "true"
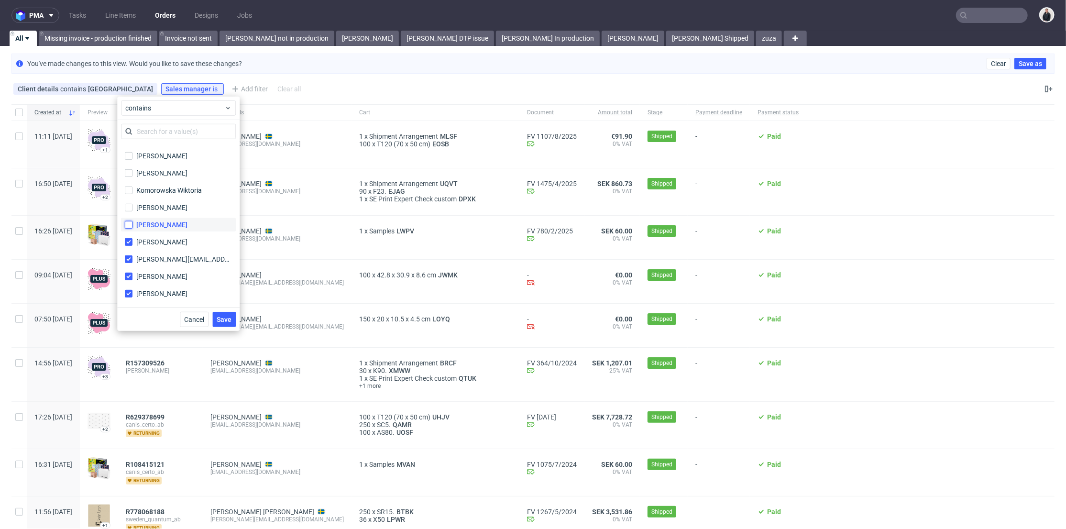
click at [129, 221] on input "Łopatowska Anna" at bounding box center [129, 225] width 8 height 8
checkbox input "true"
click at [131, 208] on input "Lukasz Turczynski" at bounding box center [129, 208] width 8 height 8
checkbox input "true"
click at [132, 191] on input "Komorowska Wiktoria" at bounding box center [129, 191] width 8 height 8
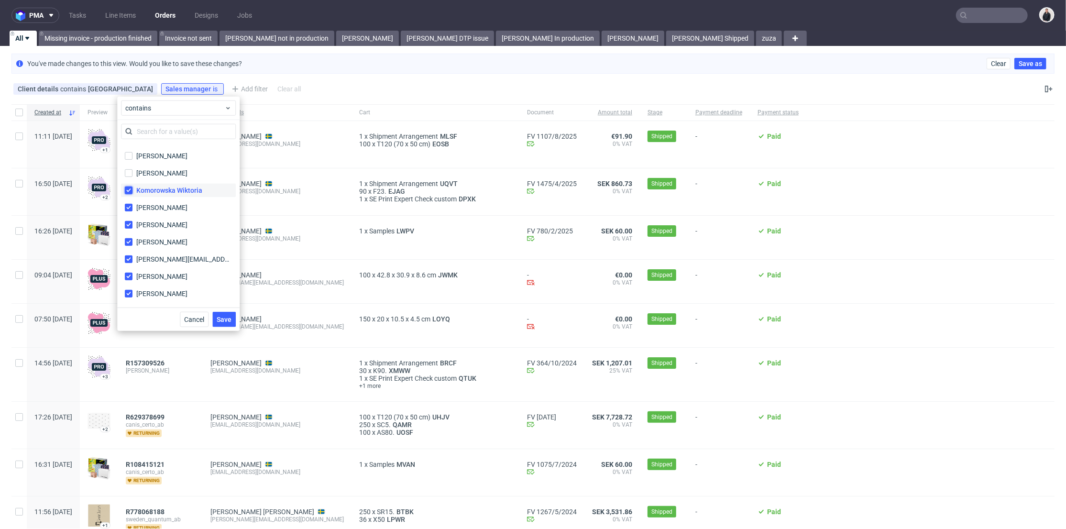
checkbox input "true"
click at [132, 171] on input "Kocyła Natalia" at bounding box center [129, 173] width 8 height 8
checkbox input "true"
click at [131, 159] on input "Kluczyński Michał" at bounding box center [129, 156] width 8 height 8
checkbox input "true"
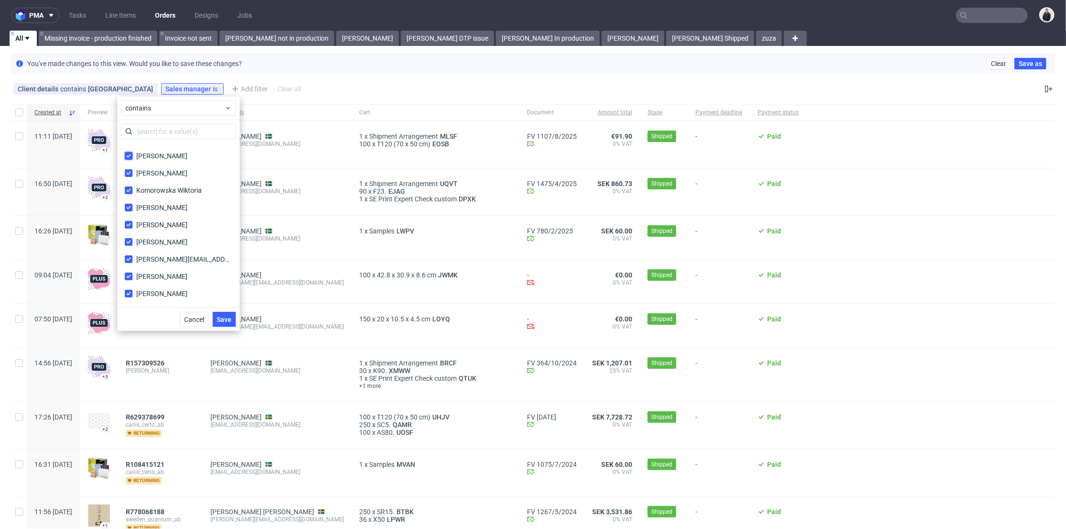
scroll to position [337, 0]
click at [129, 237] on div "Kinga Bielecka" at bounding box center [178, 245] width 115 height 17
click at [131, 224] on input "Katarzyna Traczyk" at bounding box center [129, 228] width 8 height 8
checkbox input "true"
drag, startPoint x: 129, startPoint y: 246, endPoint x: 128, endPoint y: 210, distance: 36.4
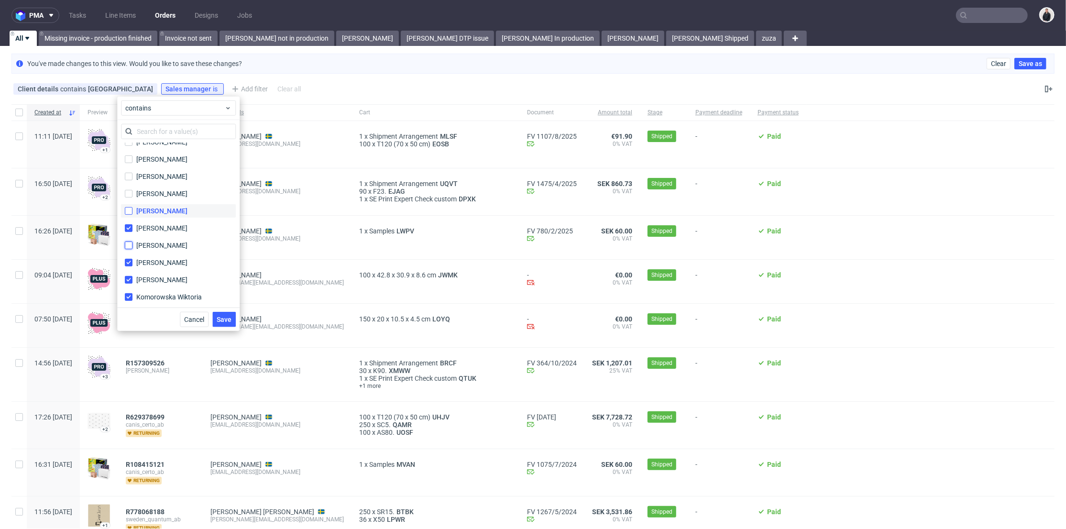
click at [129, 245] on input "Kinga Bielecka" at bounding box center [129, 246] width 8 height 8
checkbox input "true"
click at [128, 210] on input "Katarzyna Kornasiewicz" at bounding box center [129, 211] width 8 height 8
checkbox input "true"
click at [130, 190] on input "Katarzyna Drabczyk" at bounding box center [129, 194] width 8 height 8
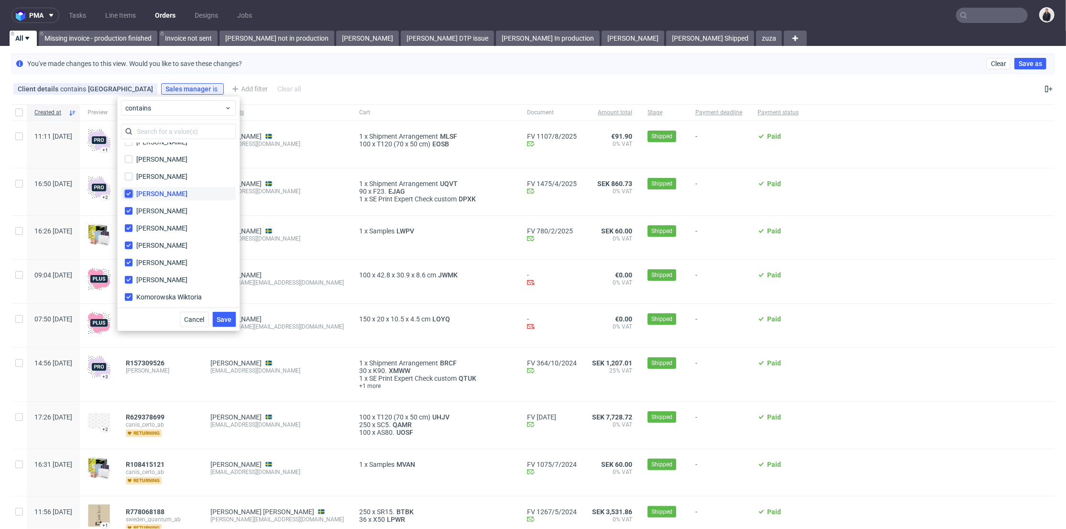
checkbox input "true"
click at [131, 178] on input "Jozefina Owczarek" at bounding box center [129, 177] width 8 height 8
checkbox input "true"
click at [129, 163] on label "Jessica Desforges" at bounding box center [178, 159] width 115 height 13
click at [129, 163] on input "Jessica Desforges" at bounding box center [129, 159] width 8 height 8
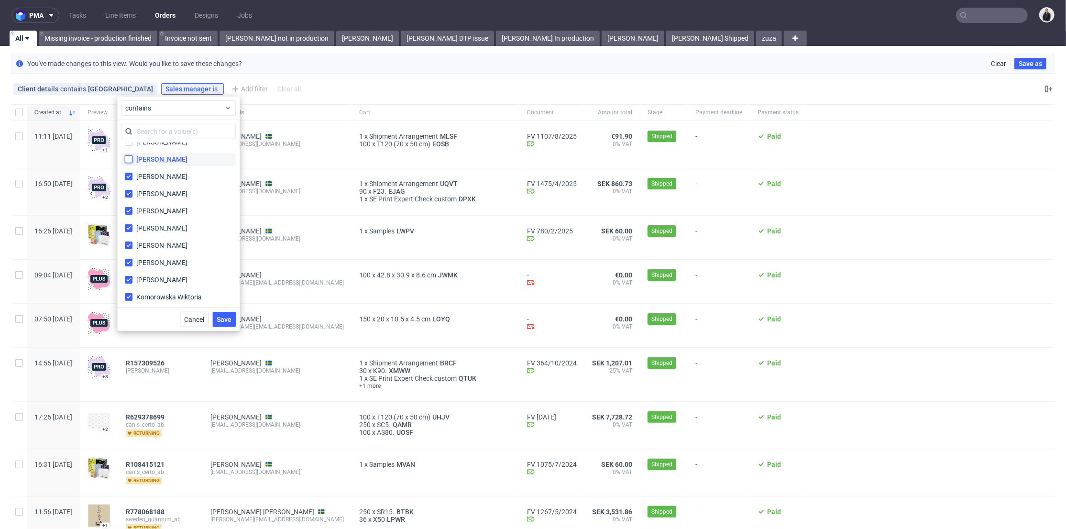
checkbox input "true"
click at [130, 245] on input "Jaroszyńska Maria" at bounding box center [129, 248] width 8 height 8
checkbox input "true"
click at [128, 229] on input "Jakub Pawlikowicz" at bounding box center [129, 231] width 8 height 8
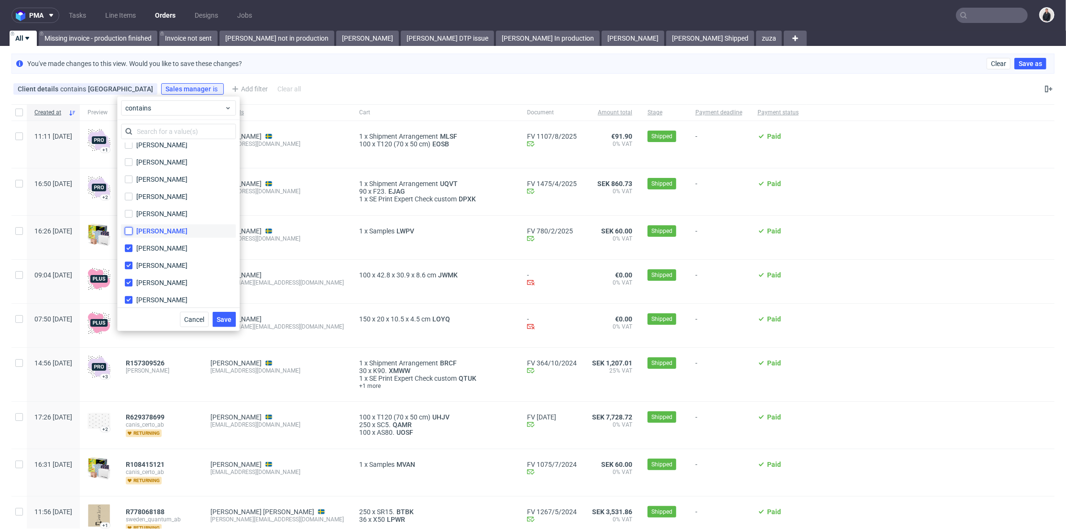
checkbox input "true"
click at [128, 206] on div "Jakub Kuleta" at bounding box center [178, 213] width 115 height 17
click at [127, 196] on input "Iga Prószyńska" at bounding box center [129, 197] width 8 height 8
checkbox input "true"
click at [127, 213] on input "Jakub Kuleta" at bounding box center [129, 214] width 8 height 8
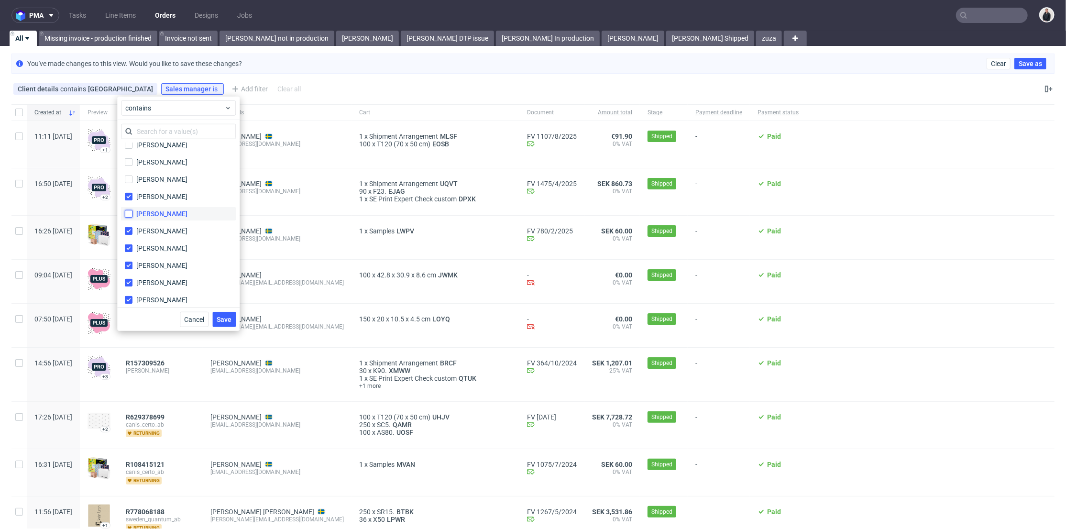
checkbox input "true"
click at [132, 182] on input "Grygierczyk Paweł" at bounding box center [129, 180] width 8 height 8
checkbox input "true"
click at [128, 162] on input "Grudzień Adrian" at bounding box center [129, 162] width 8 height 8
checkbox input "true"
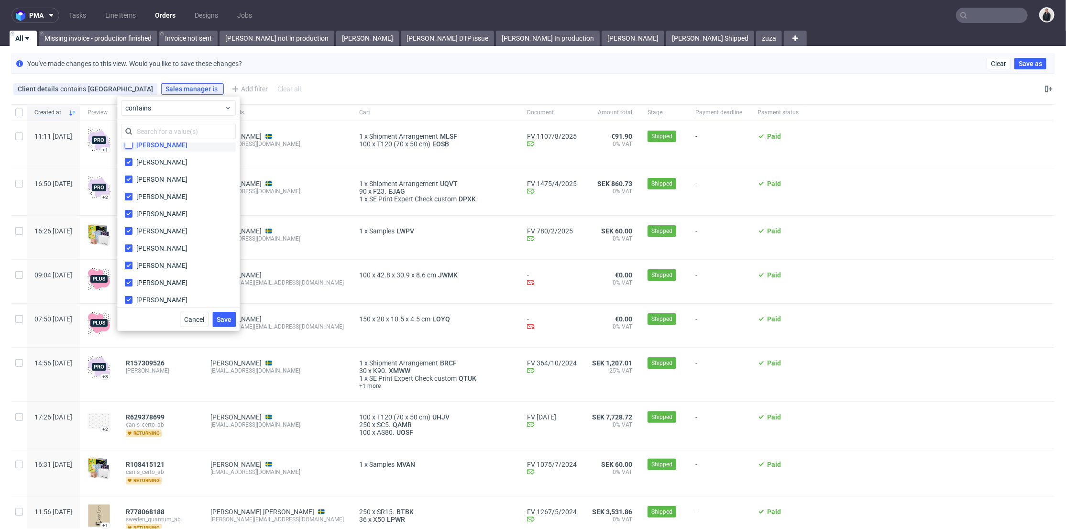
click at [128, 147] on input "Eliza FIlip" at bounding box center [129, 145] width 8 height 8
checkbox input "true"
click at [128, 243] on div "Eliza FIlip" at bounding box center [178, 251] width 115 height 17
click at [129, 233] on input "Dudek Mariola" at bounding box center [129, 234] width 8 height 8
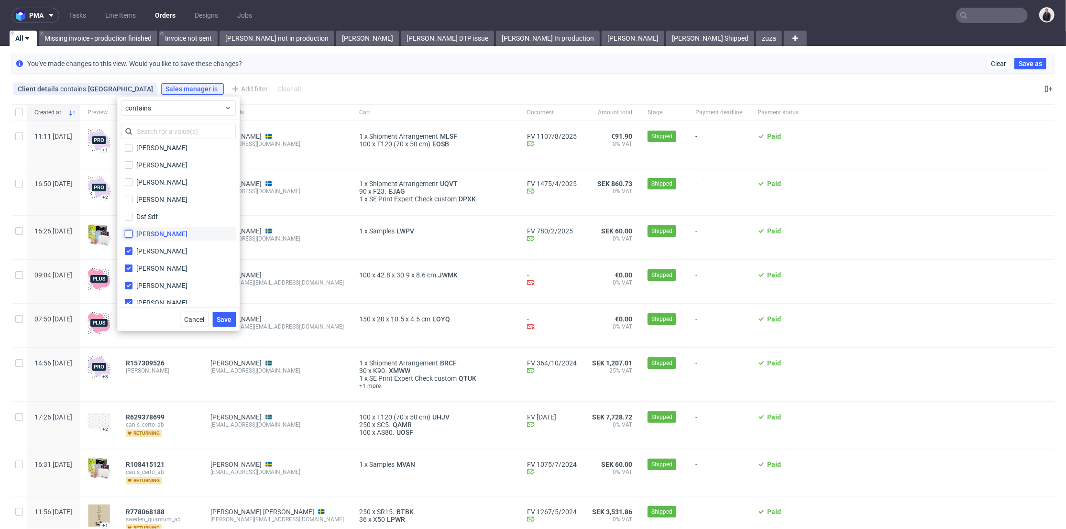
checkbox input "true"
click at [129, 220] on input "Dsf Sdf" at bounding box center [129, 217] width 8 height 8
checkbox input "true"
drag, startPoint x: 131, startPoint y: 202, endPoint x: 132, endPoint y: 189, distance: 12.5
click at [131, 201] on input "Dominika Herszel" at bounding box center [129, 200] width 8 height 8
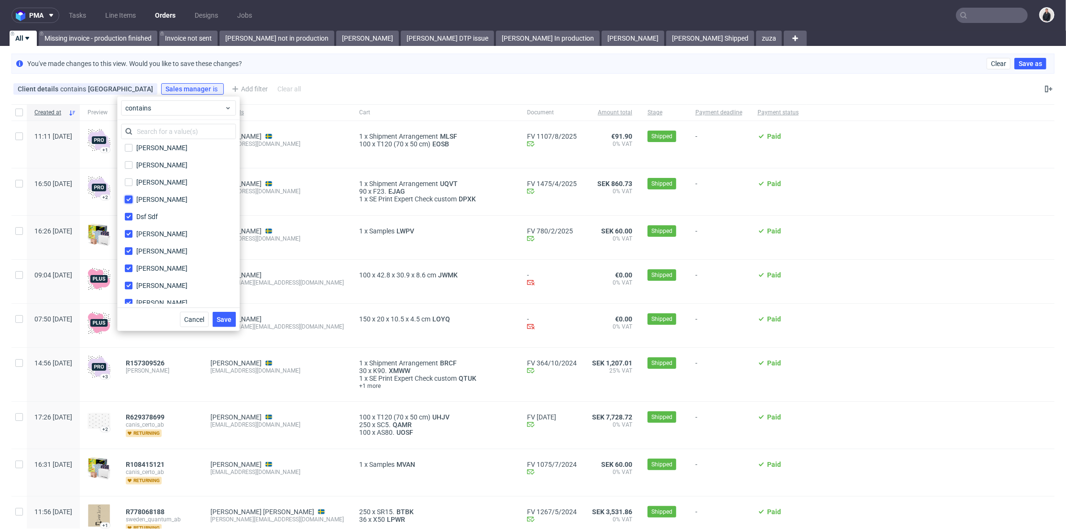
checkbox input "true"
click at [132, 179] on input "Dawid Urbanowicz" at bounding box center [129, 182] width 8 height 8
checkbox input "true"
click at [132, 163] on input "Daniel Portillo" at bounding box center [129, 165] width 8 height 8
checkbox input "true"
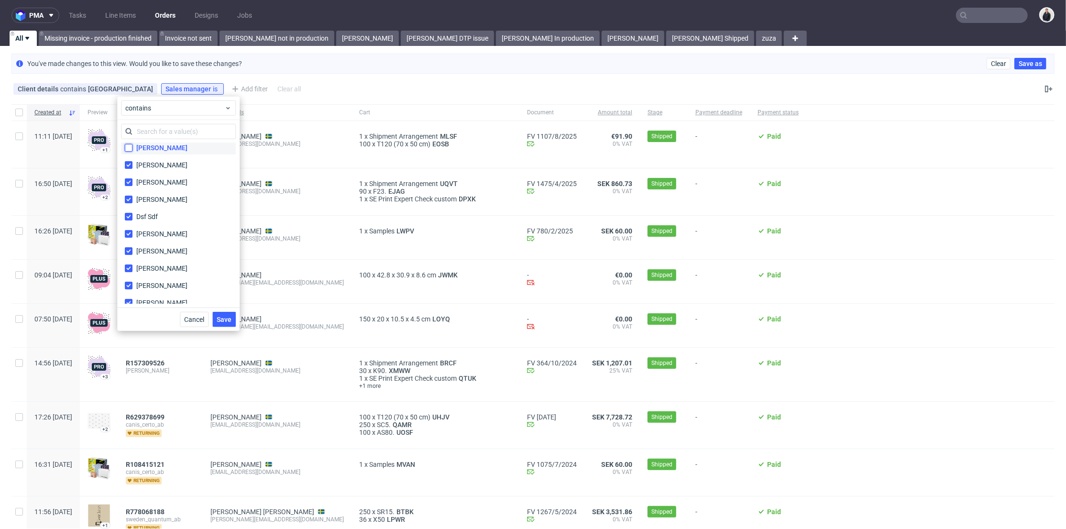
click at [128, 147] on input "Bogna Krystian" at bounding box center [129, 148] width 8 height 8
checkbox input "true"
click at [131, 231] on label "Bartosz Ossowski" at bounding box center [178, 236] width 115 height 13
click at [131, 233] on input "Bartosz Ossowski" at bounding box center [129, 237] width 8 height 8
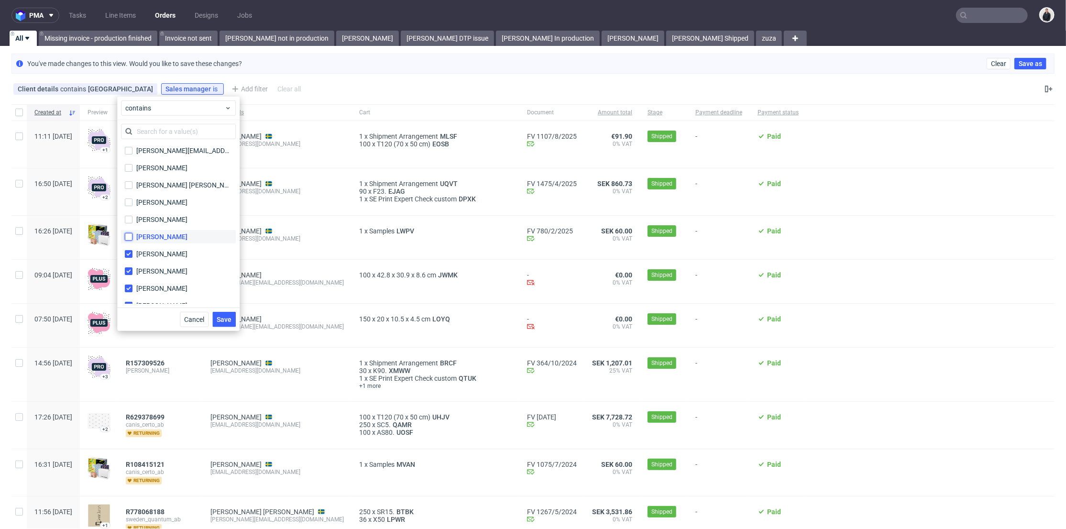
checkbox input "true"
click at [131, 220] on input "Antonina Plotek" at bounding box center [129, 220] width 8 height 8
checkbox input "true"
click at [129, 197] on label "Anna Rządkowska" at bounding box center [178, 202] width 115 height 13
click at [129, 199] on input "Anna Rządkowska" at bounding box center [129, 203] width 8 height 8
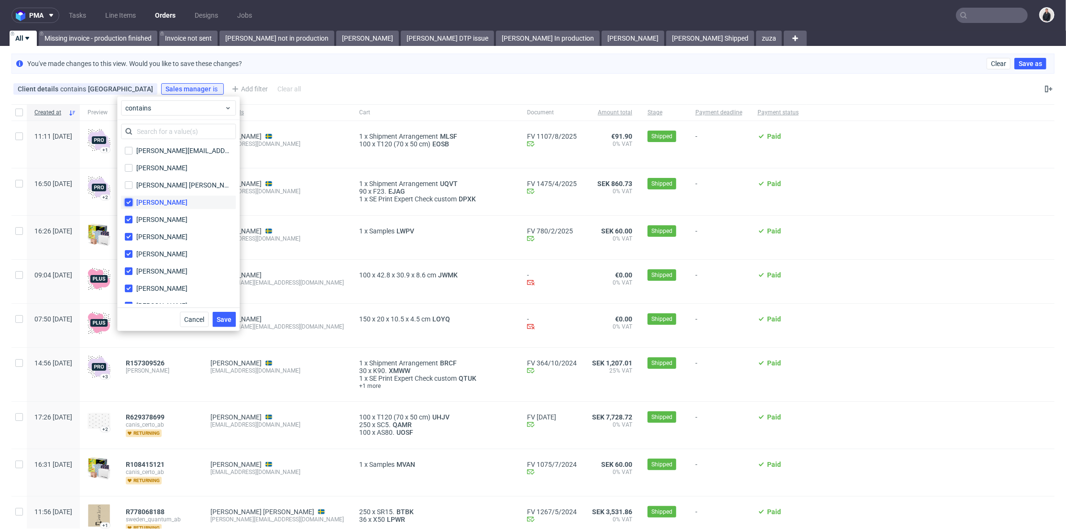
checkbox input "true"
click at [129, 181] on input "Angelina Marć" at bounding box center [129, 185] width 8 height 8
checkbox input "true"
click at [129, 163] on label "Alex Le Mee" at bounding box center [178, 167] width 115 height 13
click at [129, 164] on input "Alex Le Mee" at bounding box center [129, 168] width 8 height 8
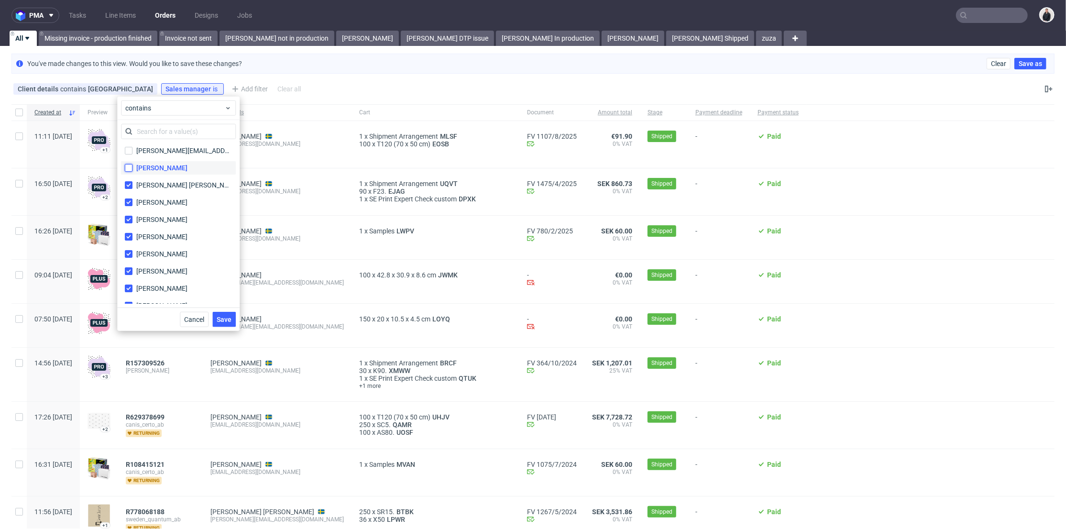
checkbox input "true"
click at [128, 154] on label "aleksandra.owczarek@packhelp.com aleksandra.owczarek@packhelp.com" at bounding box center [178, 150] width 115 height 13
click at [128, 154] on input "aleksandra.owczarek@packhelp.com aleksandra.owczarek@packhelp.com" at bounding box center [129, 151] width 8 height 8
checkbox input "true"
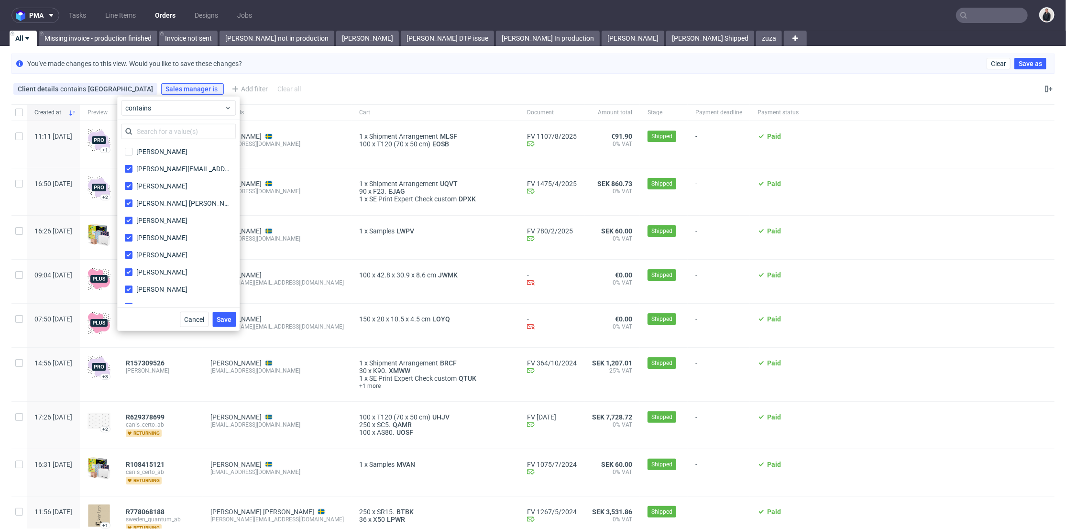
click at [138, 159] on div "[PERSON_NAME]" at bounding box center [178, 151] width 115 height 17
click at [139, 155] on div "[PERSON_NAME]" at bounding box center [161, 152] width 51 height 10
click at [133, 155] on input "[PERSON_NAME]" at bounding box center [129, 152] width 8 height 8
checkbox input "true"
click at [221, 320] on span "Save" at bounding box center [224, 319] width 15 height 7
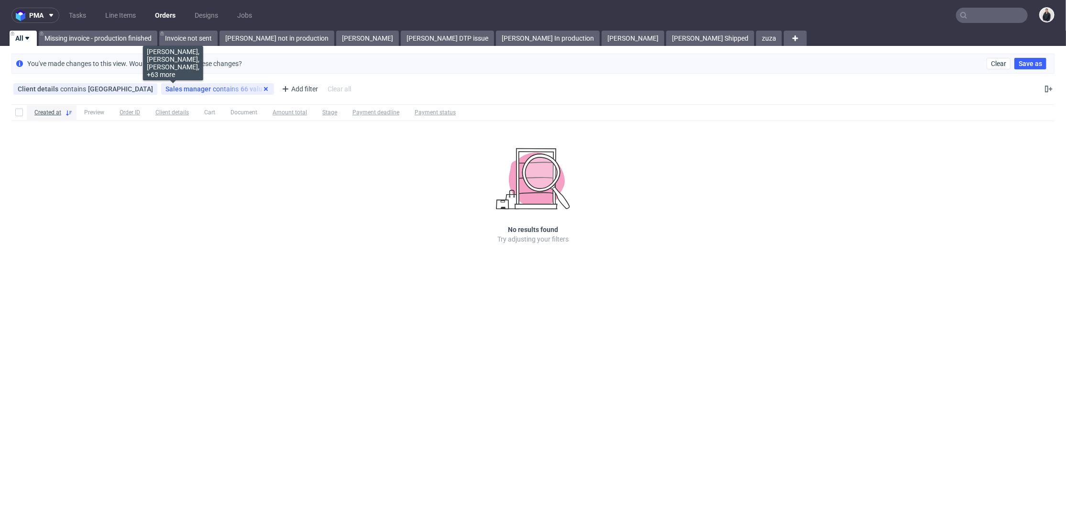
click at [264, 88] on use at bounding box center [266, 89] width 4 height 4
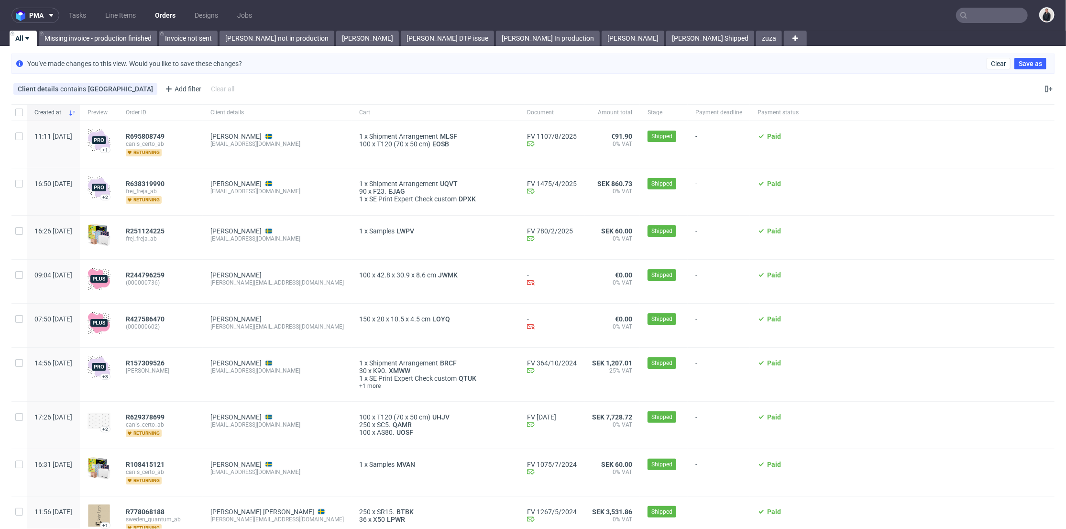
click at [312, 203] on div "Nielsen Jens jens.sweden@gmail.com" at bounding box center [277, 191] width 149 height 47
click at [304, 111] on span "Client details" at bounding box center [276, 113] width 133 height 8
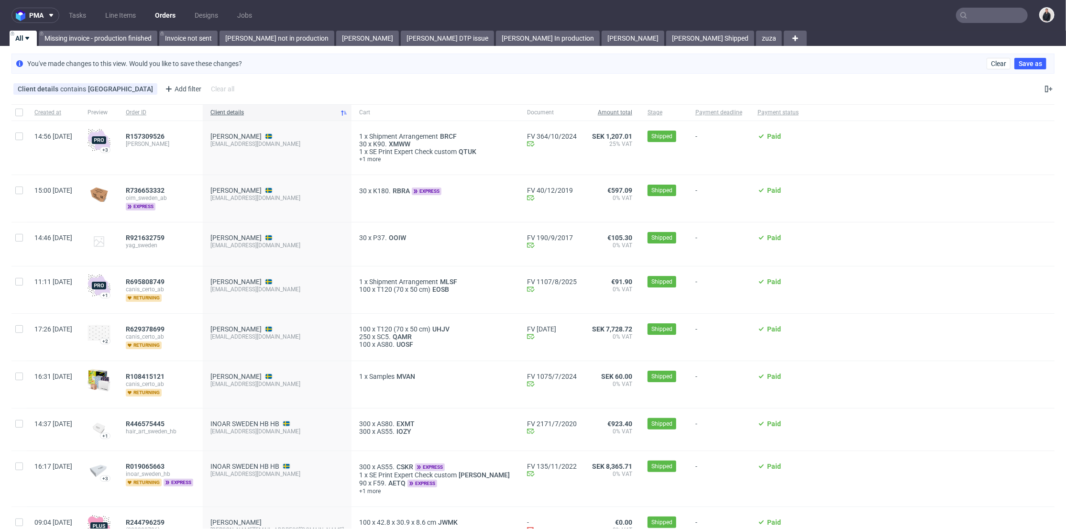
click at [592, 114] on span "Amount total" at bounding box center [612, 113] width 40 height 8
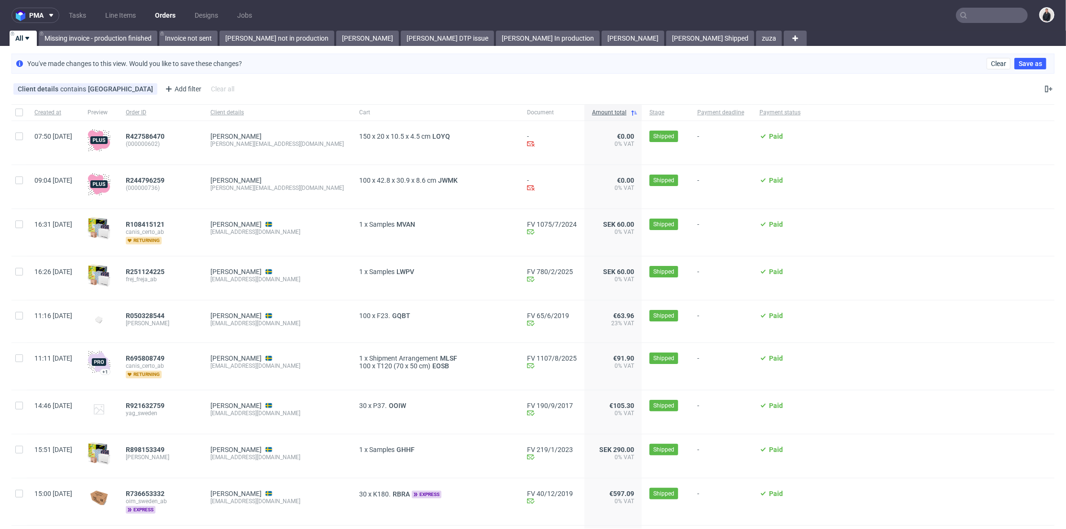
click at [592, 114] on span "Amount total" at bounding box center [609, 113] width 34 height 8
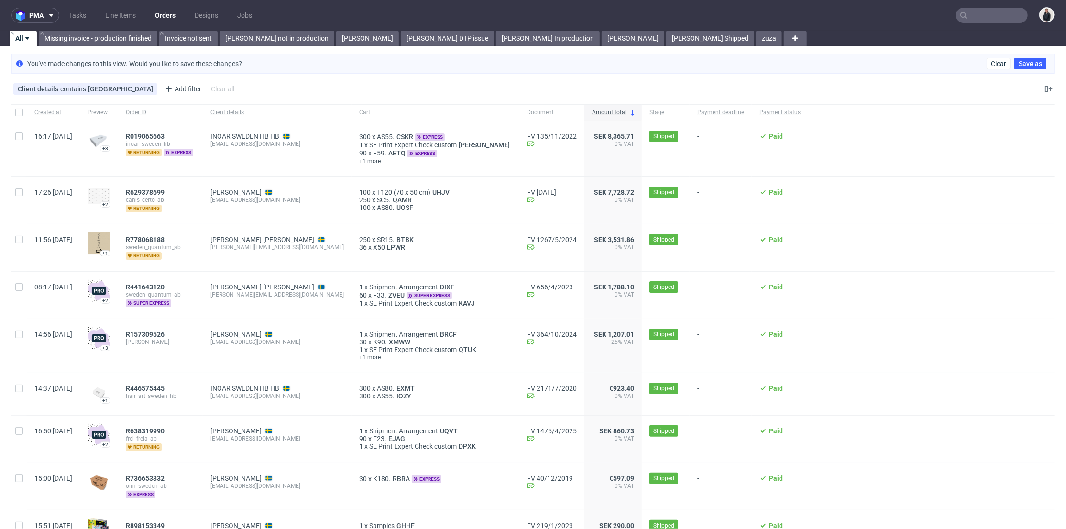
click at [328, 169] on div "INOAR SWEDEN HB HB hairartsweden@gmail.com" at bounding box center [277, 148] width 149 height 55
click at [72, 112] on span "Created at" at bounding box center [53, 113] width 38 height 8
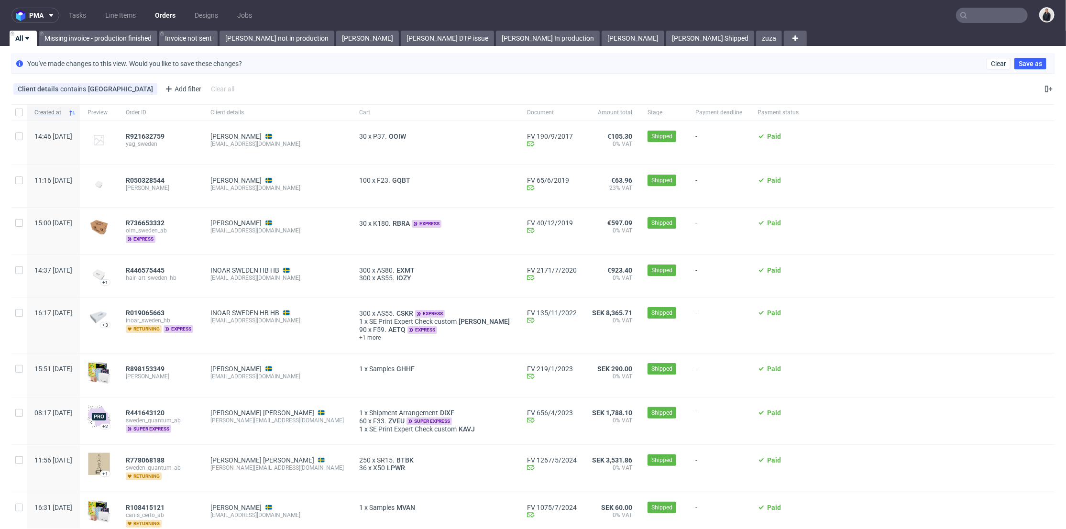
click at [65, 110] on span "Created at" at bounding box center [49, 113] width 30 height 8
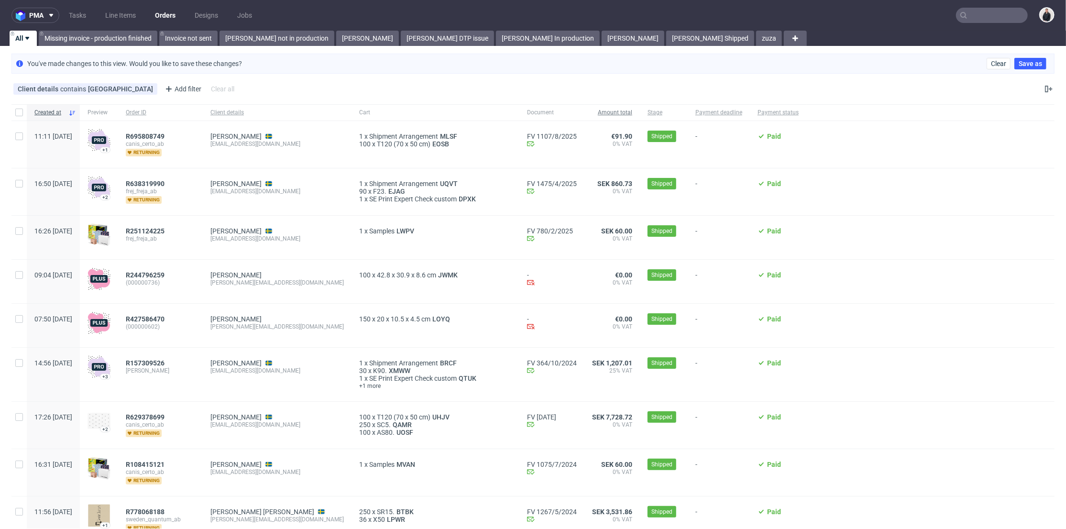
click at [585, 117] on div "Amount total" at bounding box center [612, 112] width 55 height 16
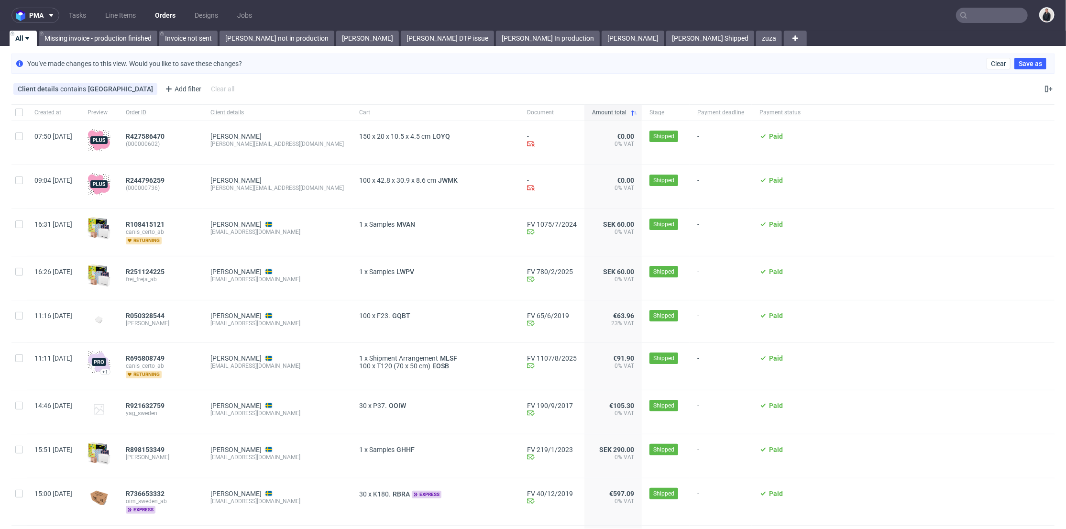
click at [585, 117] on div "Amount total" at bounding box center [613, 112] width 57 height 16
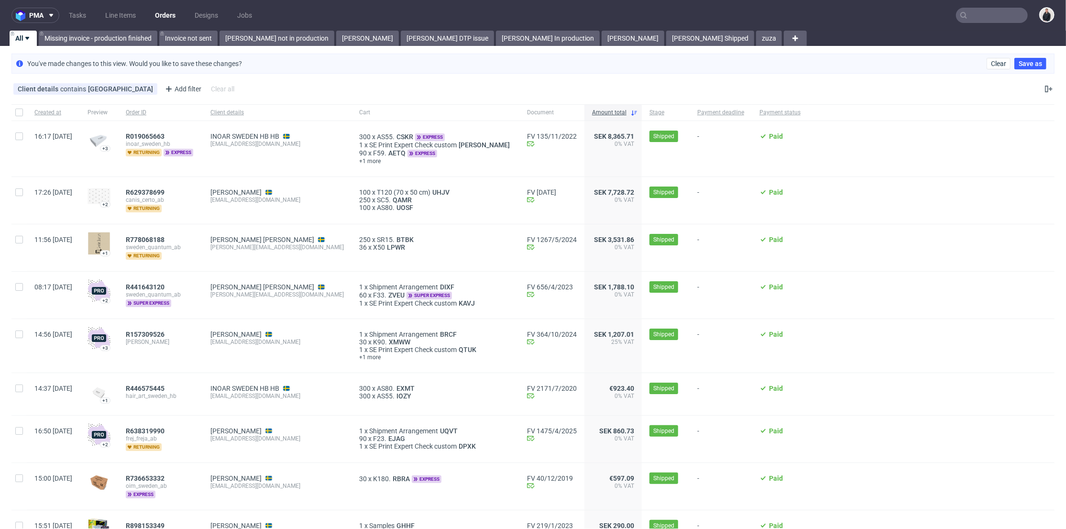
click at [244, 215] on div "Hanna Läfvenhaug ccbysweden@gmail.com" at bounding box center [277, 200] width 149 height 47
click at [145, 88] on icon at bounding box center [149, 89] width 8 height 8
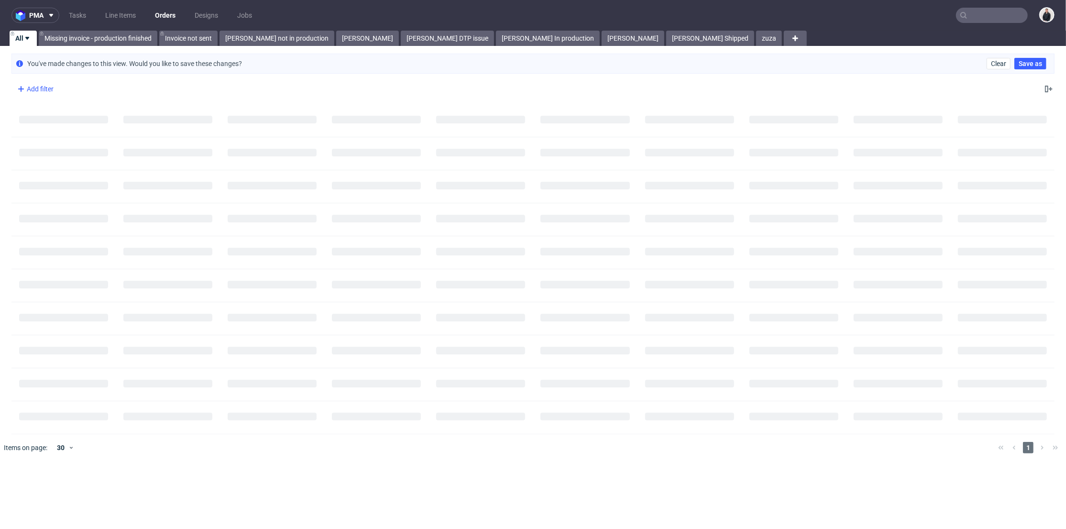
click at [38, 88] on div "Add filter" at bounding box center [34, 88] width 42 height 15
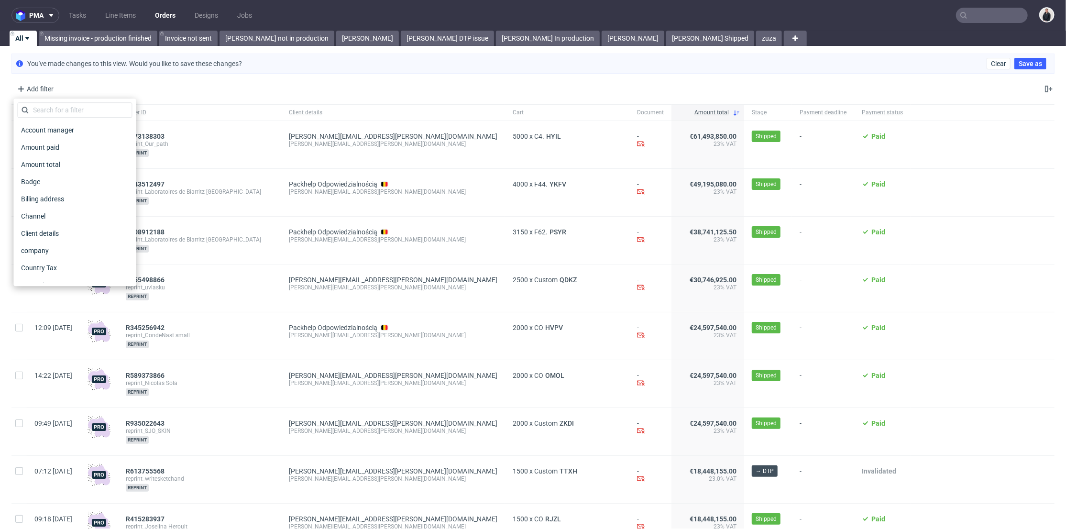
scroll to position [53, 0]
click at [66, 213] on div "Country Tax" at bounding box center [74, 214] width 115 height 13
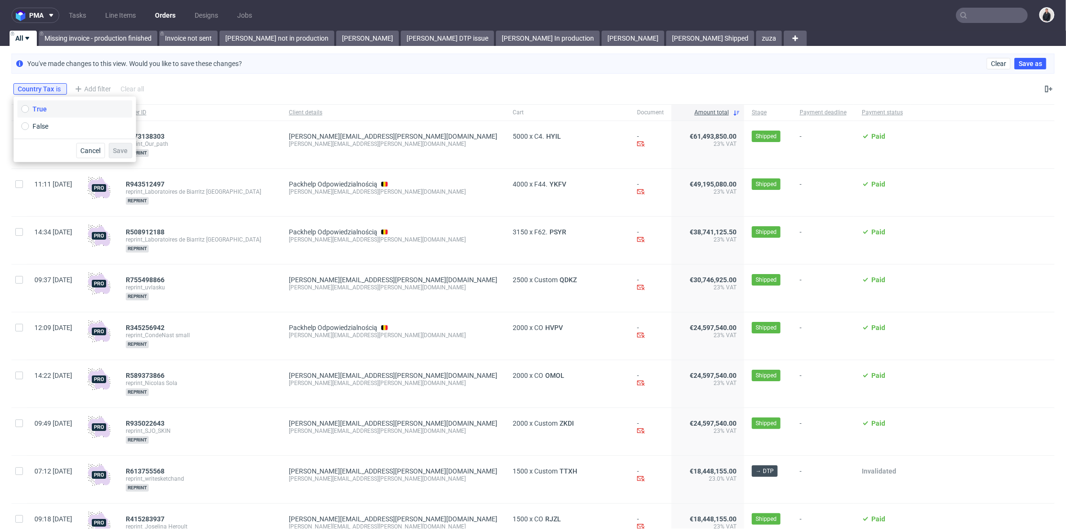
click at [46, 108] on label "True" at bounding box center [74, 108] width 115 height 17
click at [29, 108] on input "True" at bounding box center [25, 109] width 8 height 8
radio input "true"
click at [120, 155] on button "Save" at bounding box center [120, 150] width 23 height 15
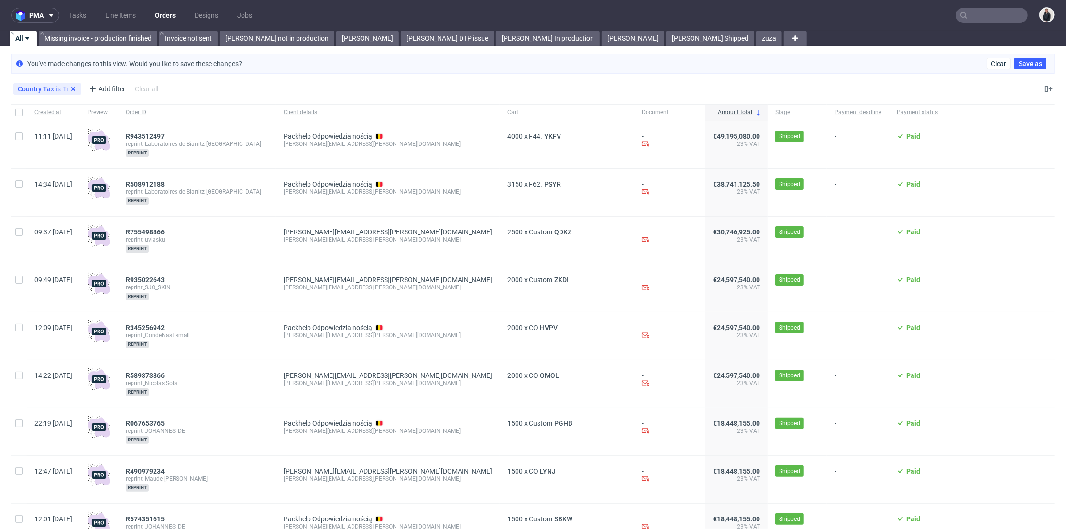
click at [72, 87] on icon at bounding box center [73, 89] width 8 height 8
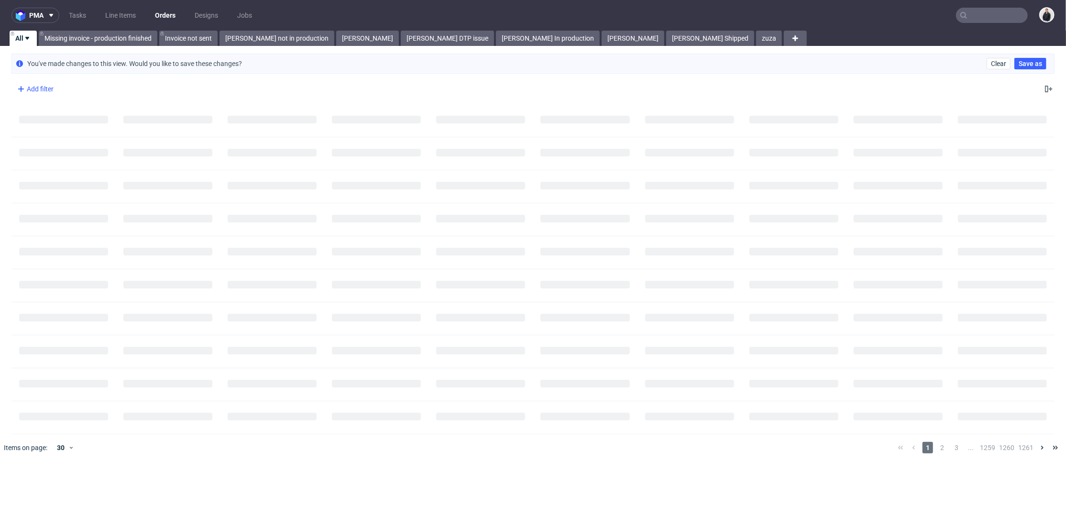
click at [43, 87] on div "Add filter" at bounding box center [34, 88] width 42 height 15
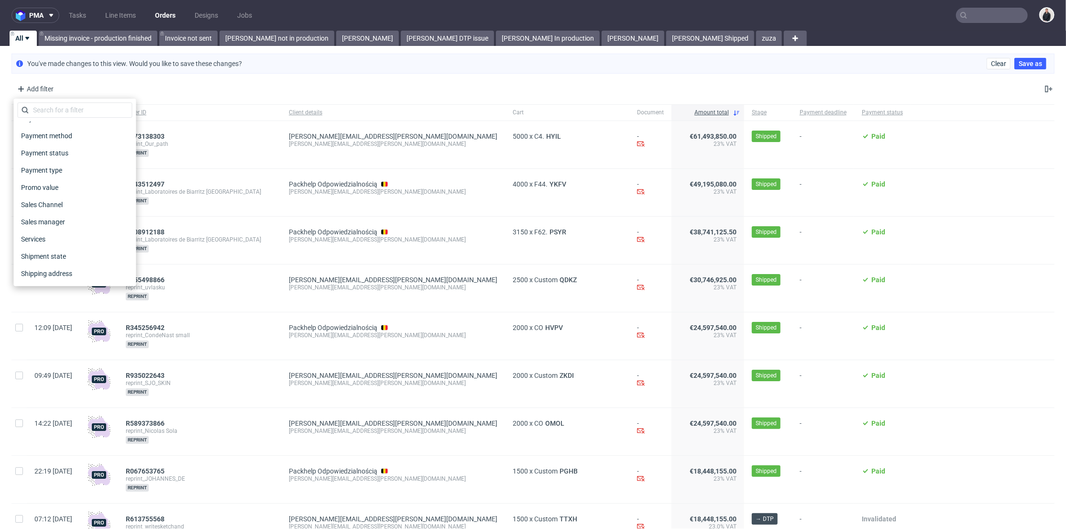
scroll to position [476, 0]
click at [84, 240] on div "Shipping country" at bounding box center [74, 238] width 115 height 13
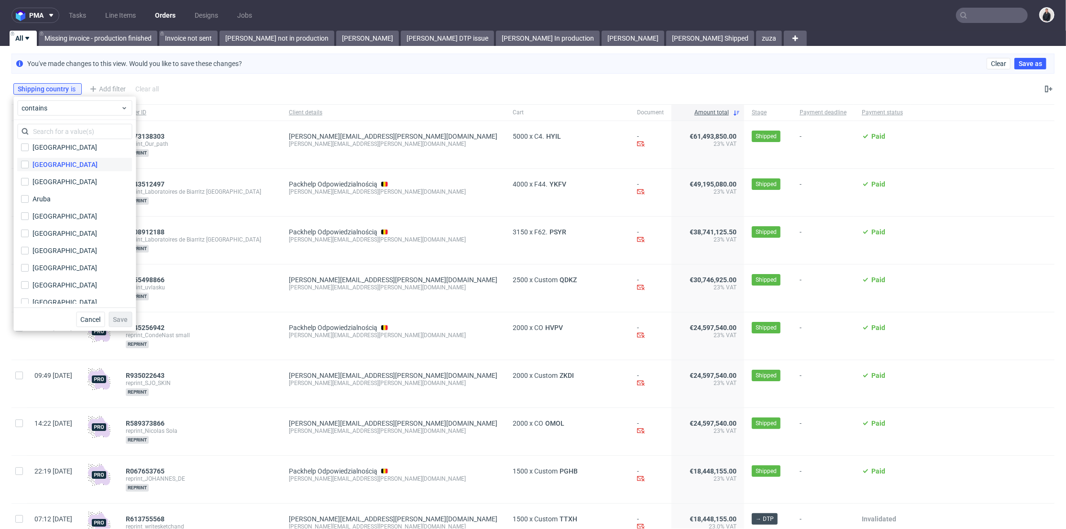
scroll to position [212, 0]
click at [67, 129] on input "text" at bounding box center [74, 131] width 115 height 15
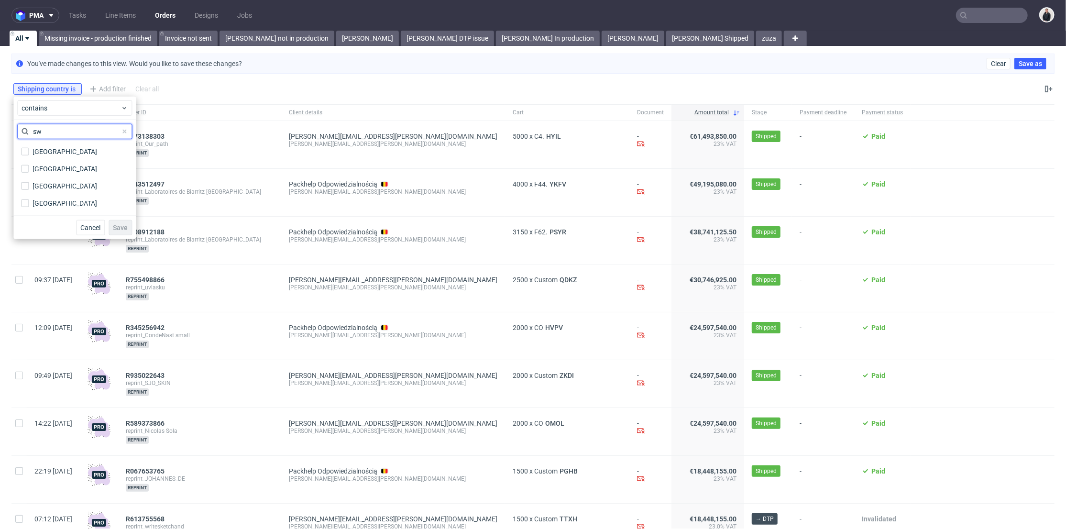
scroll to position [0, 0]
type input "swe"
click at [67, 152] on label "[GEOGRAPHIC_DATA]" at bounding box center [74, 151] width 115 height 13
click at [29, 152] on input "[GEOGRAPHIC_DATA]" at bounding box center [25, 152] width 8 height 8
checkbox input "true"
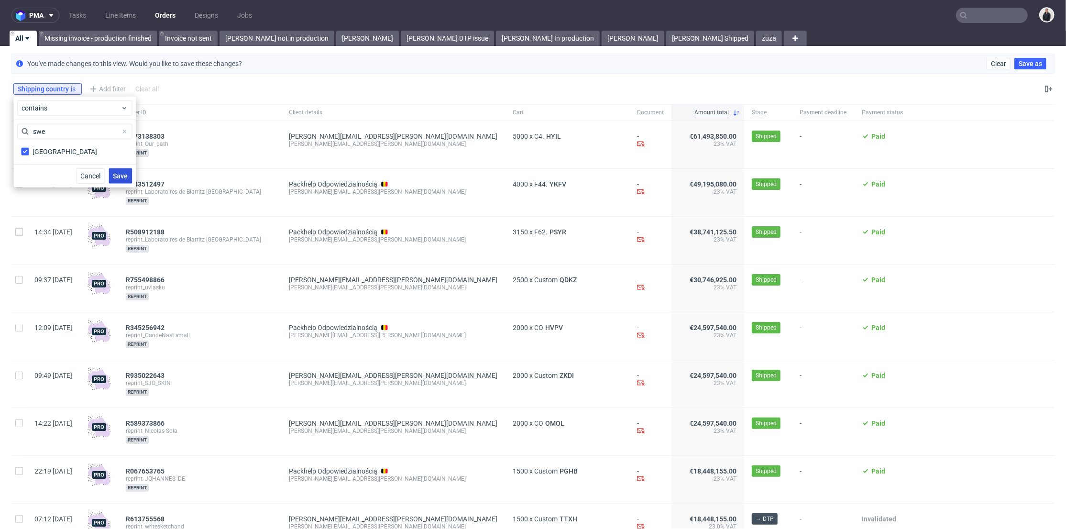
click at [120, 179] on span "Save" at bounding box center [120, 176] width 15 height 7
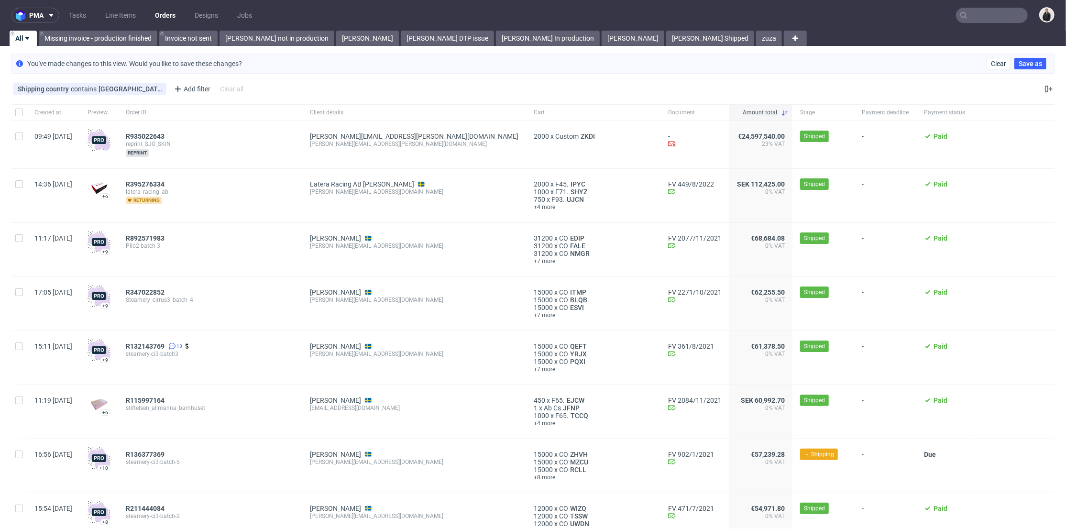
click at [575, 93] on div "Shipping country contains Sweden Add filter Hide filters Clear all" at bounding box center [533, 88] width 1066 height 23
click at [315, 184] on link "Latera Racing AB Martin Östberg" at bounding box center [362, 184] width 104 height 8
click at [60, 110] on span "Created at" at bounding box center [53, 113] width 38 height 8
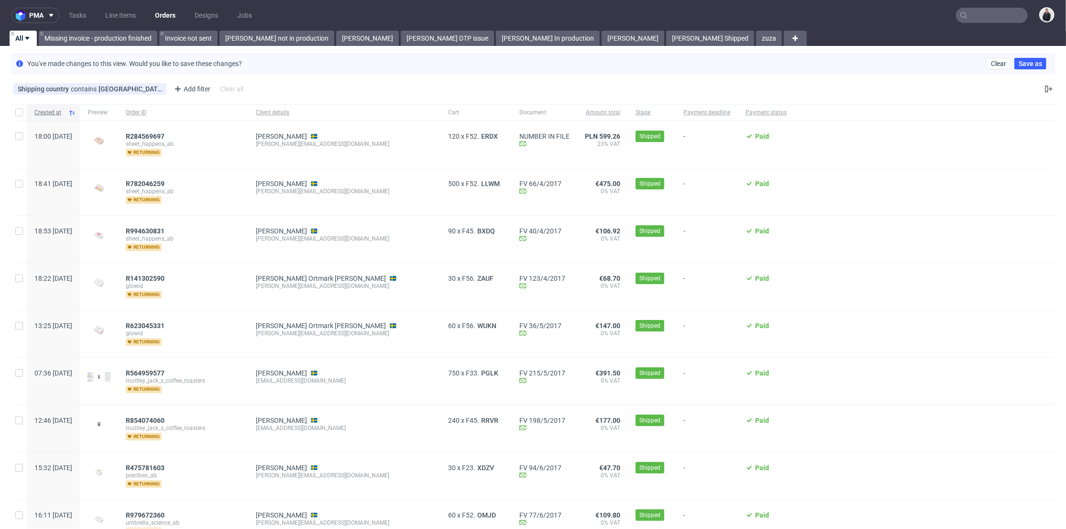
click at [65, 112] on span "Created at" at bounding box center [49, 113] width 30 height 8
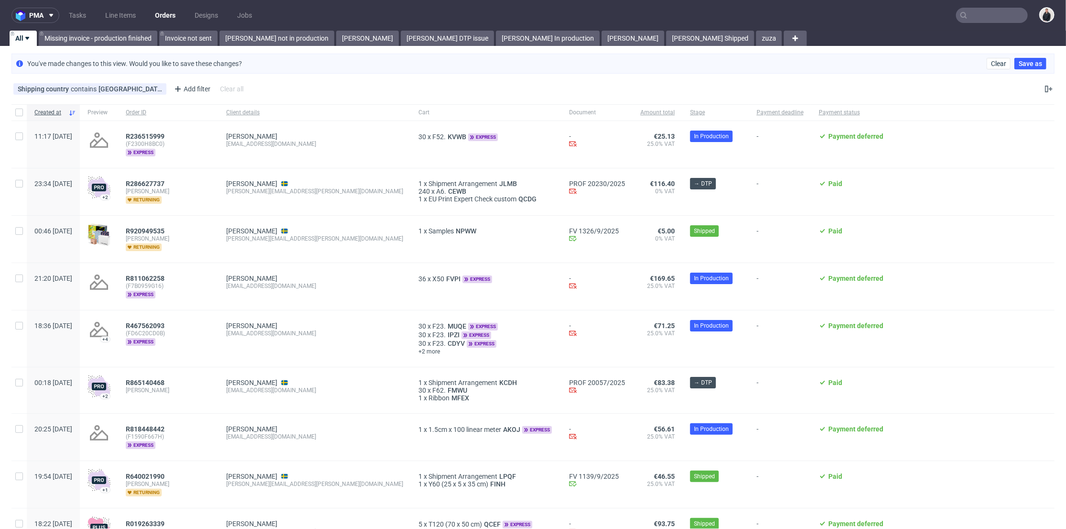
click at [585, 114] on div "Document" at bounding box center [597, 112] width 71 height 16
click at [633, 113] on div "Amount total" at bounding box center [658, 112] width 50 height 16
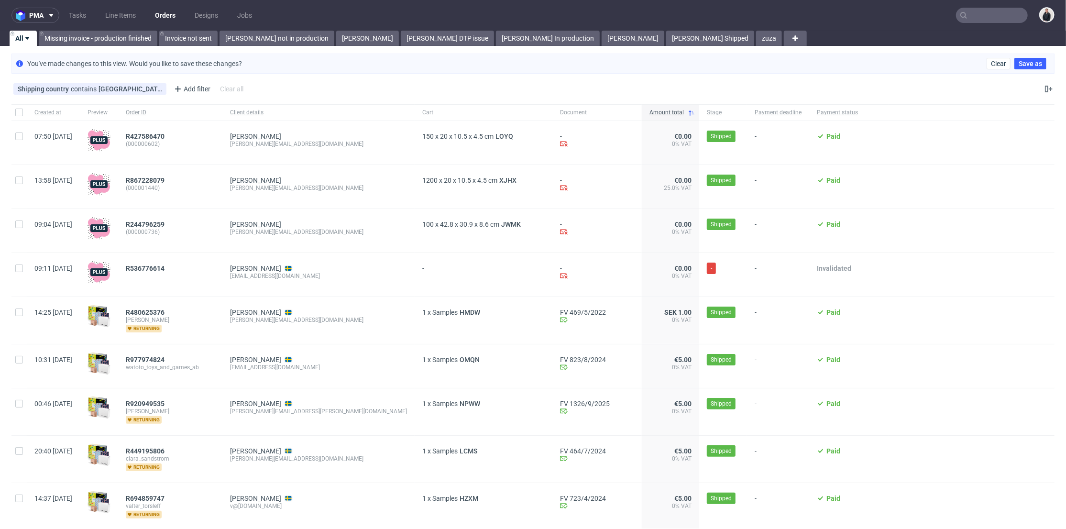
click at [642, 113] on div "Amount total" at bounding box center [670, 112] width 57 height 16
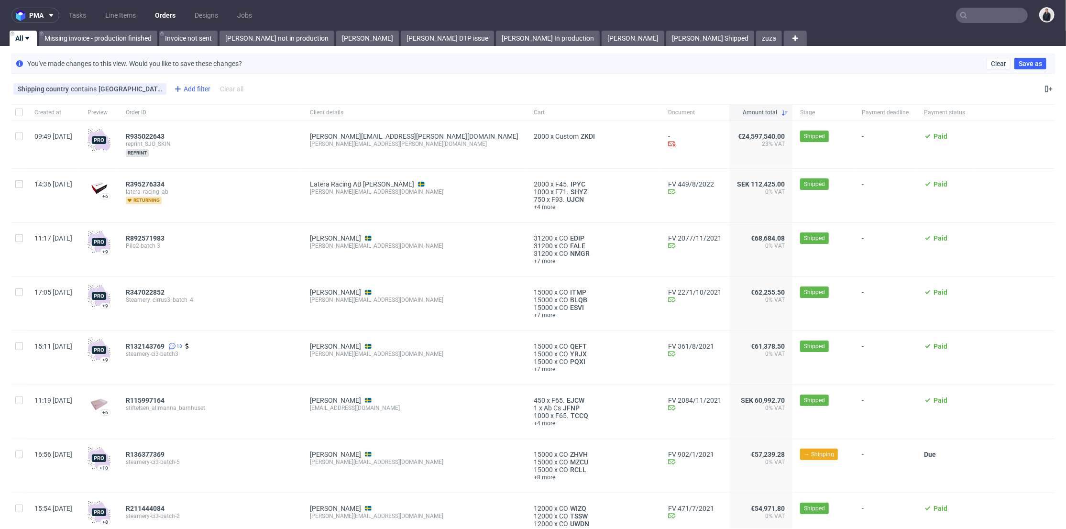
click at [170, 93] on div "Add filter" at bounding box center [191, 88] width 42 height 15
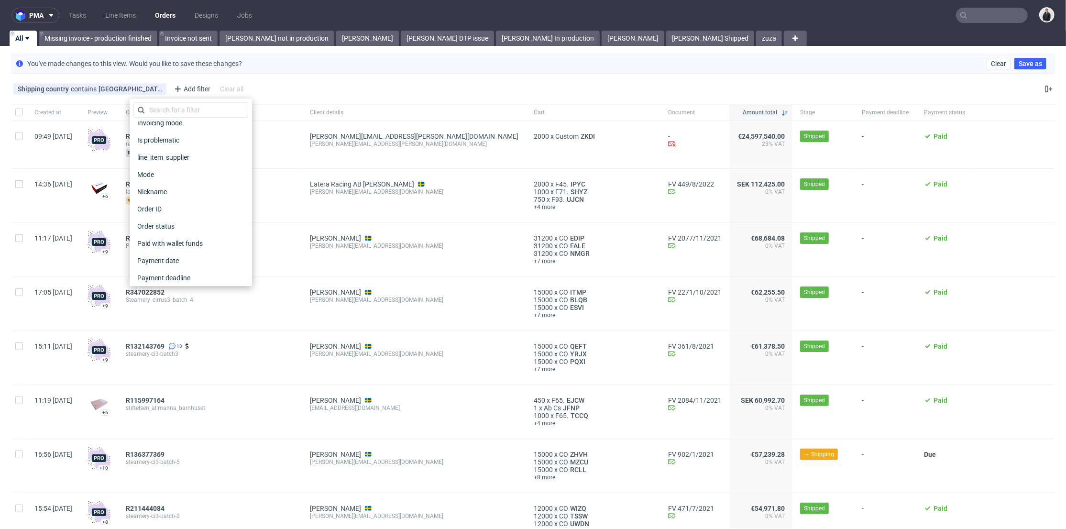
scroll to position [106, 0]
click at [192, 178] on div "Created at" at bounding box center [190, 178] width 115 height 13
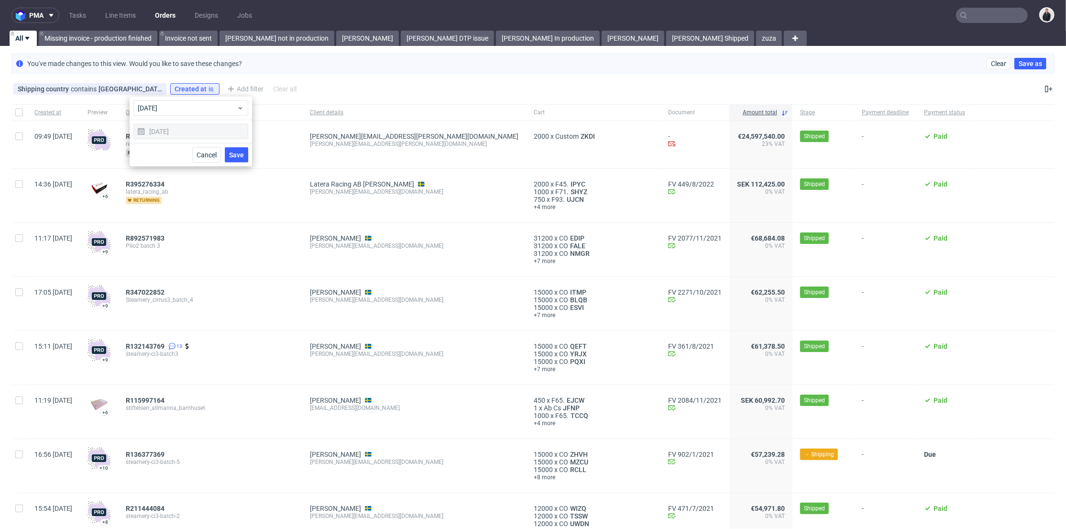
click at [186, 132] on div "26/09/2025" at bounding box center [190, 131] width 115 height 15
click at [179, 107] on span "today" at bounding box center [187, 108] width 99 height 10
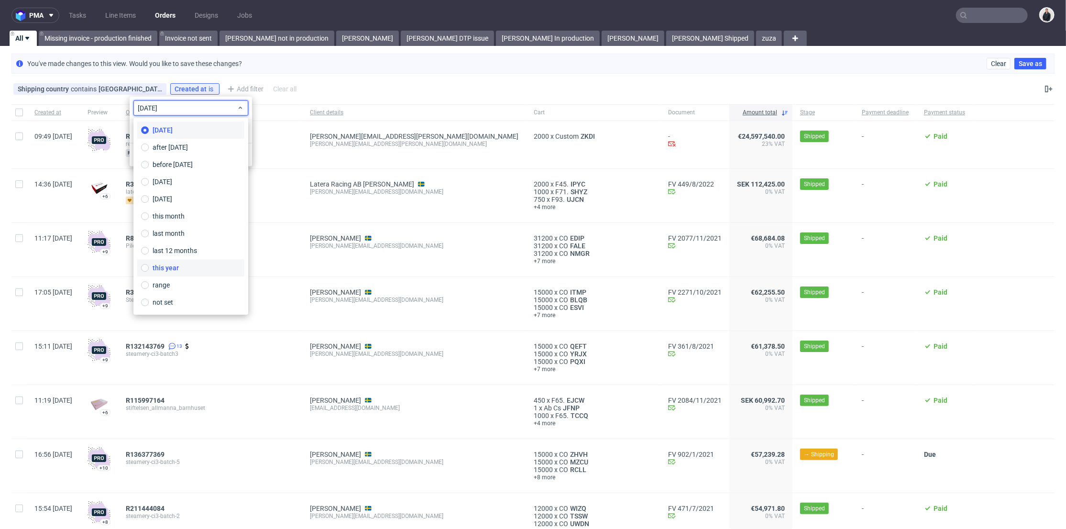
click at [198, 264] on label "this year" at bounding box center [190, 267] width 107 height 17
type input "01/01/2025 - 31/12/2025"
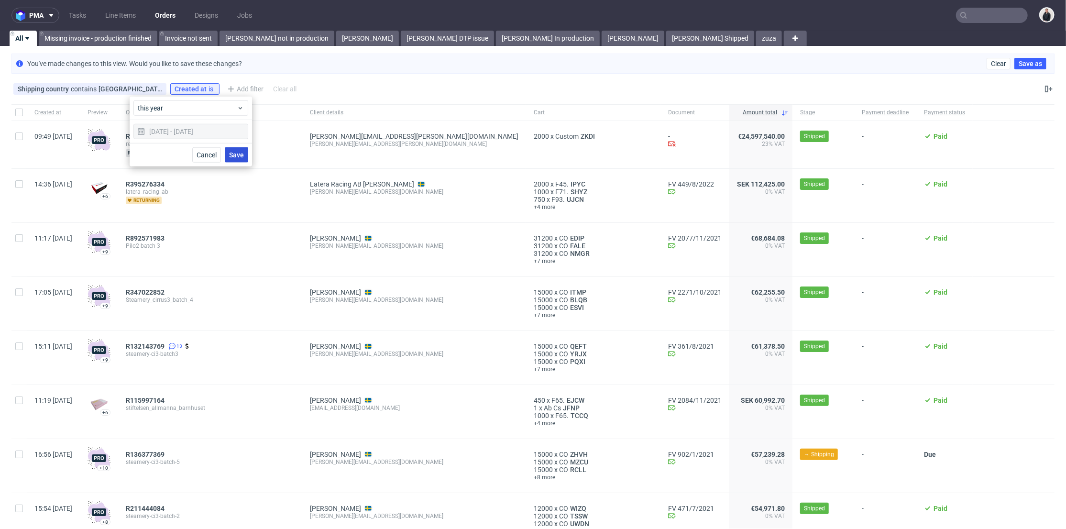
click at [229, 152] on span "Save" at bounding box center [236, 155] width 15 height 7
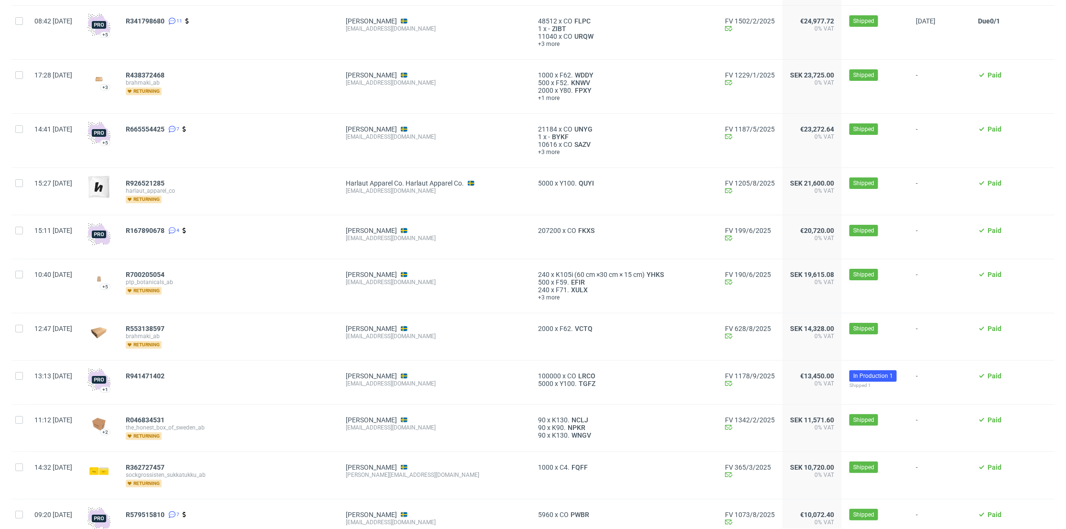
scroll to position [212, 0]
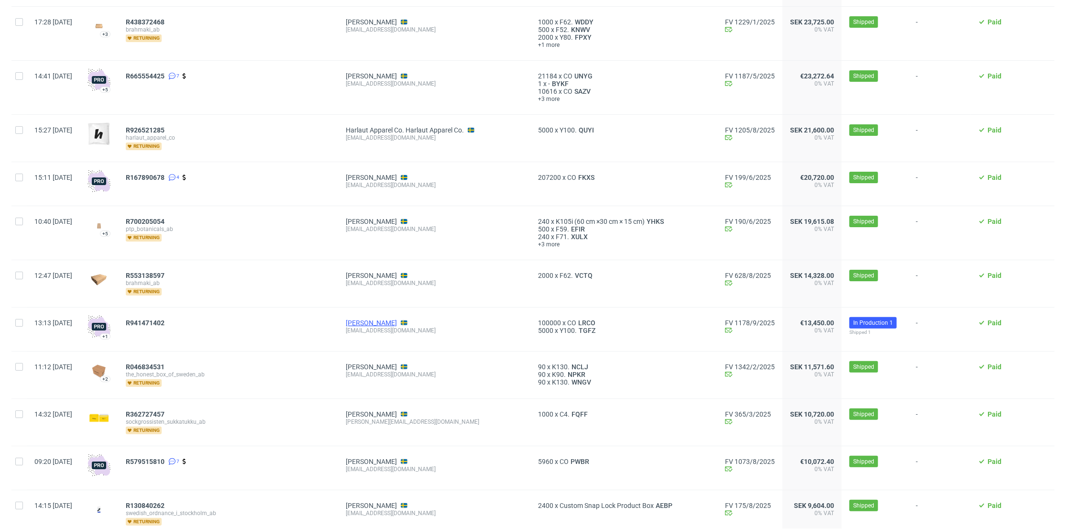
click at [394, 321] on link "[PERSON_NAME]" at bounding box center [371, 323] width 51 height 8
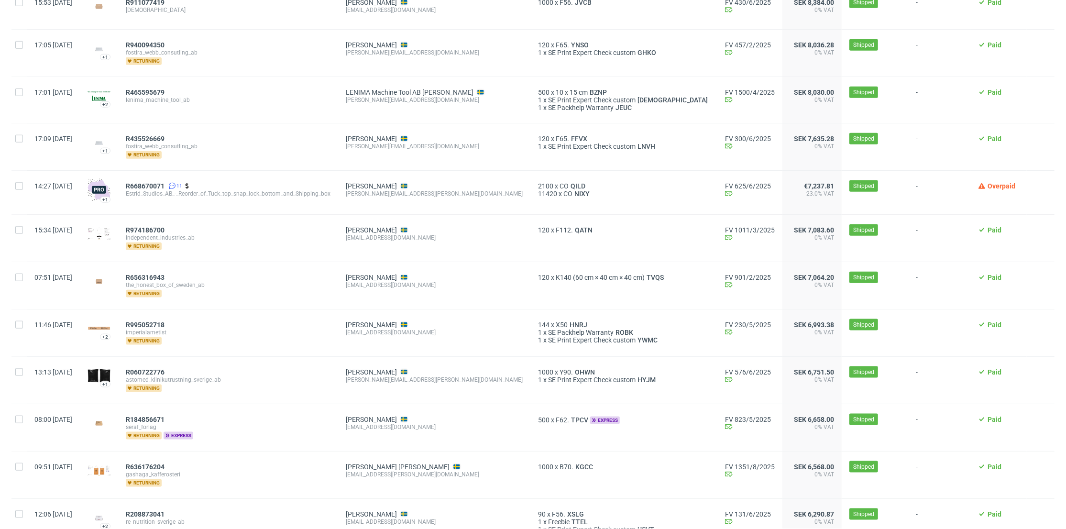
scroll to position [1056, 0]
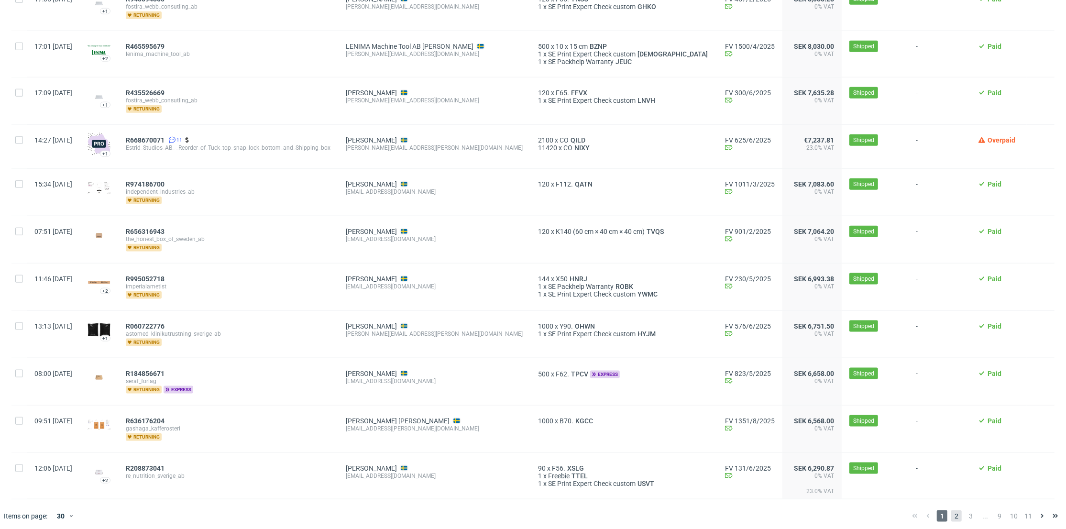
click at [951, 510] on span "2" at bounding box center [956, 515] width 11 height 11
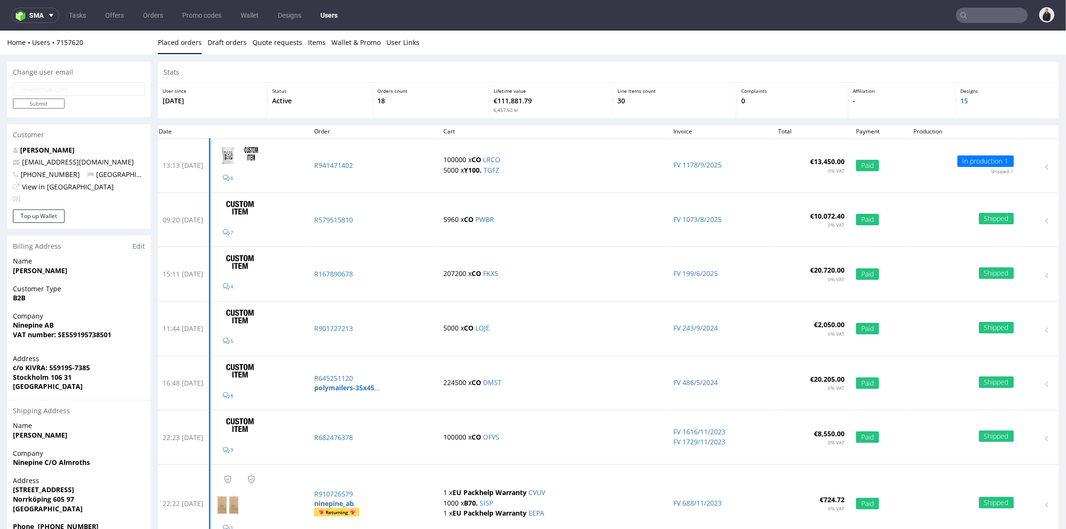
drag, startPoint x: 988, startPoint y: 6, endPoint x: 987, endPoint y: 14, distance: 8.2
click at [988, 6] on nav "sma Tasks Offers Orders Promo codes Wallet Designs Users" at bounding box center [533, 15] width 1066 height 31
click at [987, 14] on input "text" at bounding box center [992, 15] width 72 height 15
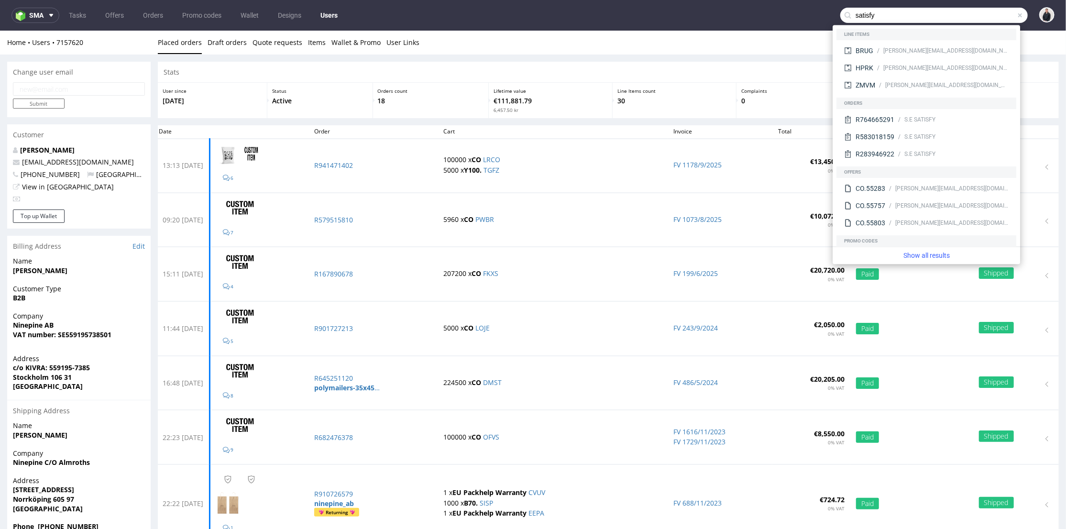
type input "satisfy"
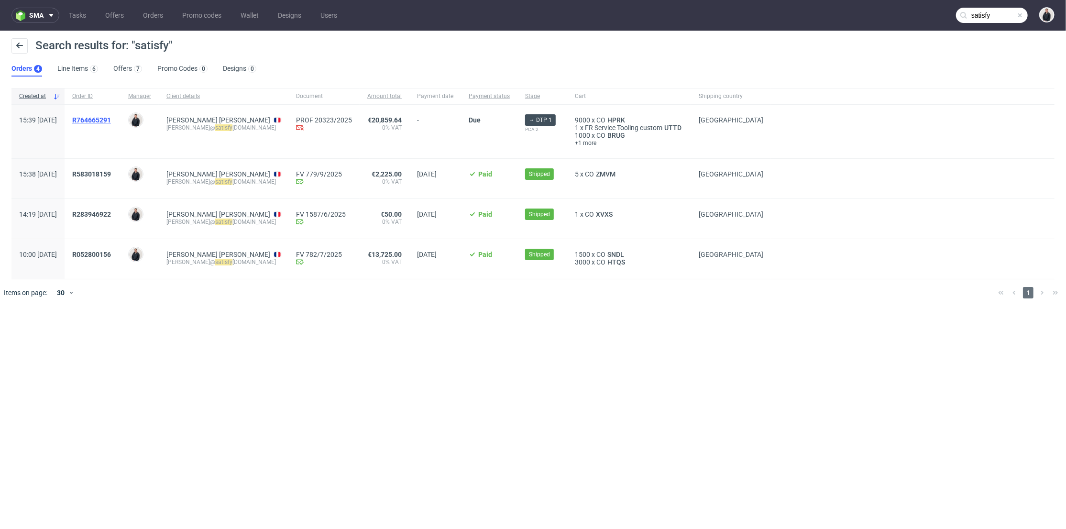
click at [111, 116] on span "R764665291" at bounding box center [91, 120] width 39 height 8
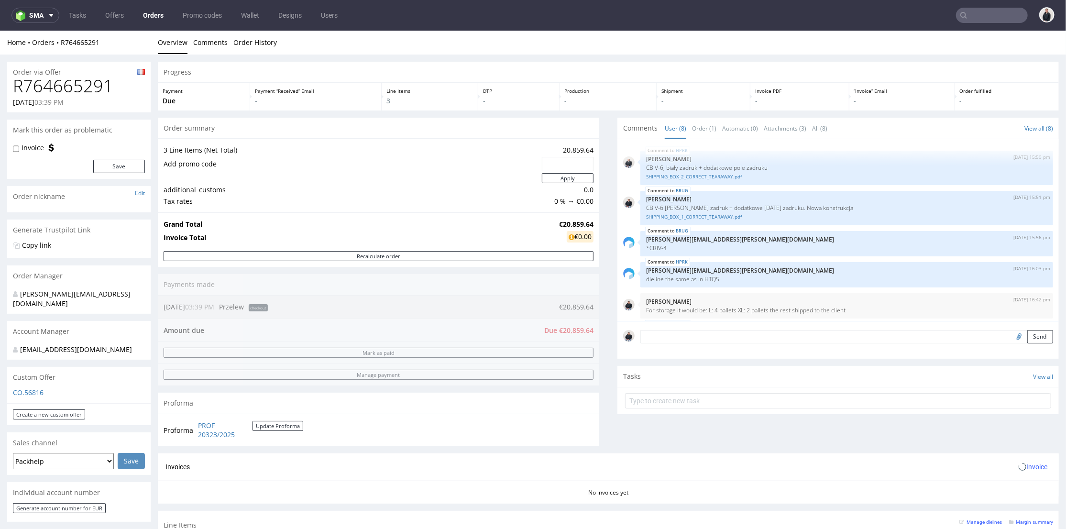
scroll to position [106, 0]
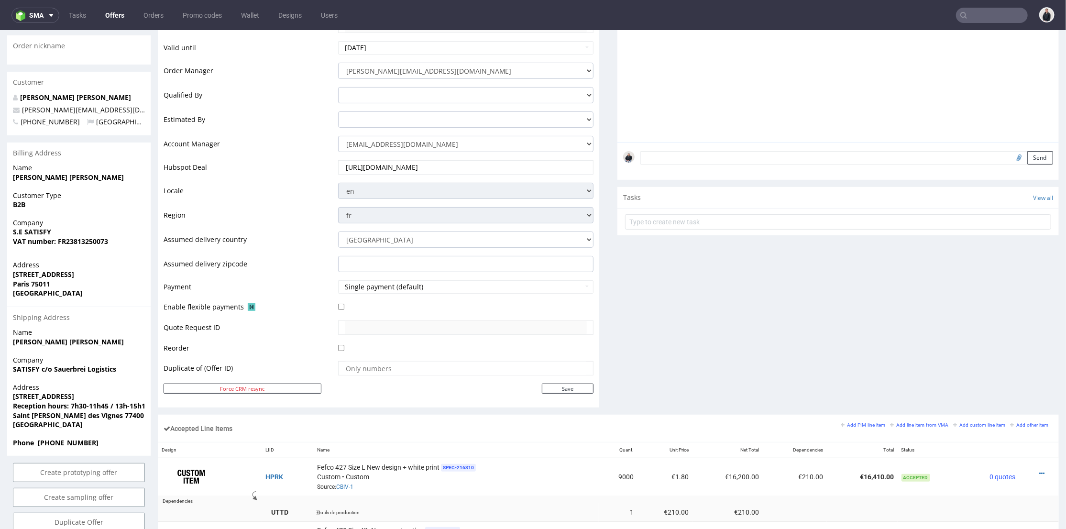
scroll to position [372, 0]
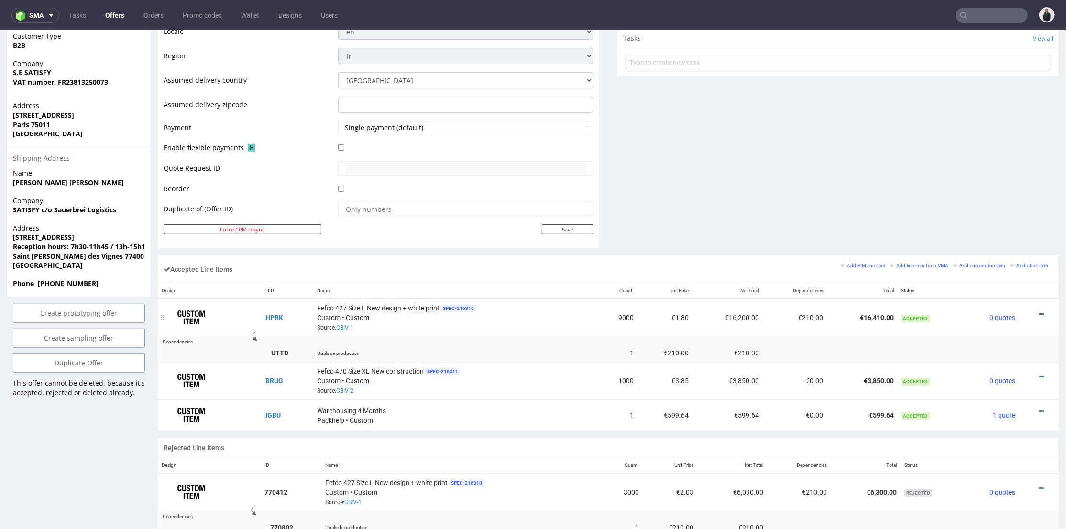
click at [1039, 310] on icon at bounding box center [1041, 313] width 5 height 7
click at [990, 207] on span "Edit item price" at bounding box center [1003, 207] width 69 height 10
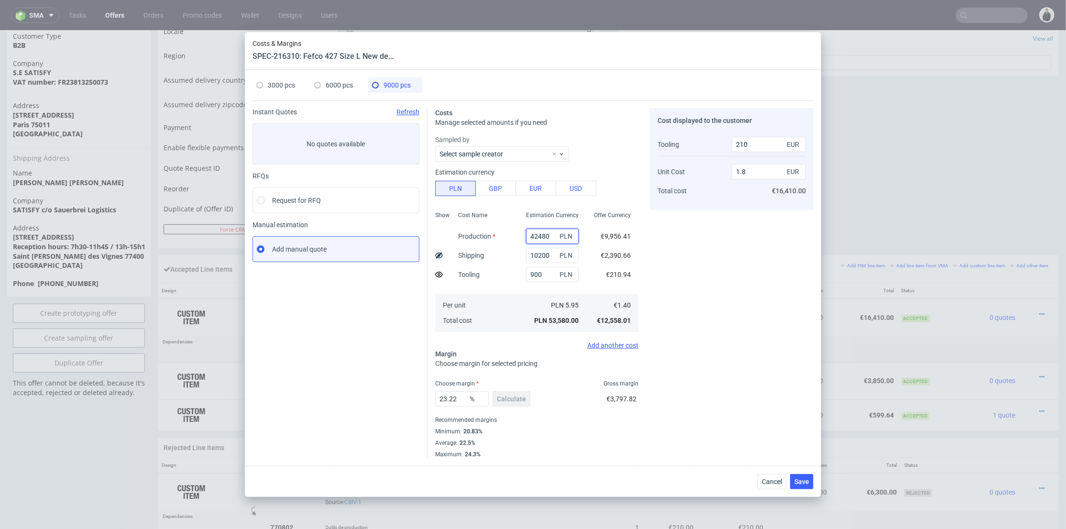
click at [545, 234] on input "42480" at bounding box center [552, 236] width 53 height 15
paste input "302"
type input "43020"
type input "1.82"
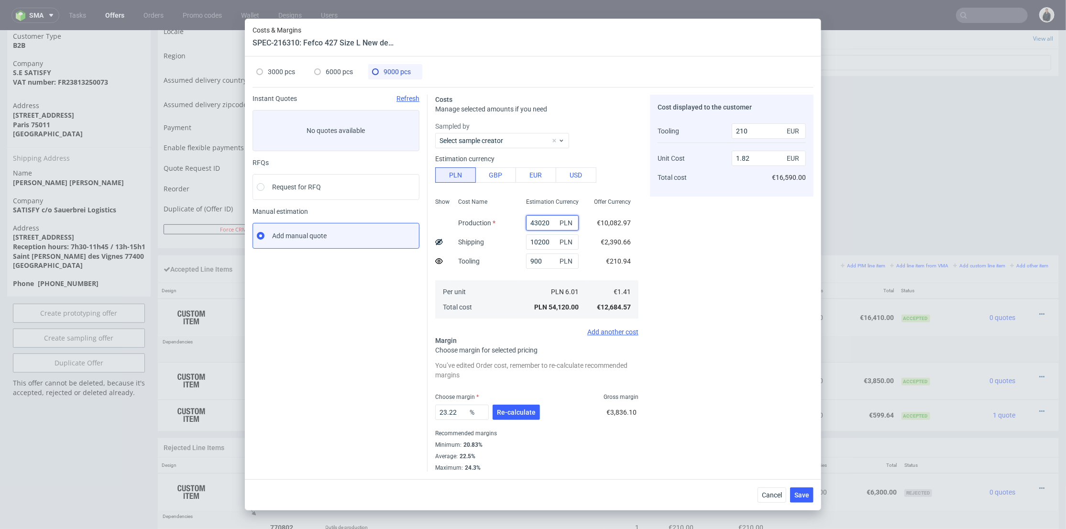
type input "43020"
click at [776, 498] on span "Cancel" at bounding box center [772, 495] width 20 height 7
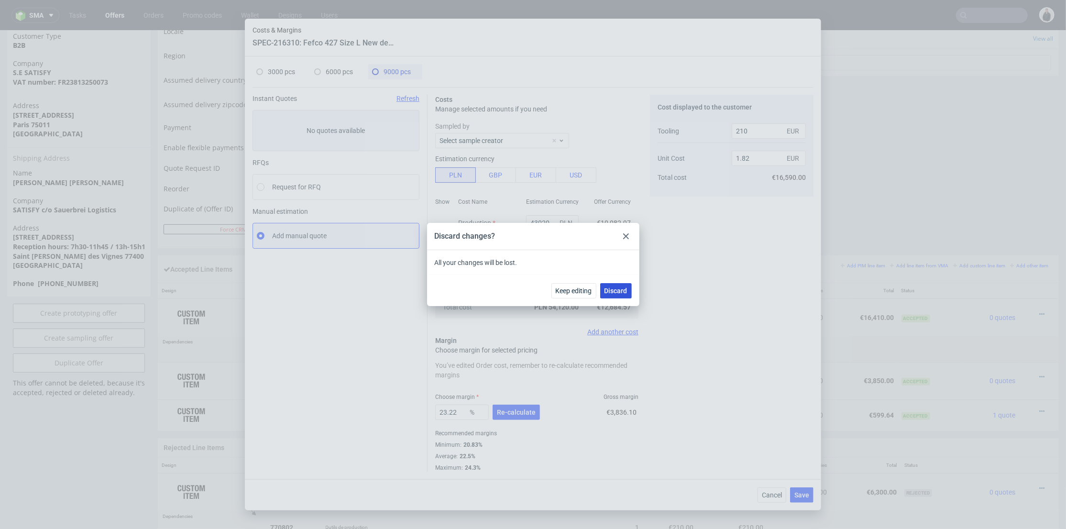
drag, startPoint x: 625, startPoint y: 290, endPoint x: 632, endPoint y: 262, distance: 29.1
click at [625, 290] on span "Discard" at bounding box center [616, 290] width 23 height 7
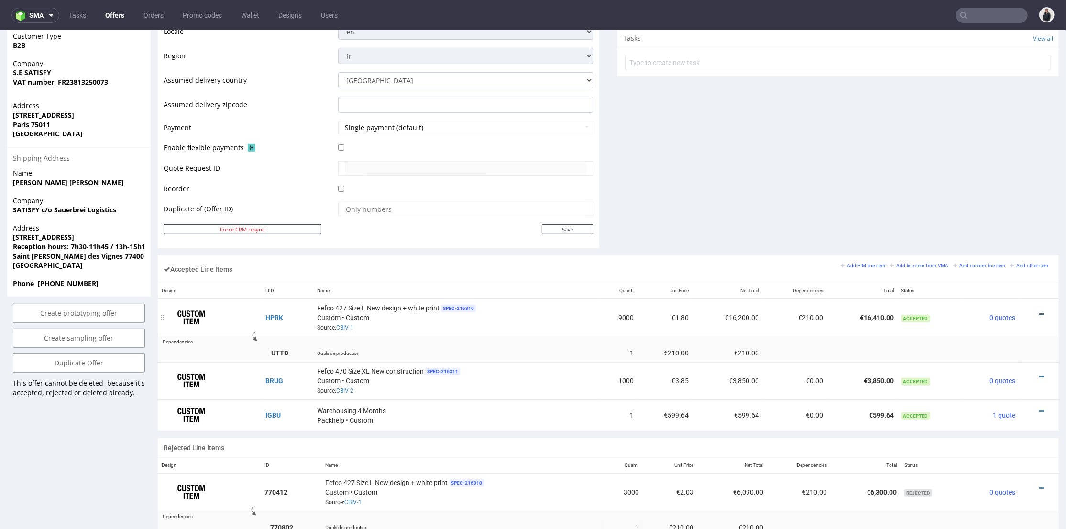
click at [1039, 312] on icon at bounding box center [1041, 313] width 5 height 7
click at [978, 208] on span "Edit item price" at bounding box center [1003, 207] width 69 height 10
